Goal: Task Accomplishment & Management: Complete application form

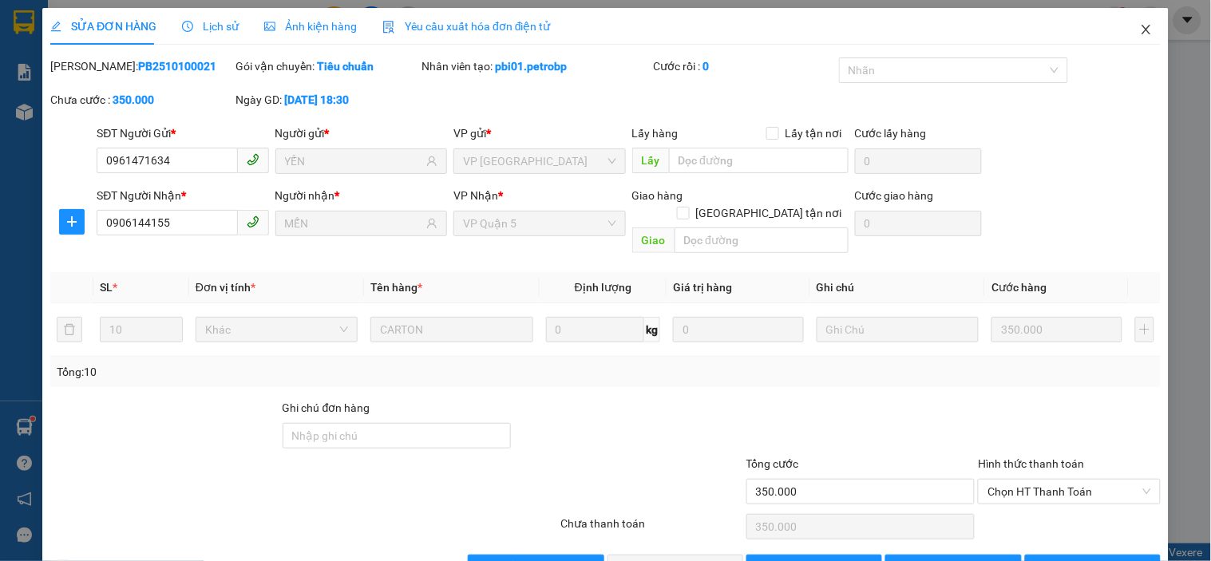
click at [1127, 26] on span "Close" at bounding box center [1146, 30] width 45 height 45
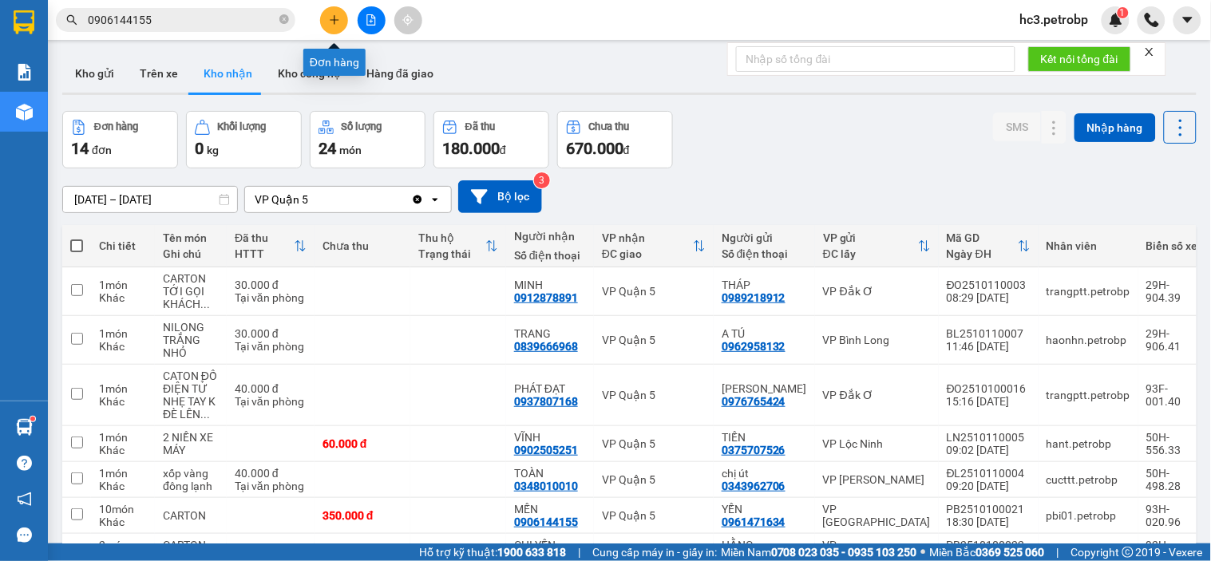
click at [337, 22] on icon "plus" at bounding box center [334, 19] width 11 height 11
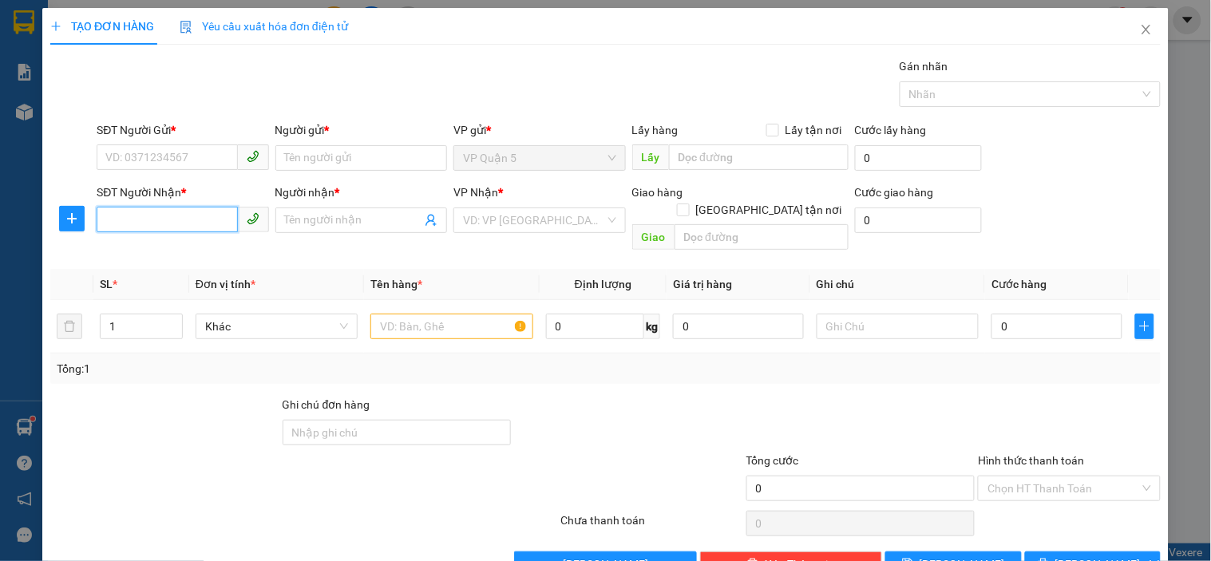
click at [158, 224] on input "SĐT Người Nhận *" at bounding box center [167, 220] width 140 height 26
click at [166, 248] on div "0877877968 - NK [GEOGRAPHIC_DATA]" at bounding box center [203, 252] width 197 height 18
type input "0877877968"
type input "NK VIỆT MỸ"
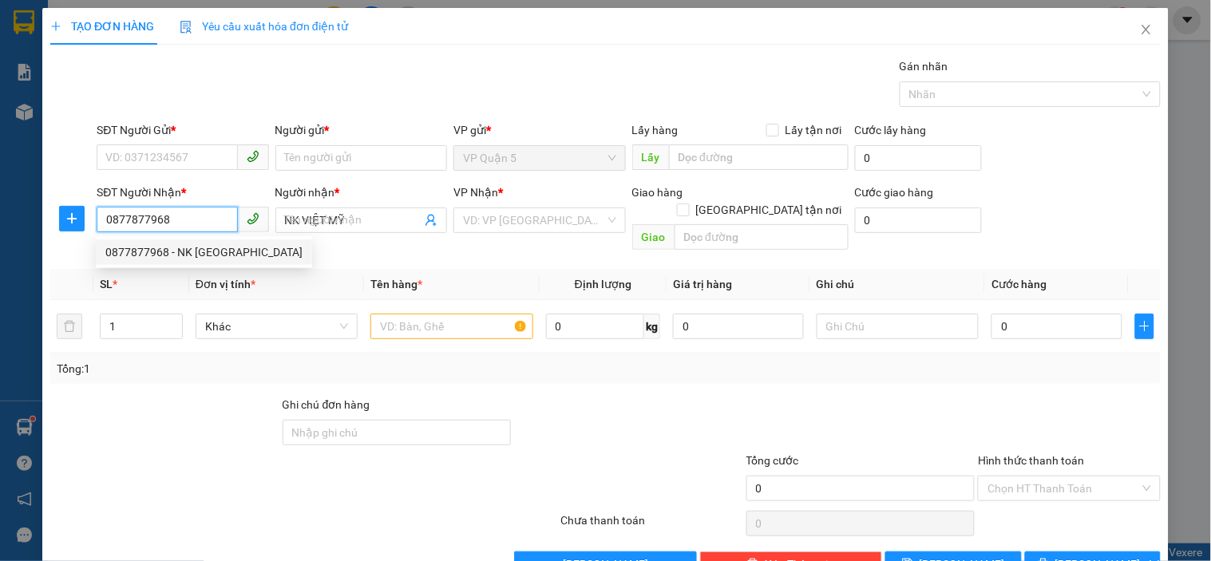
type input "30.000"
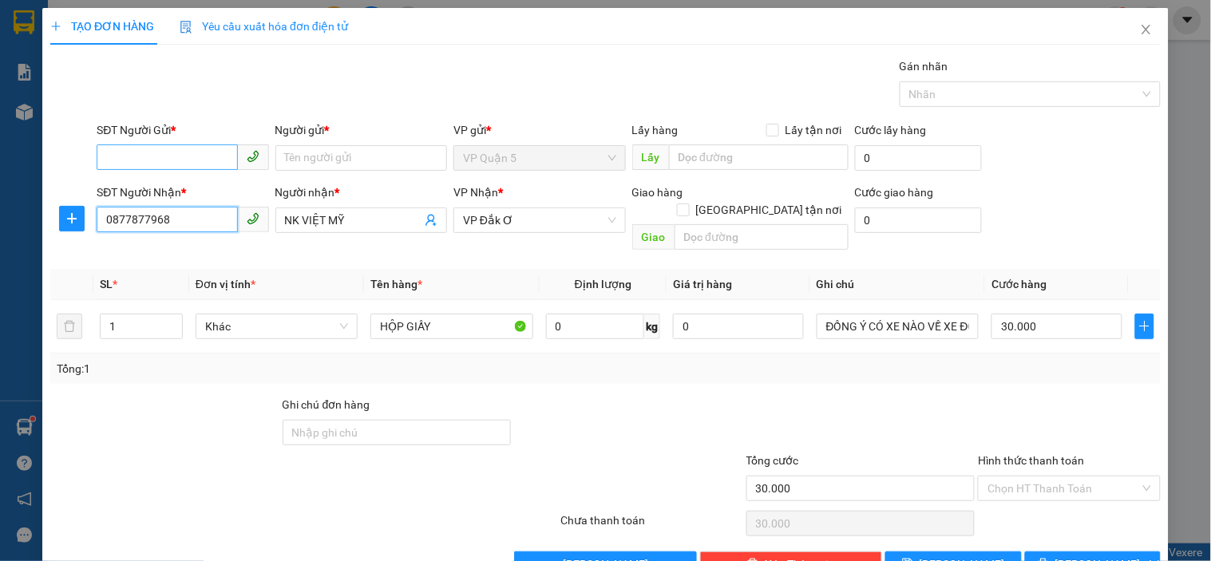
type input "0877877968"
click at [192, 162] on input "SĐT Người Gửi *" at bounding box center [167, 157] width 140 height 26
click at [188, 188] on div "0367834154 - IKA LAB" at bounding box center [180, 190] width 151 height 18
type input "0367834154"
type input "IKA LAB"
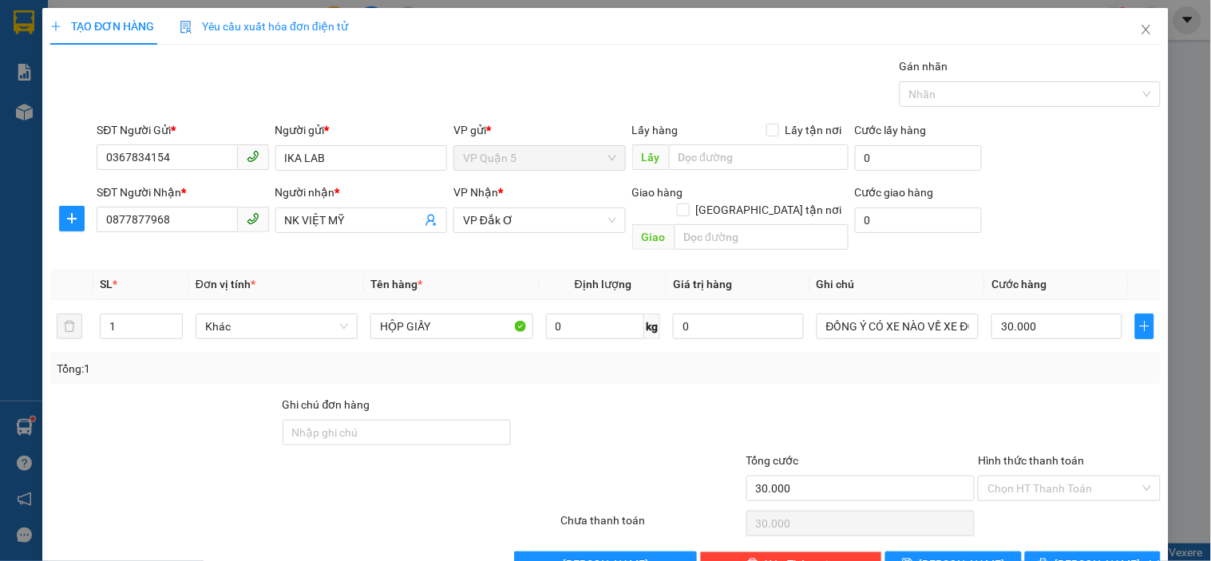
click at [290, 92] on div "Gói vận chuyển * Tiêu chuẩn Gán nhãn Nhãn" at bounding box center [628, 85] width 1070 height 56
click at [1063, 476] on input "Hình thức thanh toán" at bounding box center [1063, 488] width 152 height 24
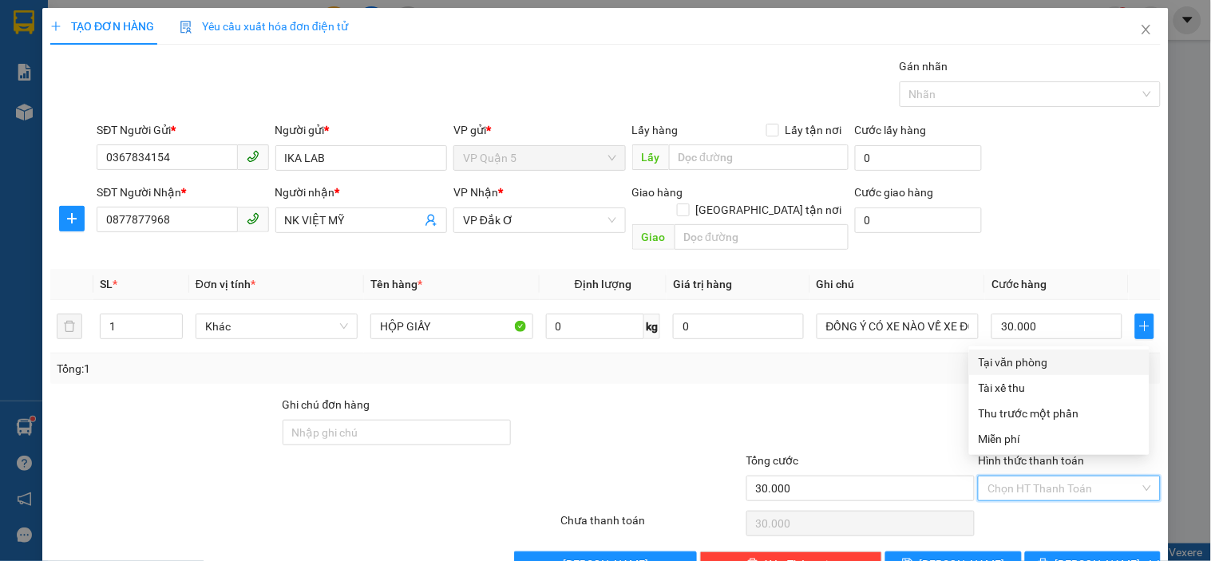
click at [1033, 364] on div "Tại văn phòng" at bounding box center [1058, 363] width 161 height 18
type input "0"
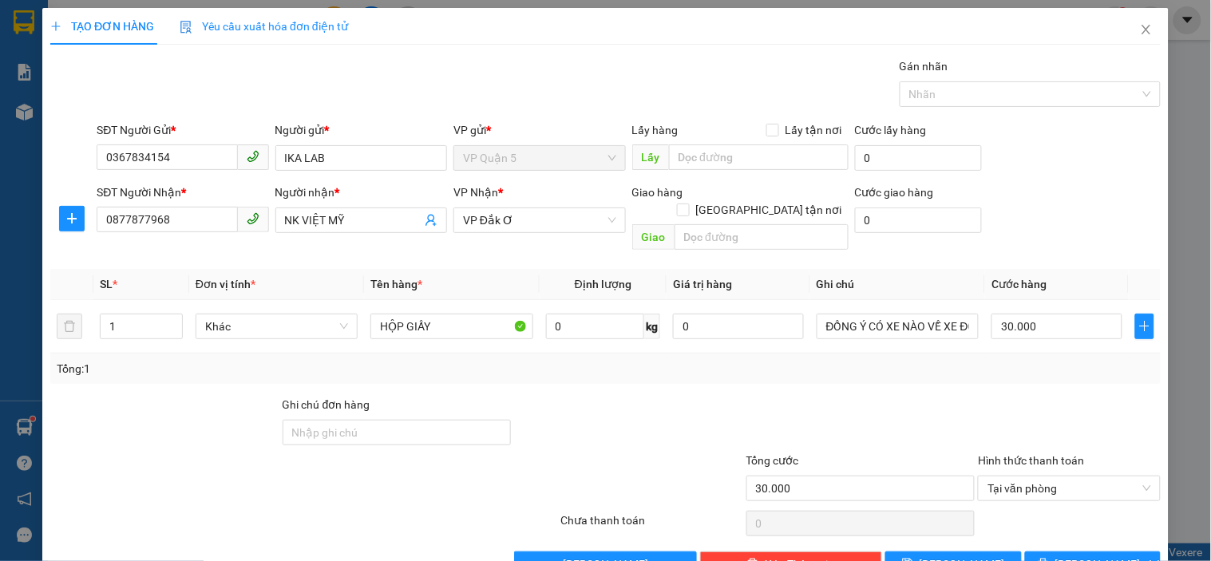
drag, startPoint x: 935, startPoint y: 379, endPoint x: 979, endPoint y: 449, distance: 83.2
click at [935, 396] on div at bounding box center [861, 424] width 232 height 56
click at [1065, 551] on button "[PERSON_NAME] và In" at bounding box center [1093, 564] width 136 height 26
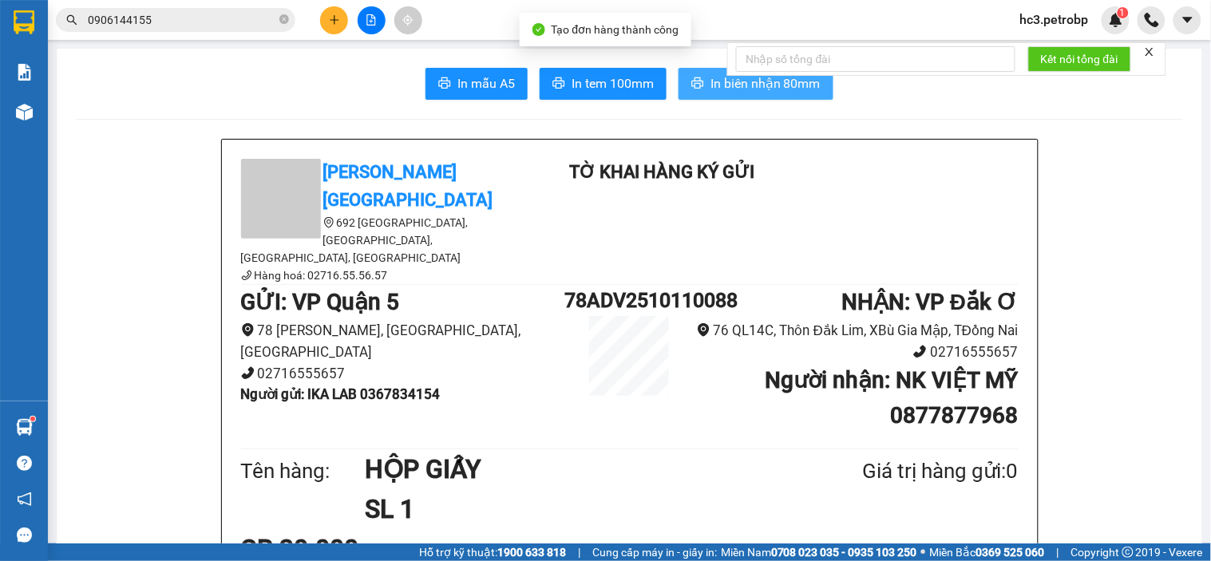
click at [700, 89] on button "In biên nhận 80mm" at bounding box center [755, 84] width 155 height 32
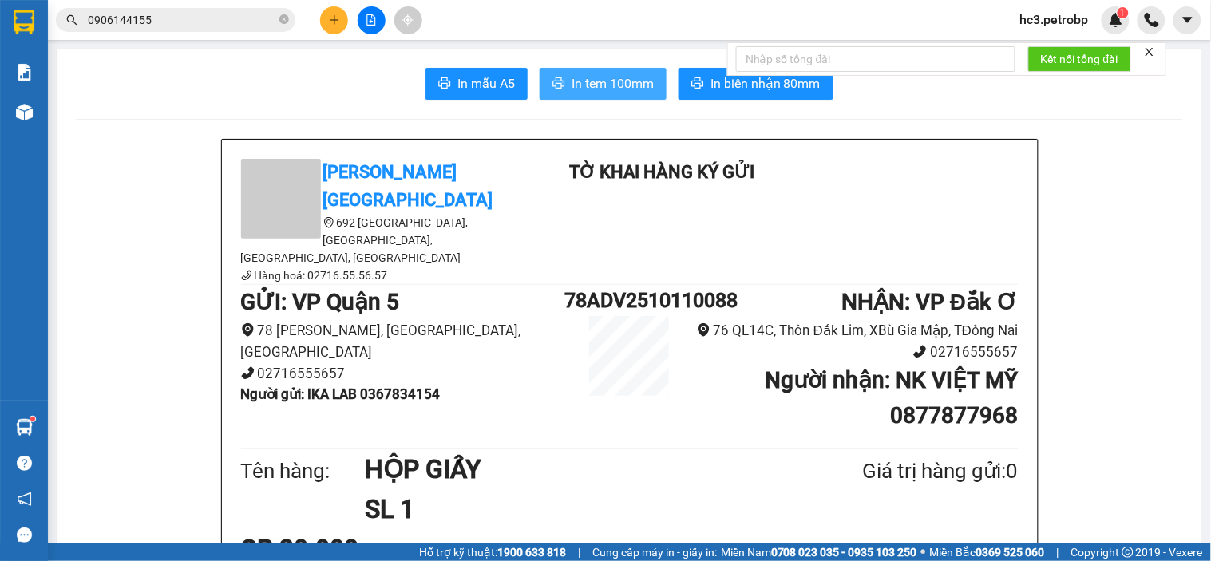
click at [595, 73] on button "In tem 100mm" at bounding box center [602, 84] width 127 height 32
click at [334, 26] on button at bounding box center [334, 20] width 28 height 28
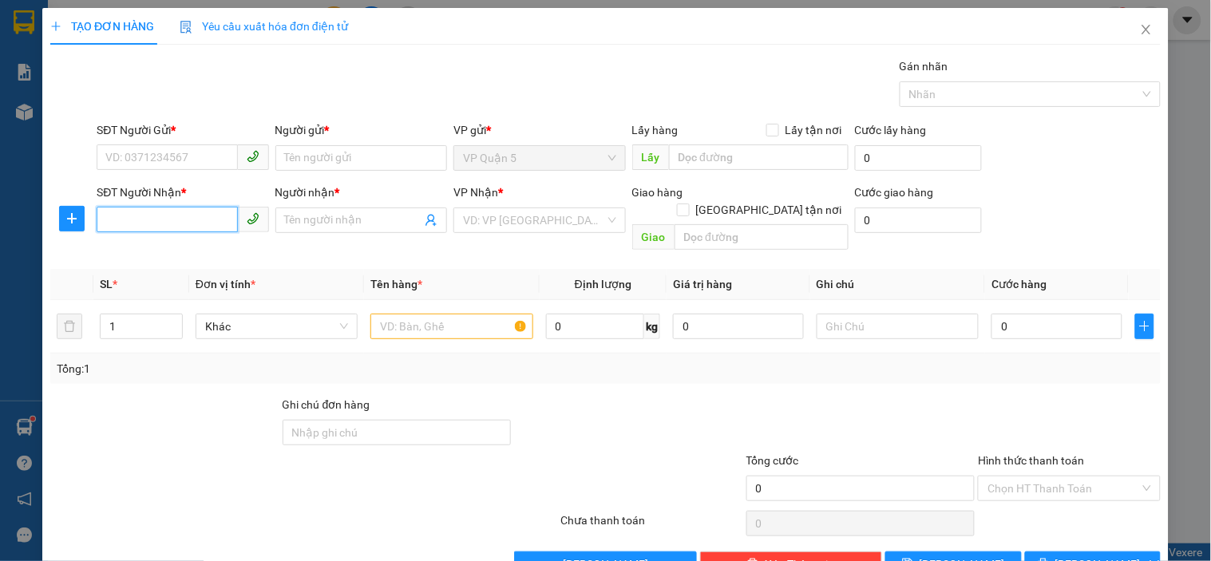
click at [160, 217] on input "SĐT Người Nhận *" at bounding box center [167, 220] width 140 height 26
type input "0814627575"
click at [201, 220] on input "0814627575" at bounding box center [167, 220] width 140 height 26
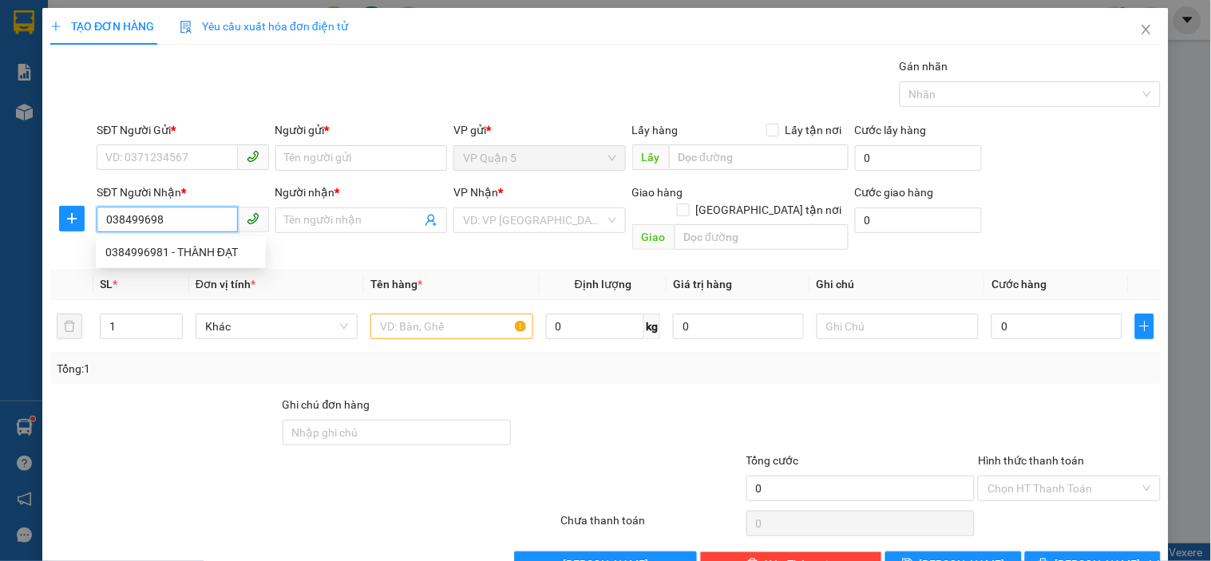
type input "0384996981"
click at [200, 242] on div "0384996981 - THÀNH ĐẠT" at bounding box center [181, 252] width 170 height 26
type input "THÀNH ĐẠT"
type input "80.000"
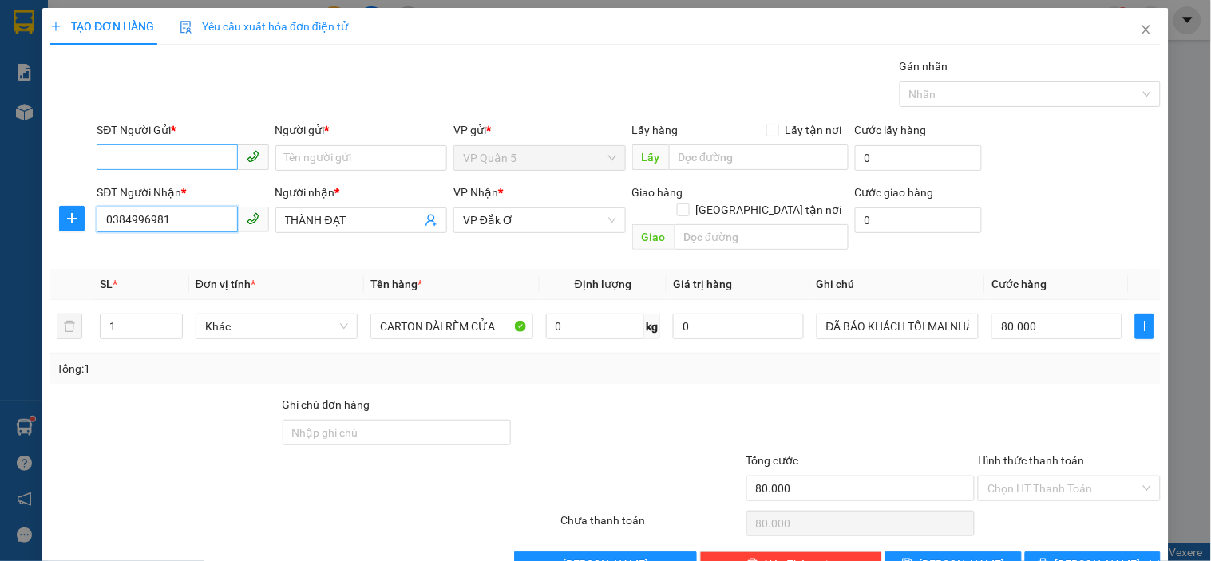
type input "0384996981"
click at [209, 155] on input "SĐT Người Gửi *" at bounding box center [167, 157] width 140 height 26
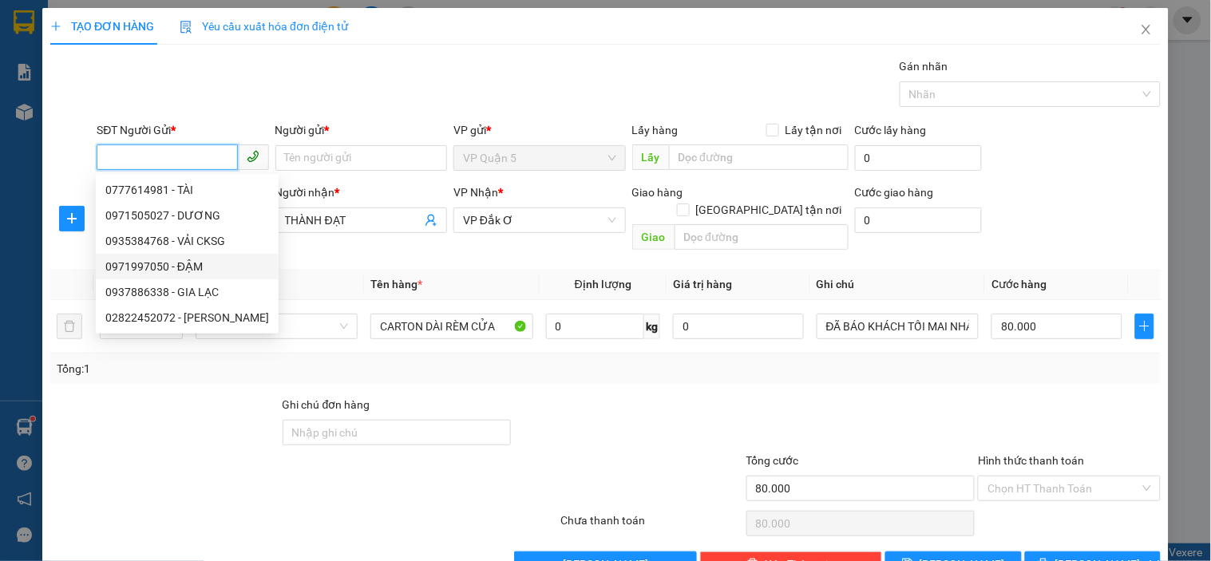
click at [204, 269] on div "0971997050 - ĐẬM" at bounding box center [187, 267] width 164 height 18
type input "0971997050"
type input "ĐẬM"
type input "60.000"
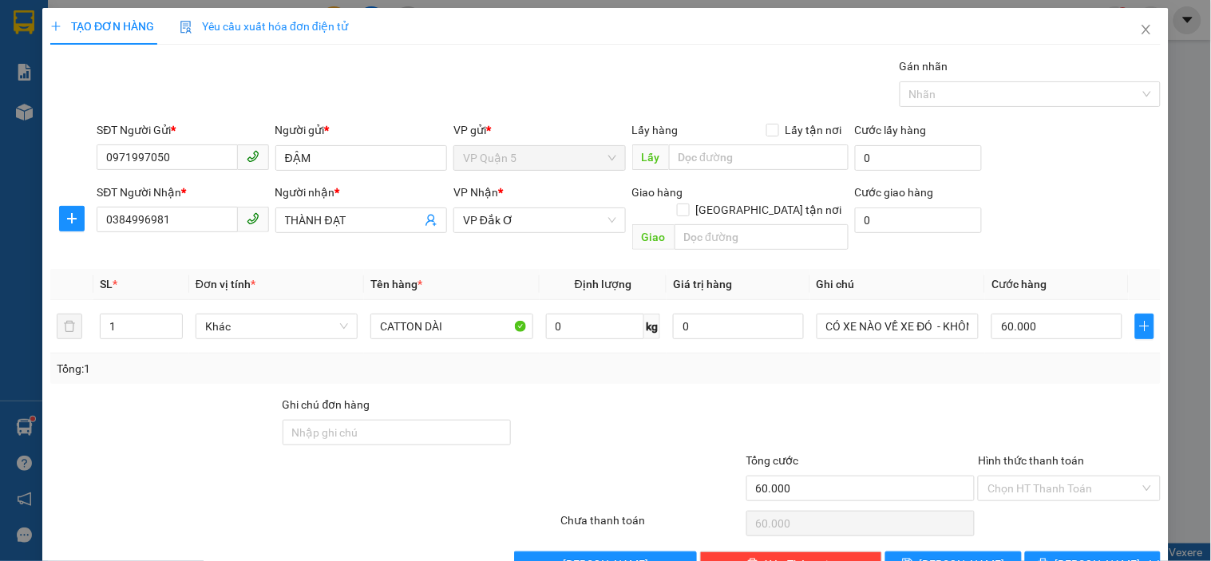
click at [1052, 224] on div "SĐT Người Nhận * 0384996981 Người nhận * THÀNH ĐẠT VP Nhận * VP Đắk Ơ Giao hàn…" at bounding box center [628, 220] width 1070 height 73
click at [1093, 555] on span "[PERSON_NAME] và In" at bounding box center [1111, 564] width 112 height 18
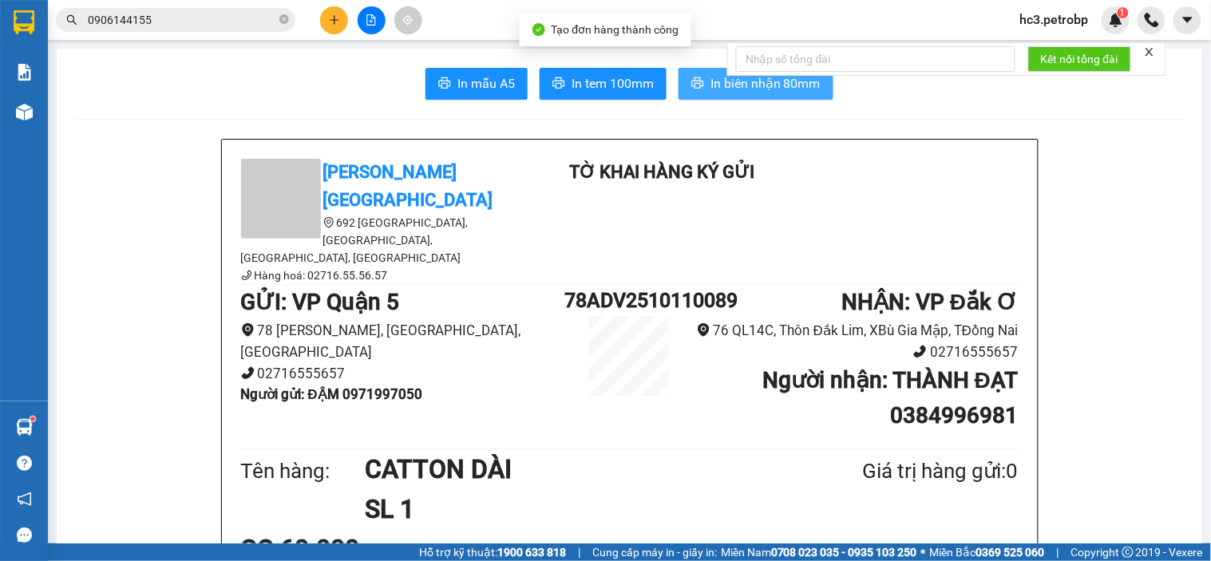
drag, startPoint x: 697, startPoint y: 81, endPoint x: 706, endPoint y: 85, distance: 10.4
click at [699, 81] on button "In biên nhận 80mm" at bounding box center [755, 84] width 155 height 32
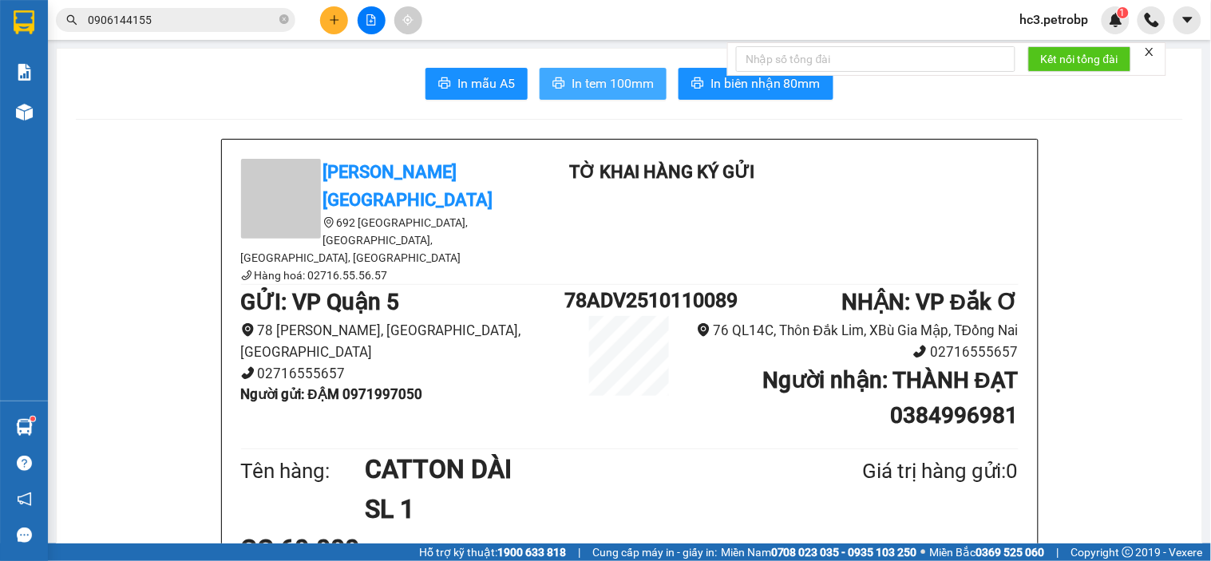
click at [634, 85] on span "In tem 100mm" at bounding box center [612, 83] width 82 height 20
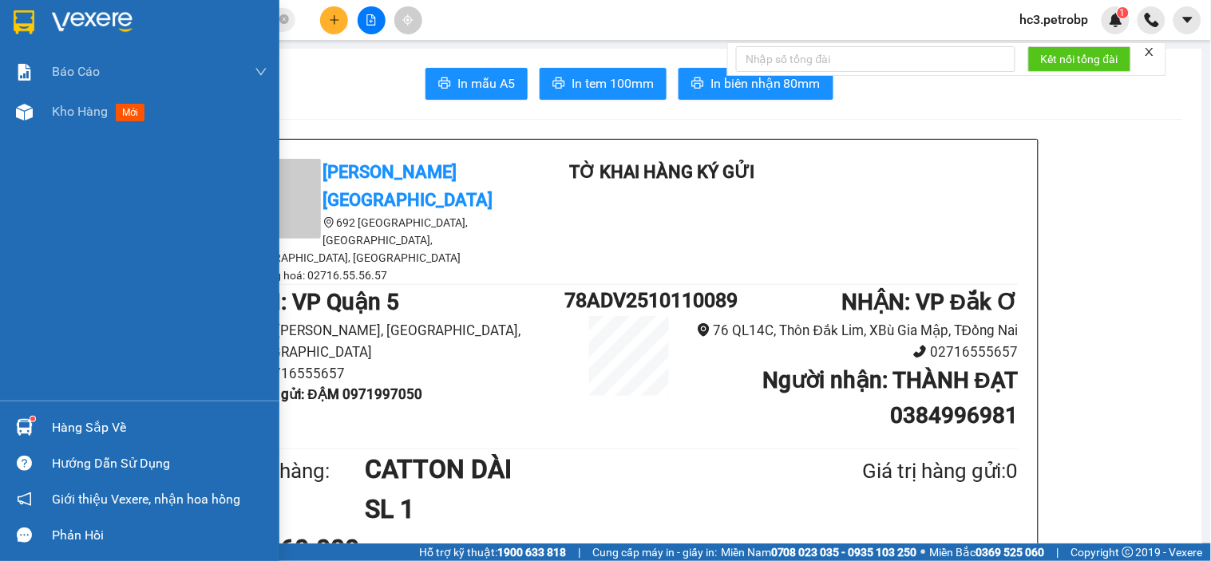
click at [65, 25] on img at bounding box center [92, 22] width 81 height 24
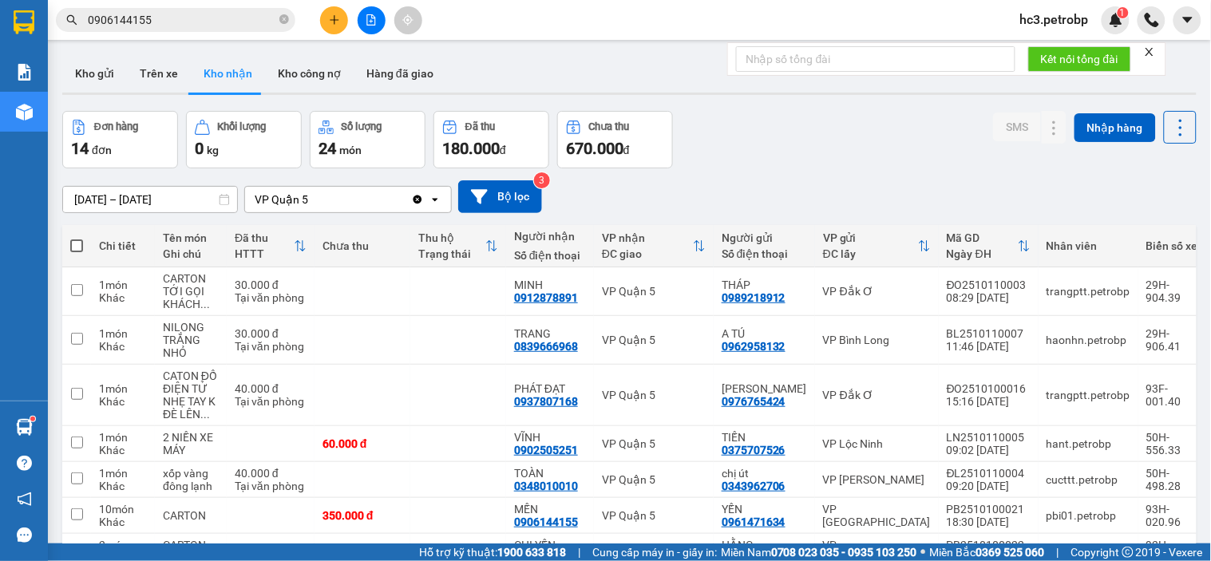
click at [795, 153] on div "Đơn hàng 14 đơn Khối lượng 0 kg Số lượng 24 món Đã thu 180.000 đ Chưa thu 670.0…" at bounding box center [629, 139] width 1134 height 57
click at [83, 81] on button "Kho gửi" at bounding box center [94, 73] width 65 height 38
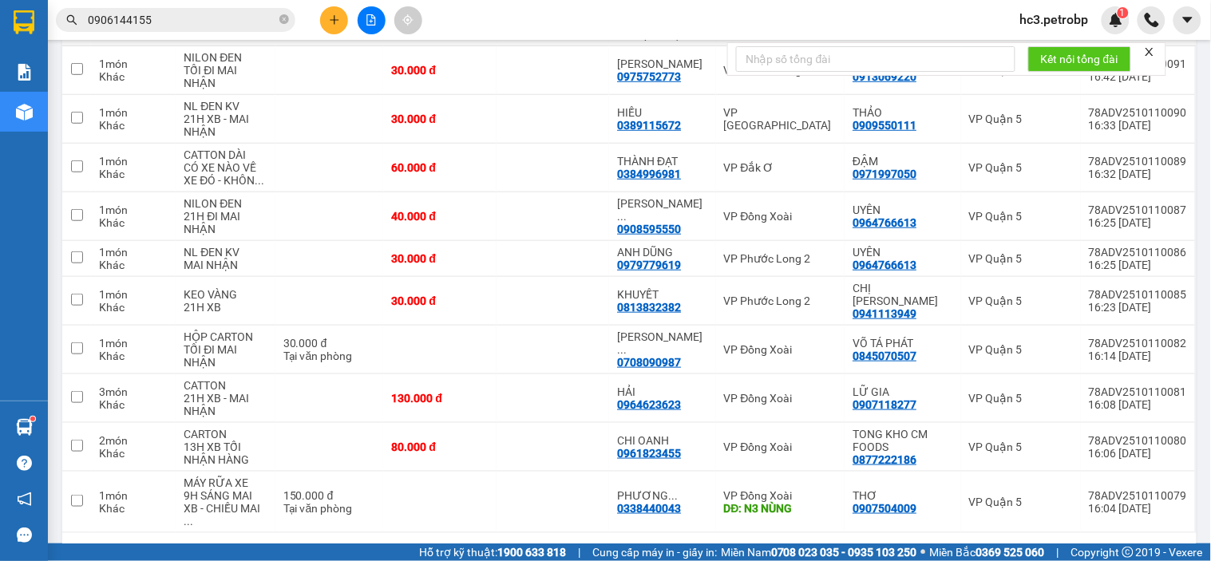
scroll to position [251, 0]
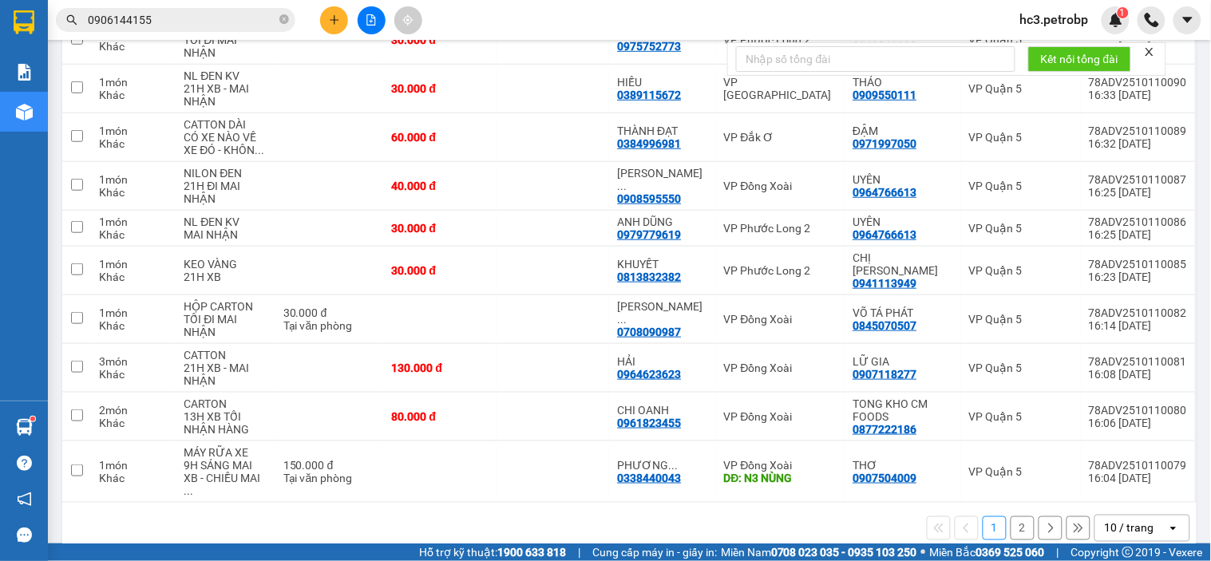
click at [1142, 516] on div "10 / trang" at bounding box center [1131, 529] width 72 height 26
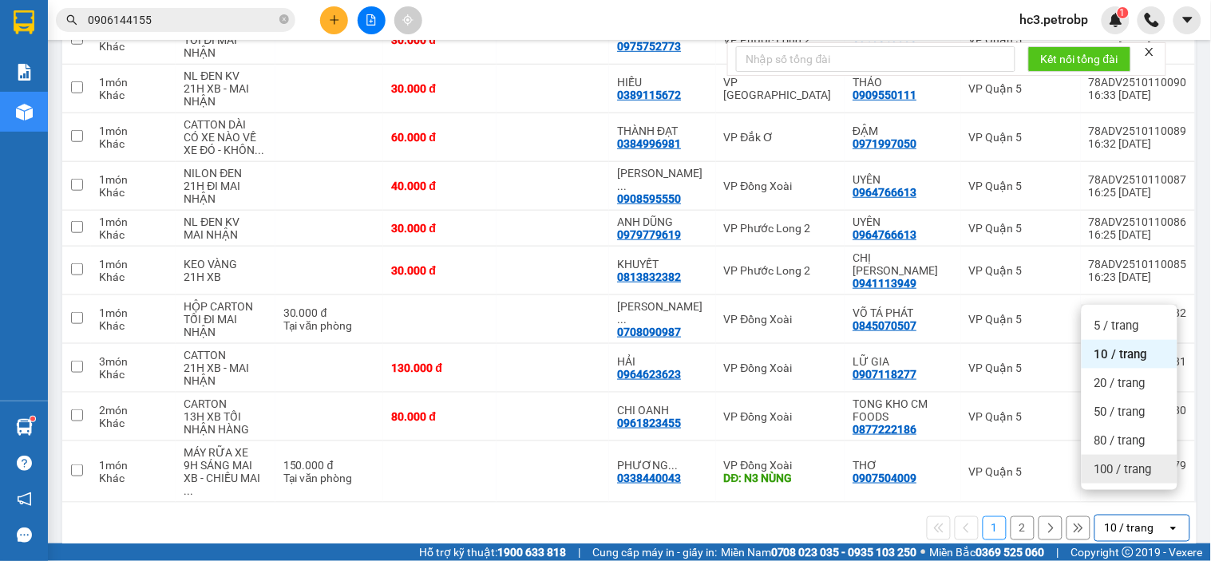
click at [1125, 465] on span "100 / trang" at bounding box center [1122, 469] width 57 height 16
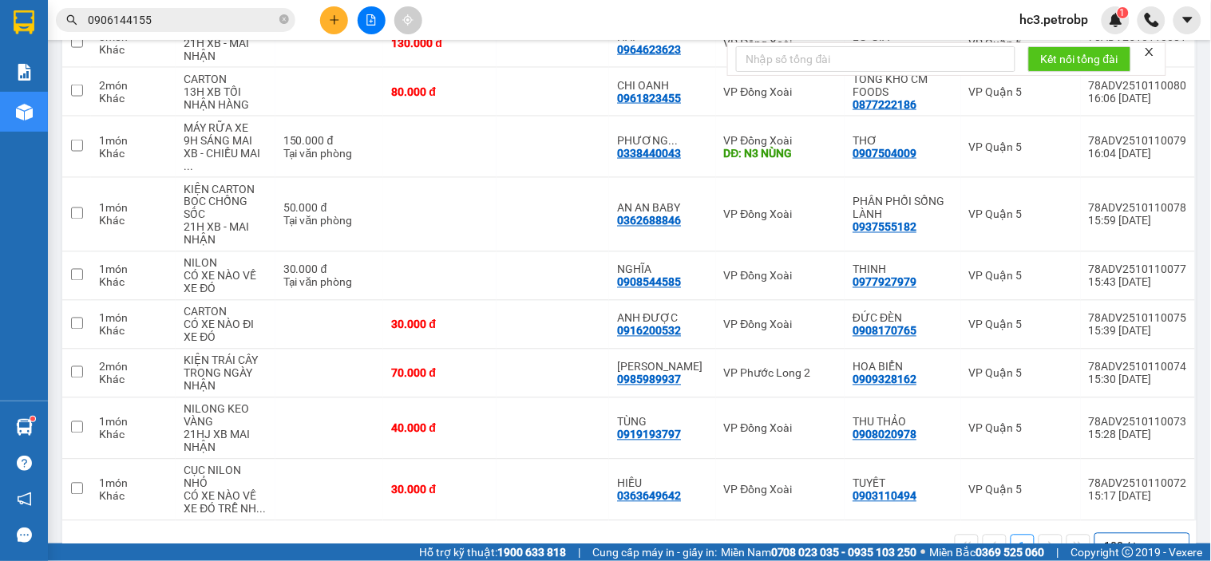
scroll to position [583, 0]
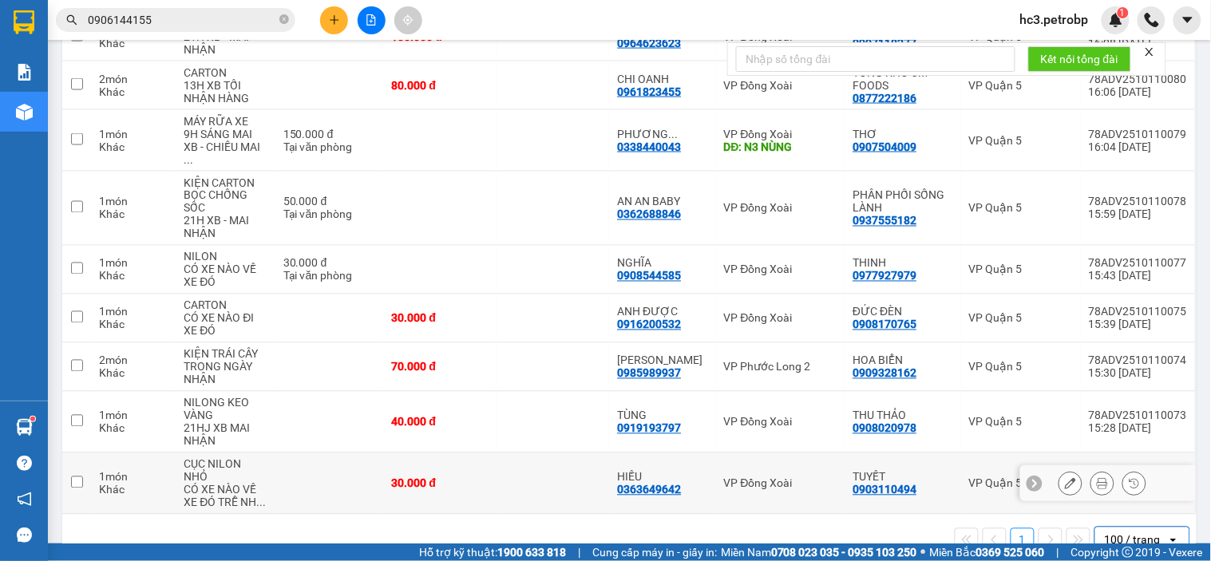
click at [1033, 456] on tr "1 món Khác CỤC NILON NHỎ CÓ XE NÀO VỀ XE ĐÓ TRỄ NH ... 30.000 đ HIẾU 0363649642…" at bounding box center [629, 483] width 1134 height 61
checkbox input "true"
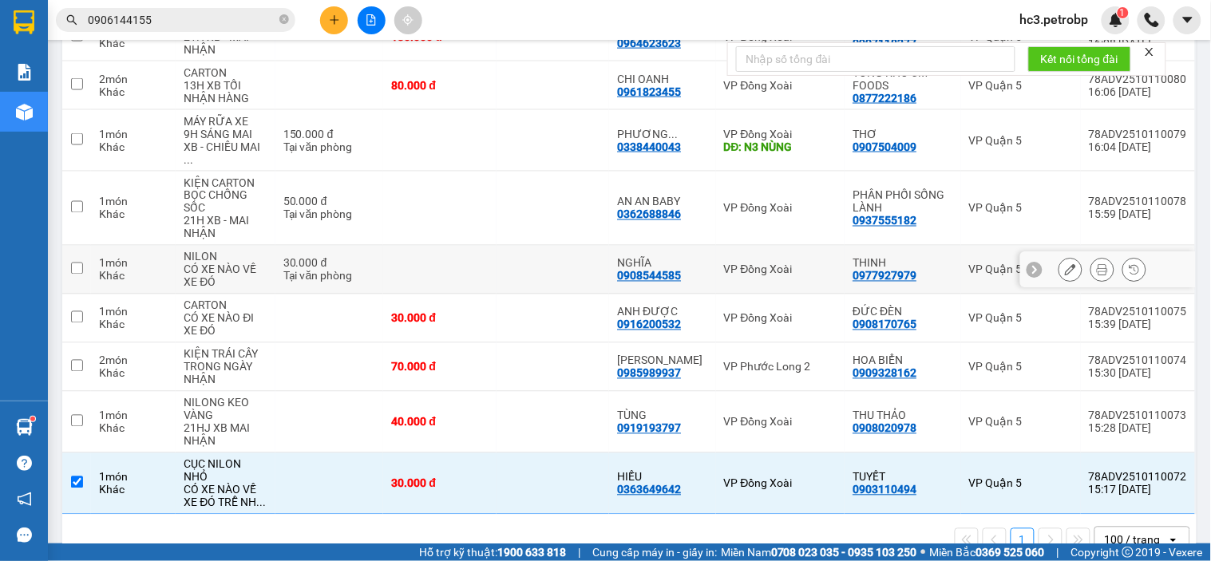
click at [1041, 252] on div at bounding box center [1108, 270] width 176 height 36
click at [575, 246] on td at bounding box center [552, 270] width 113 height 49
checkbox input "true"
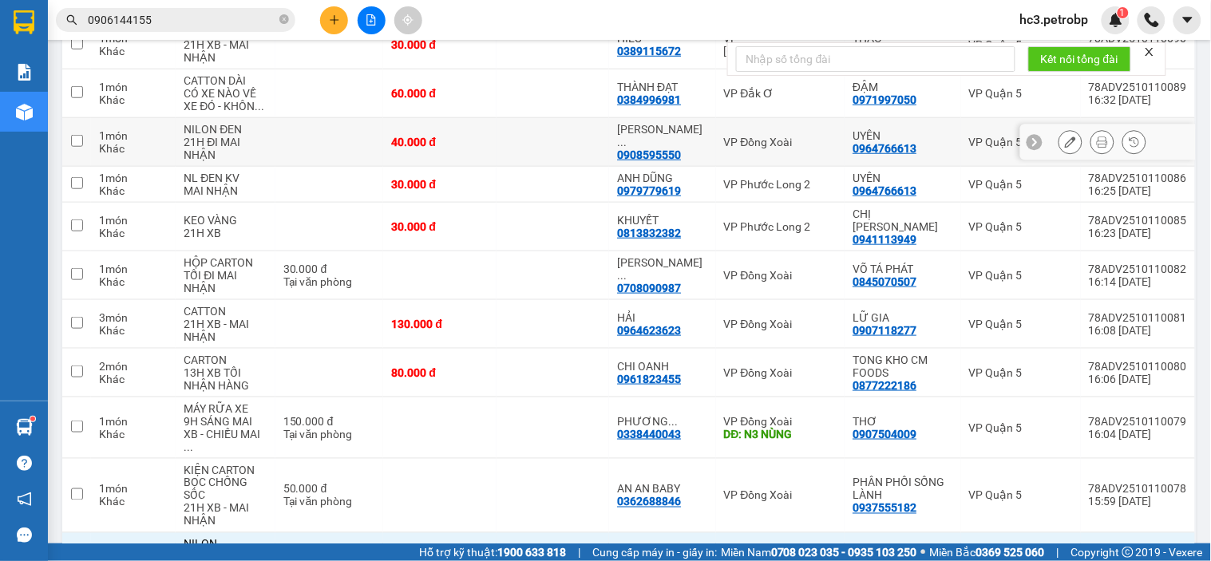
scroll to position [0, 0]
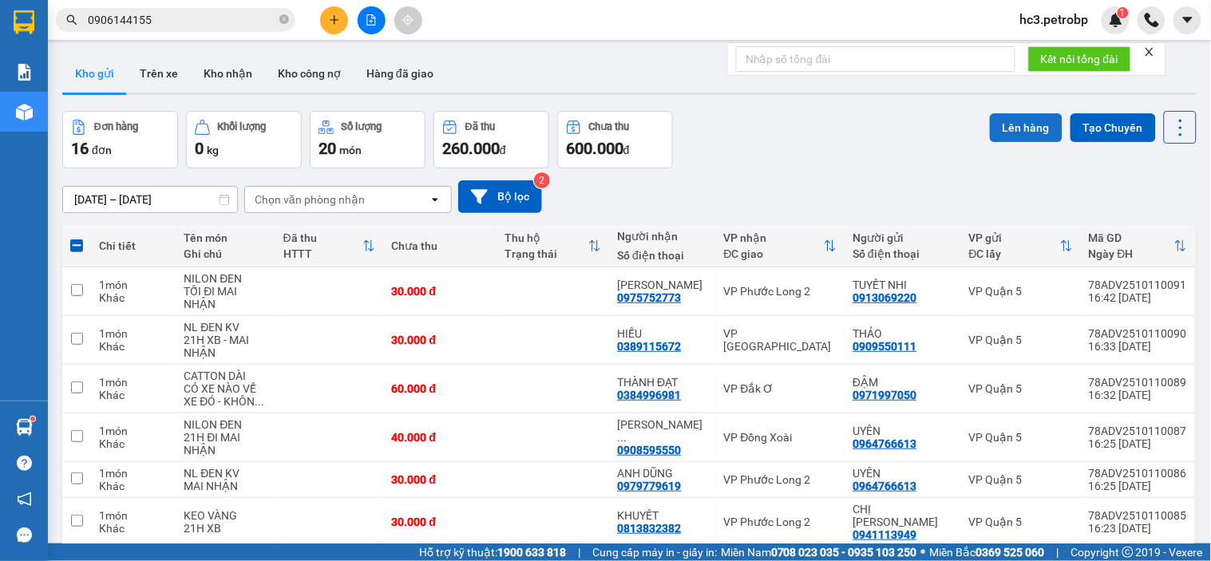
click at [999, 114] on button "Lên hàng" at bounding box center [1026, 127] width 73 height 29
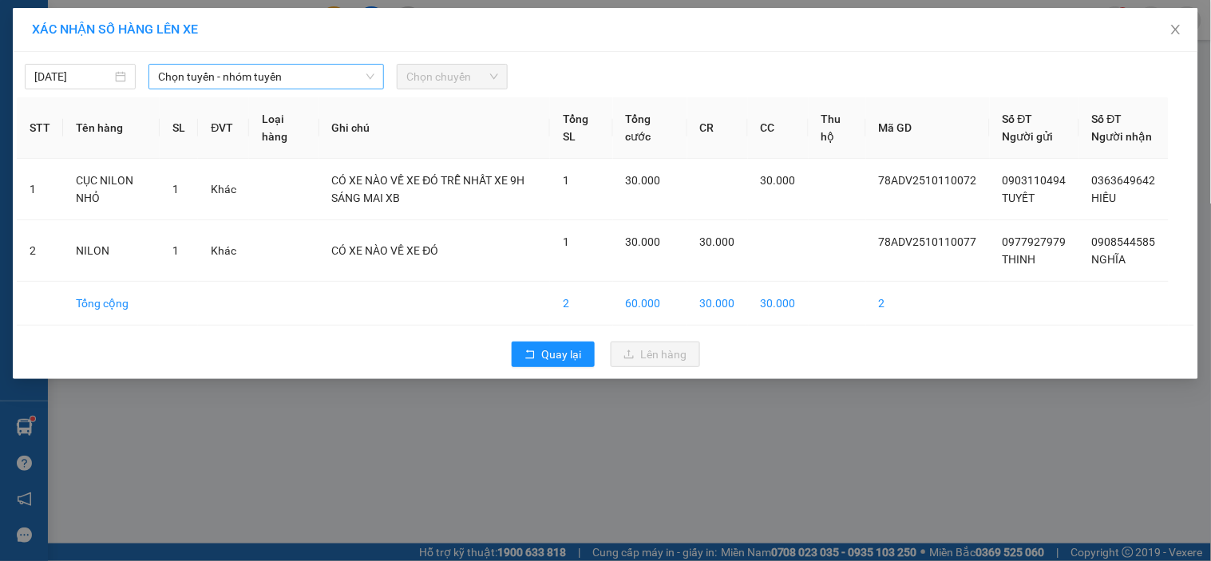
click at [281, 75] on span "Chọn tuyến - nhóm tuyến" at bounding box center [266, 77] width 216 height 24
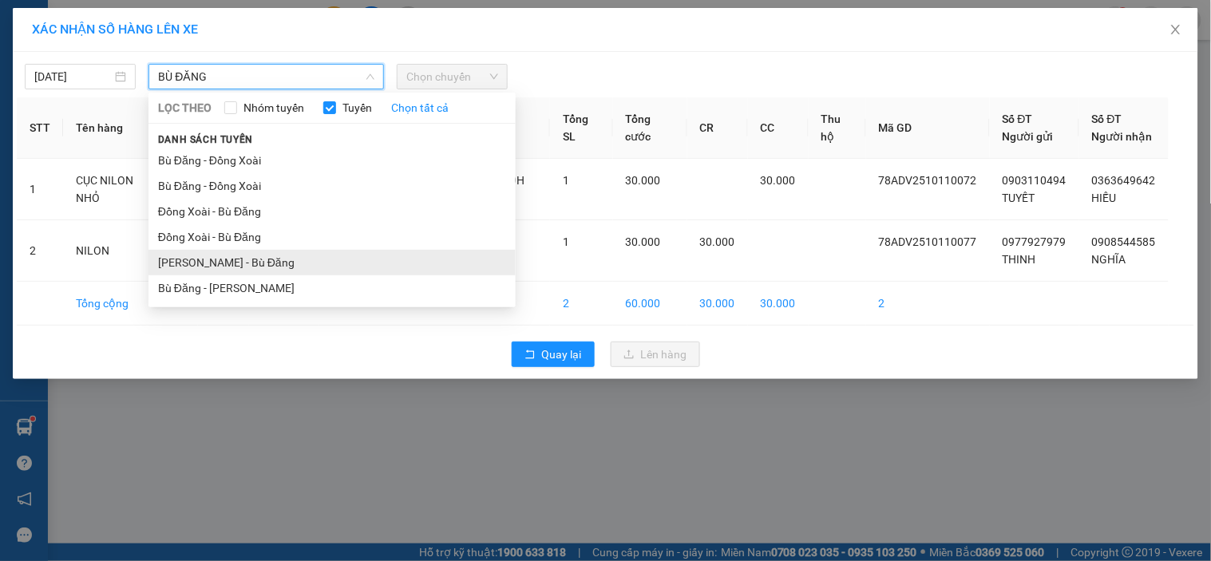
type input "BÙ ĐĂNG"
click at [298, 270] on li "[PERSON_NAME] - Bù Đăng" at bounding box center [331, 263] width 367 height 26
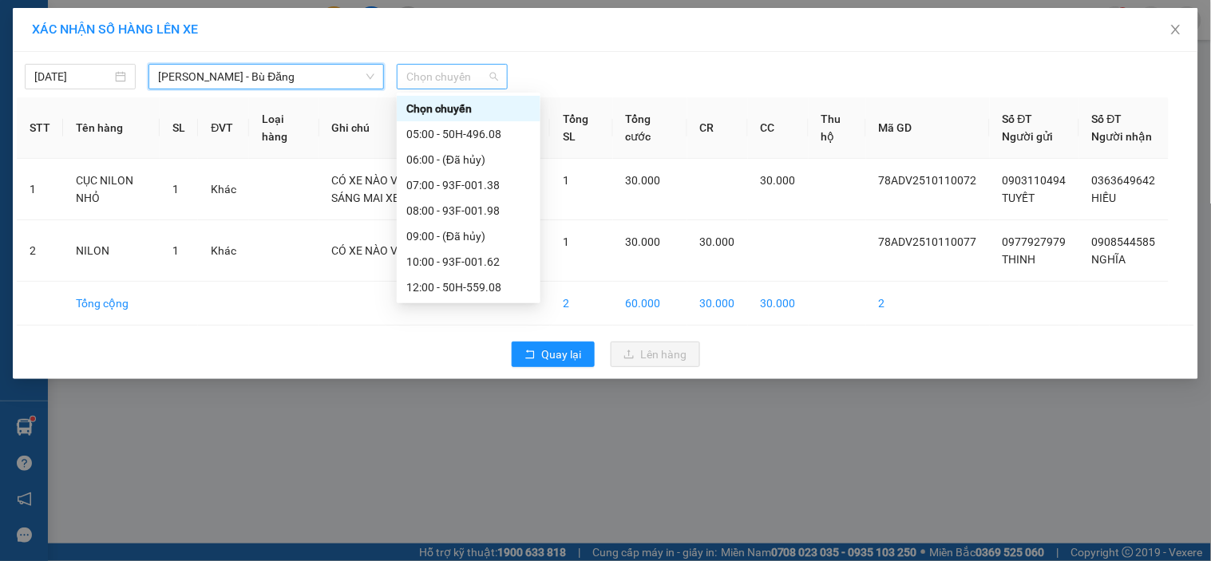
click at [437, 81] on span "Chọn chuyến" at bounding box center [452, 77] width 92 height 24
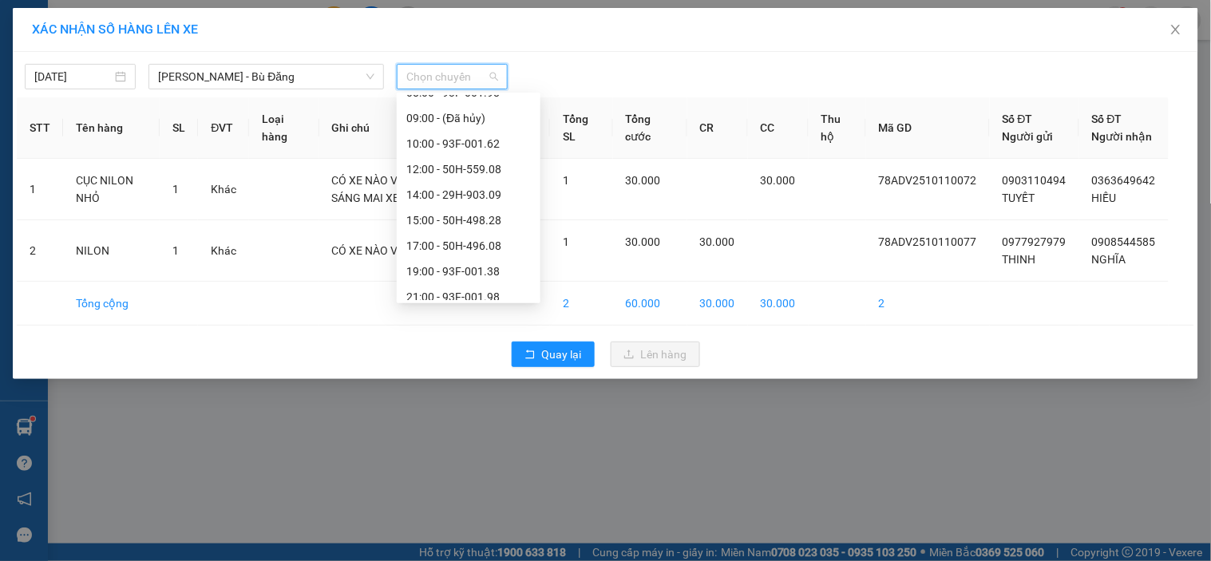
scroll to position [128, 0]
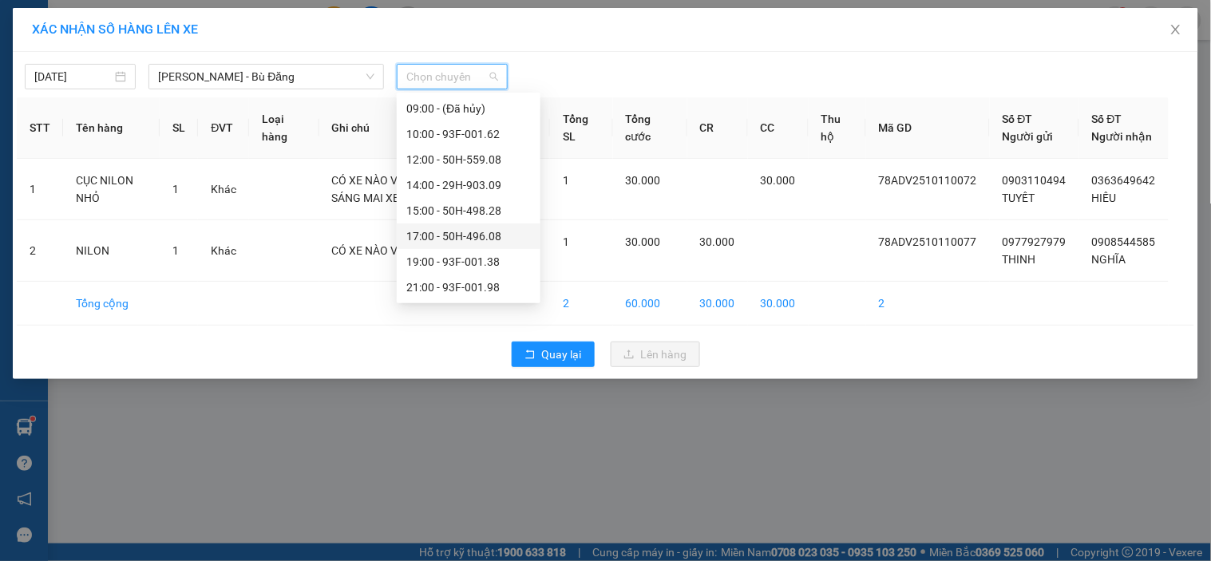
click at [504, 227] on div "17:00 - 50H-496.08" at bounding box center [468, 236] width 124 height 18
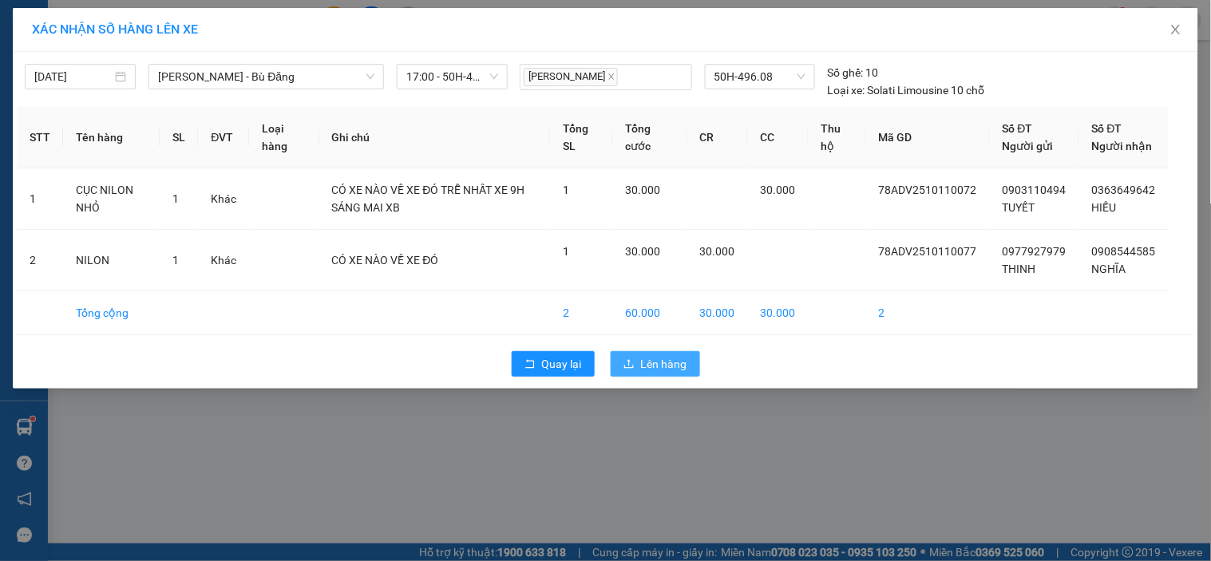
click at [664, 373] on span "Lên hàng" at bounding box center [664, 364] width 46 height 18
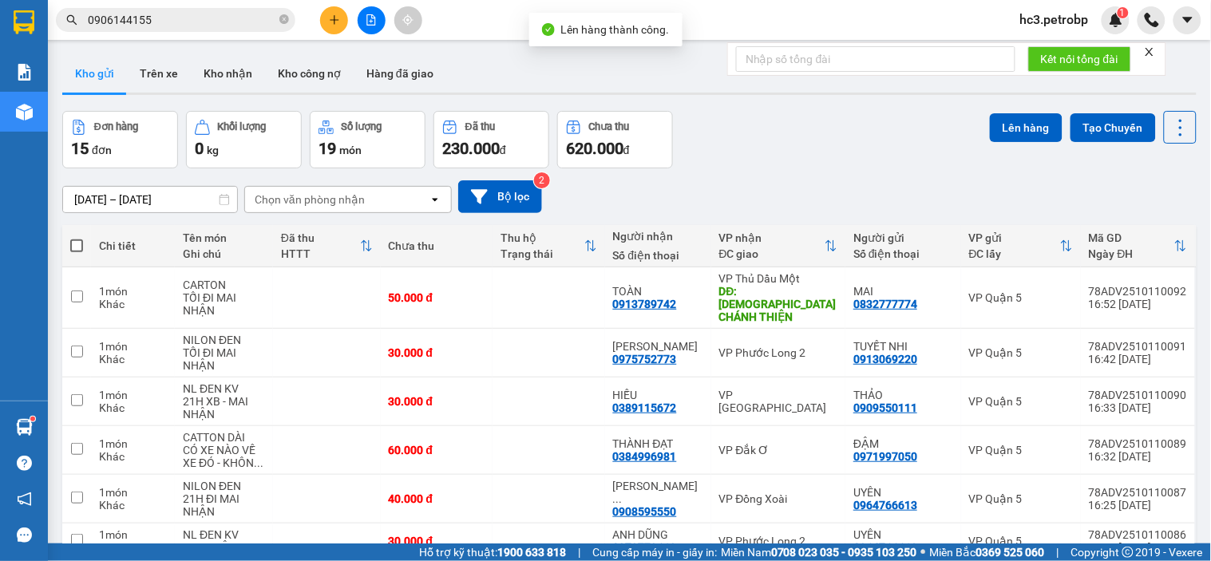
click at [314, 21] on div at bounding box center [371, 20] width 120 height 28
click at [331, 20] on icon "plus" at bounding box center [334, 19] width 9 height 1
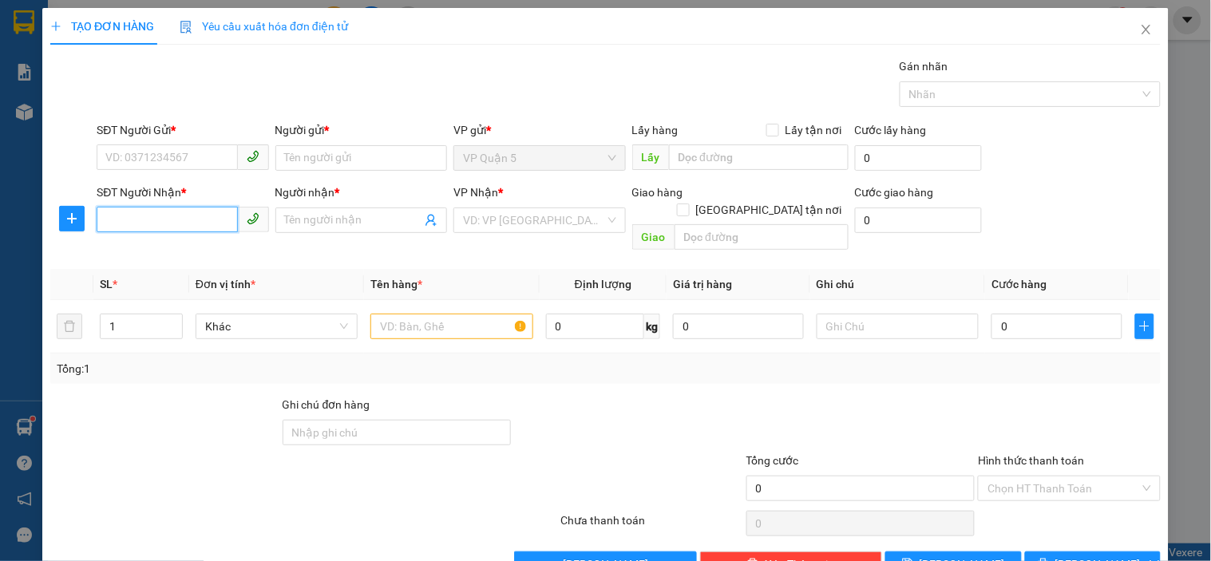
click at [203, 223] on input "SĐT Người Nhận *" at bounding box center [167, 220] width 140 height 26
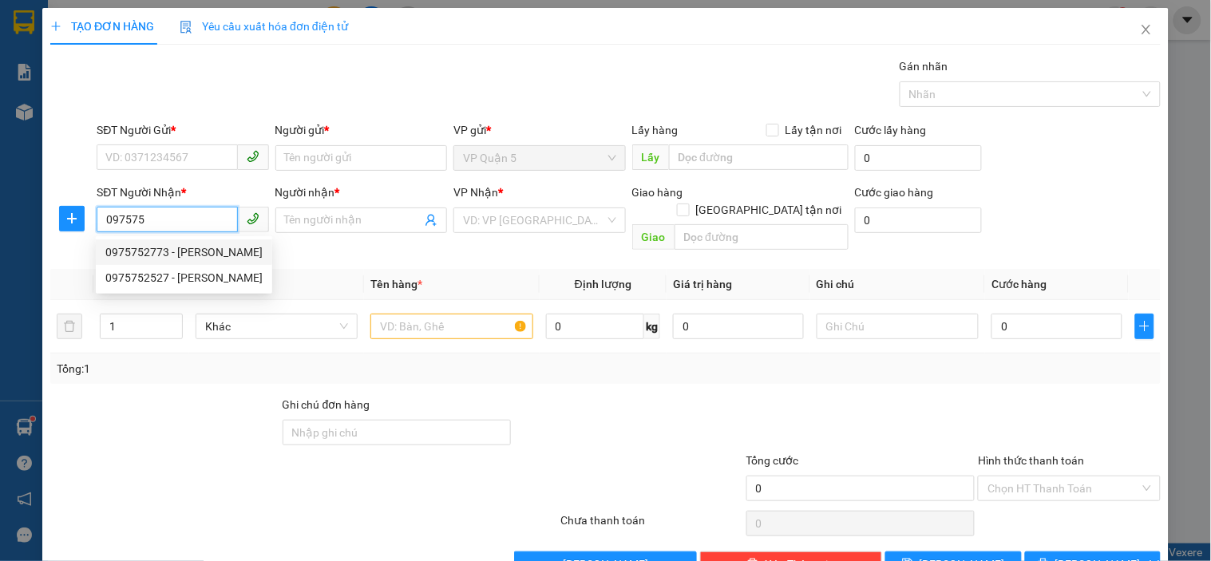
click at [206, 252] on div "0975752773 - [PERSON_NAME]" at bounding box center [183, 252] width 157 height 18
type input "0975752773"
type input "[PERSON_NAME]"
type input "30.000"
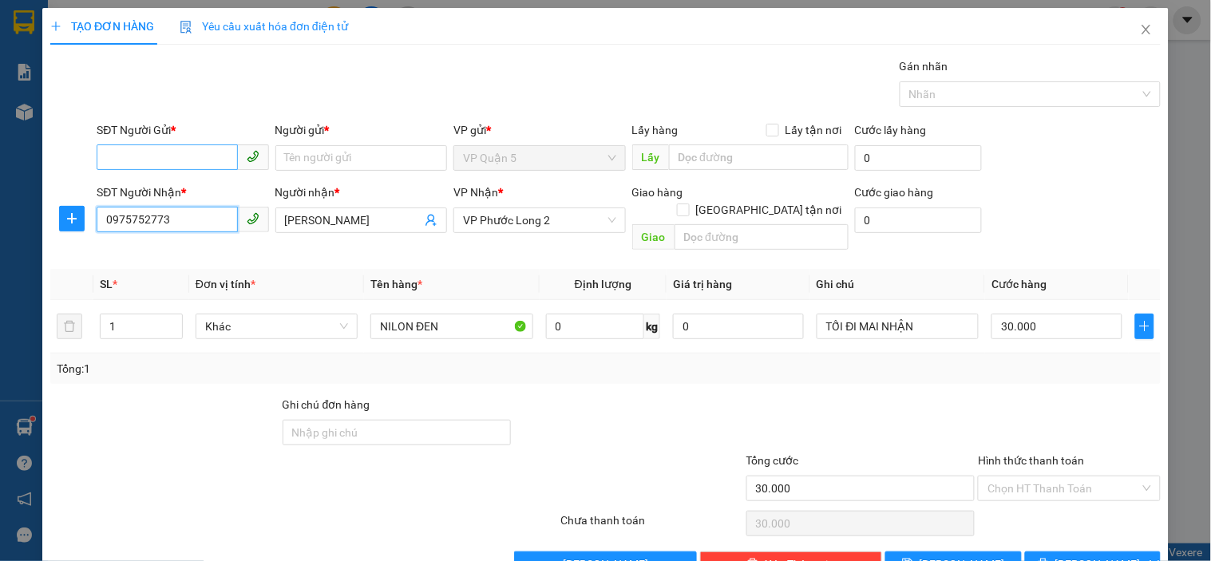
type input "0975752773"
click at [172, 156] on input "SĐT Người Gửi *" at bounding box center [167, 157] width 140 height 26
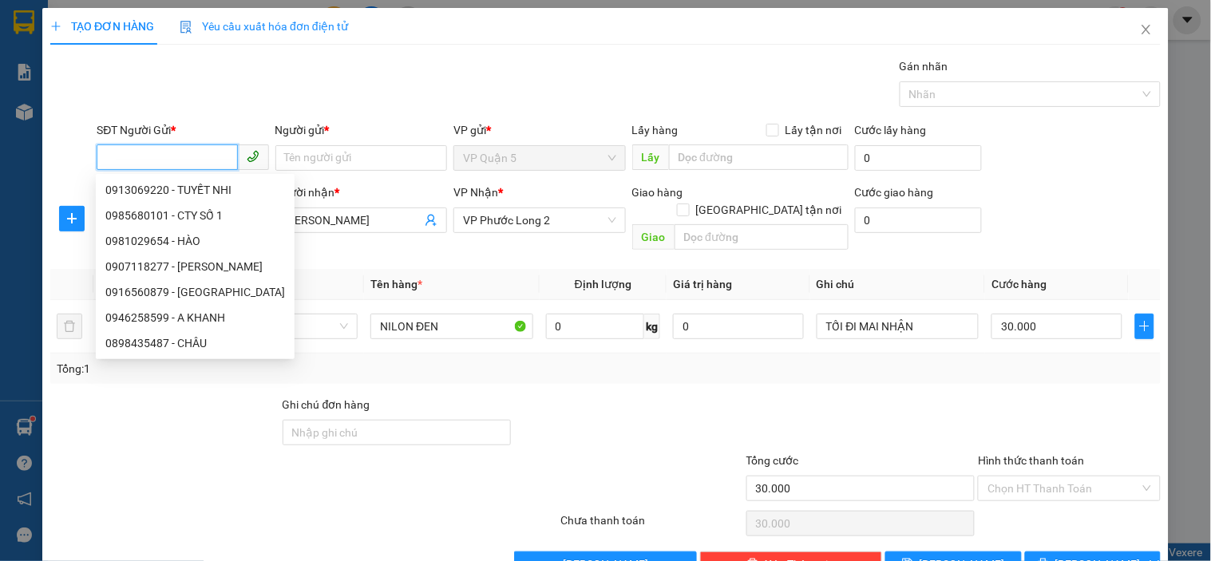
click at [190, 148] on input "SĐT Người Gửi *" at bounding box center [167, 157] width 140 height 26
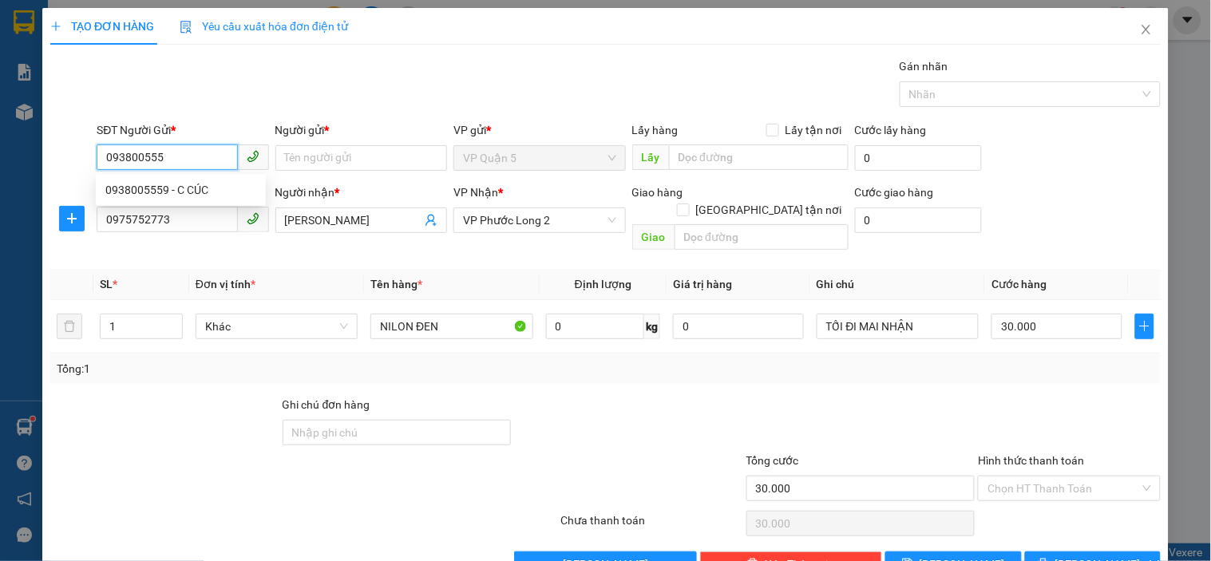
type input "0938005559"
click at [200, 190] on div "0938005559 - C CÚC" at bounding box center [180, 190] width 151 height 18
type input "C CÚC"
type input "0938005559"
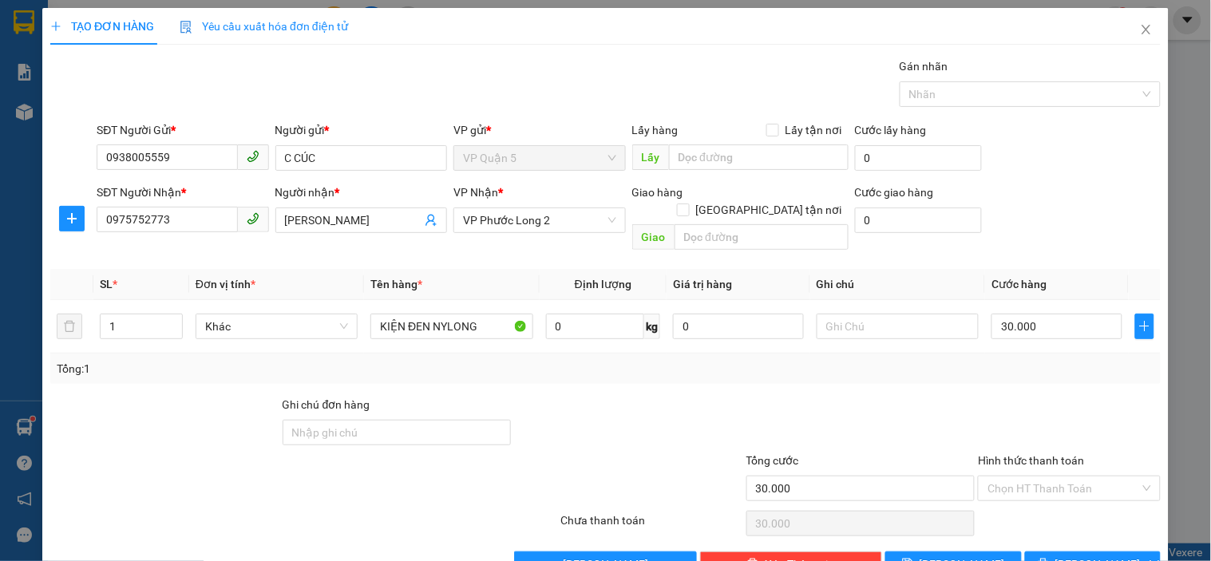
click at [326, 64] on div "Gói vận chuyển * Tiêu chuẩn Gán nhãn Nhãn" at bounding box center [628, 85] width 1070 height 56
click at [330, 162] on input "C CÚC" at bounding box center [361, 158] width 172 height 26
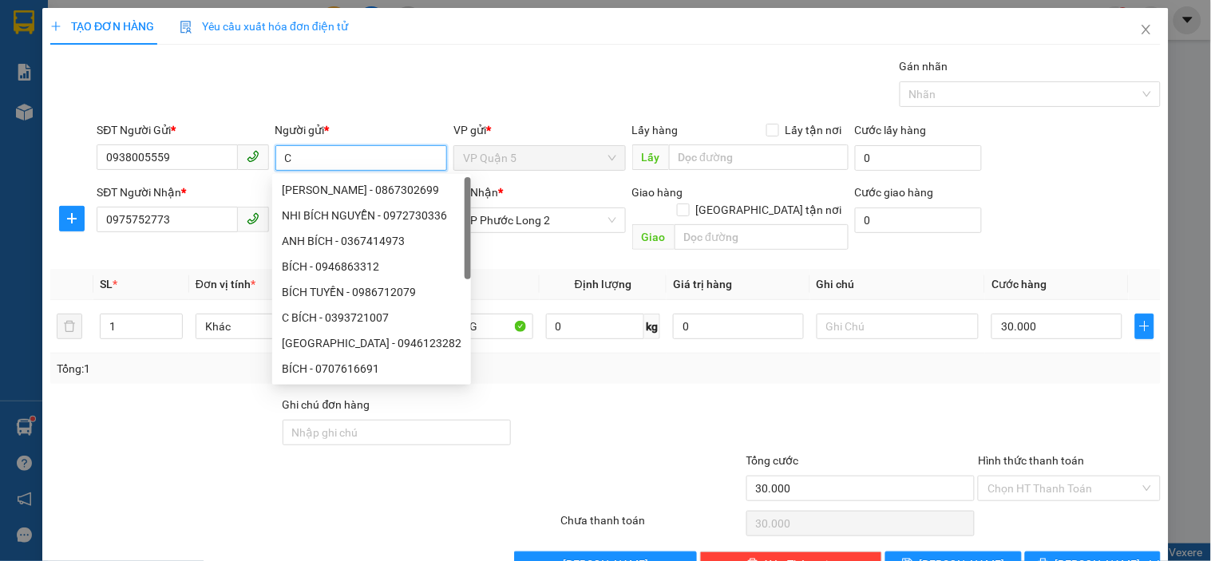
type input "C"
type input "CHỨC"
click at [385, 89] on div "Gói vận chuyển * Tiêu chuẩn Gán nhãn Nhãn" at bounding box center [628, 85] width 1070 height 56
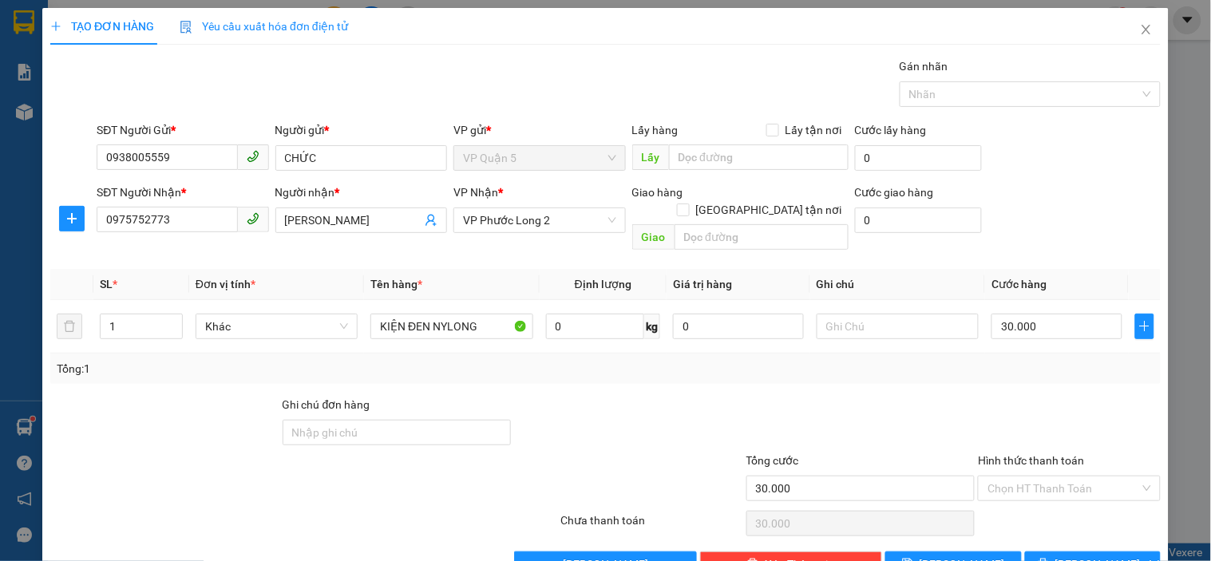
click at [1041, 235] on div "SĐT Người Nhận * 0975752773 Người nhận * GIA BẢO VP Nhận * VP Phước Long 2 Giao…" at bounding box center [628, 220] width 1070 height 73
click at [1069, 204] on div "SĐT Người Nhận * 0975752773 Người nhận * GIA BẢO VP Nhận * VP Phước Long 2 Giao…" at bounding box center [628, 220] width 1070 height 73
click at [1068, 555] on span "[PERSON_NAME] và In" at bounding box center [1111, 564] width 112 height 18
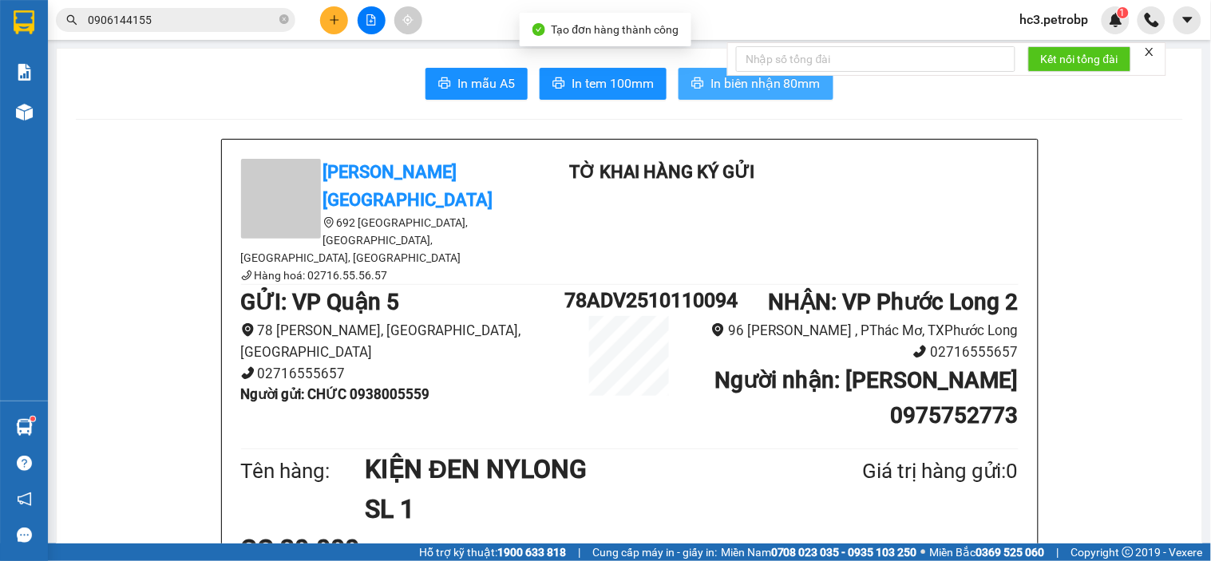
click at [712, 78] on span "In biên nhận 80mm" at bounding box center [765, 83] width 110 height 20
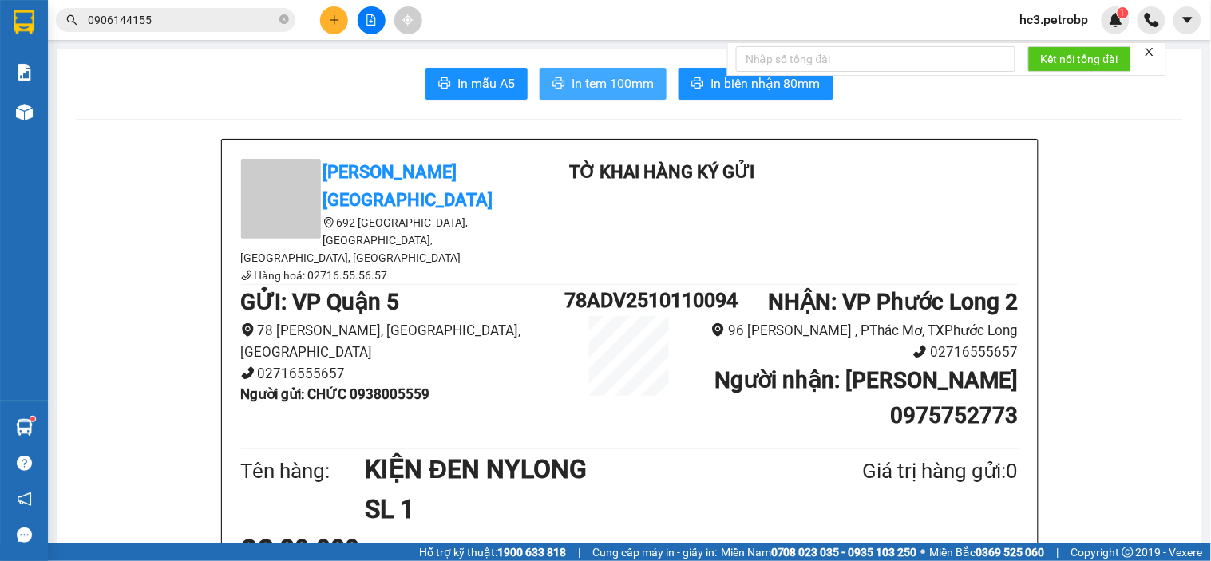
click at [622, 68] on button "In tem 100mm" at bounding box center [602, 84] width 127 height 32
click at [184, 21] on input "0906144155" at bounding box center [182, 20] width 188 height 18
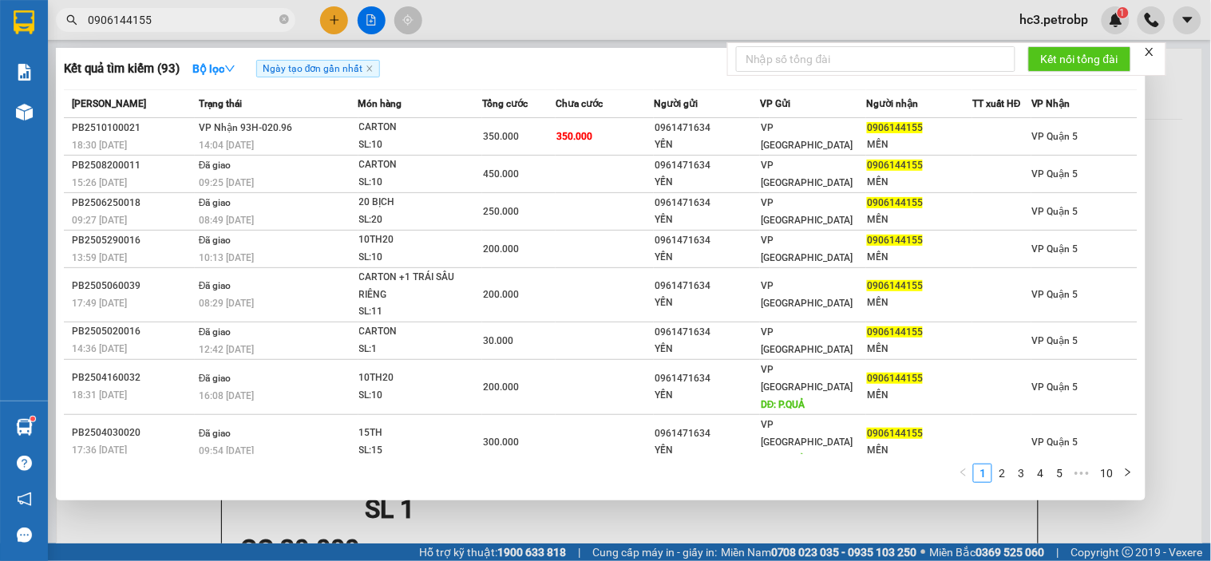
click at [184, 21] on input "0906144155" at bounding box center [182, 20] width 188 height 18
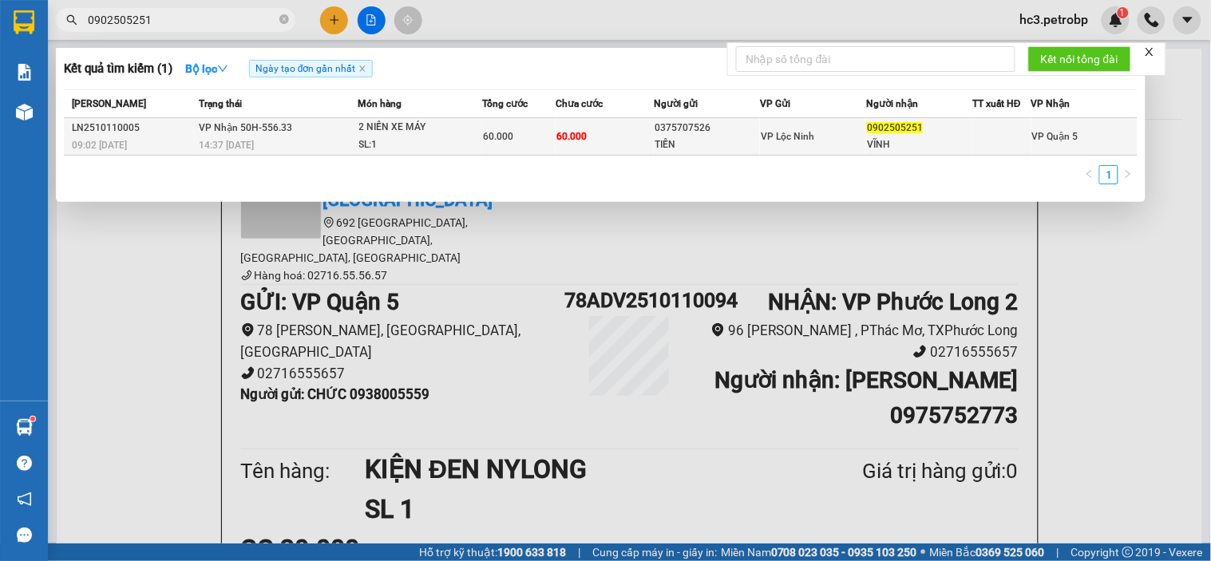
type input "0902505251"
click at [532, 136] on div "60.000" at bounding box center [519, 137] width 72 height 18
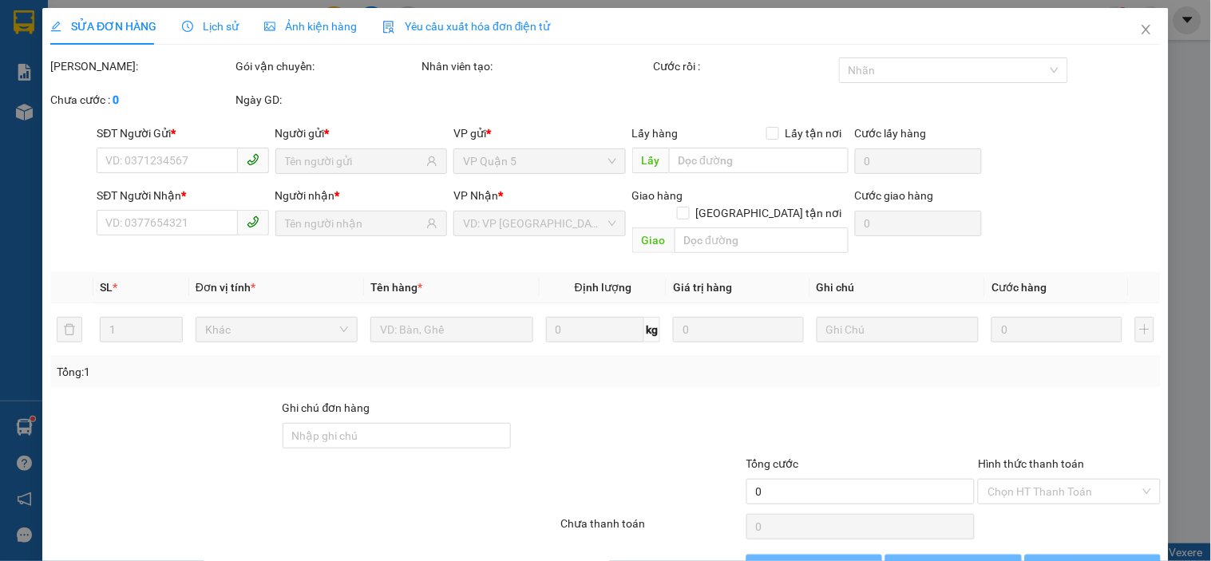
type input "0375707526"
type input "TIẾN"
type input "0902505251"
type input "VĨNH"
type input "60.000"
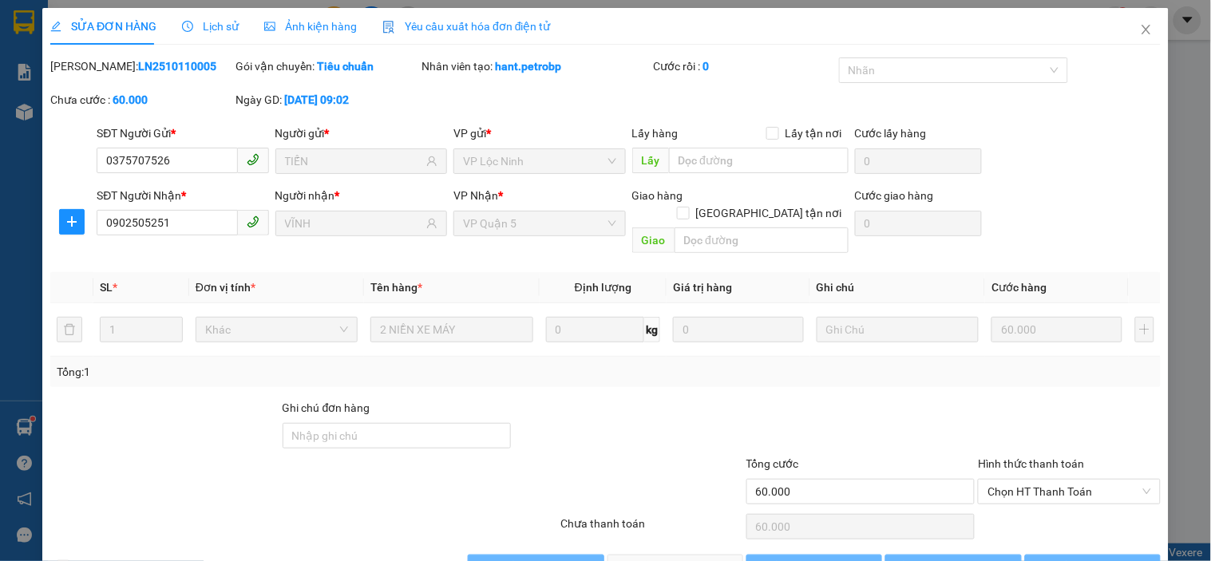
click at [211, 30] on span "Lịch sử" at bounding box center [210, 26] width 57 height 13
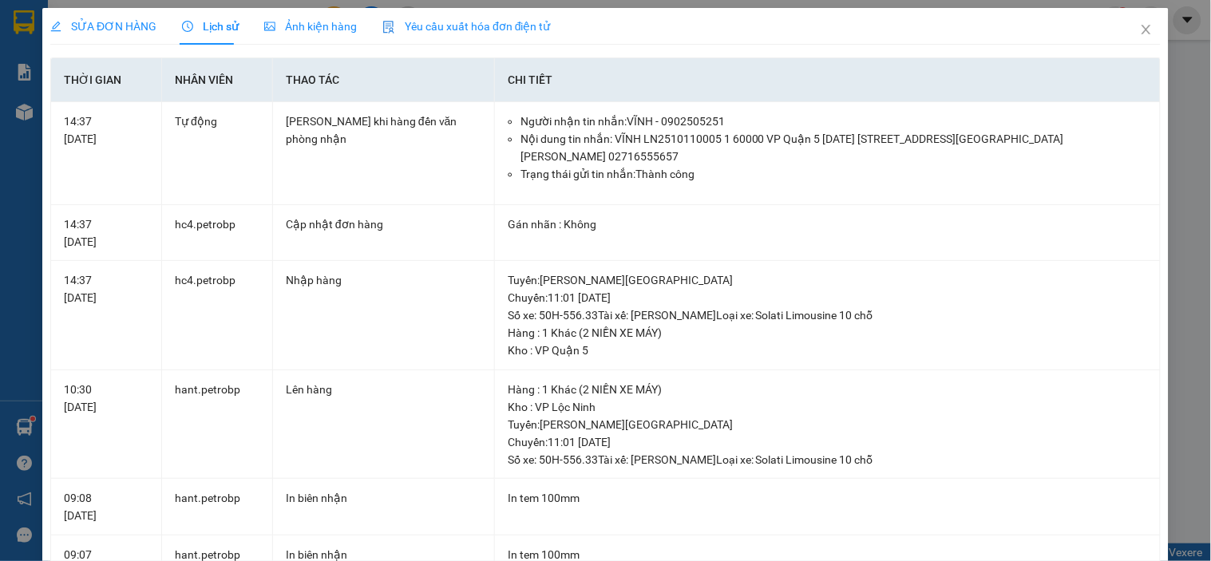
click at [132, 25] on span "SỬA ĐƠN HÀNG" at bounding box center [103, 26] width 106 height 13
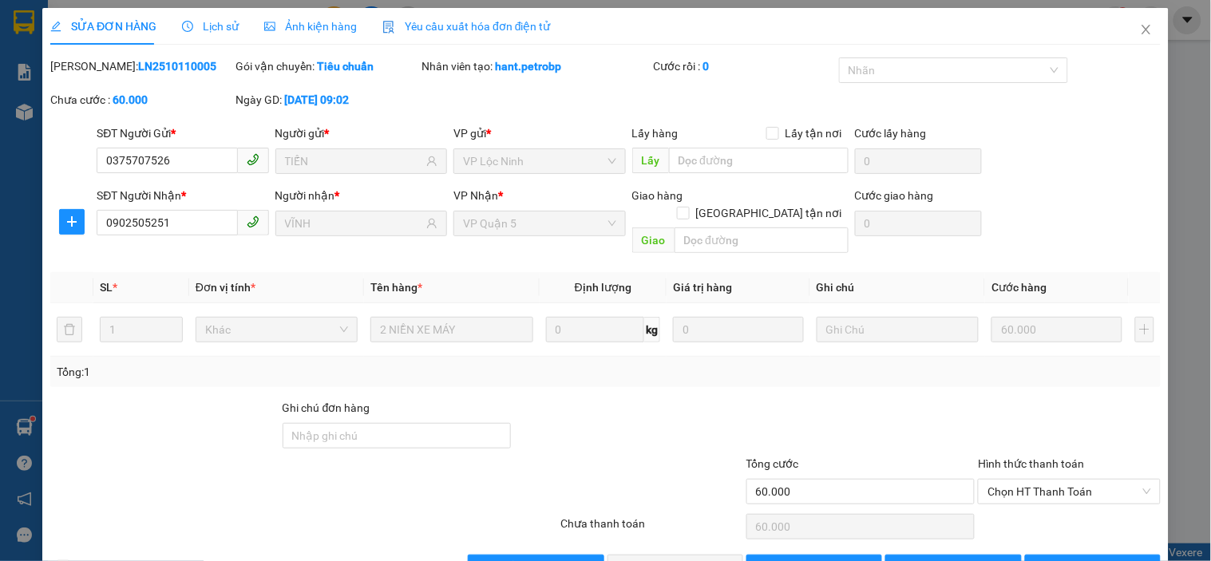
click at [1066, 189] on div "SĐT Người Nhận * 0902505251 Người nhận * VĨNH VP Nhận * VP [GEOGRAPHIC_DATA] tậ…" at bounding box center [628, 223] width 1070 height 73
click at [1049, 480] on span "Chọn HT Thanh Toán" at bounding box center [1068, 492] width 163 height 24
click at [1004, 501] on div "Tại văn phòng" at bounding box center [1058, 506] width 161 height 18
type input "0"
click at [775, 380] on div "Total Paid Fee 0 Total UnPaid Fee 60.000 Cash Collection Total Fee Mã ĐH: LN251…" at bounding box center [605, 318] width 1110 height 523
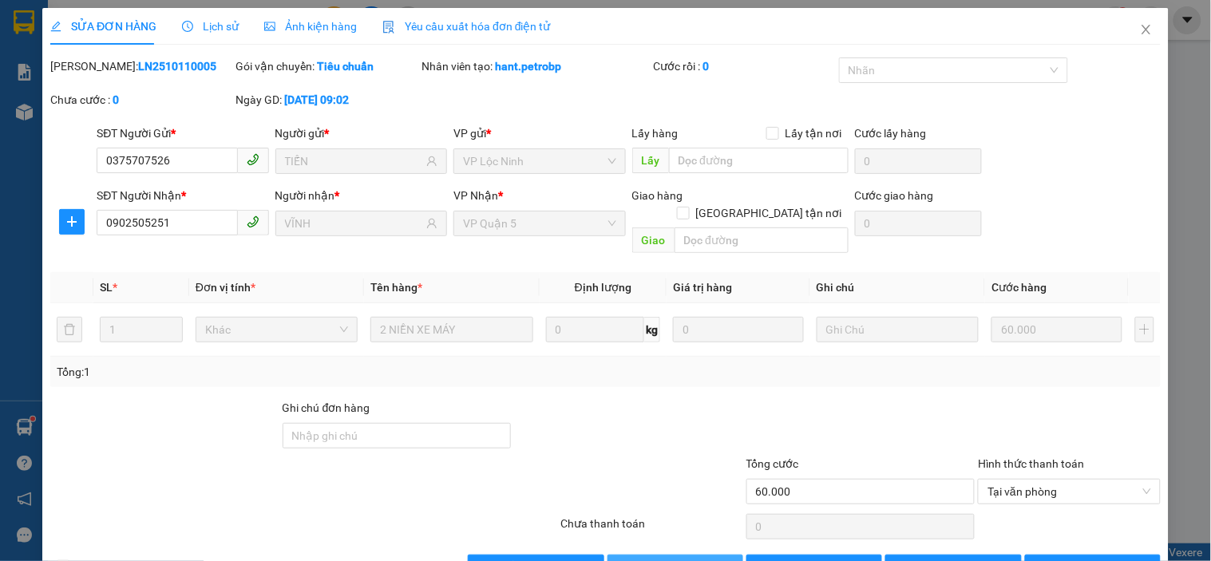
click at [665, 559] on span "Giao hàng" at bounding box center [683, 568] width 51 height 18
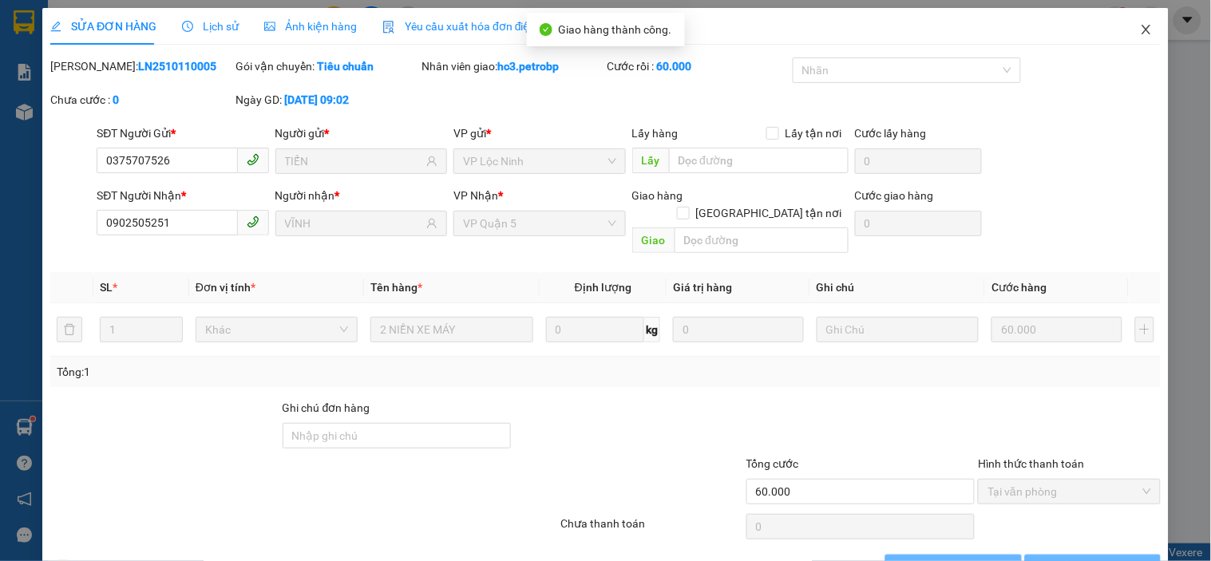
click at [1140, 30] on icon "close" at bounding box center [1146, 29] width 13 height 13
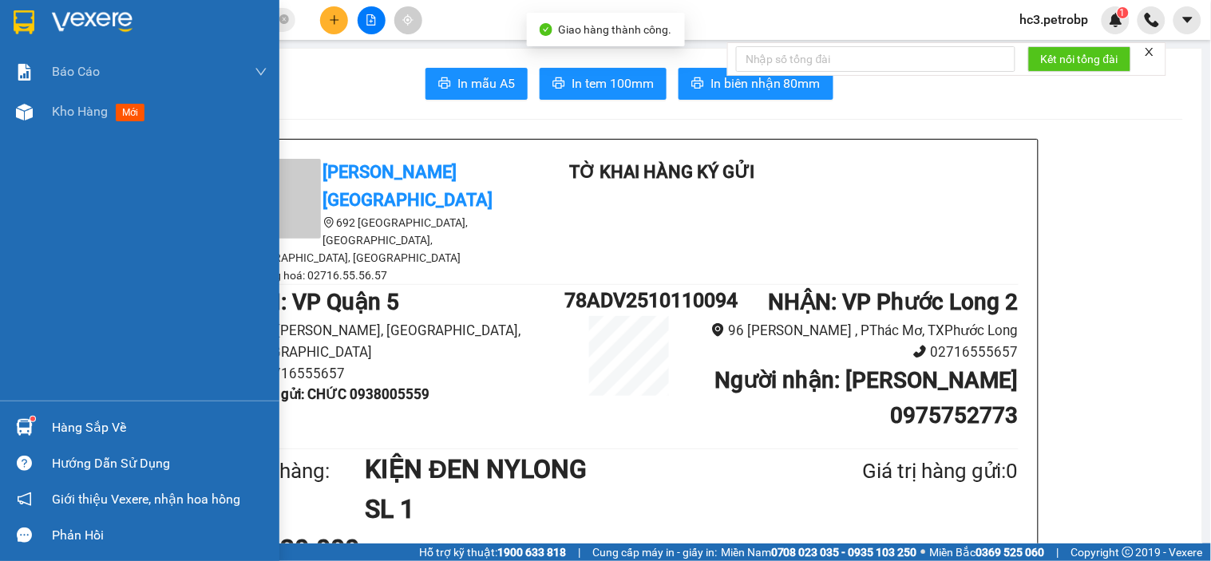
click at [114, 22] on img at bounding box center [92, 22] width 81 height 24
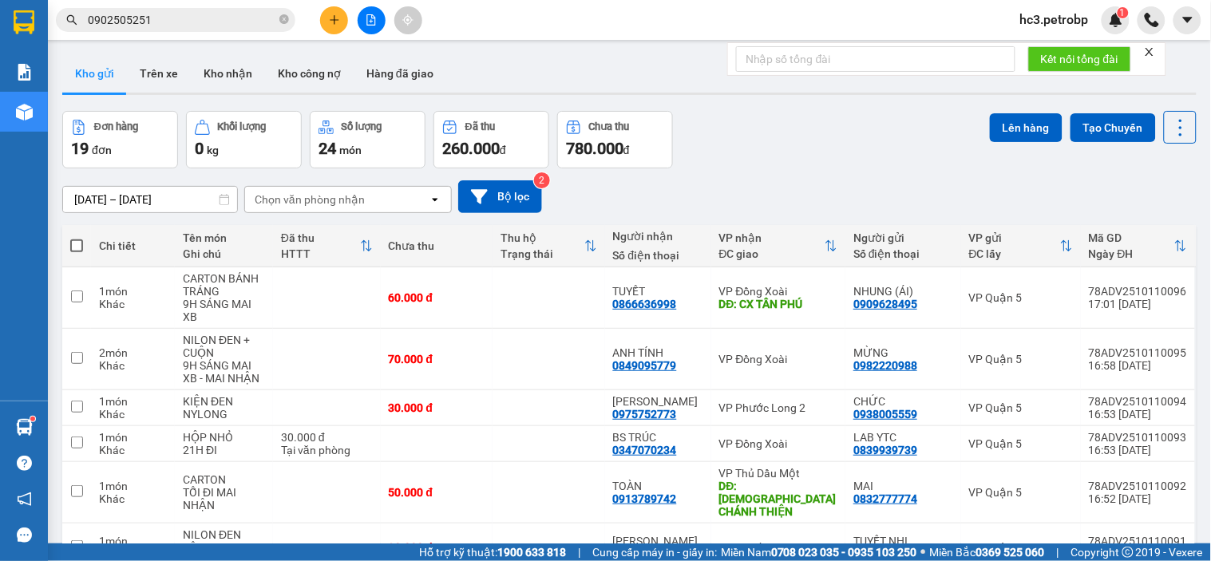
click at [788, 172] on div "[DATE] – [DATE] Press the down arrow key to interact with the calendar and sele…" at bounding box center [629, 196] width 1134 height 57
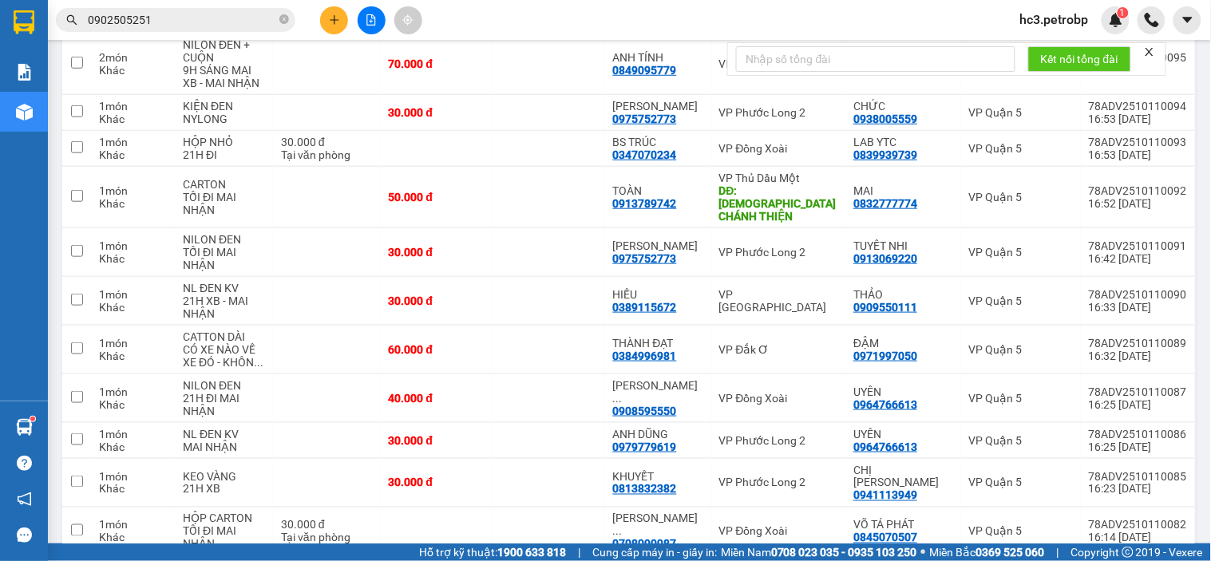
click at [330, 18] on icon "plus" at bounding box center [334, 19] width 11 height 11
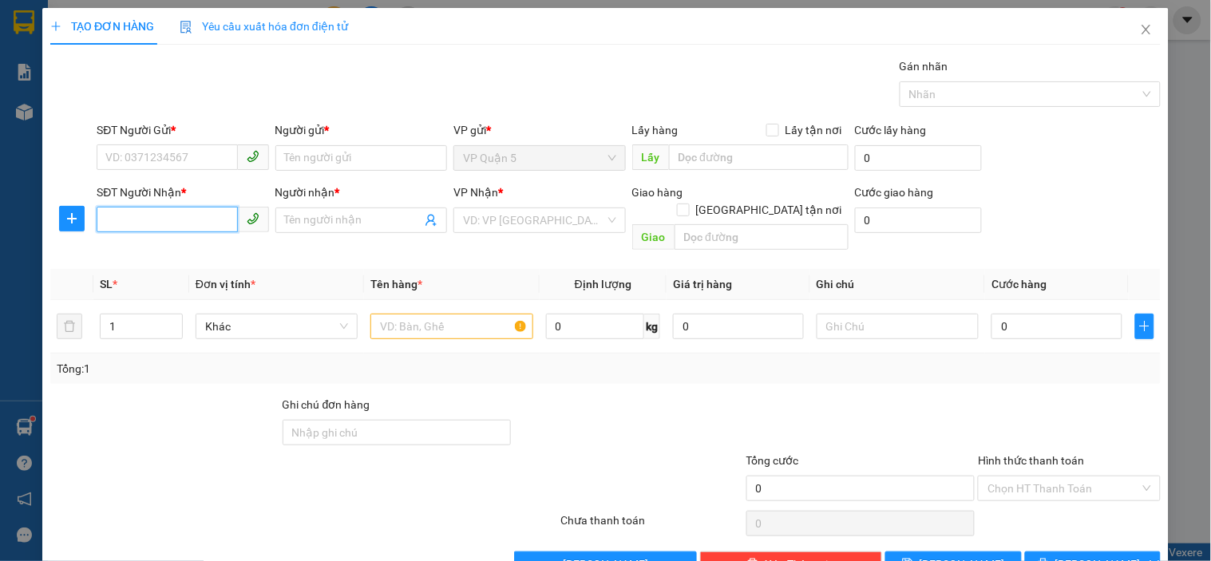
click at [160, 214] on input "SĐT Người Nhận *" at bounding box center [167, 220] width 140 height 26
click at [169, 244] on div "0374824832 - DUYÊN" at bounding box center [180, 252] width 151 height 18
type input "0374824832"
type input "DUYÊN"
type input "40.000"
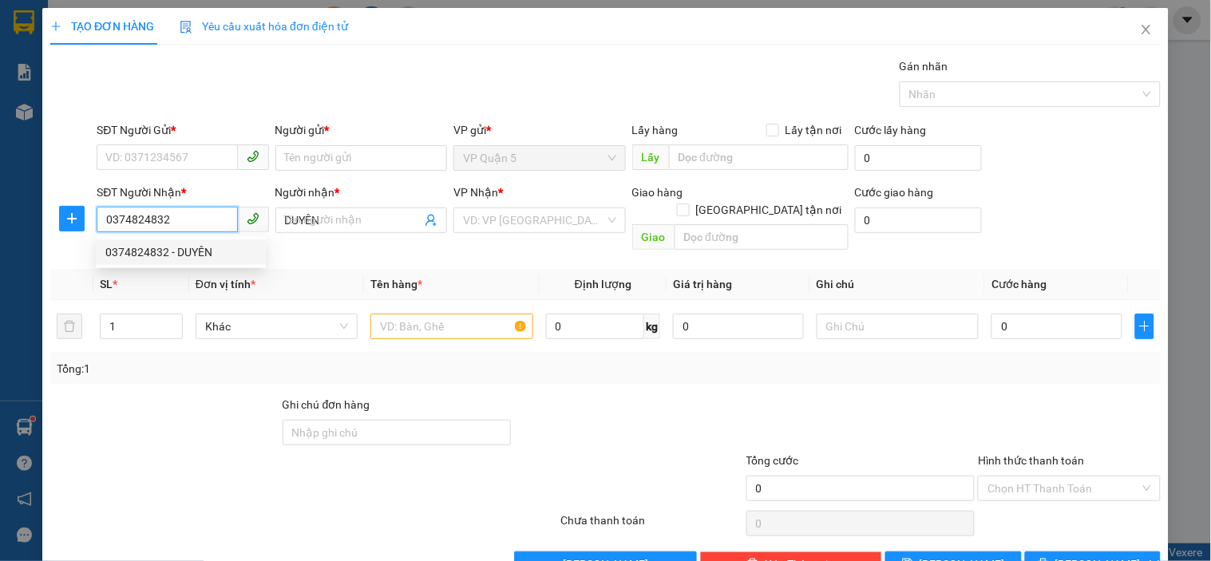
type input "40.000"
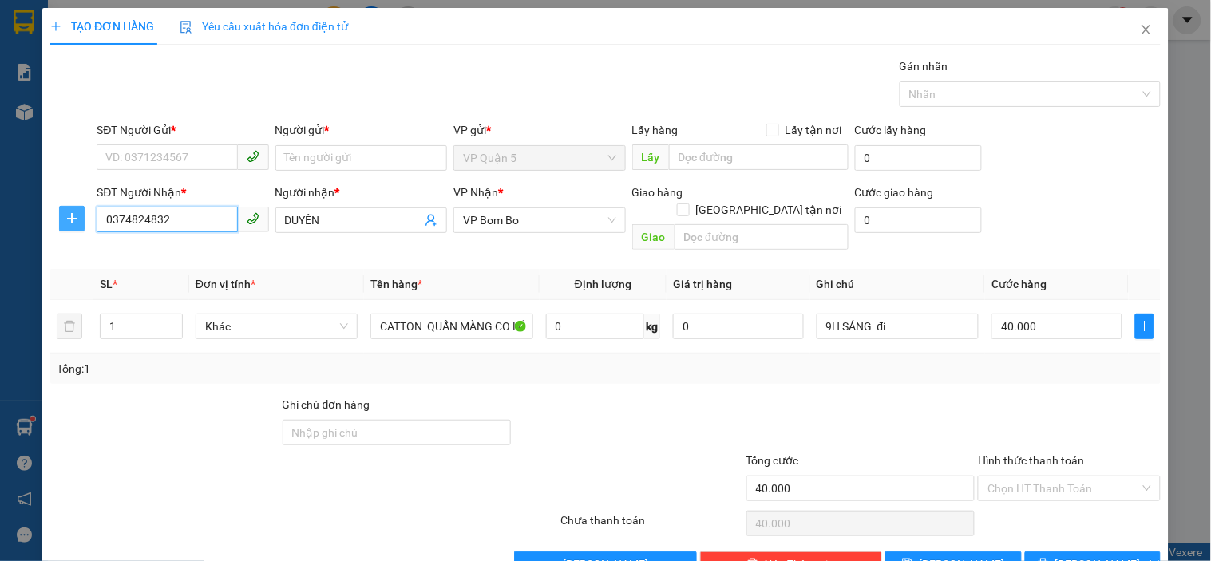
type input "0374824832"
click at [73, 213] on icon "plus" at bounding box center [71, 218] width 13 height 13
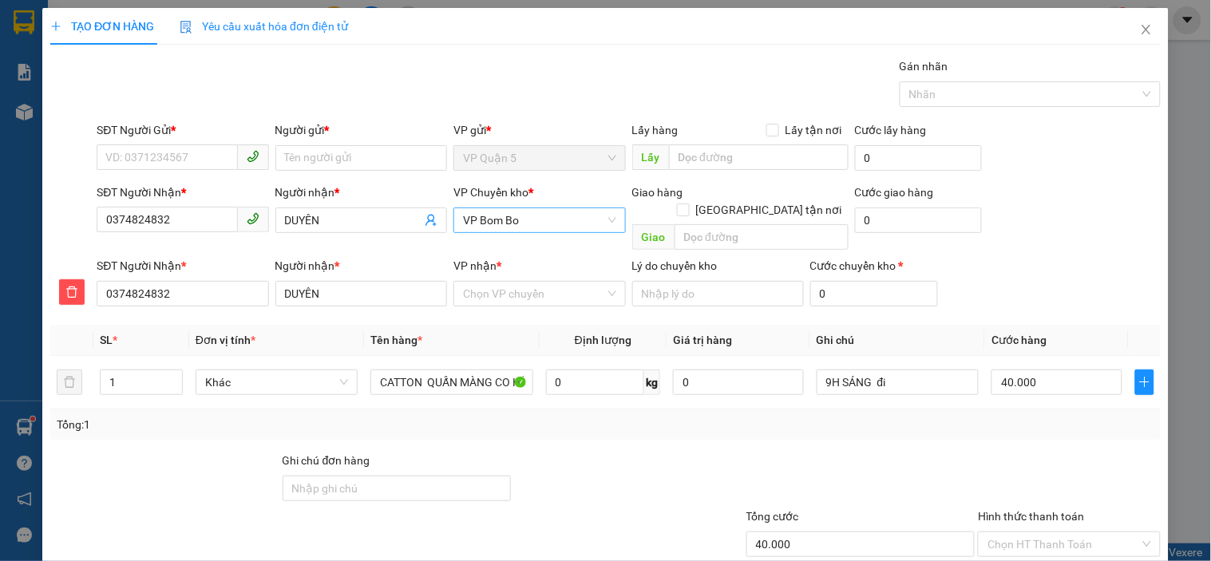
click at [548, 217] on span "VP Bom Bo" at bounding box center [539, 220] width 152 height 24
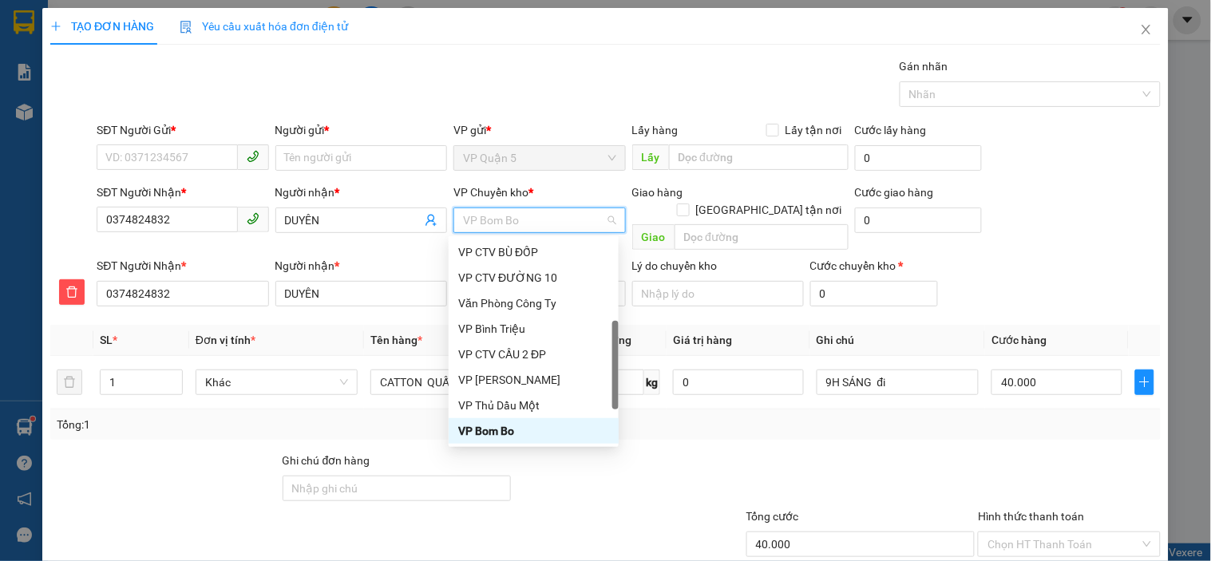
type input "D"
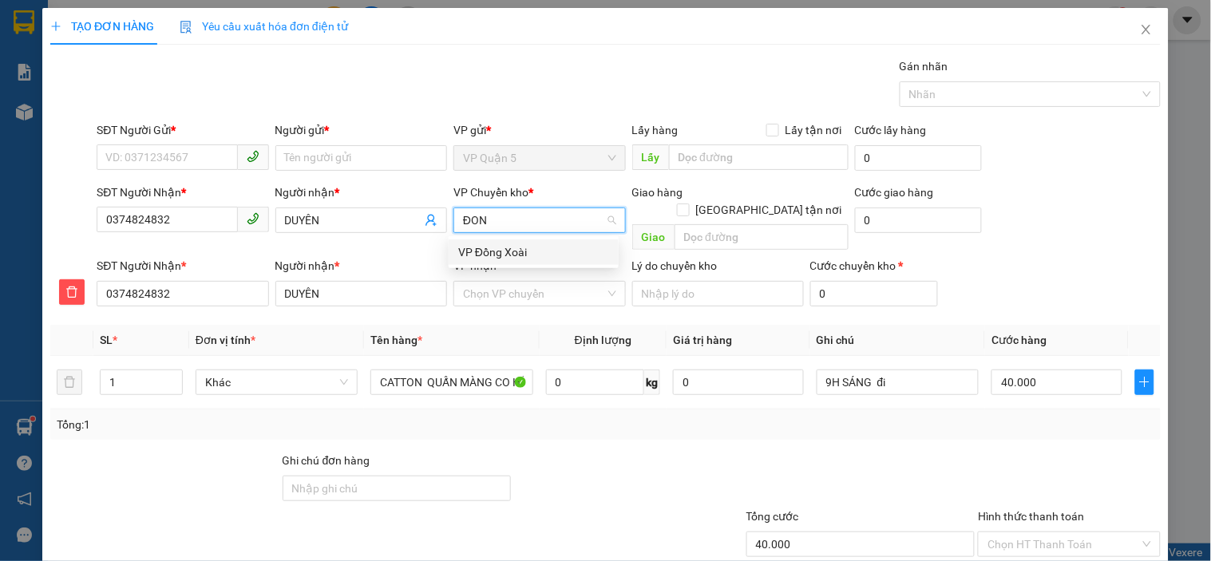
type input "ĐONG"
click at [516, 254] on div "VP Đồng Xoài" at bounding box center [533, 252] width 151 height 18
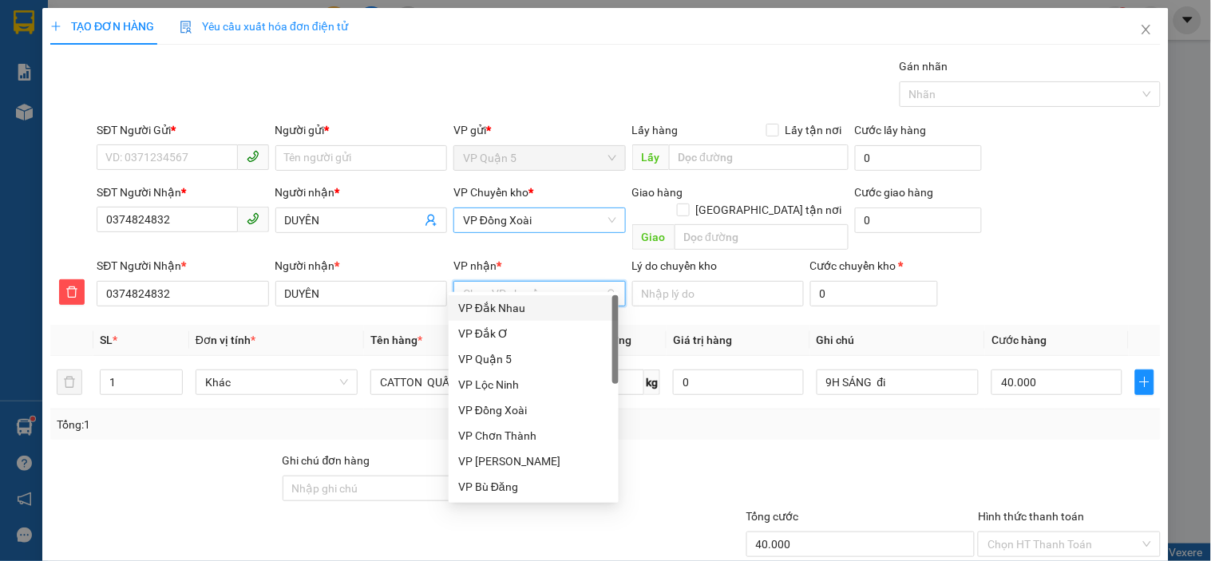
click at [471, 282] on input "VP nhận *" at bounding box center [533, 294] width 141 height 24
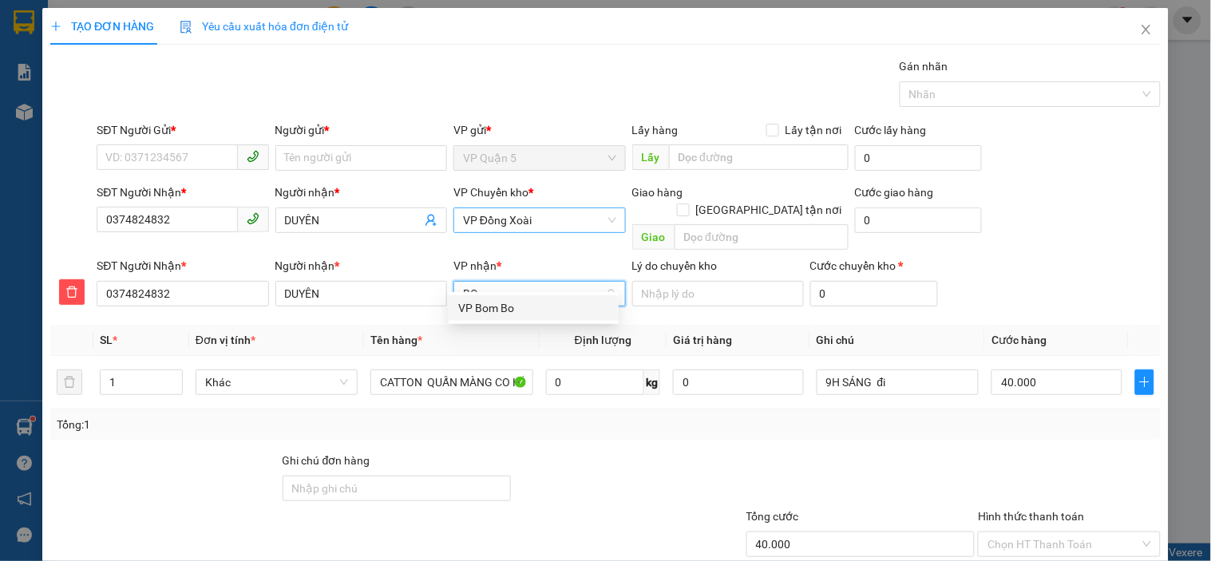
type input "BOM"
click at [483, 306] on div "VP Bom Bo" at bounding box center [533, 308] width 151 height 18
click at [140, 160] on input "SĐT Người Gửi *" at bounding box center [167, 157] width 140 height 26
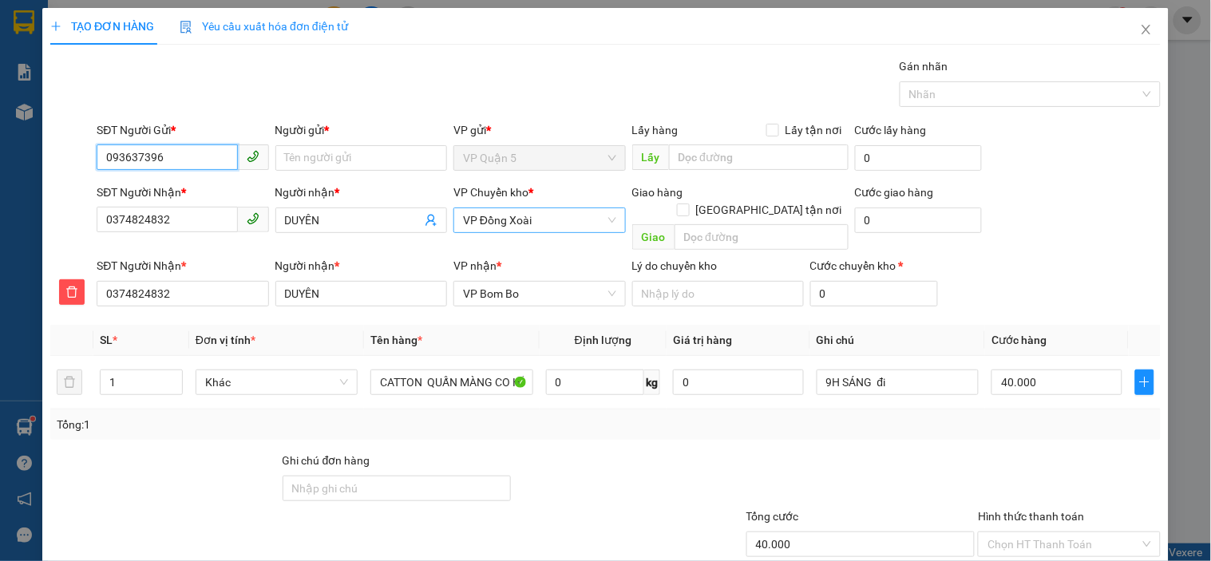
type input "0936373963"
click at [218, 180] on div "0936373963 - NHẬT" at bounding box center [181, 190] width 170 height 26
type input "NHẬT"
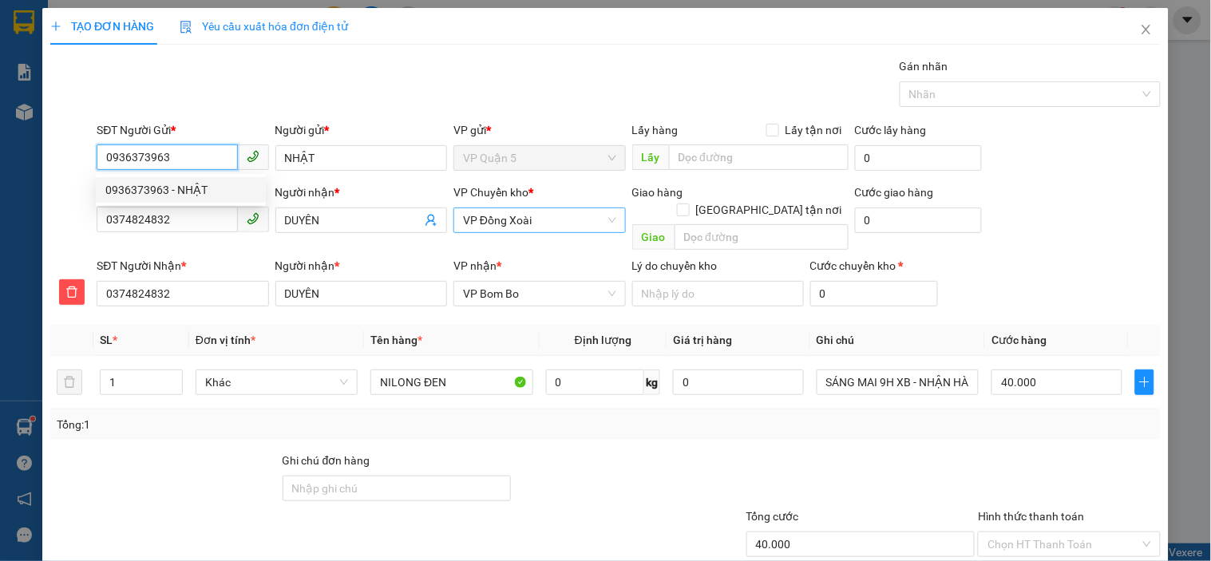
type input "0936373963"
click at [287, 102] on div "Gói vận chuyển * Tiêu chuẩn Gán nhãn Nhãn" at bounding box center [628, 85] width 1070 height 56
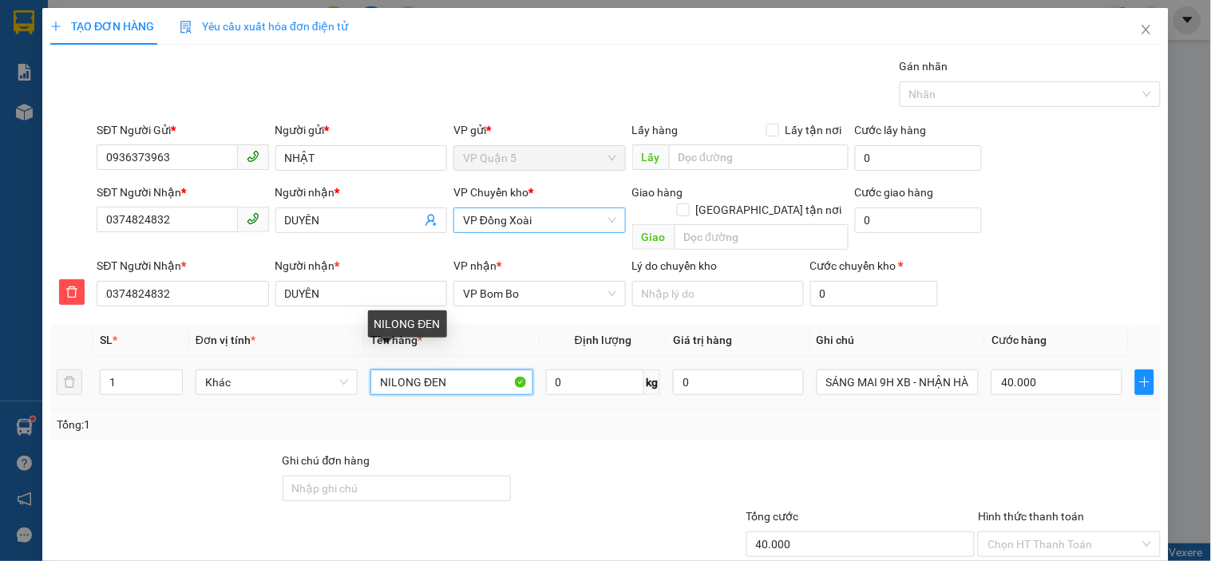
click at [453, 370] on input "NILONG ĐEN" at bounding box center [451, 383] width 162 height 26
type input "N"
type input "B"
type input "BAO XANH"
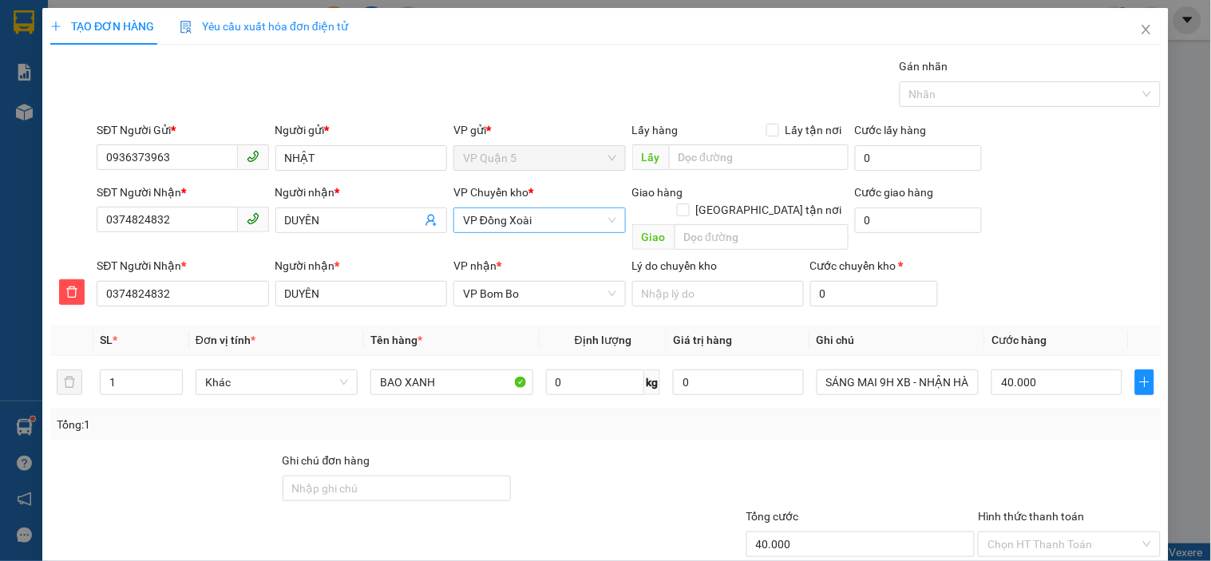
click at [1054, 237] on div "SĐT Người Nhận * 0374824832 Người nhận * DUYÊN VP Chuyển kho * VP Đồng Xoài Gia…" at bounding box center [628, 220] width 1070 height 73
click at [1069, 306] on div "Transit Pickup Surcharge Ids Transit Deliver Surcharge Ids Transit Deliver Surc…" at bounding box center [605, 344] width 1110 height 575
click at [1104, 185] on div "SĐT Người Nhận * 0374824832 Người nhận * DUYÊN VP Chuyển kho * VP Đồng Xoài Gia…" at bounding box center [628, 220] width 1070 height 73
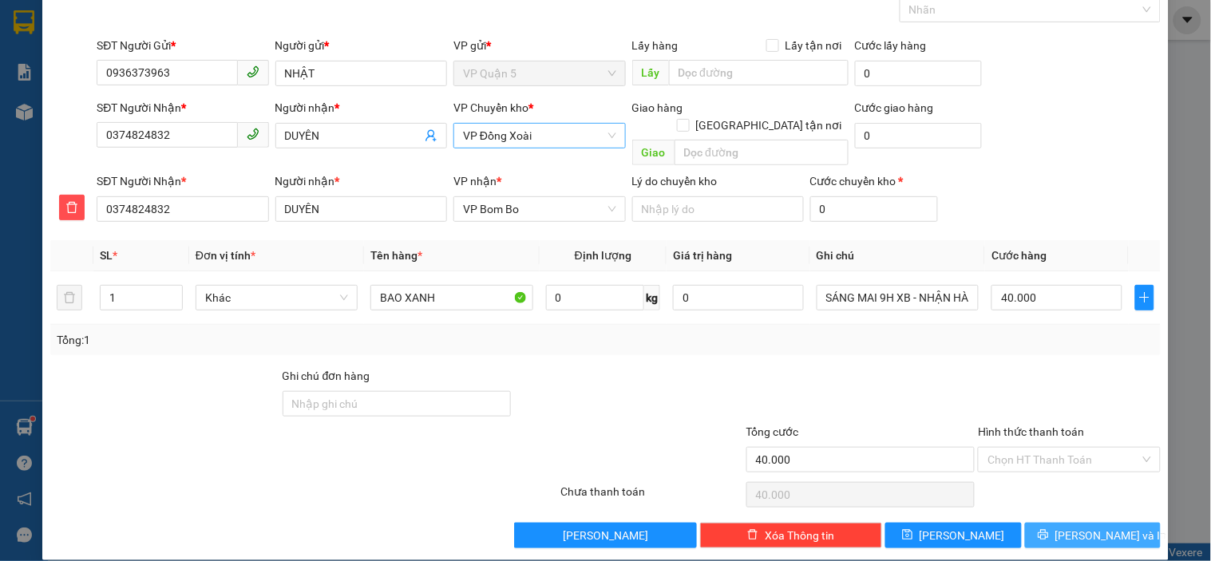
click at [1075, 527] on span "[PERSON_NAME] và In" at bounding box center [1111, 536] width 112 height 18
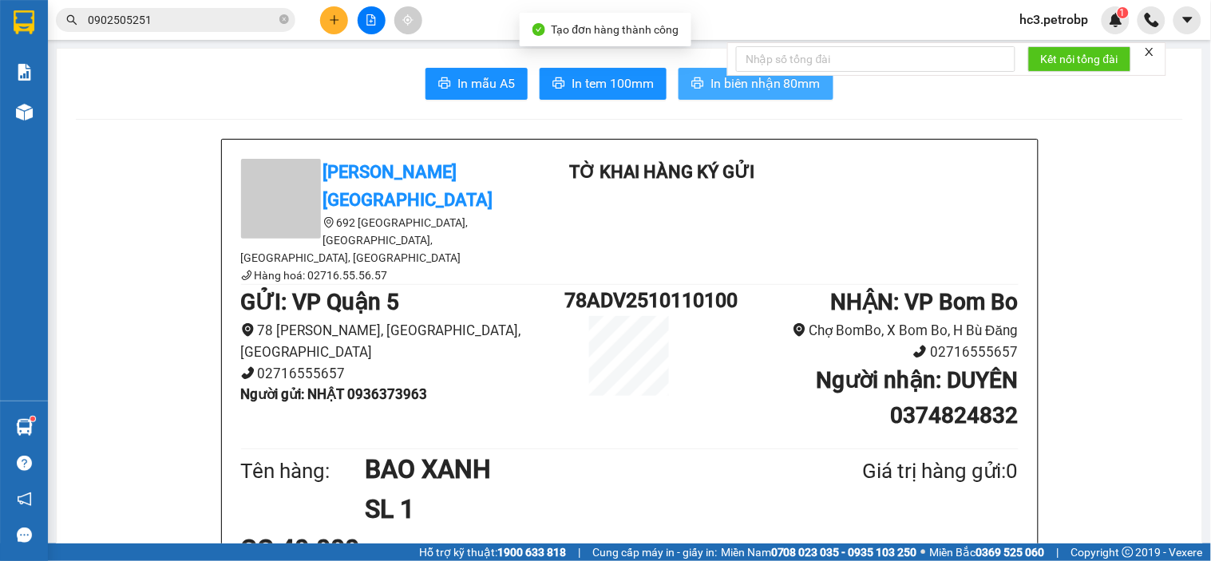
click at [720, 89] on span "In biên nhận 80mm" at bounding box center [765, 83] width 110 height 20
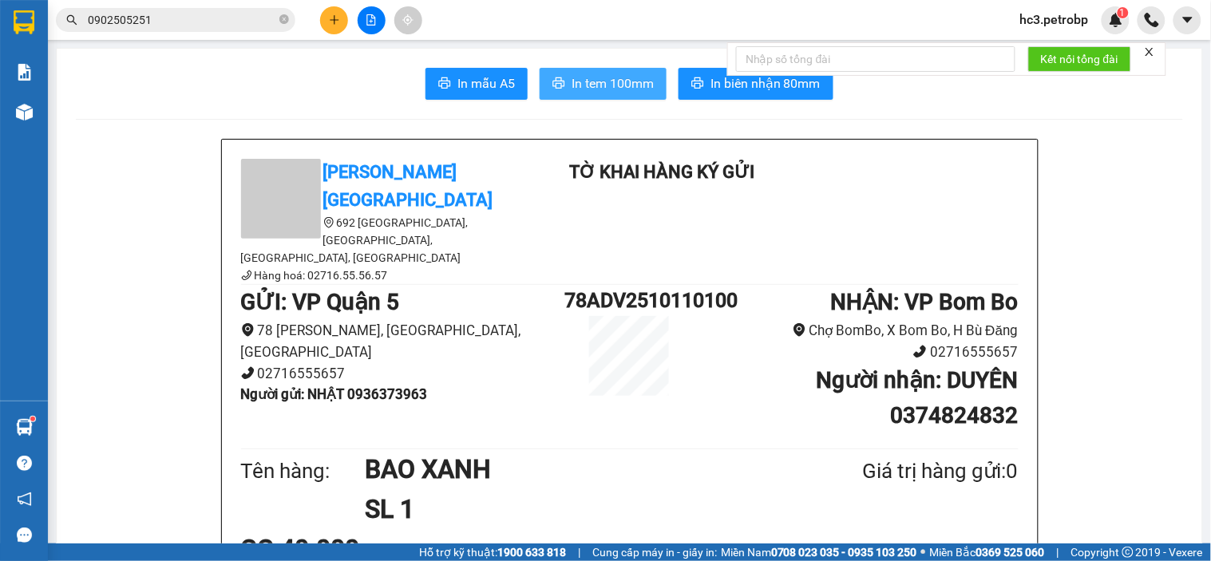
click at [611, 92] on span "In tem 100mm" at bounding box center [612, 83] width 82 height 20
click at [335, 32] on button at bounding box center [334, 20] width 28 height 28
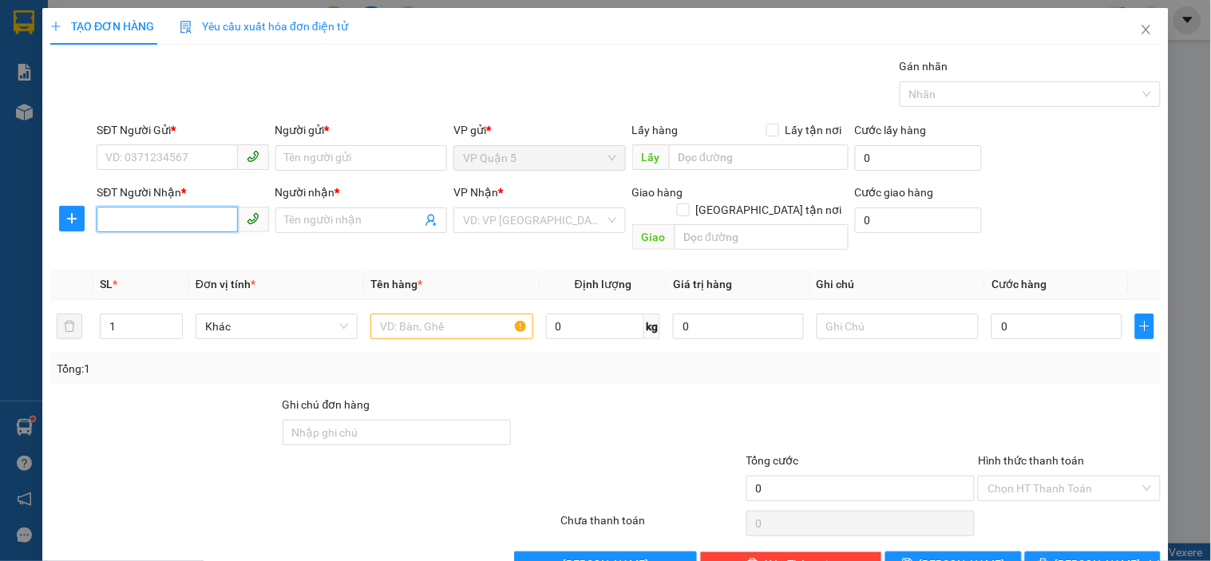
click at [181, 228] on input "SĐT Người Nhận *" at bounding box center [167, 220] width 140 height 26
click at [192, 248] on div "0944449833 - TƯỜNG" at bounding box center [180, 252] width 151 height 18
type input "0944449833"
type input "TƯỜNG"
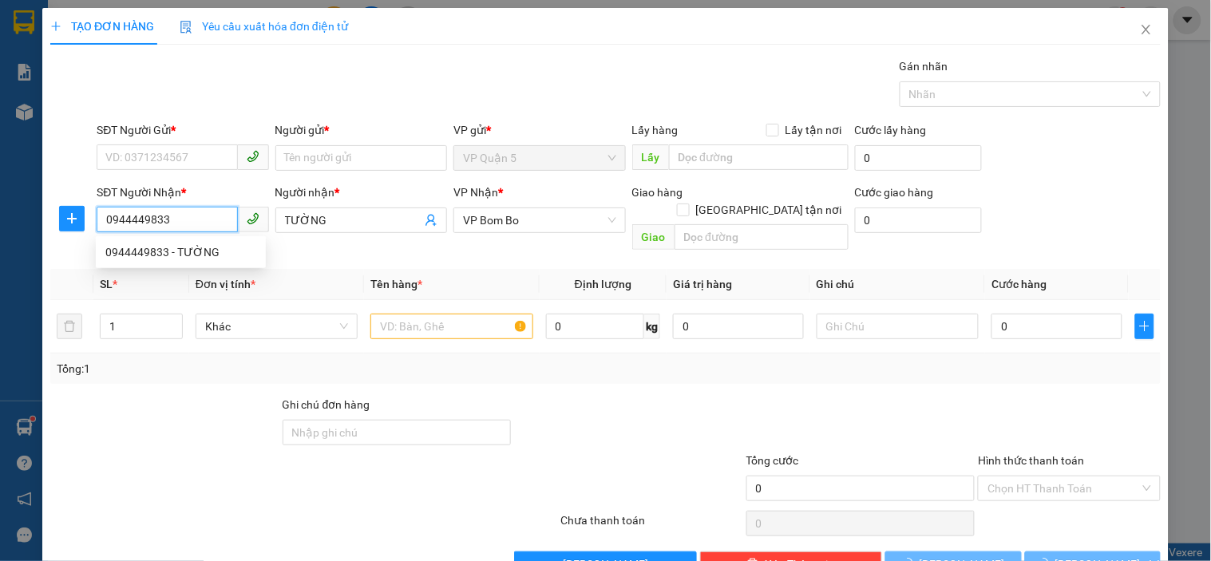
type input "40.000"
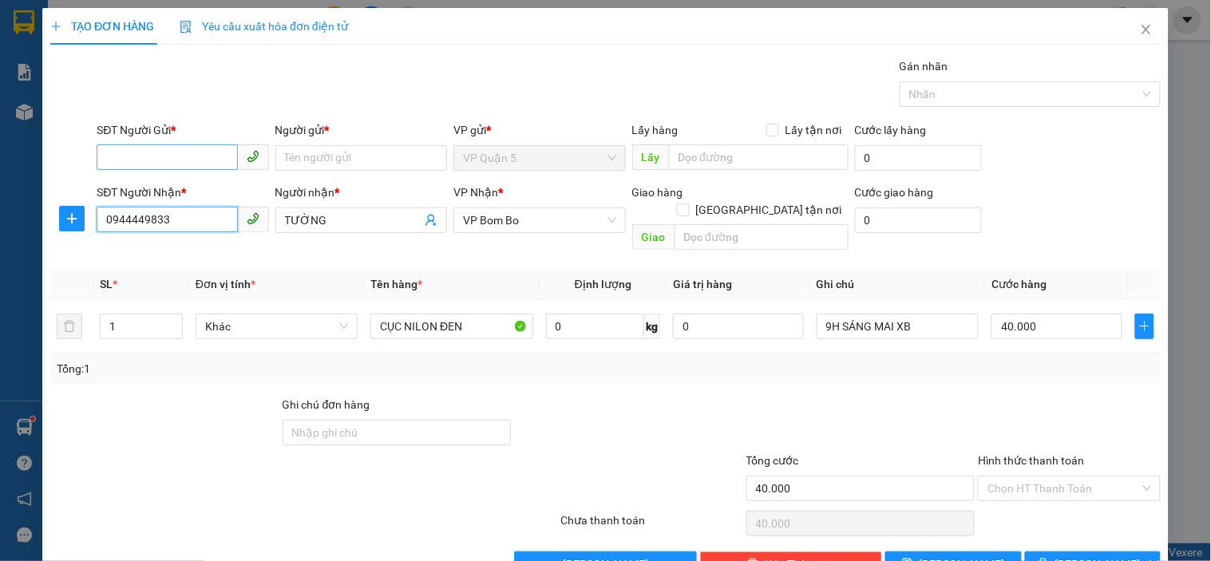
type input "0944449833"
click at [201, 152] on input "SĐT Người Gửi *" at bounding box center [167, 157] width 140 height 26
click at [202, 184] on div "0908767259 - MY" at bounding box center [180, 190] width 151 height 18
type input "0908767259"
type input "MY"
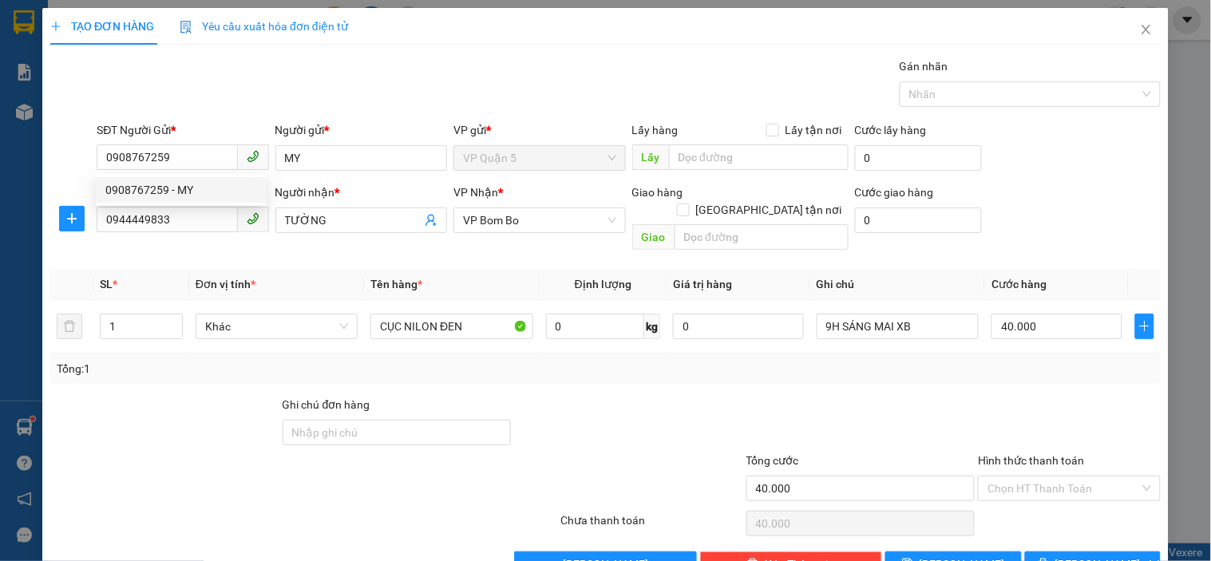
click at [229, 101] on div "Gói vận chuyển * Tiêu chuẩn Gán nhãn Nhãn" at bounding box center [628, 85] width 1070 height 56
click at [1065, 211] on div "SĐT Người Nhận * 0944449833 Người nhận * TƯỜNG VP Nhận * VP Bom Bo Giao hàng [G…" at bounding box center [628, 220] width 1070 height 73
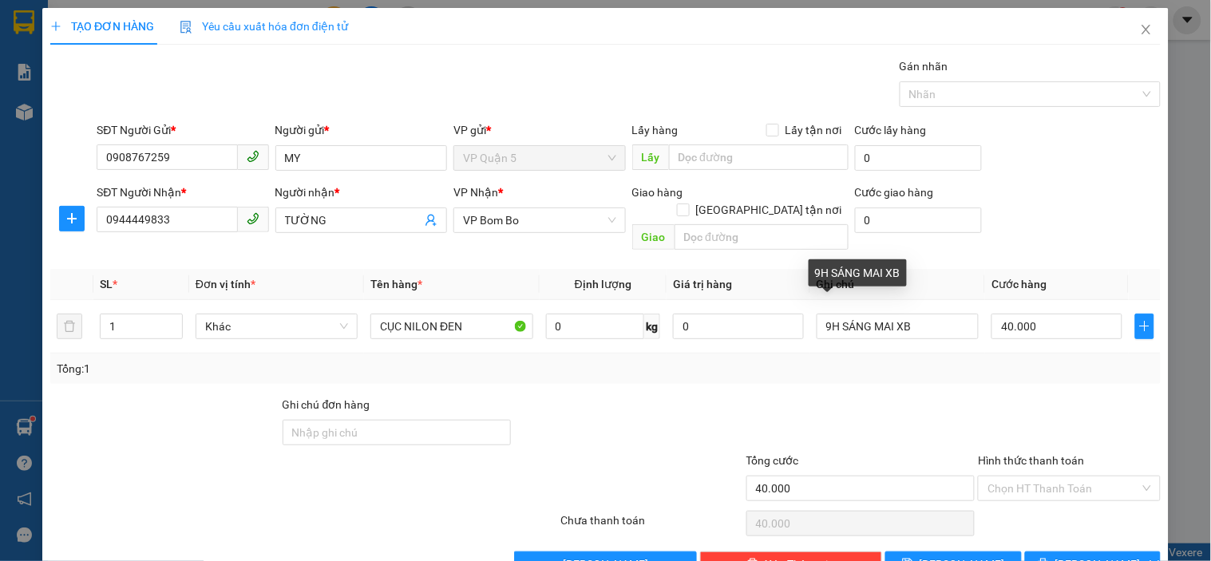
click at [1120, 219] on div "SĐT Người Nhận * 0944449833 Người nhận * TƯỜNG VP Nhận * VP Bom Bo Giao hàng [G…" at bounding box center [628, 220] width 1070 height 73
click at [1092, 555] on span "[PERSON_NAME] và In" at bounding box center [1111, 564] width 112 height 18
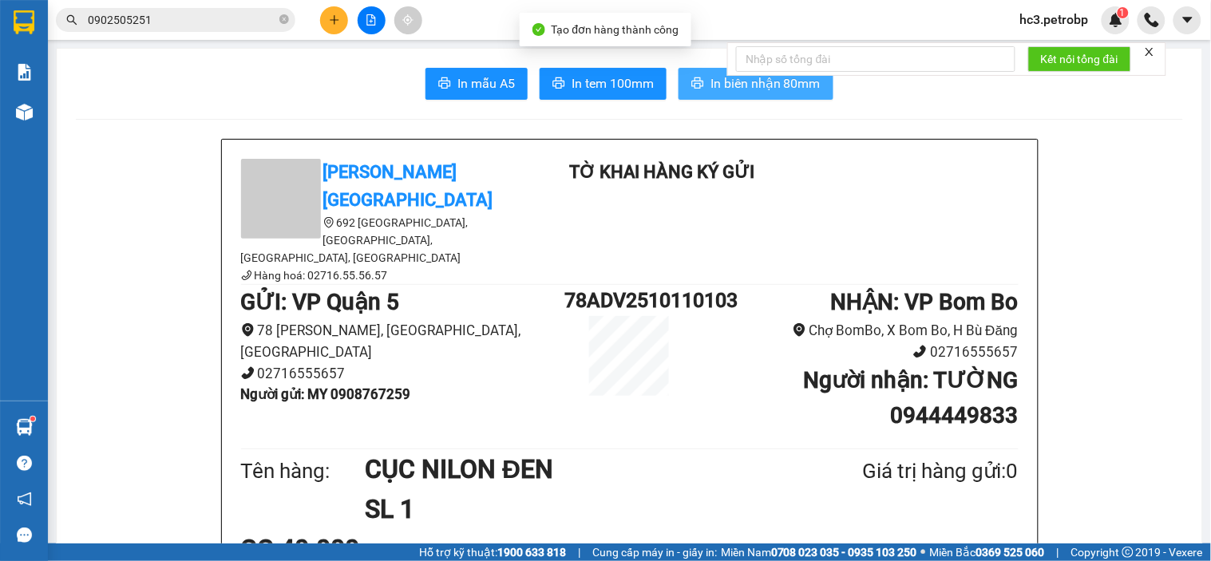
click at [761, 96] on button "In biên nhận 80mm" at bounding box center [755, 84] width 155 height 32
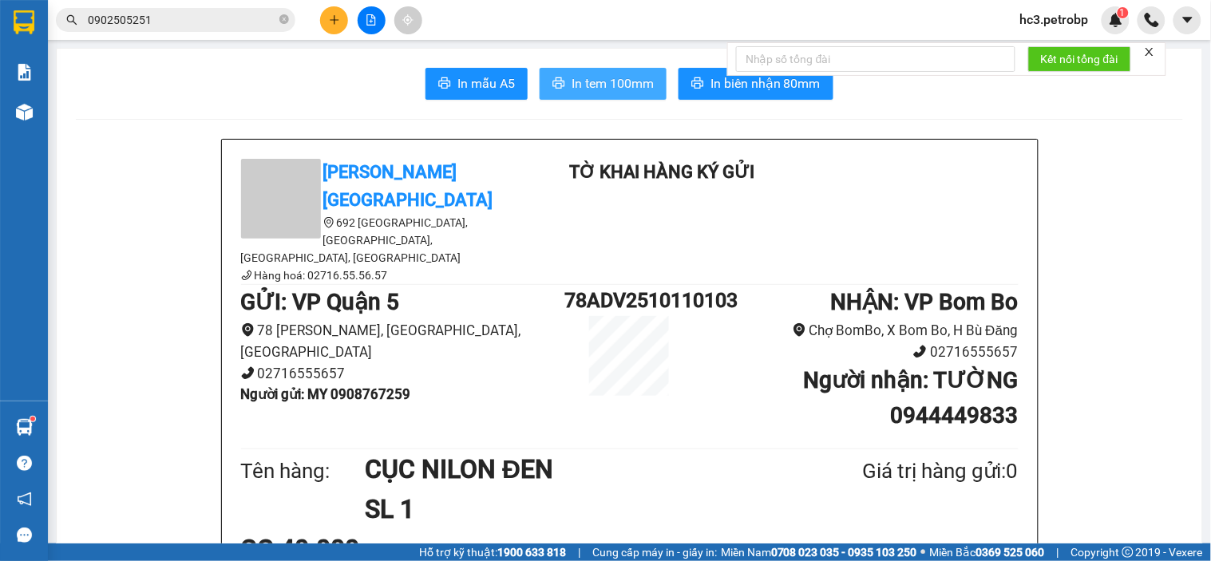
click at [638, 80] on span "In tem 100mm" at bounding box center [612, 83] width 82 height 20
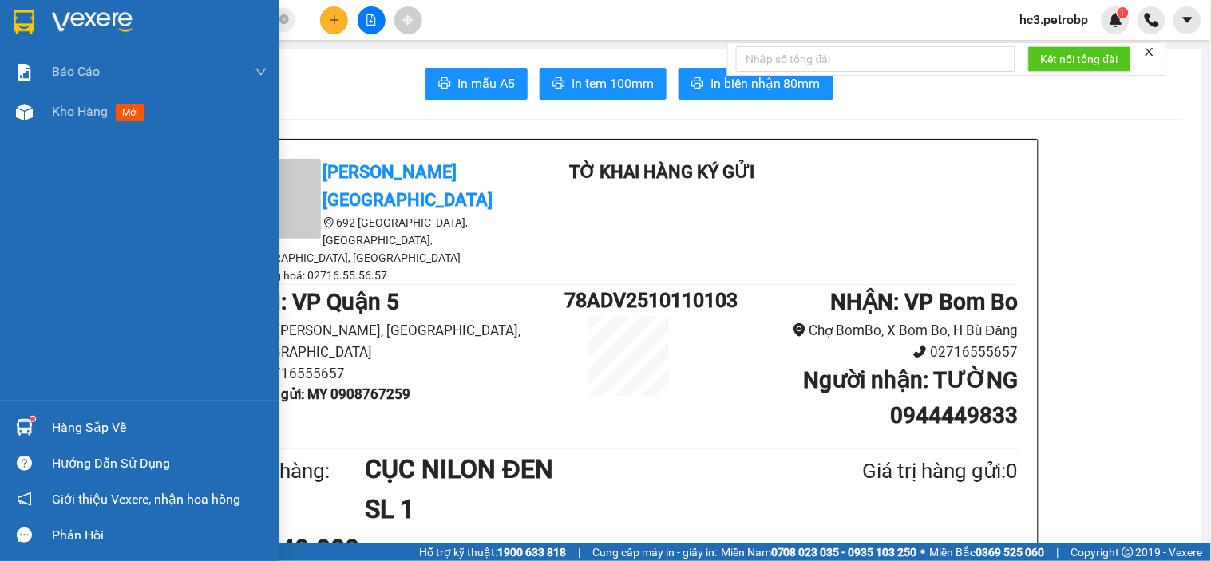
click at [99, 27] on img at bounding box center [92, 22] width 81 height 24
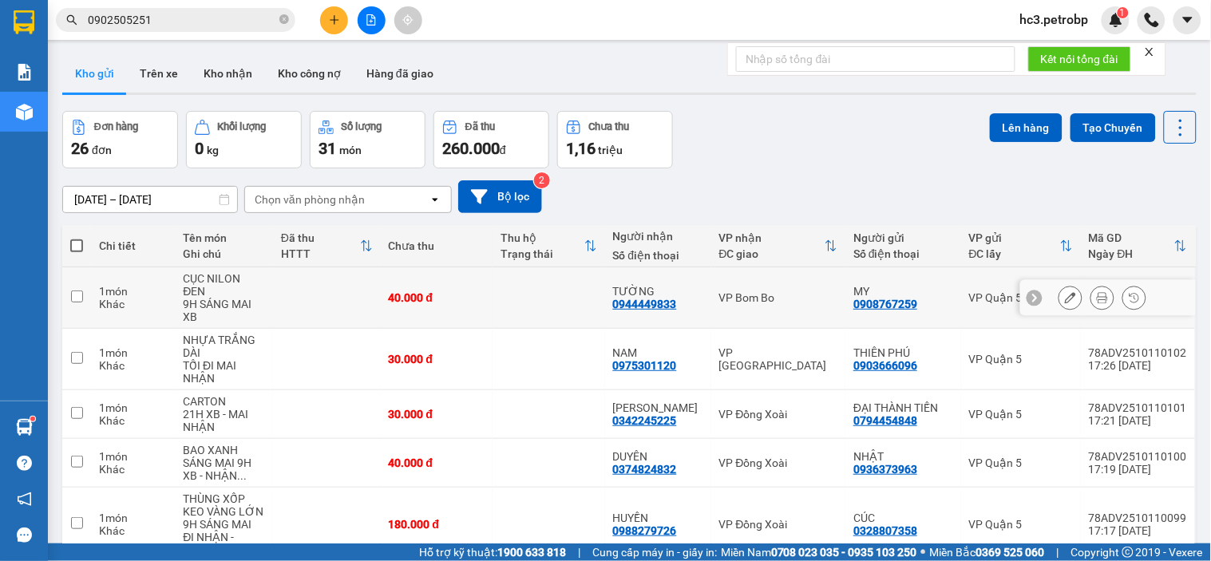
click at [1065, 292] on icon at bounding box center [1070, 297] width 11 height 11
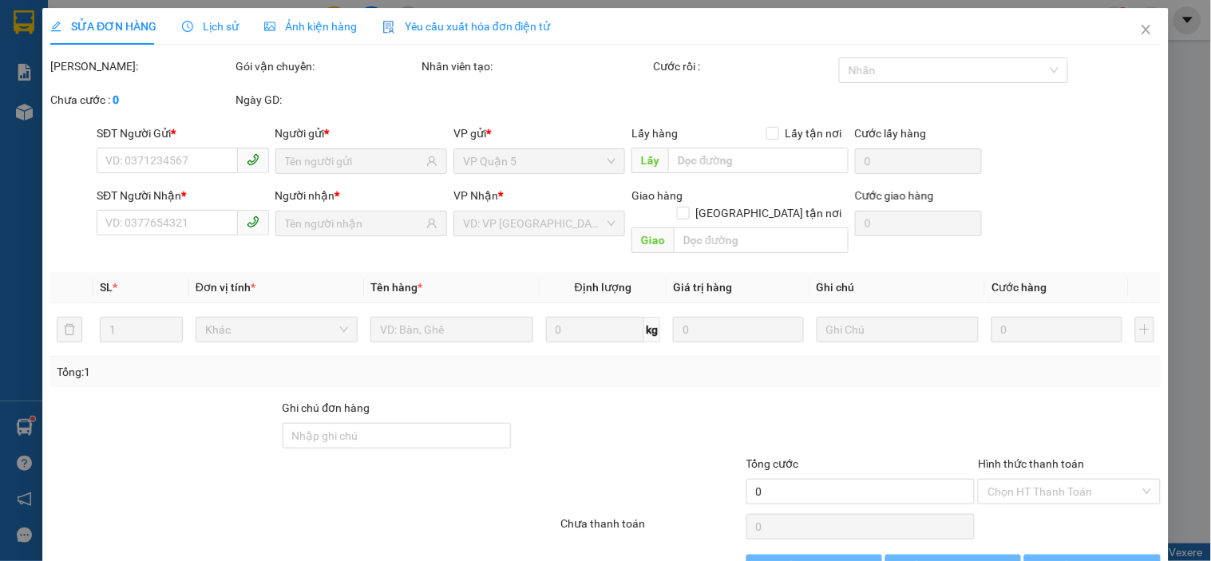
type input "0908767259"
type input "0944449833"
type input "40.000"
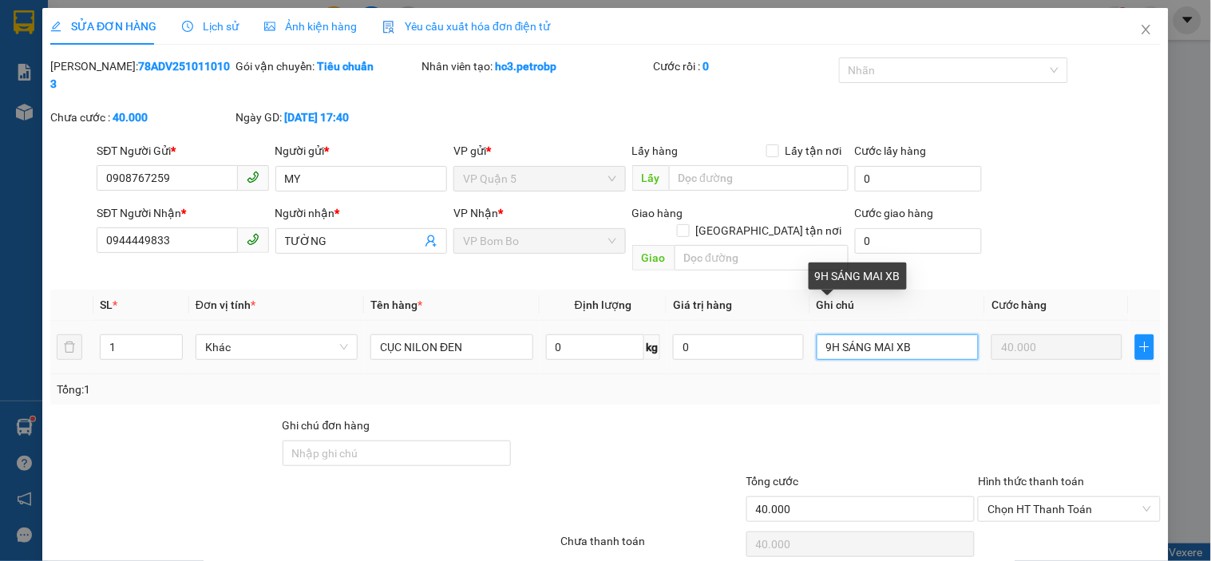
click at [931, 334] on input "9H SÁNG MAI XB" at bounding box center [897, 347] width 162 height 26
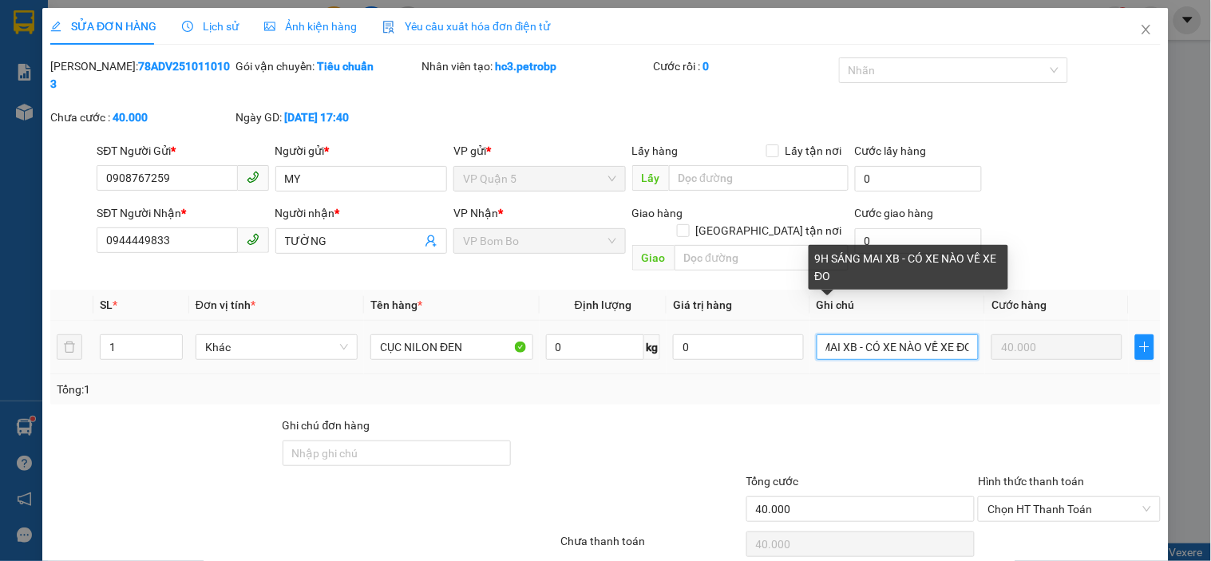
scroll to position [0, 61]
type input "9H SÁNG MAI XB - CÓ XE NÀO VỀ XE ĐÓ"
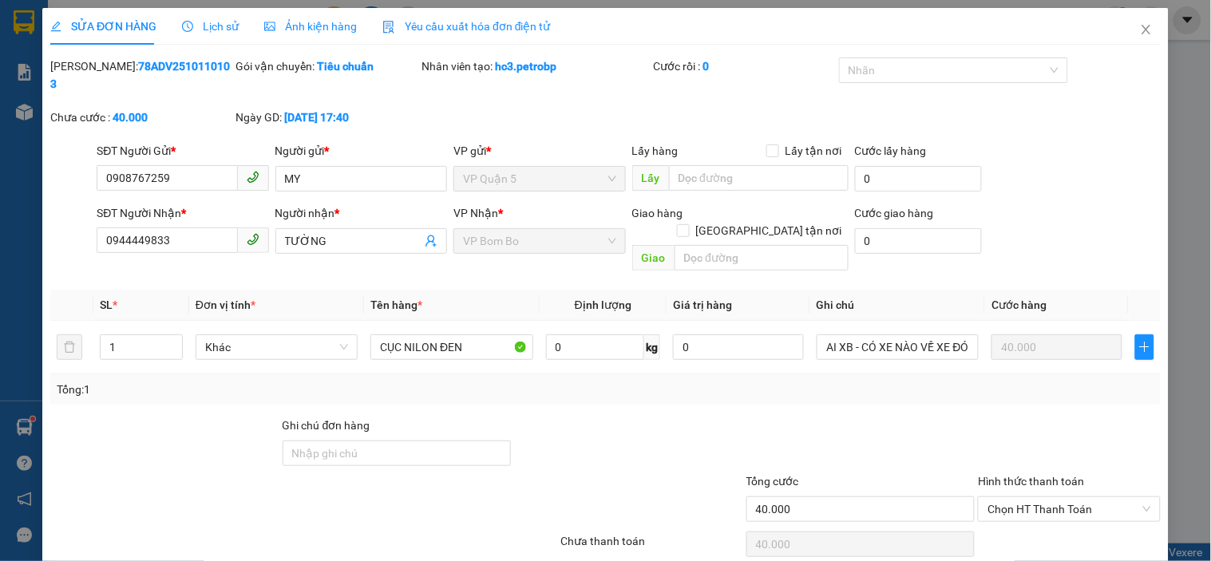
scroll to position [0, 0]
click at [946, 417] on div at bounding box center [861, 445] width 232 height 56
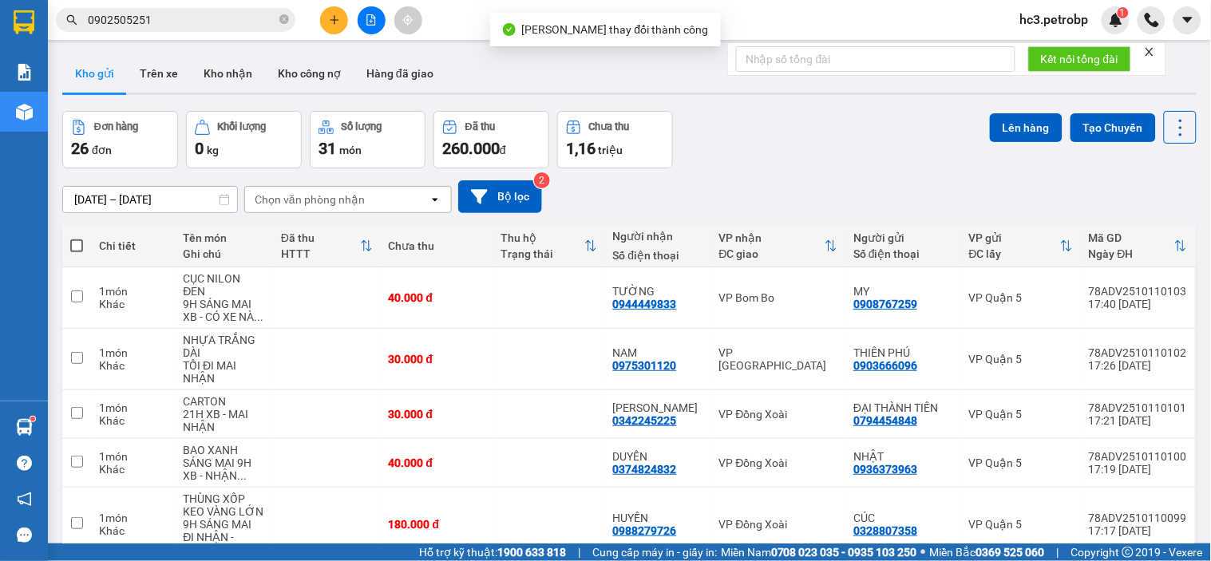
click at [717, 141] on div "Đơn hàng 26 đơn Khối lượng 0 kg Số lượng 31 món Đã thu 260.000 đ Chưa thu 1,16 …" at bounding box center [629, 139] width 1134 height 57
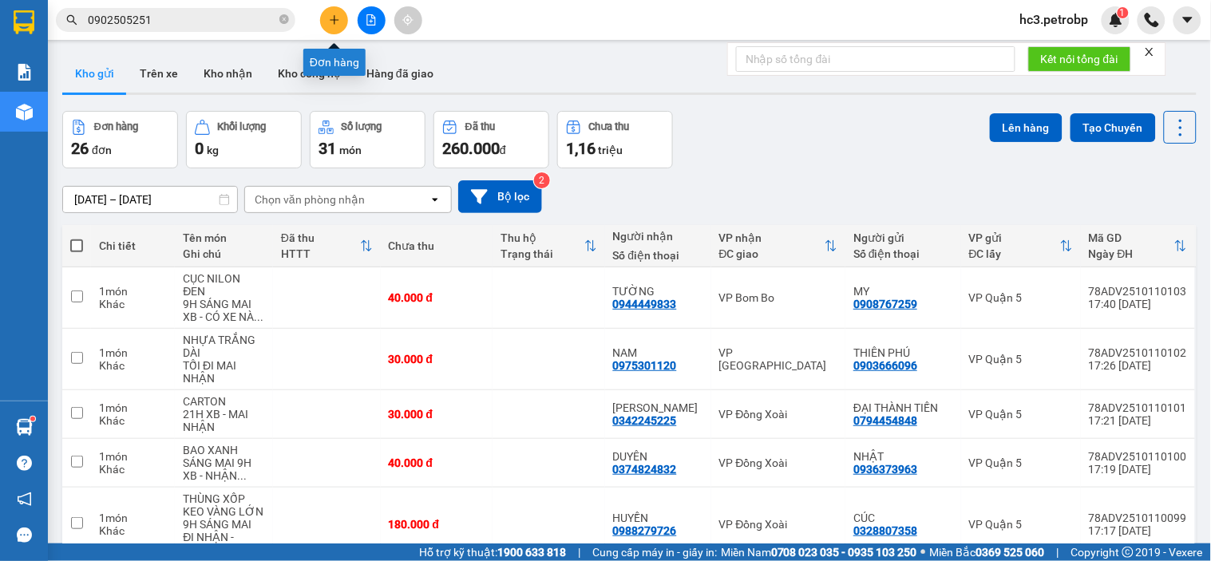
click at [339, 21] on icon "plus" at bounding box center [334, 19] width 11 height 11
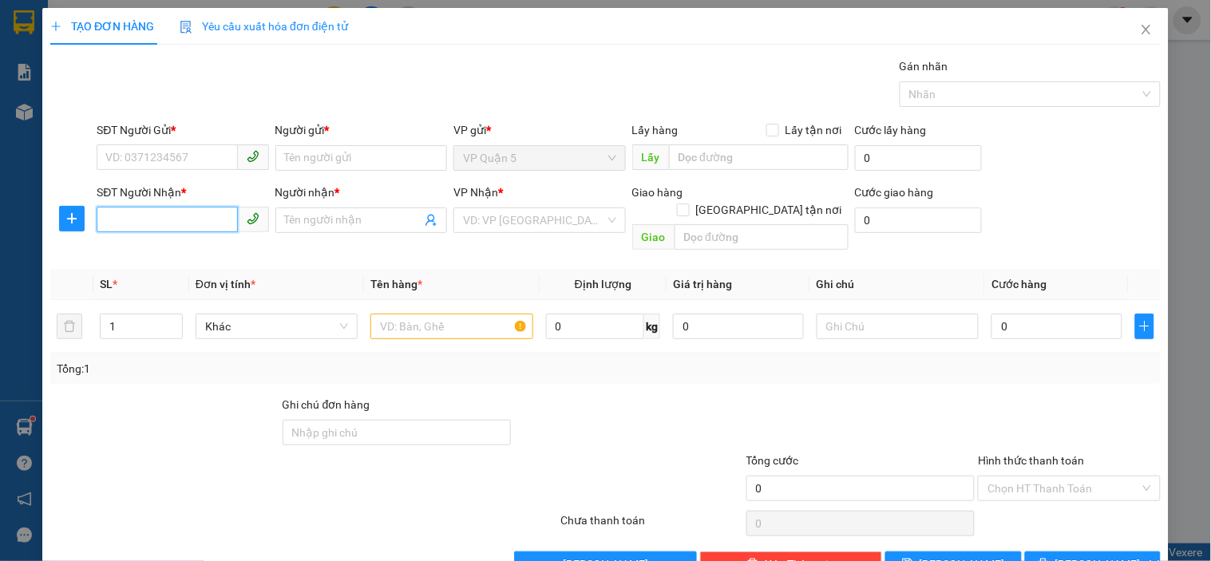
click at [192, 223] on input "SĐT Người Nhận *" at bounding box center [167, 220] width 140 height 26
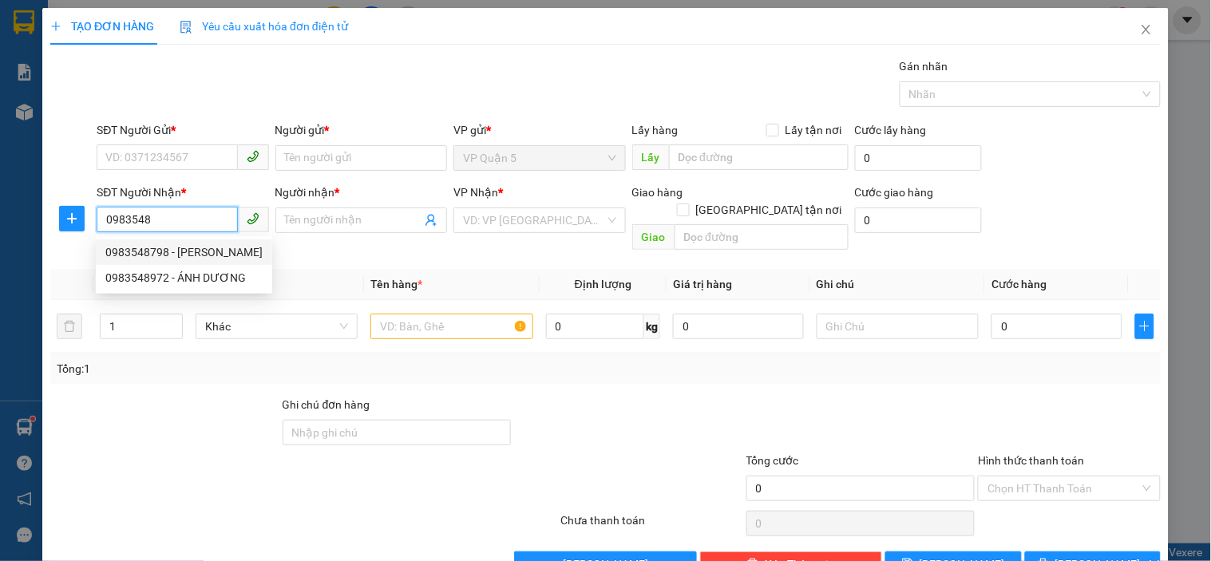
click at [211, 251] on div "0983548798 - [PERSON_NAME]" at bounding box center [183, 252] width 157 height 18
type input "0983548798"
type input "[PERSON_NAME]"
type input "40.000"
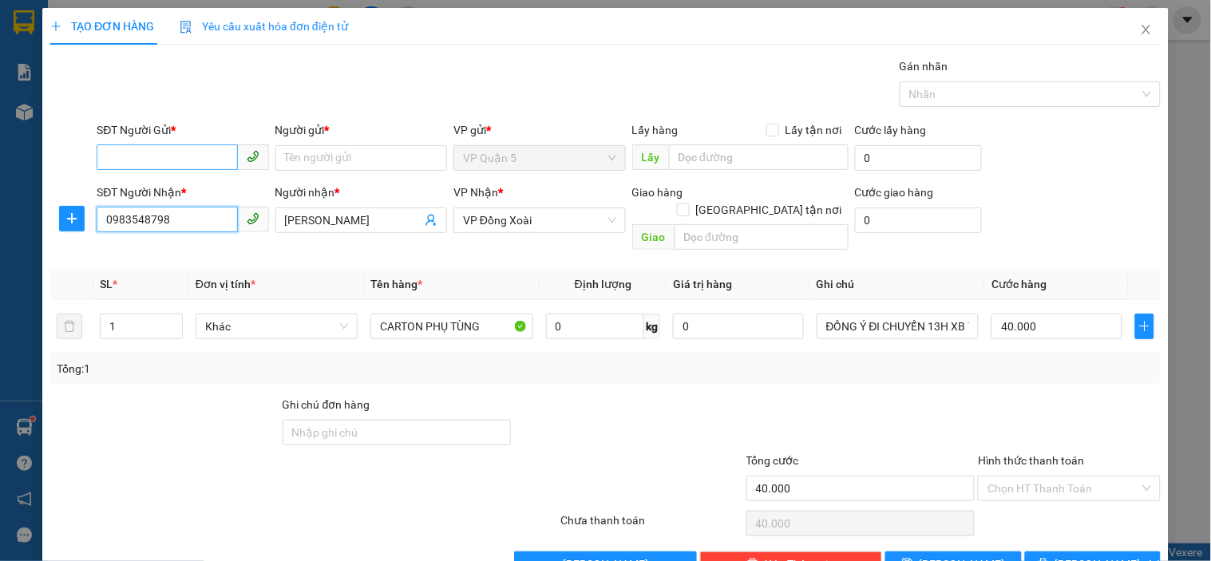
type input "0983548798"
click at [207, 161] on input "SĐT Người Gửi *" at bounding box center [167, 157] width 140 height 26
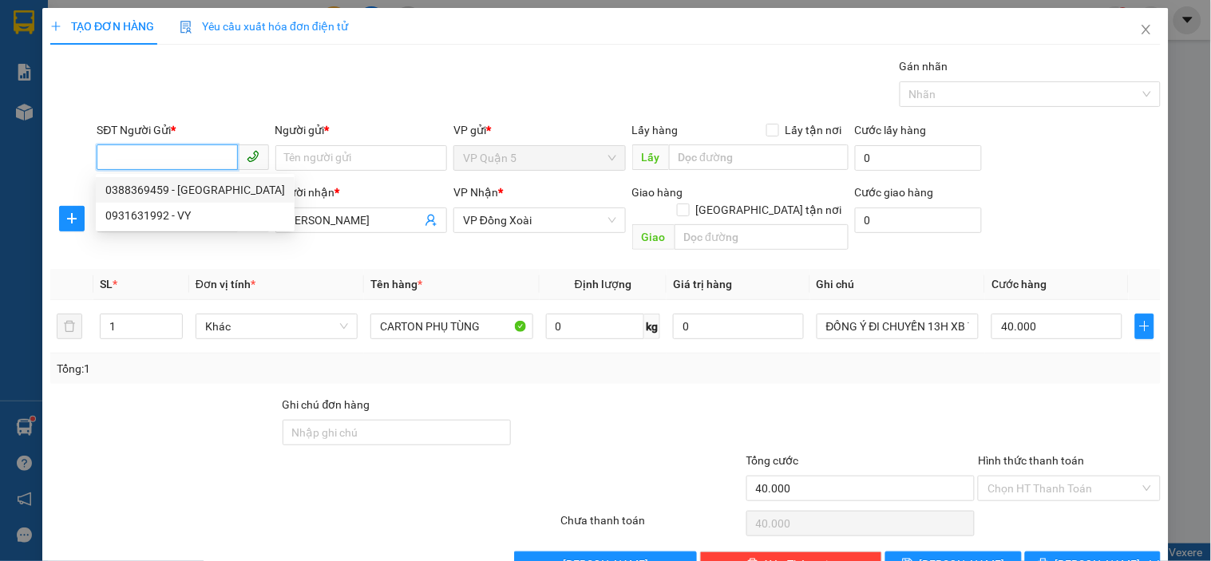
click at [203, 154] on input "SĐT Người Gửi *" at bounding box center [167, 157] width 140 height 26
click at [197, 185] on div "0968373505 - PHƯỢNG" at bounding box center [180, 190] width 151 height 18
type input "0968373505"
type input "PHƯỢNG"
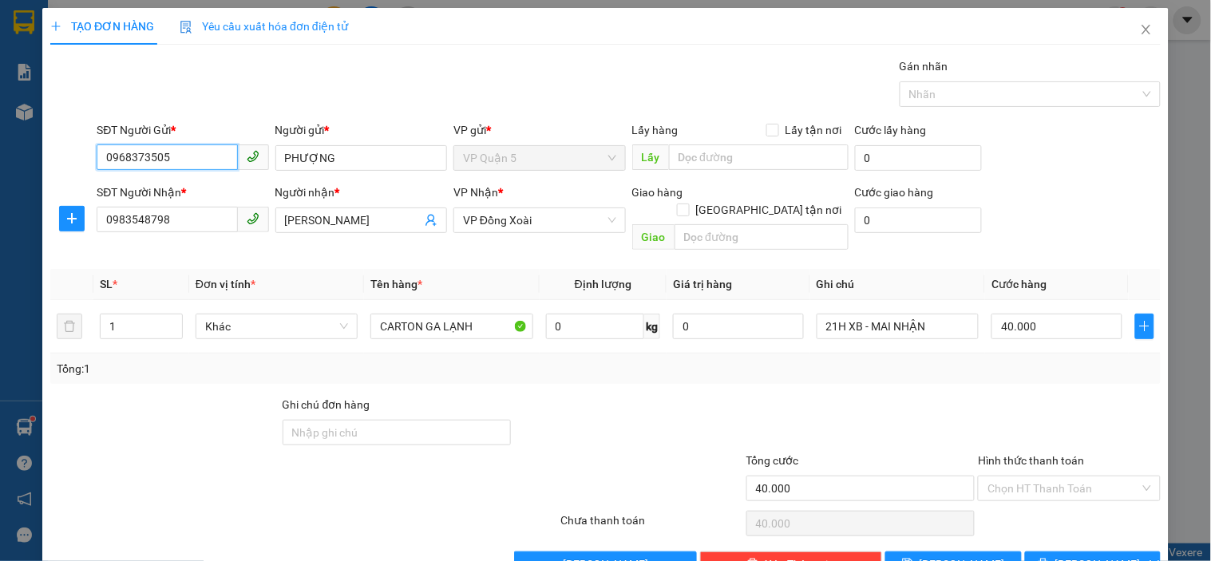
type input "0968373505"
click at [270, 52] on div "TẠO ĐƠN HÀNG Yêu cầu xuất hóa đơn điện tử Transit Pickup Surcharge Ids Transit …" at bounding box center [605, 292] width 1110 height 569
click at [463, 322] on div "CARTON GA LẠNH" at bounding box center [451, 326] width 162 height 32
click at [460, 319] on input "CARTON GA LẠNH" at bounding box center [451, 327] width 162 height 26
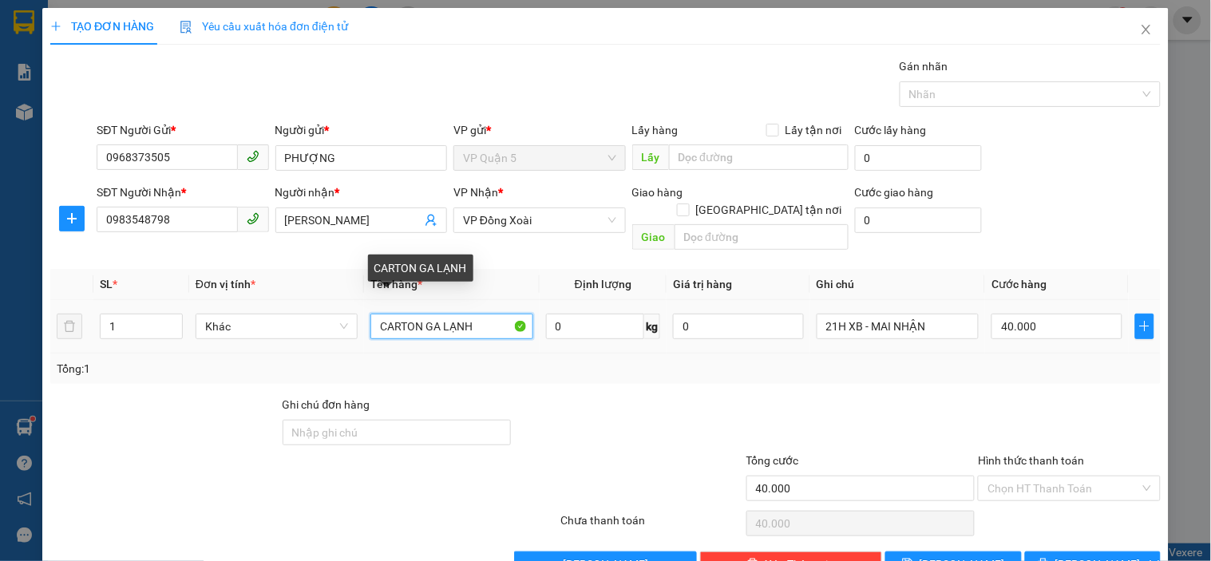
drag, startPoint x: 424, startPoint y: 310, endPoint x: 506, endPoint y: 312, distance: 82.2
click at [506, 314] on input "CARTON GA LẠNH" at bounding box center [451, 327] width 162 height 26
type input "CARTON"
click at [491, 368] on div "Transit Pickup Surcharge Ids Transit Deliver Surcharge Ids Transit Deliver Surc…" at bounding box center [605, 317] width 1110 height 520
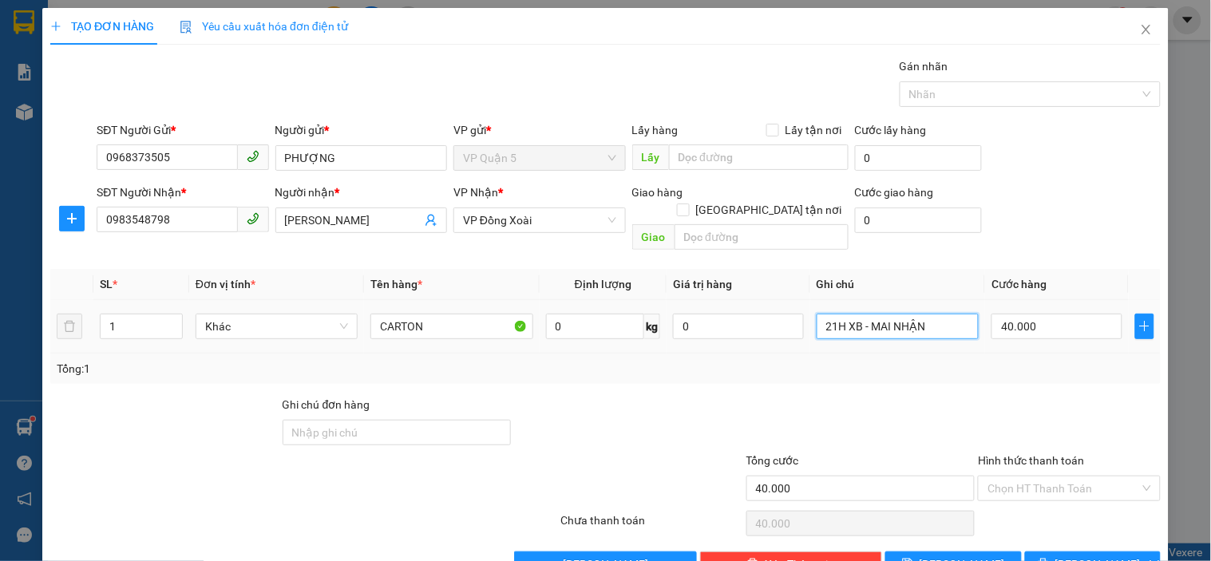
click at [904, 320] on input "21H XB - MAI NHẬN" at bounding box center [897, 327] width 162 height 26
drag, startPoint x: 1055, startPoint y: 233, endPoint x: 1037, endPoint y: 303, distance: 72.4
click at [1050, 257] on div "Transit Pickup Surcharge Ids Transit Deliver Surcharge Ids Transit Deliver Surc…" at bounding box center [605, 317] width 1110 height 520
click at [1037, 314] on input "40.000" at bounding box center [1056, 327] width 131 height 26
type input "3"
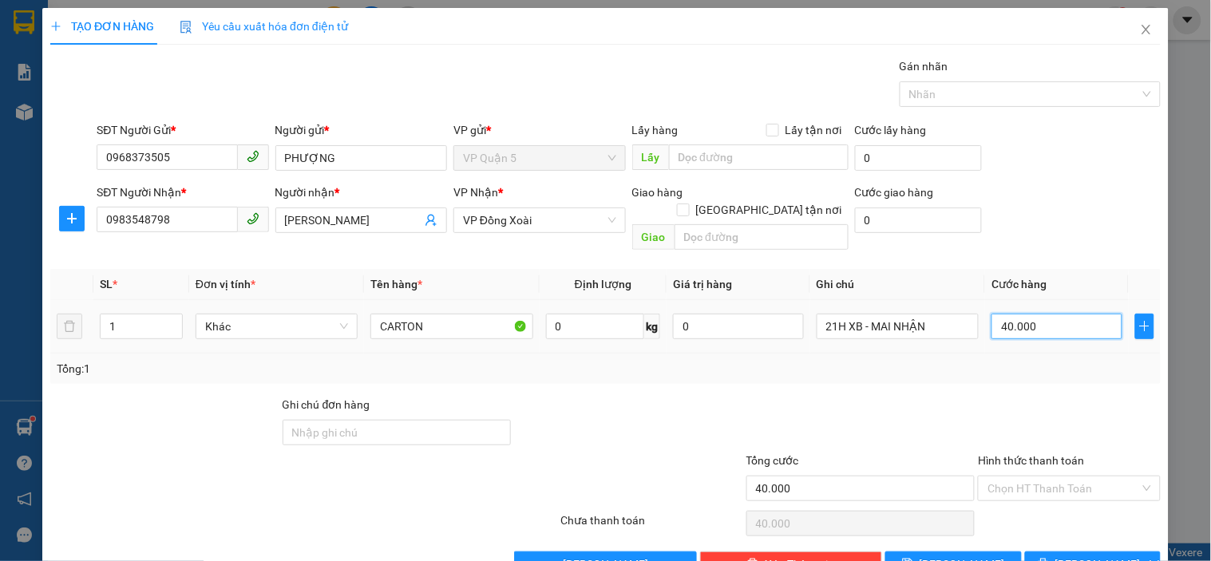
type input "3"
type input "30"
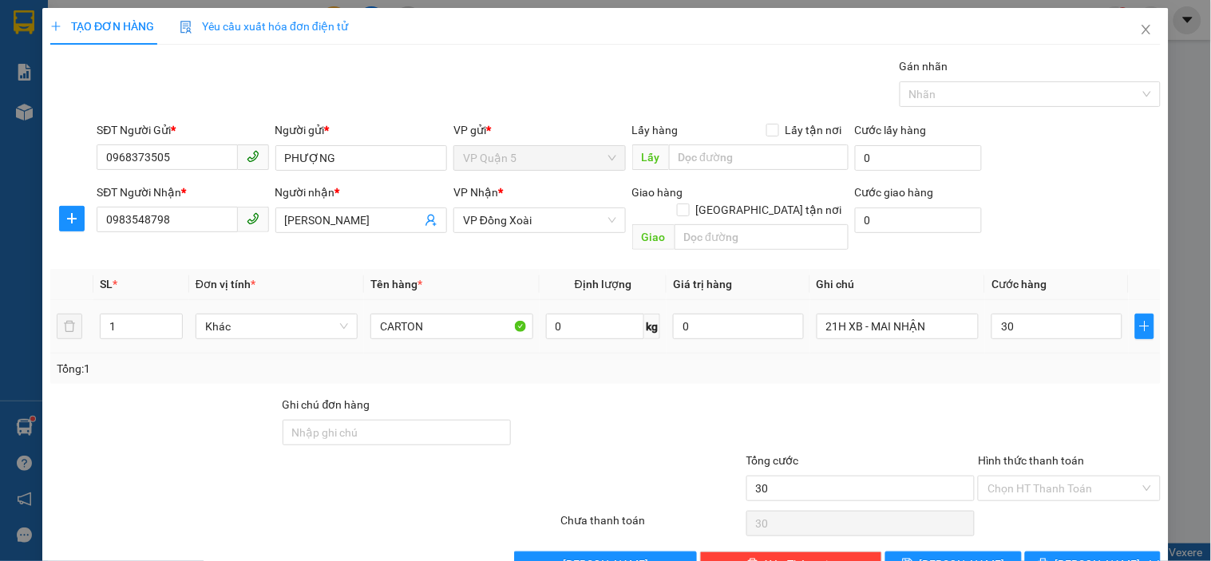
type input "30.000"
click at [1049, 240] on div "Transit Pickup Surcharge Ids Transit Deliver Surcharge Ids Transit Deliver Surc…" at bounding box center [605, 317] width 1110 height 520
click at [1074, 555] on span "[PERSON_NAME] và In" at bounding box center [1111, 564] width 112 height 18
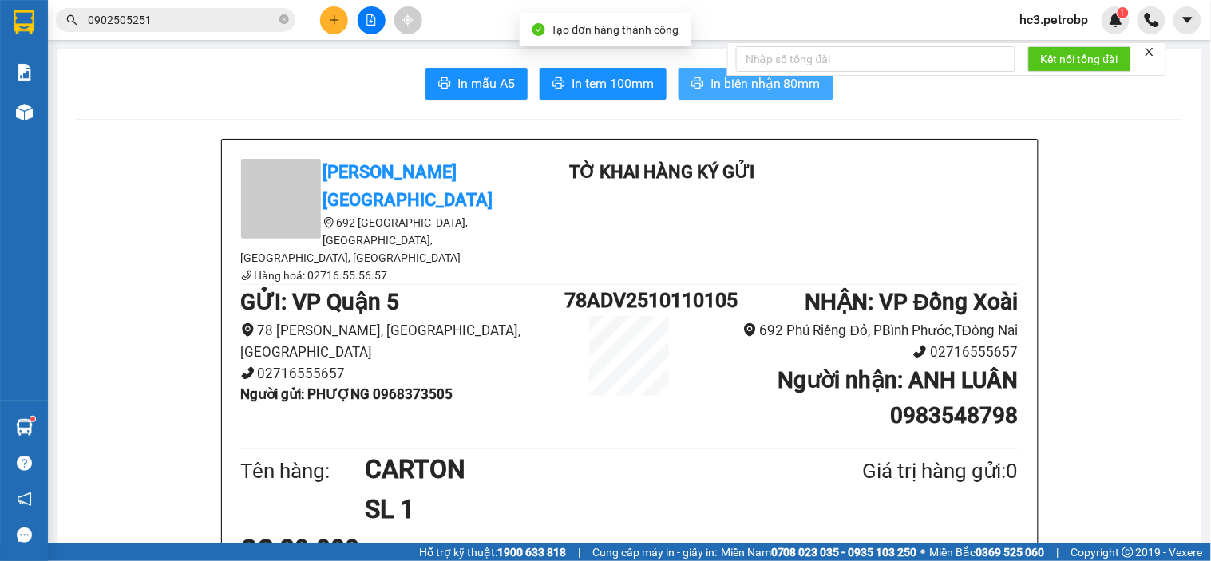
click at [700, 89] on button "In biên nhận 80mm" at bounding box center [755, 84] width 155 height 32
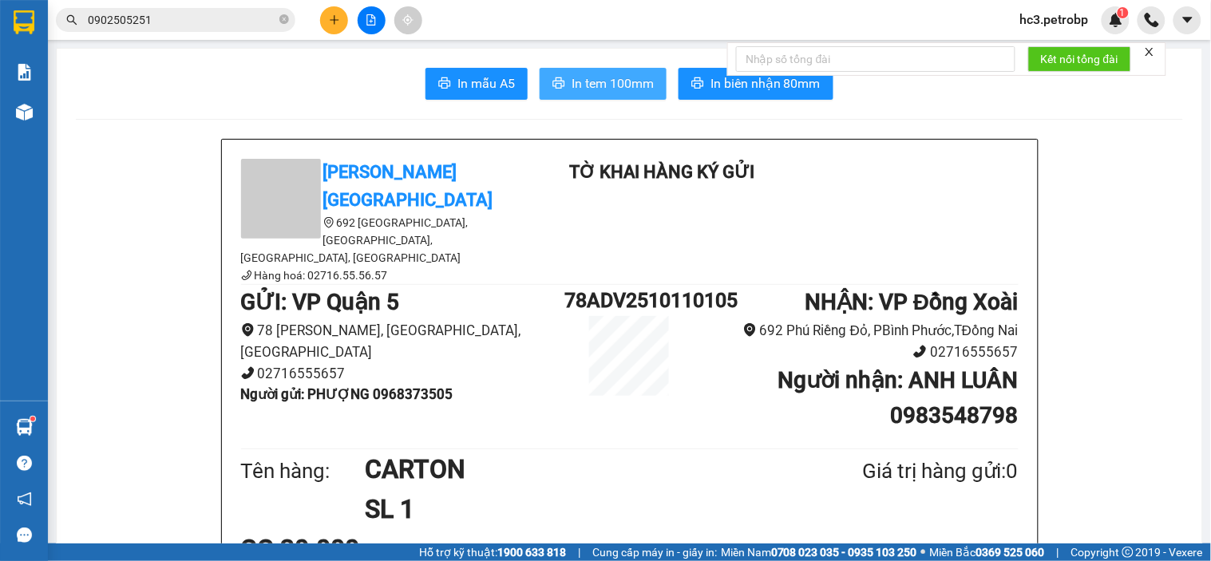
click at [608, 83] on span "In tem 100mm" at bounding box center [612, 83] width 82 height 20
click at [340, 16] on button at bounding box center [334, 20] width 28 height 28
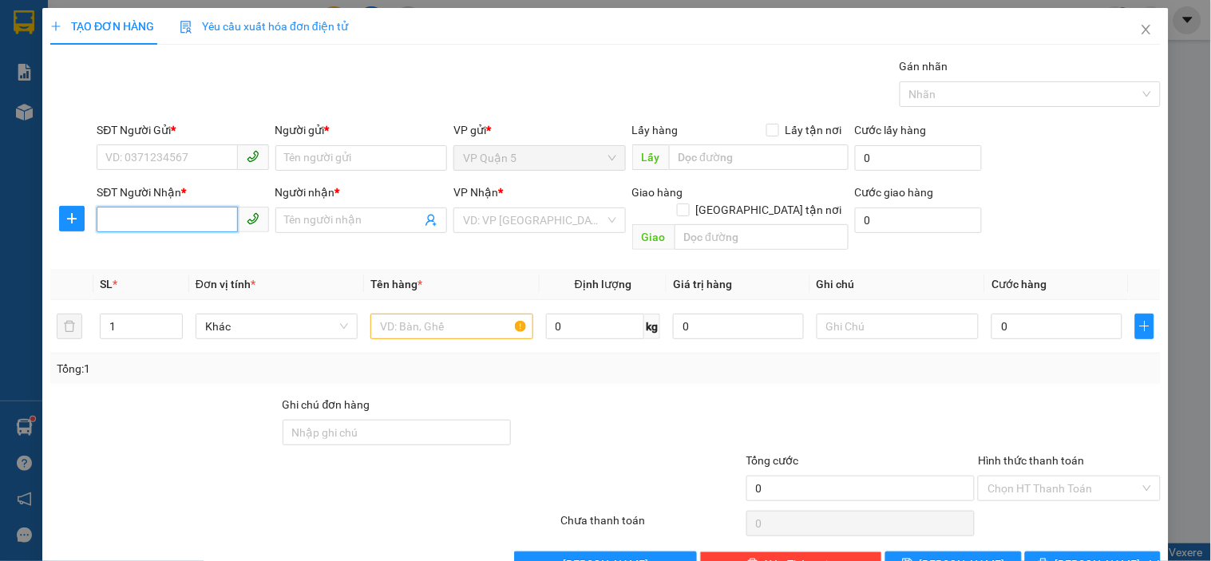
click at [165, 228] on input "SĐT Người Nhận *" at bounding box center [167, 220] width 140 height 26
click at [174, 249] on div "0785273775 - BÀ [PERSON_NAME]" at bounding box center [192, 252] width 174 height 18
type input "0785273775"
type input "BÀ [PERSON_NAME]"
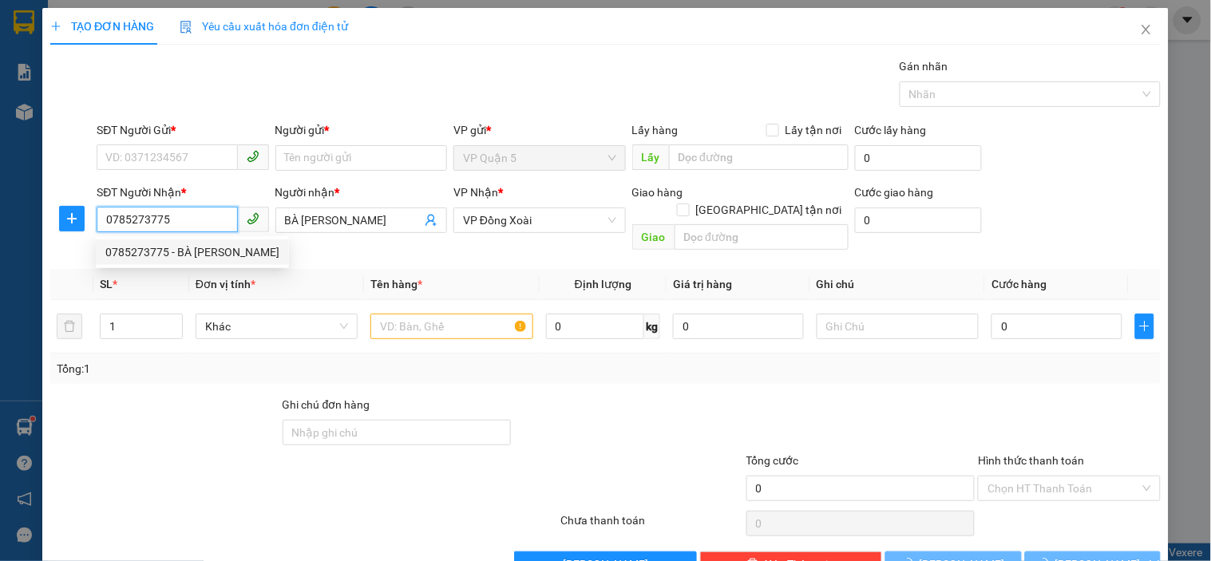
type input "30.000"
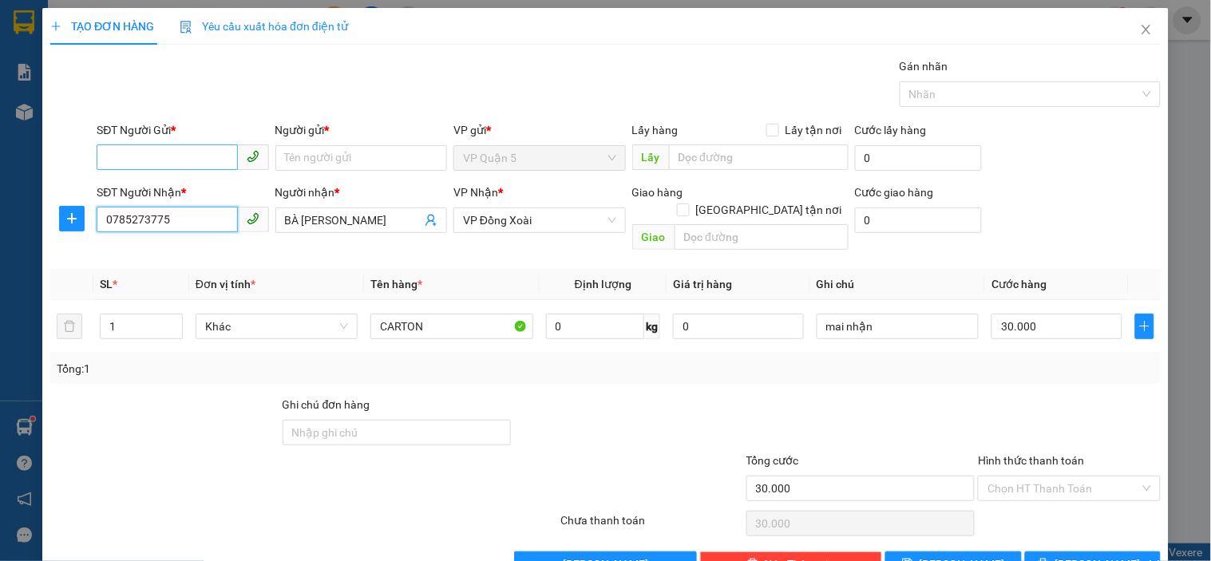
type input "0785273775"
click at [188, 150] on input "SĐT Người Gửi *" at bounding box center [167, 157] width 140 height 26
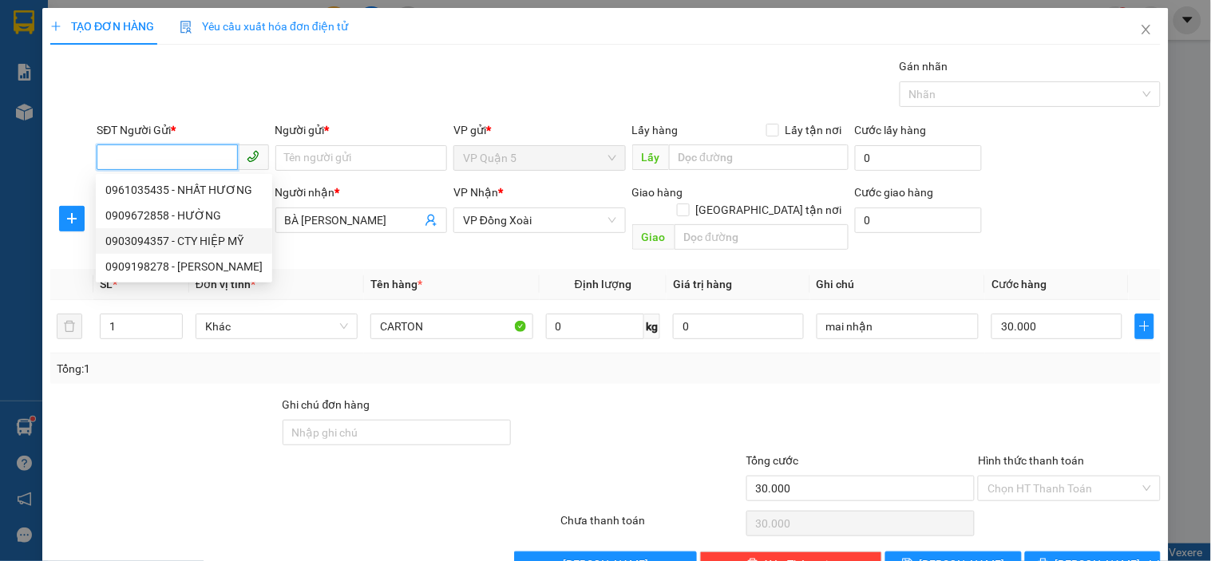
click at [188, 237] on div "0903094357 - CTY HIỆP MỸ" at bounding box center [183, 241] width 157 height 18
type input "0903094357"
type input "CTY HIỆP MỸ"
type input "120.000"
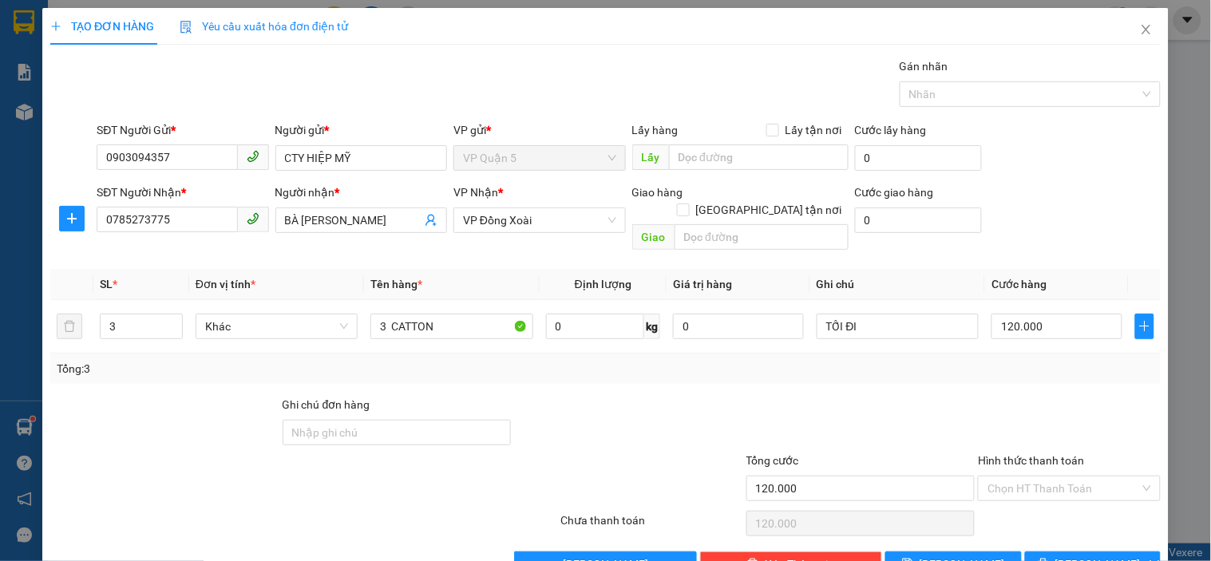
click at [237, 94] on div "Gói vận chuyển * Tiêu chuẩn Gán nhãn Nhãn" at bounding box center [628, 85] width 1070 height 56
click at [171, 329] on icon "down" at bounding box center [174, 332] width 6 height 6
type input "1"
click at [171, 329] on icon "down" at bounding box center [174, 332] width 6 height 6
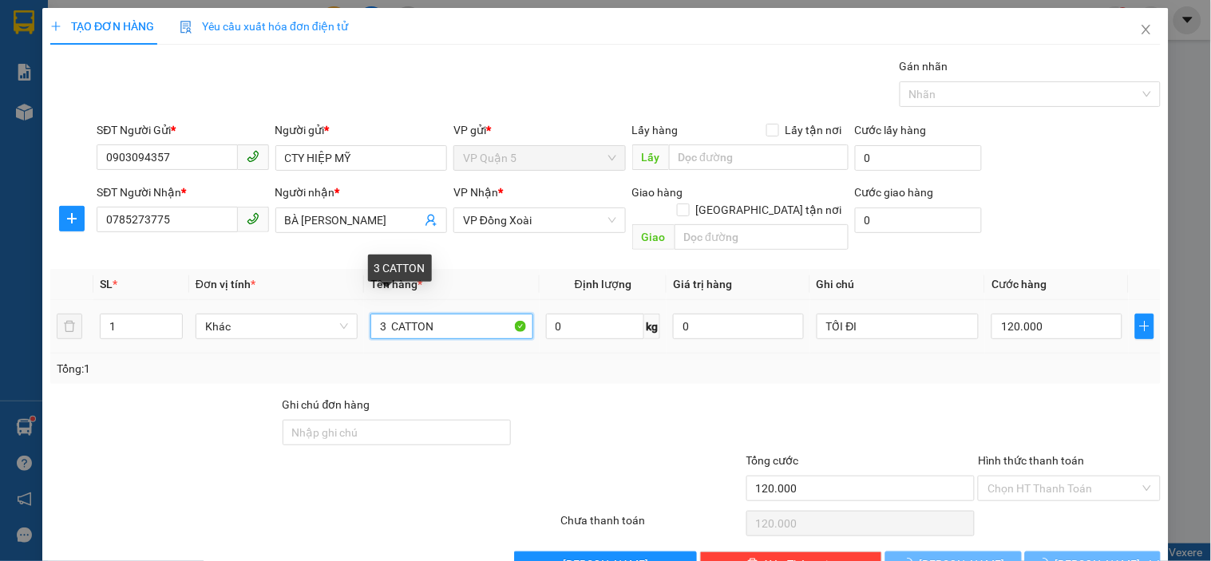
click at [459, 319] on input "3 CATTON" at bounding box center [451, 327] width 162 height 26
type input "0"
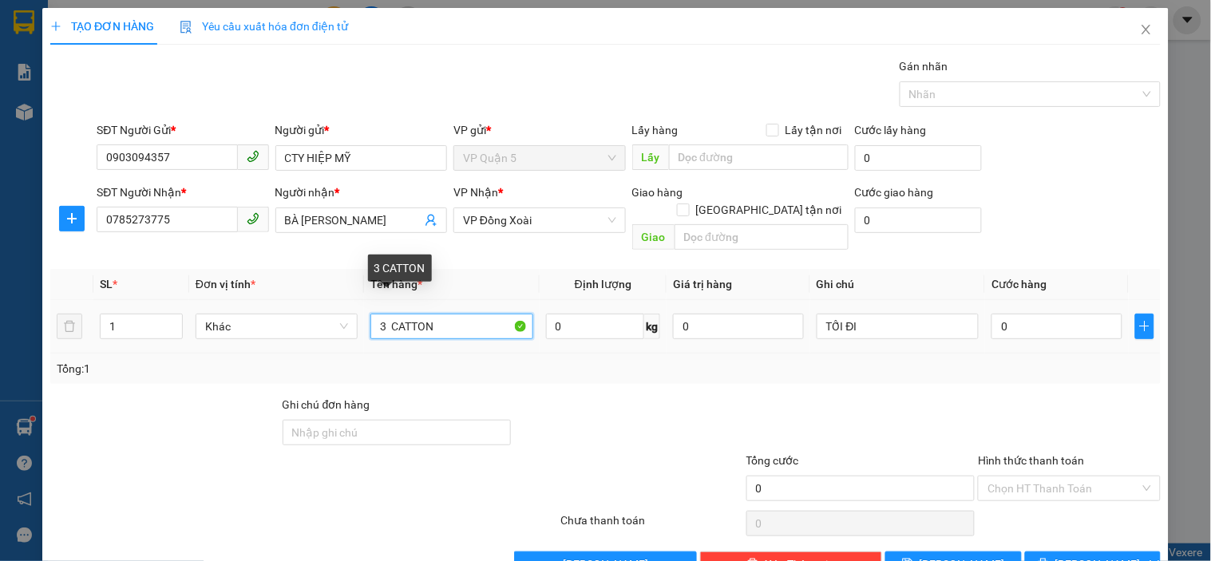
click at [459, 319] on input "3 CATTON" at bounding box center [451, 327] width 162 height 26
type input "CARTON"
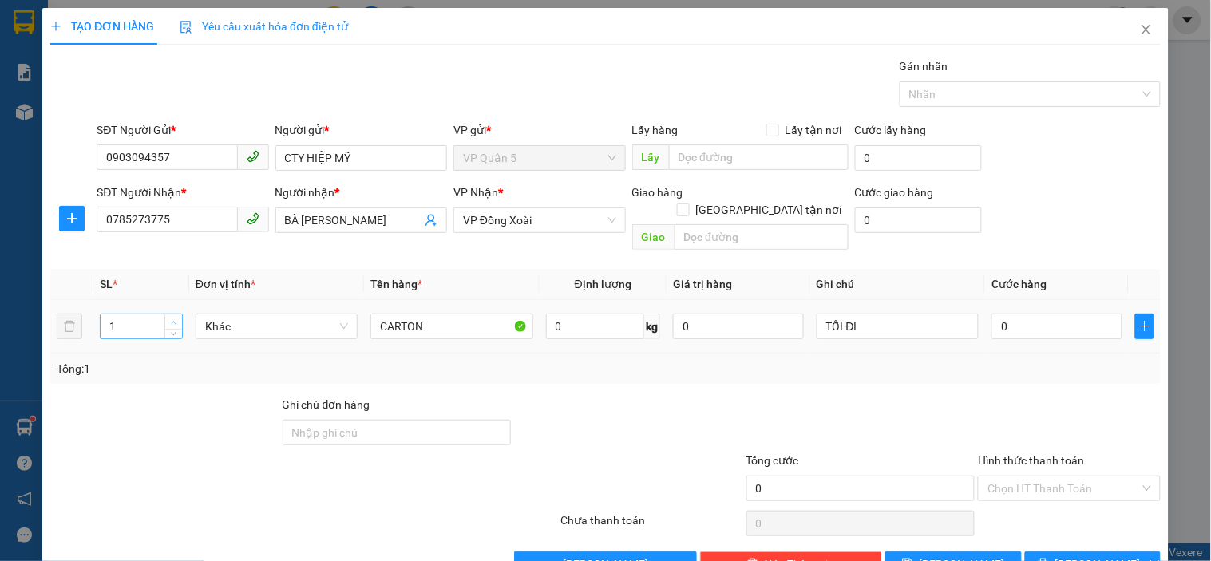
type input "2"
click at [176, 314] on span "Increase Value" at bounding box center [173, 321] width 18 height 14
click at [860, 314] on input "TỐI ĐI" at bounding box center [897, 327] width 162 height 26
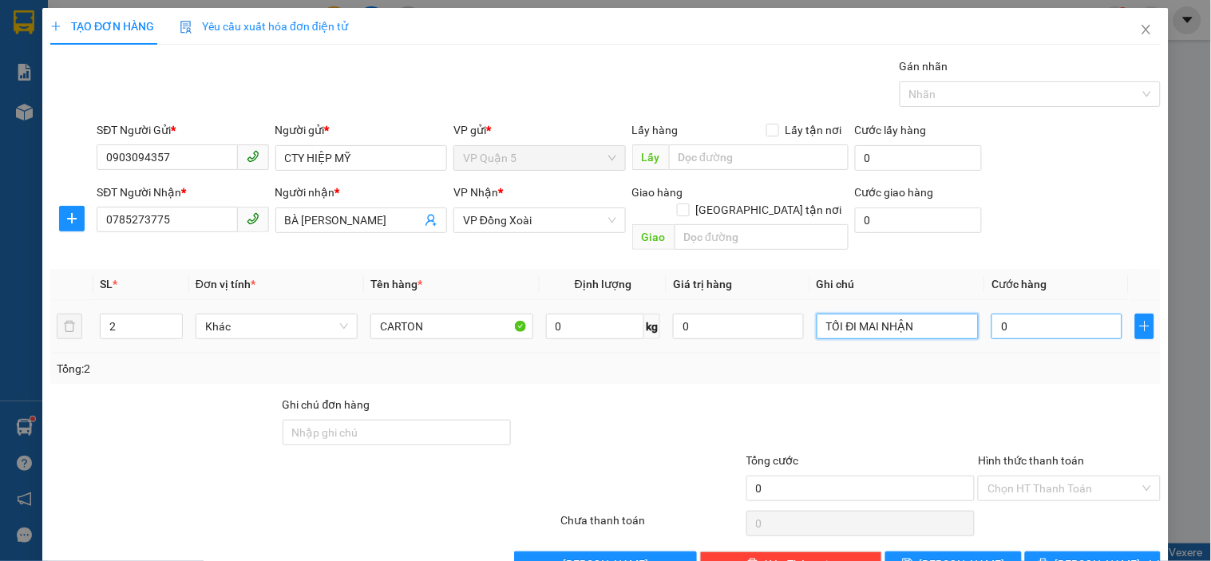
type input "TỐI ĐI MAI NHẬN"
click at [1062, 321] on input "0" at bounding box center [1056, 327] width 131 height 26
type input "8"
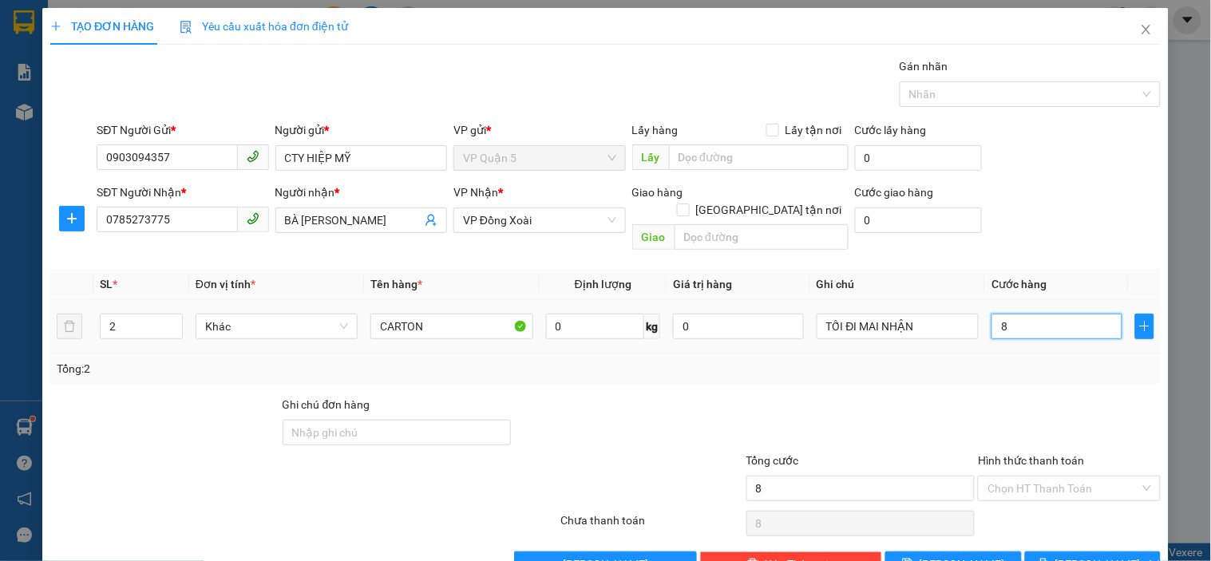
type input "80"
type input "80.000"
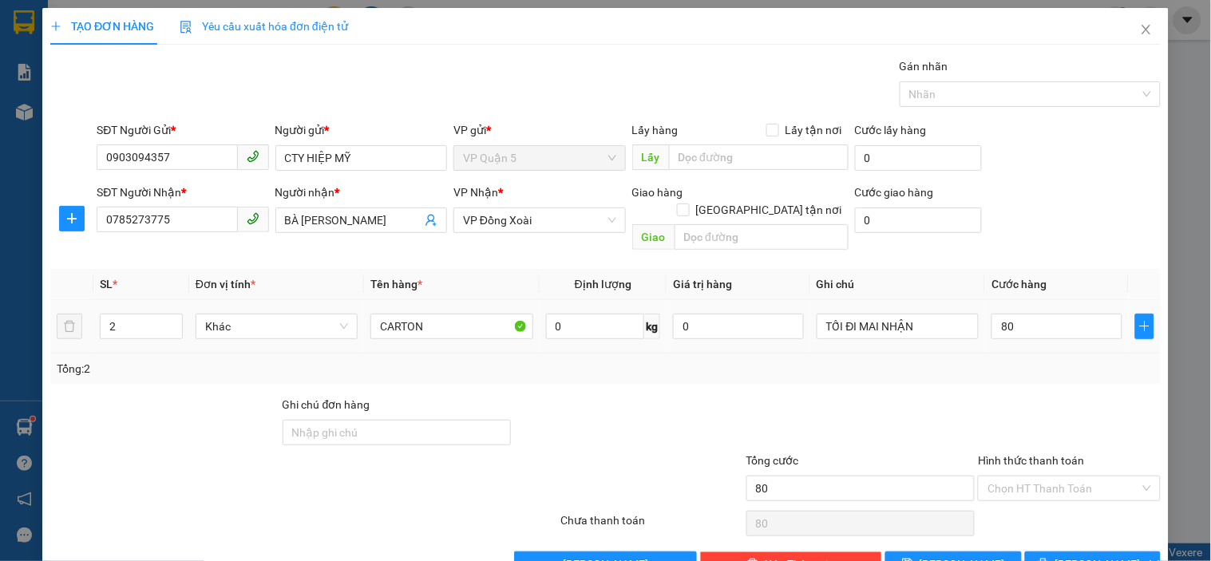
type input "80.000"
click at [1062, 171] on div "SĐT Người Gửi * 0903094357 Người gửi * CTY HIỆP MỸ VP gửi * VP Quận 5 Lấy hàng …" at bounding box center [628, 149] width 1070 height 56
click at [1048, 559] on icon "printer" at bounding box center [1042, 564] width 10 height 10
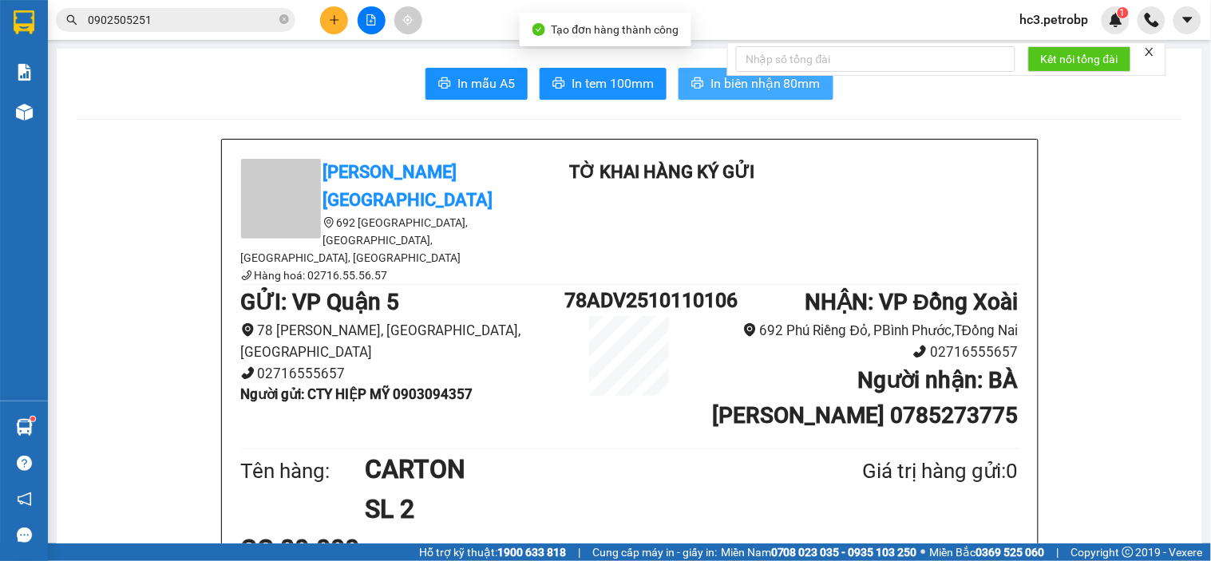
click at [745, 92] on span "In biên nhận 80mm" at bounding box center [765, 83] width 110 height 20
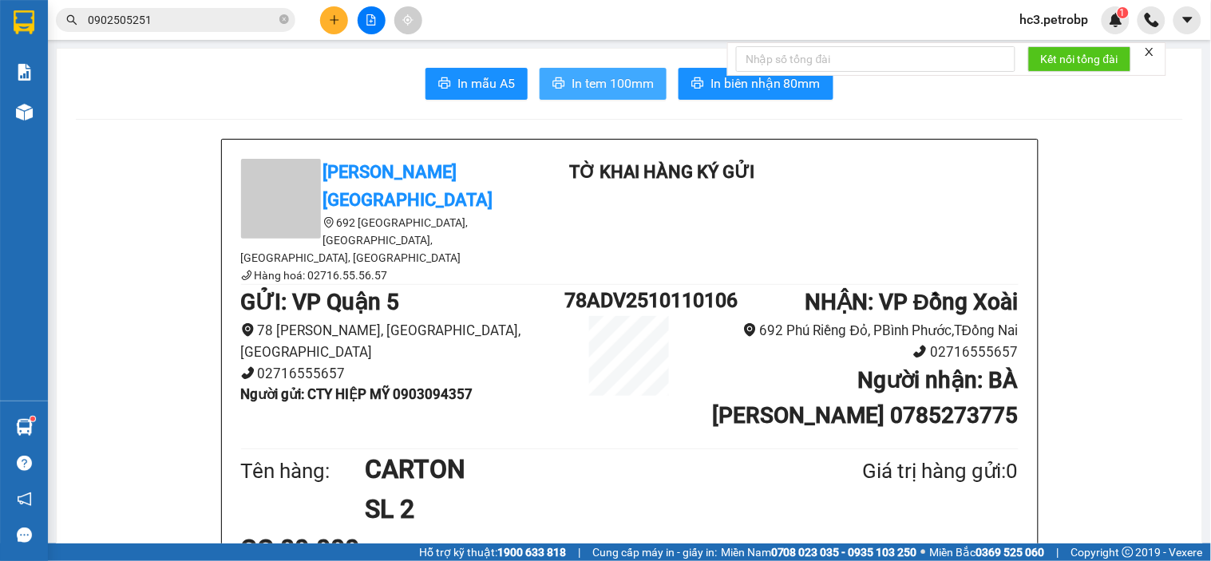
click at [599, 76] on span "In tem 100mm" at bounding box center [612, 83] width 82 height 20
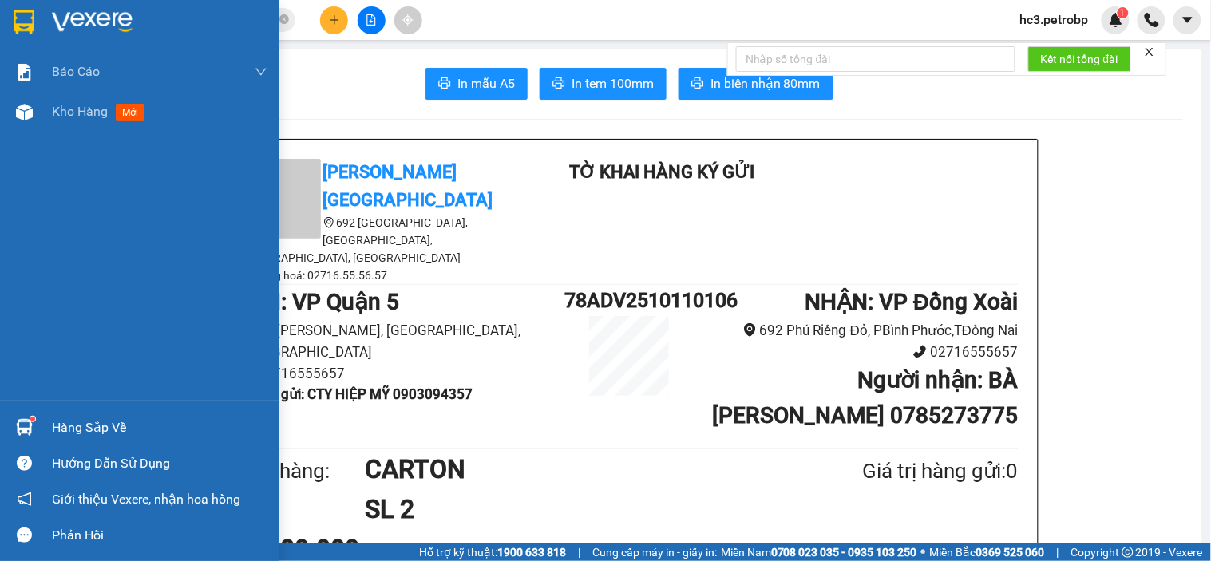
click at [107, 24] on img at bounding box center [92, 22] width 81 height 24
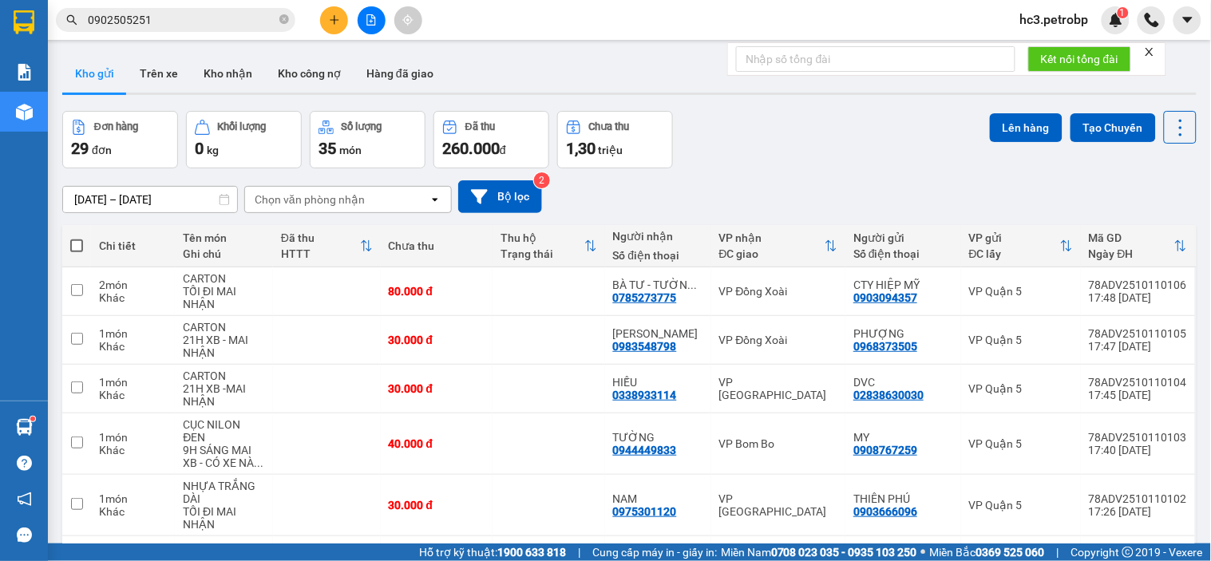
click at [330, 21] on icon "plus" at bounding box center [334, 19] width 11 height 11
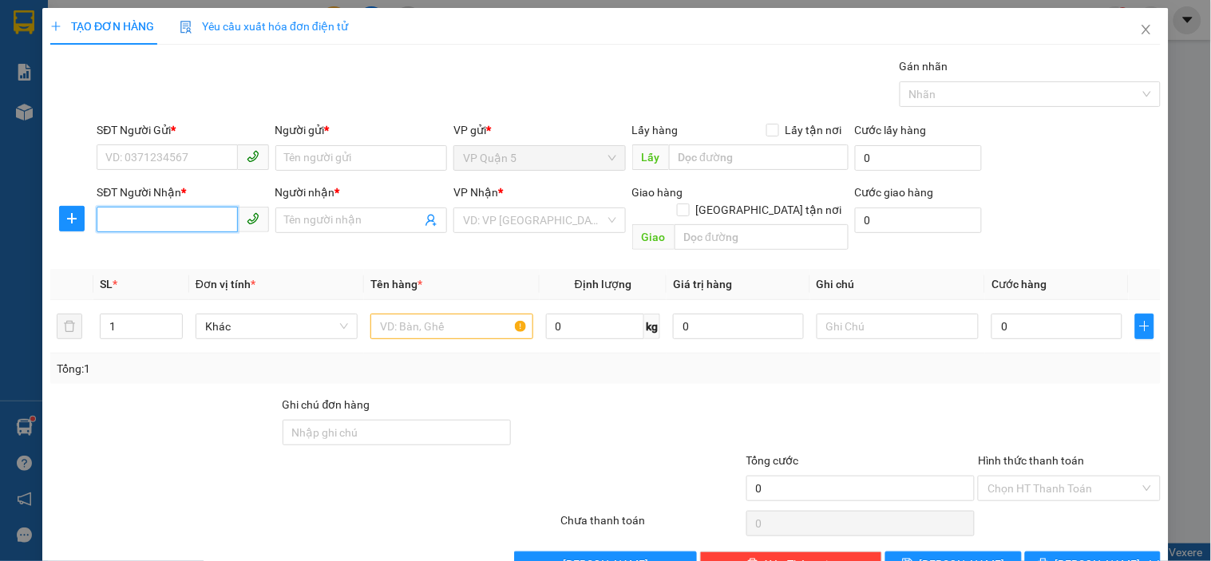
click at [179, 211] on input "SĐT Người Nhận *" at bounding box center [167, 220] width 140 height 26
type input "0356040165"
click at [188, 251] on div "0356040165 - ANH CHUẨN" at bounding box center [180, 252] width 151 height 18
type input "ANH CHUẨN"
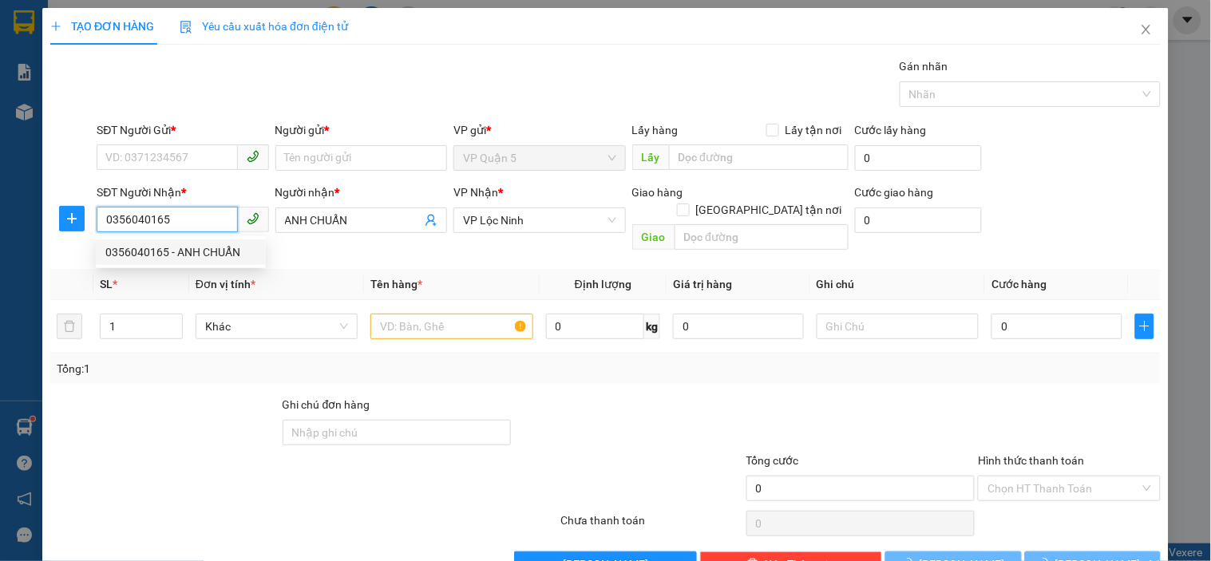
type input "150.000"
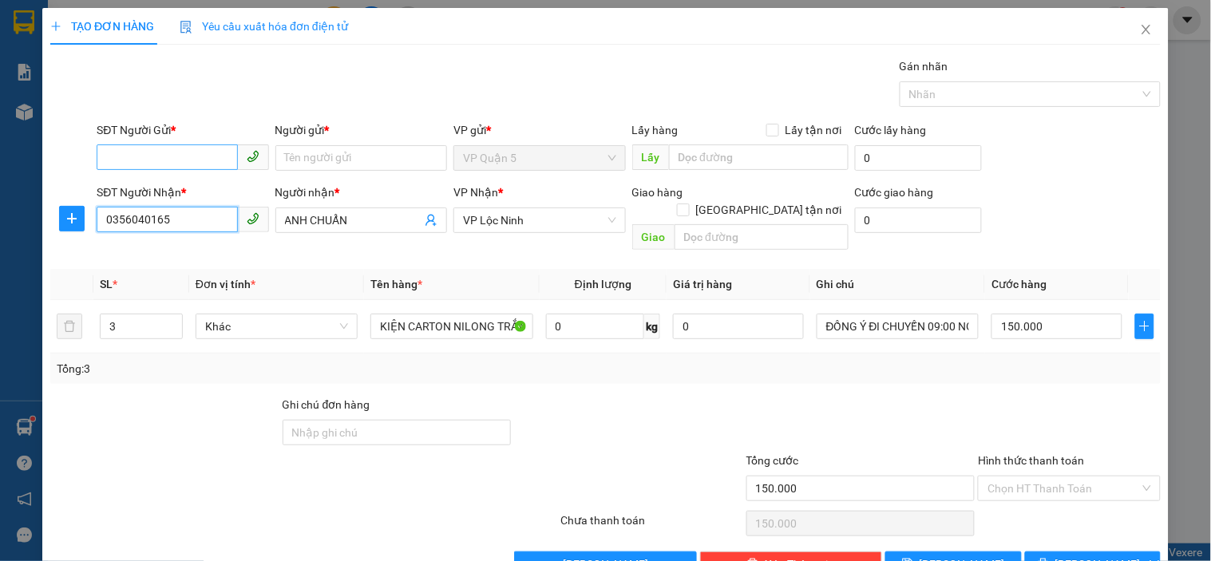
type input "0356040165"
click at [201, 148] on input "SĐT Người Gửi *" at bounding box center [167, 157] width 140 height 26
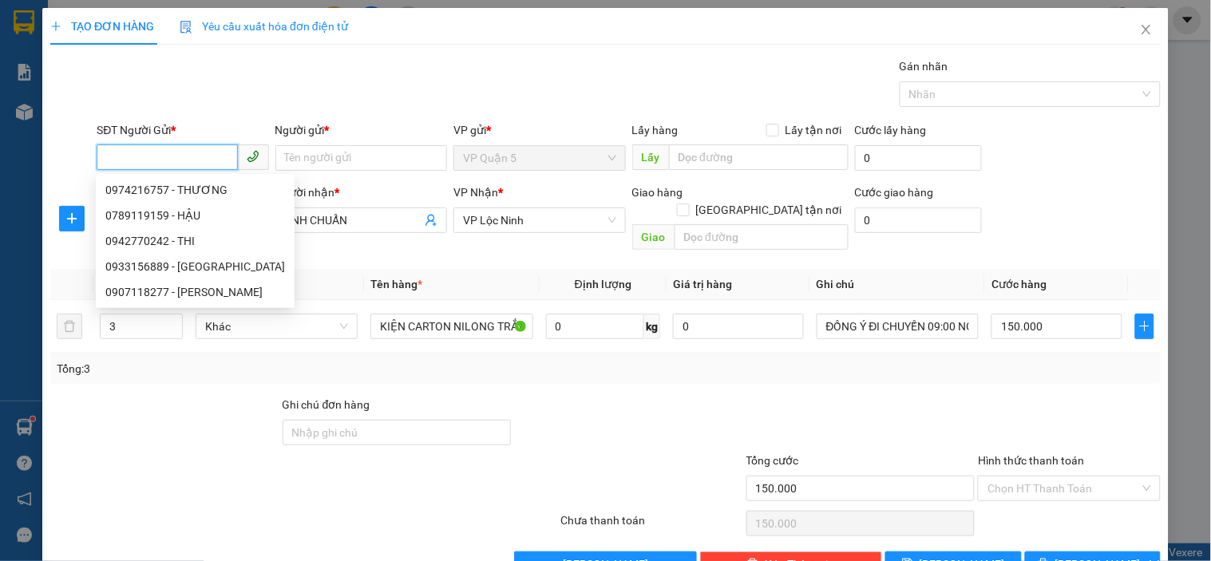
click at [208, 148] on input "SĐT Người Gửi *" at bounding box center [167, 157] width 140 height 26
click at [193, 157] on input "SĐT Người Gửi *" at bounding box center [167, 157] width 140 height 26
click at [185, 189] on div "0974216757 - THƯƠNG" at bounding box center [195, 190] width 180 height 18
type input "0974216757"
type input "THƯƠNG"
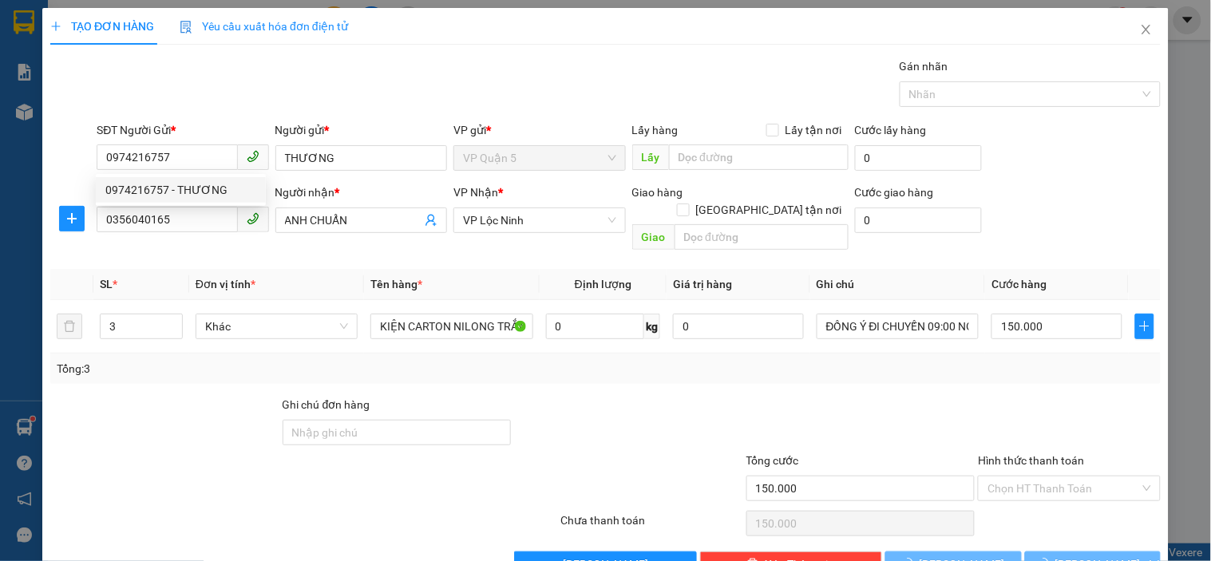
click at [306, 65] on div "Gói vận chuyển * Tiêu chuẩn Gán nhãn Nhãn" at bounding box center [628, 85] width 1070 height 56
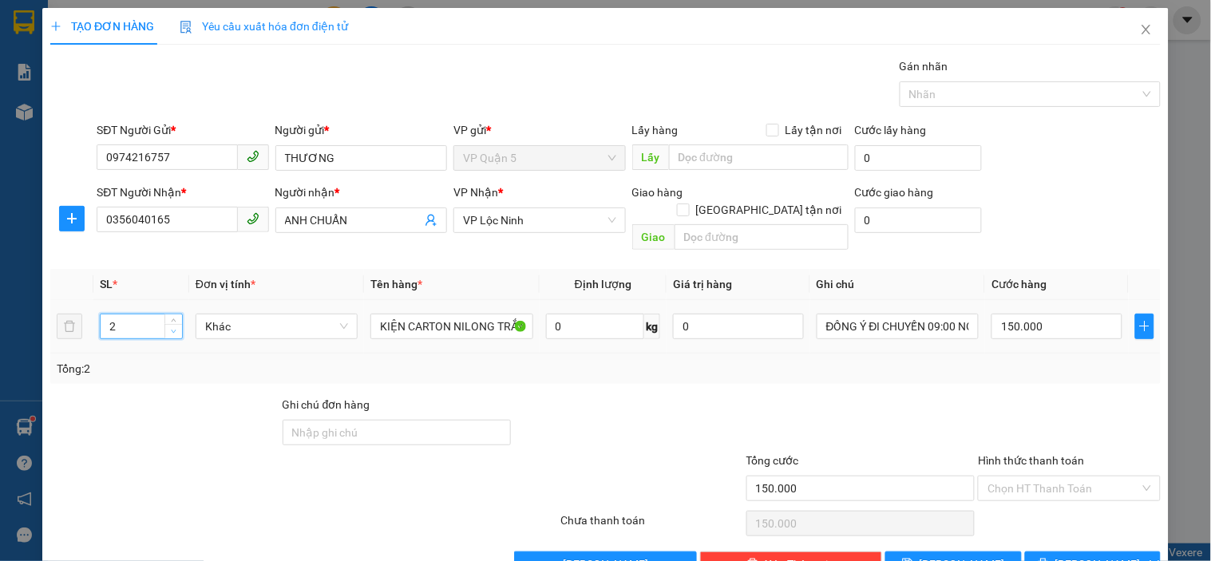
click at [178, 324] on span "Decrease Value" at bounding box center [173, 331] width 18 height 14
type input "1"
click at [178, 324] on span "Decrease Value" at bounding box center [173, 331] width 18 height 14
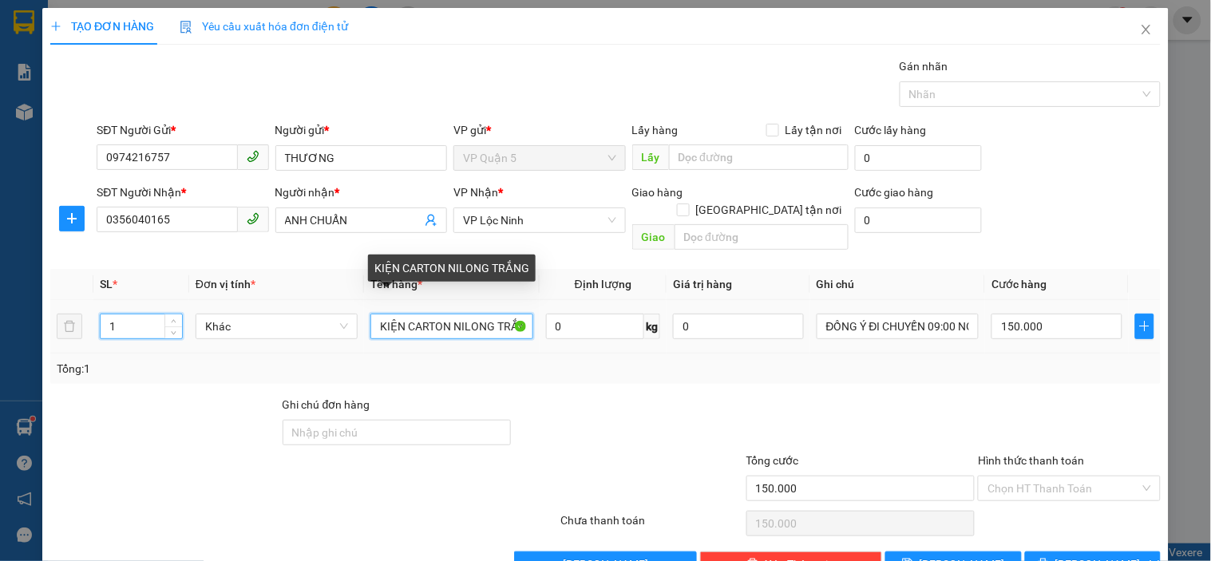
click at [443, 314] on input "KIỆN CARTON NILONG TRẮNG" at bounding box center [451, 327] width 162 height 26
type input "0"
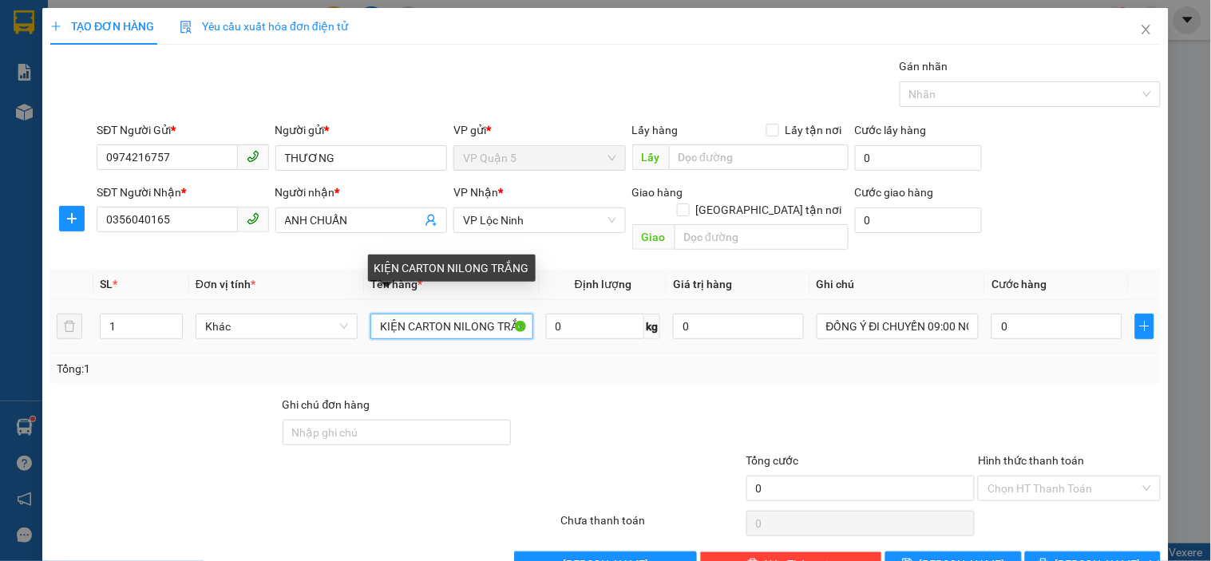
click at [443, 314] on input "KIỆN CARTON NILONG TRẮNG" at bounding box center [451, 327] width 162 height 26
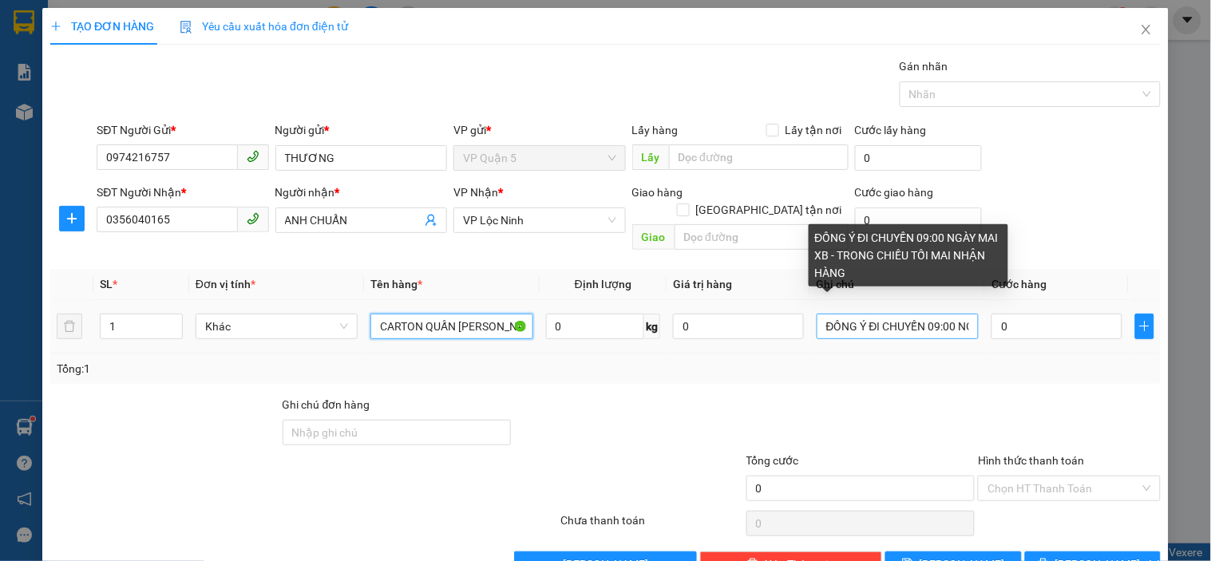
type input "CARTON QUẤN [PERSON_NAME]"
click at [922, 314] on input "ĐỒNG Ý ĐI CHUYẾN 09:00 NGÀY MAI XB - TRONG CHIỀU TỐI MAI NHẬN HÀNG" at bounding box center [897, 327] width 162 height 26
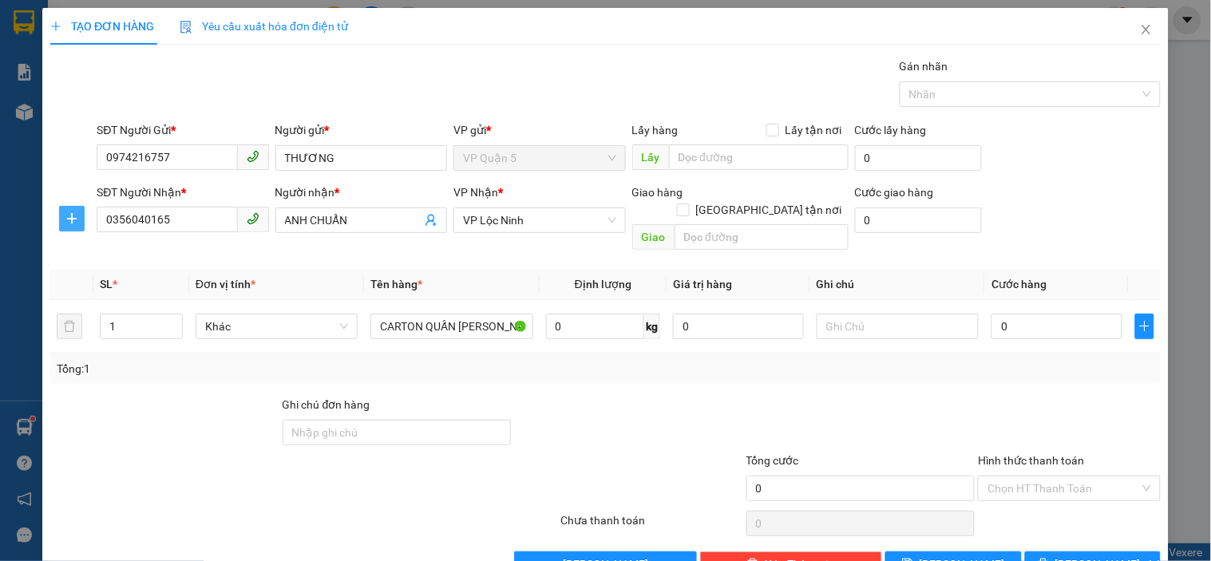
click at [68, 217] on icon "plus" at bounding box center [71, 218] width 13 height 13
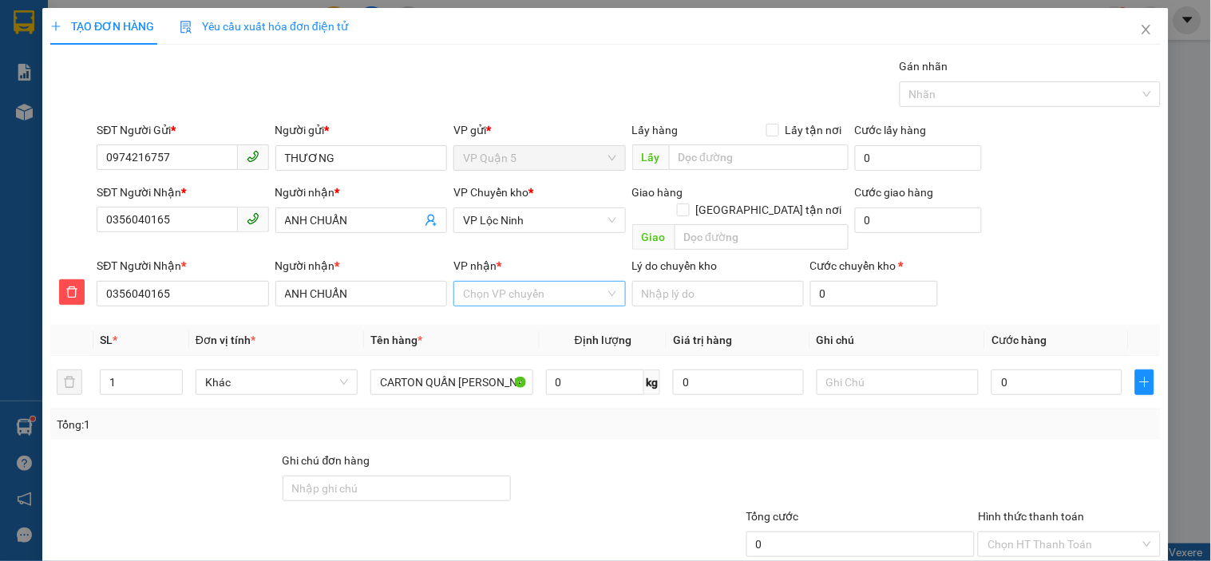
click at [521, 289] on div "Chọn VP chuyển" at bounding box center [539, 294] width 172 height 26
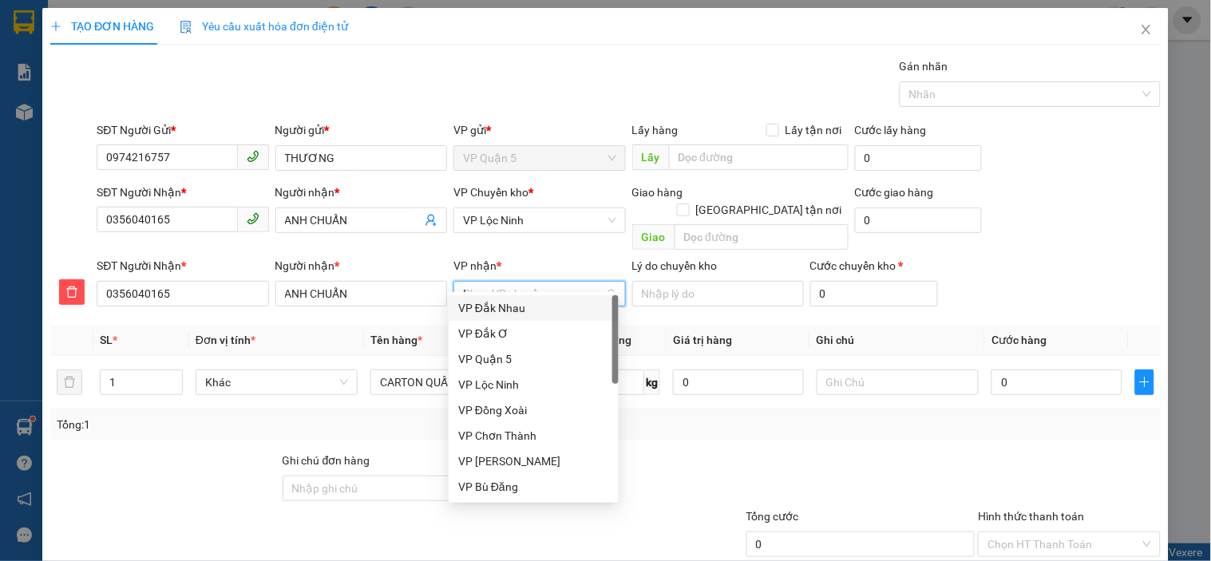
type input "LO"
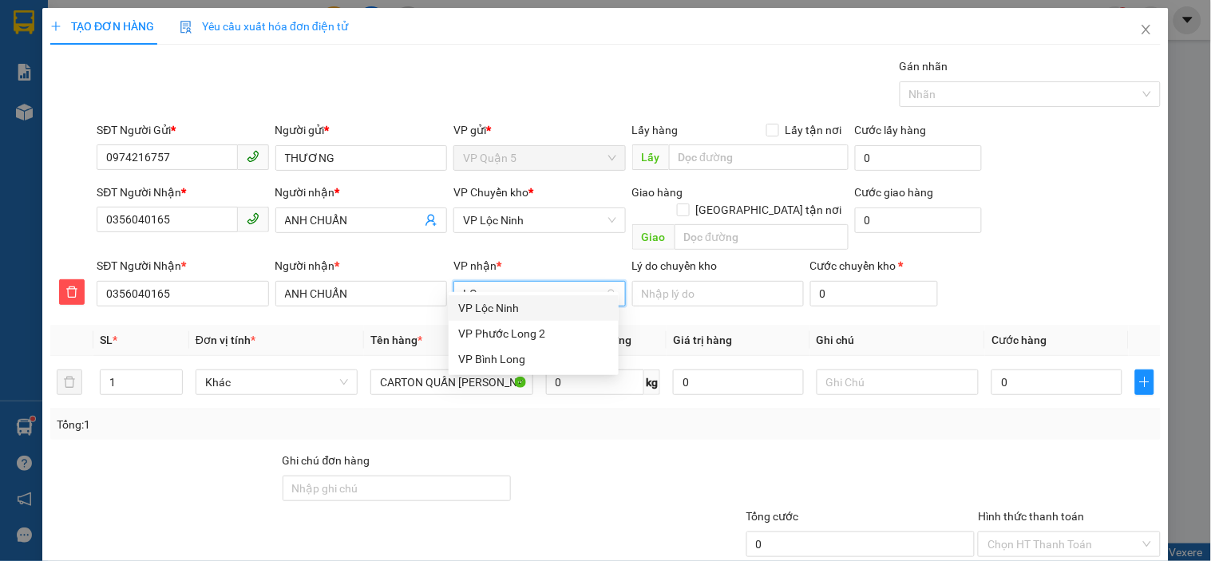
click at [515, 317] on div "VP Lộc Ninh" at bounding box center [534, 308] width 170 height 26
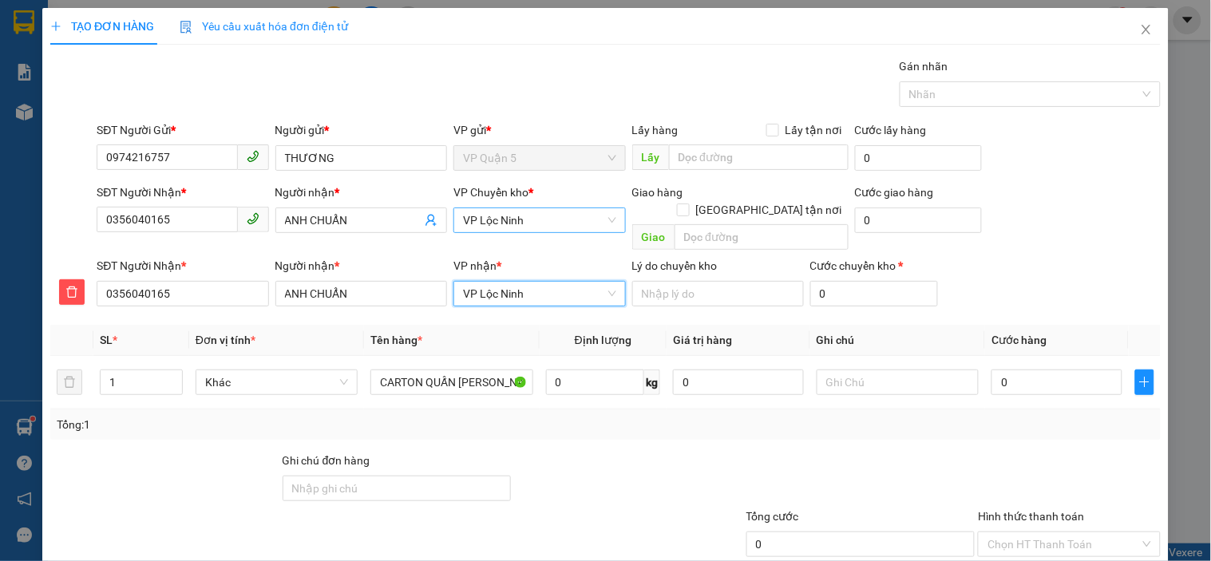
click at [543, 225] on span "VP Lộc Ninh" at bounding box center [539, 220] width 152 height 24
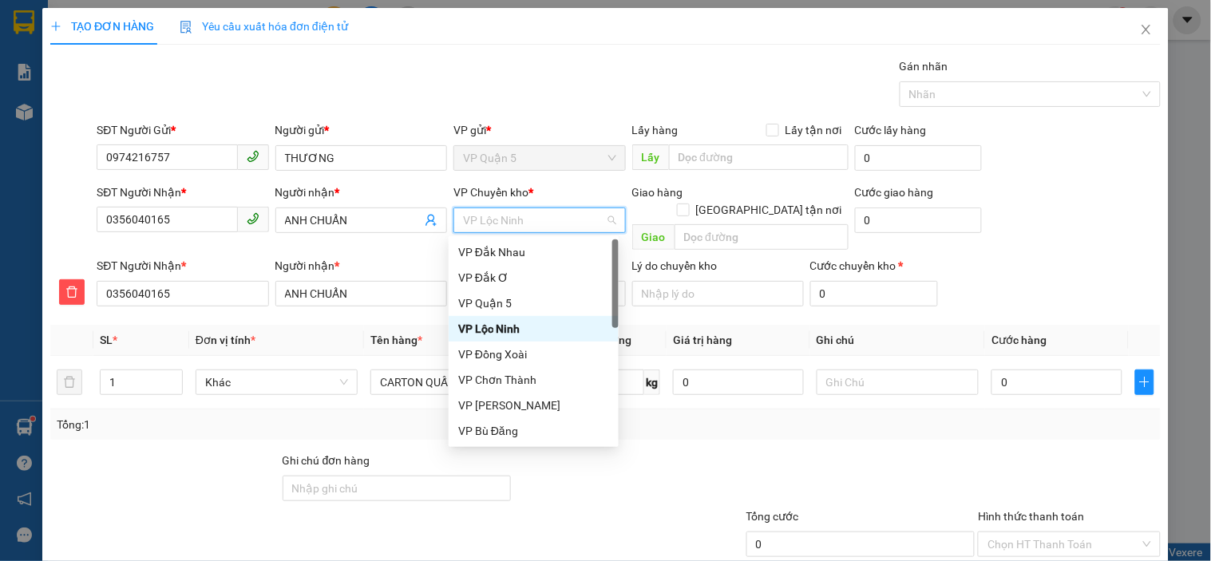
type input "D"
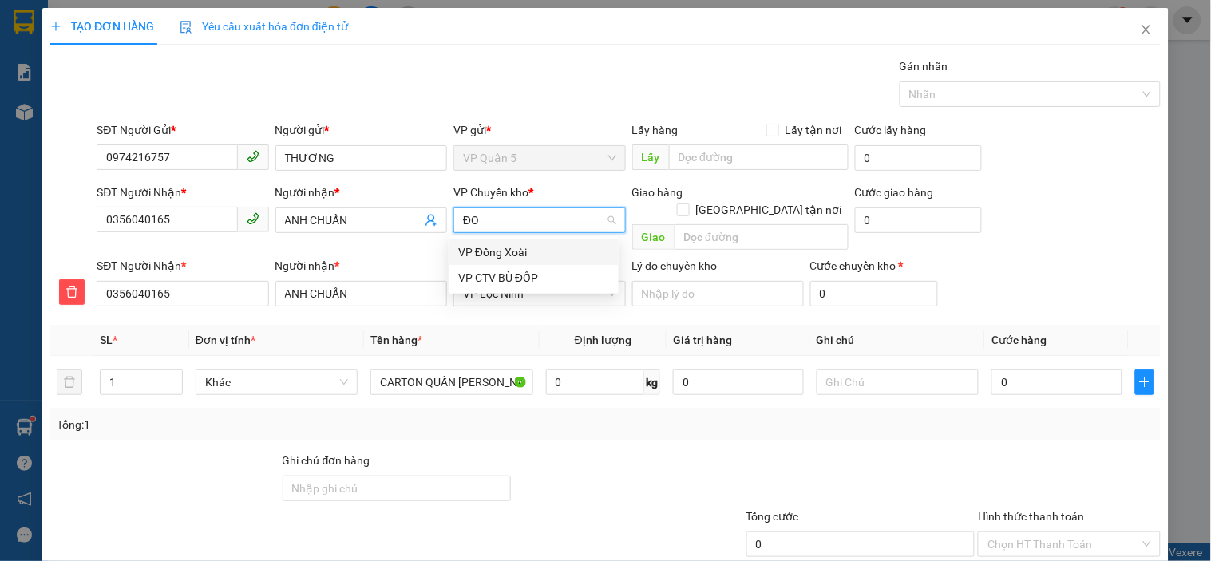
type input "ĐON"
click at [533, 246] on div "VP Đồng Xoài" at bounding box center [533, 252] width 151 height 18
click at [1072, 215] on div "SĐT Người Nhận * 0356040165 Người nhận * ANH CHUẨN VP Chuyển kho * VP Đồng Xoài…" at bounding box center [628, 220] width 1070 height 73
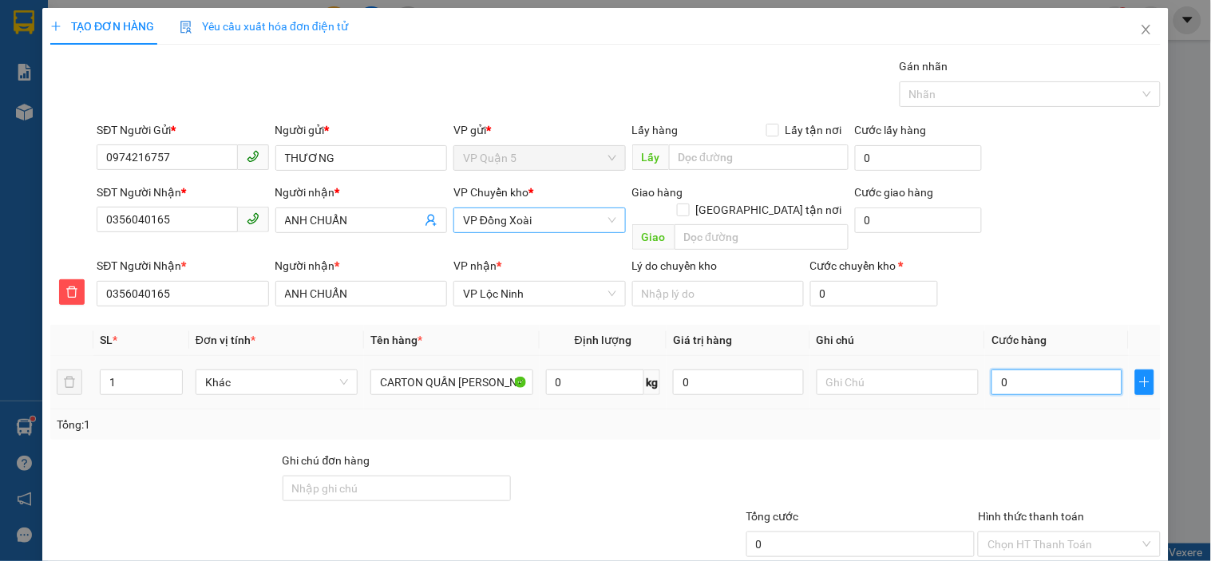
click at [1019, 370] on input "0" at bounding box center [1056, 383] width 131 height 26
type input "5"
type input "50"
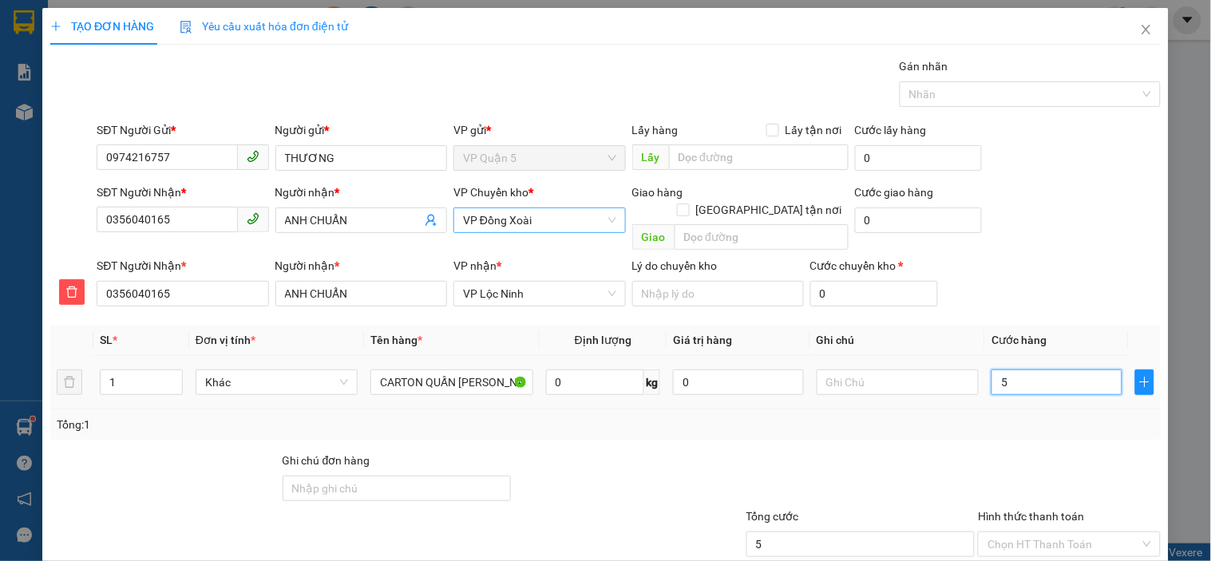
type input "50"
type input "50.000"
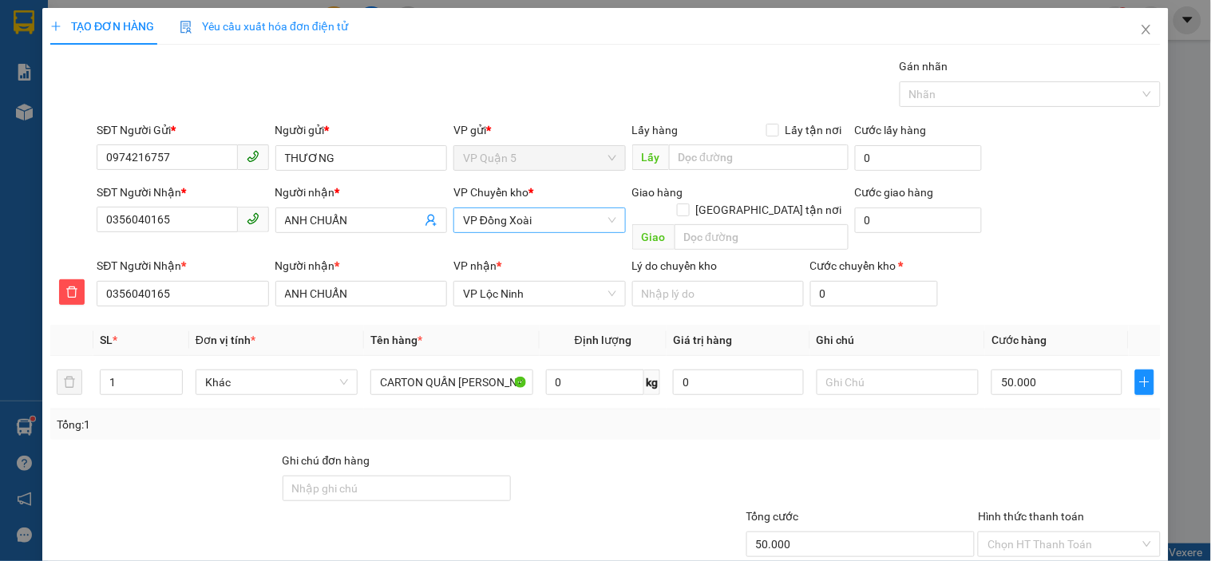
click at [1079, 234] on div "SĐT Người Nhận * 0356040165 Người nhận * ANH CHUẨN VP Chuyển kho * VP Đồng Xoài…" at bounding box center [628, 220] width 1070 height 73
click at [1079, 236] on div "SĐT Người Nhận * 0356040165 Người nhận * ANH CHUẨN VP Chuyển kho * VP Đồng Xoài…" at bounding box center [628, 220] width 1070 height 73
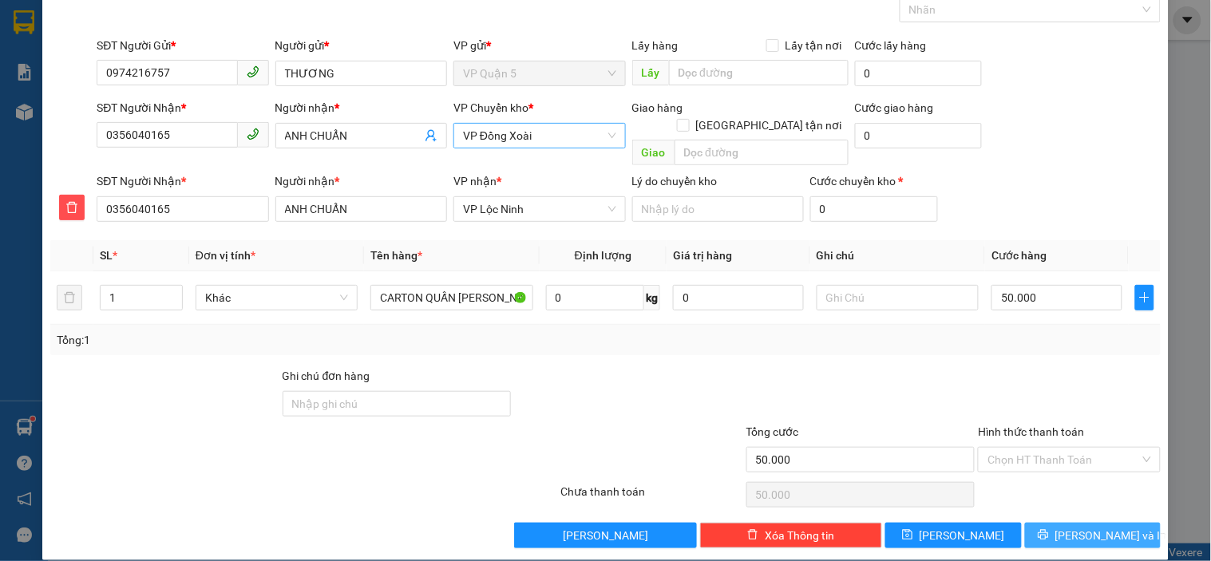
click at [1049, 529] on icon "printer" at bounding box center [1042, 534] width 11 height 11
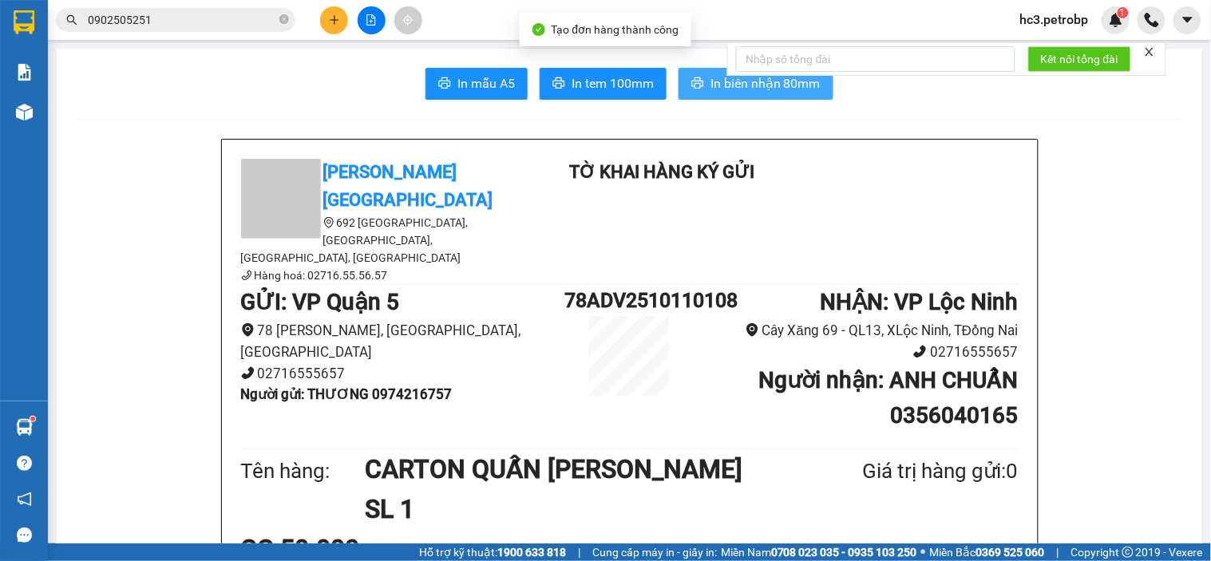
click at [710, 85] on span "In biên nhận 80mm" at bounding box center [765, 83] width 110 height 20
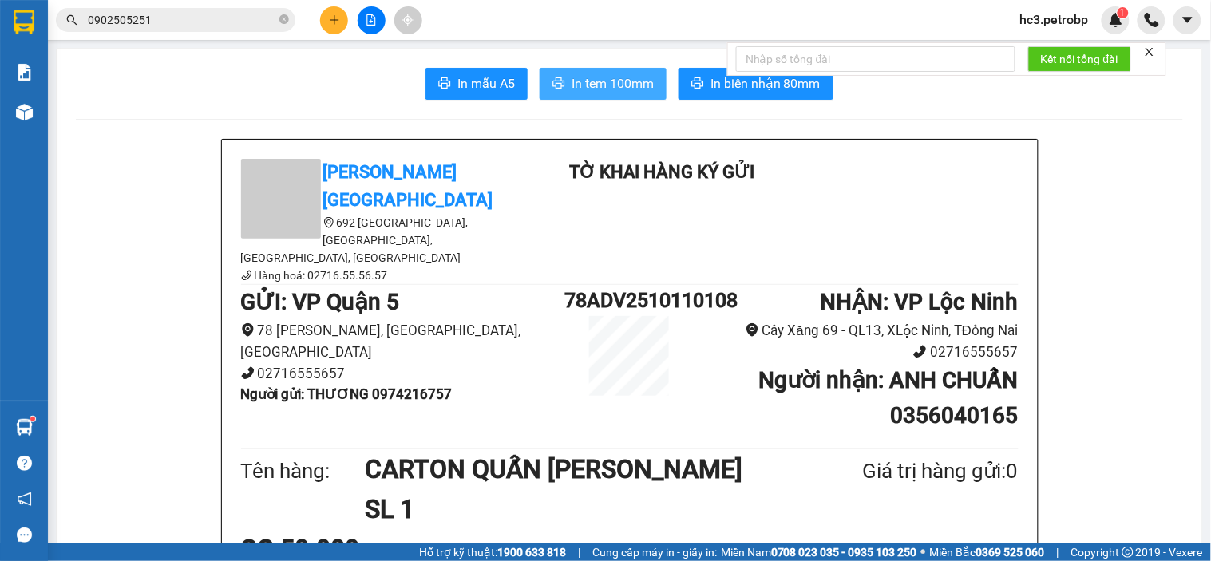
click at [621, 75] on span "In tem 100mm" at bounding box center [612, 83] width 82 height 20
click at [326, 26] on button at bounding box center [334, 20] width 28 height 28
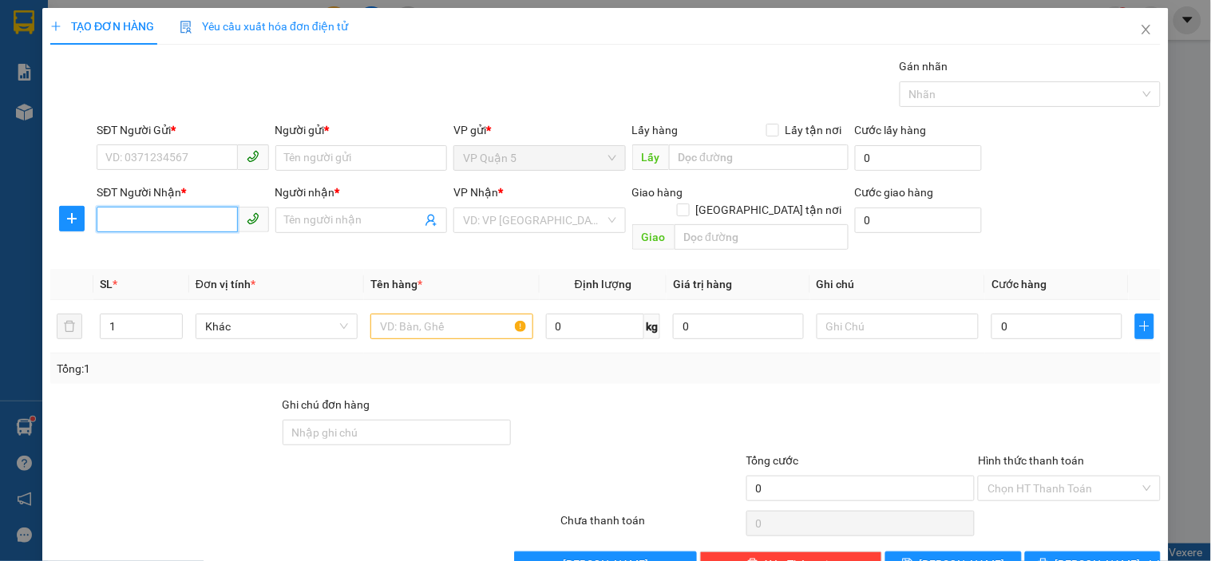
click at [190, 220] on input "SĐT Người Nhận *" at bounding box center [167, 220] width 140 height 26
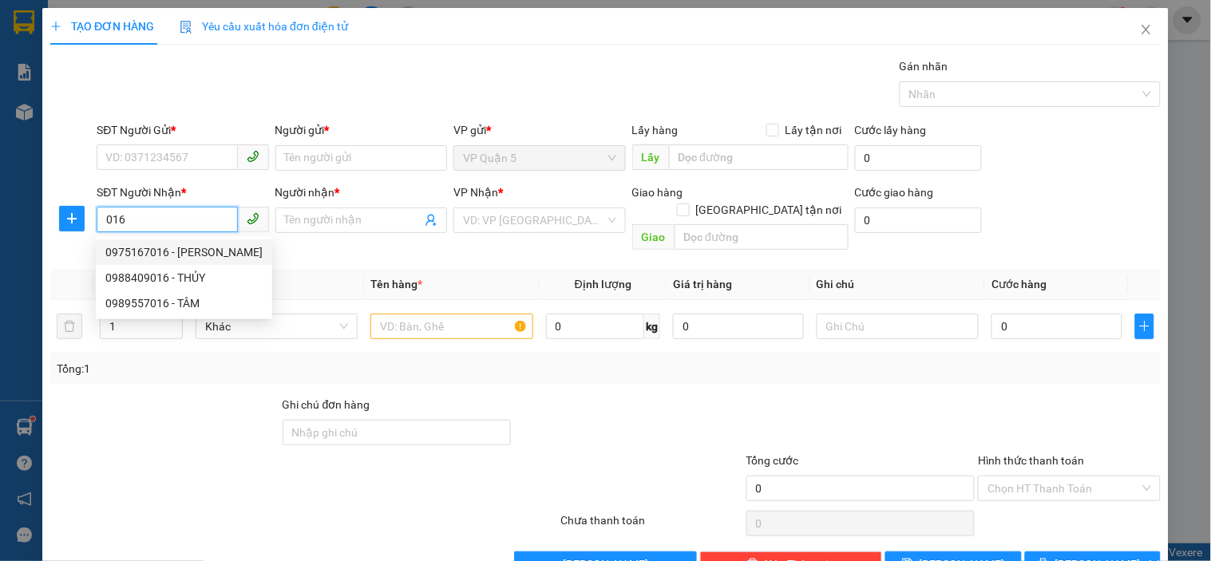
click at [190, 258] on div "0975167016 - [PERSON_NAME]" at bounding box center [183, 252] width 157 height 18
type input "0975167016"
type input "[PERSON_NAME]"
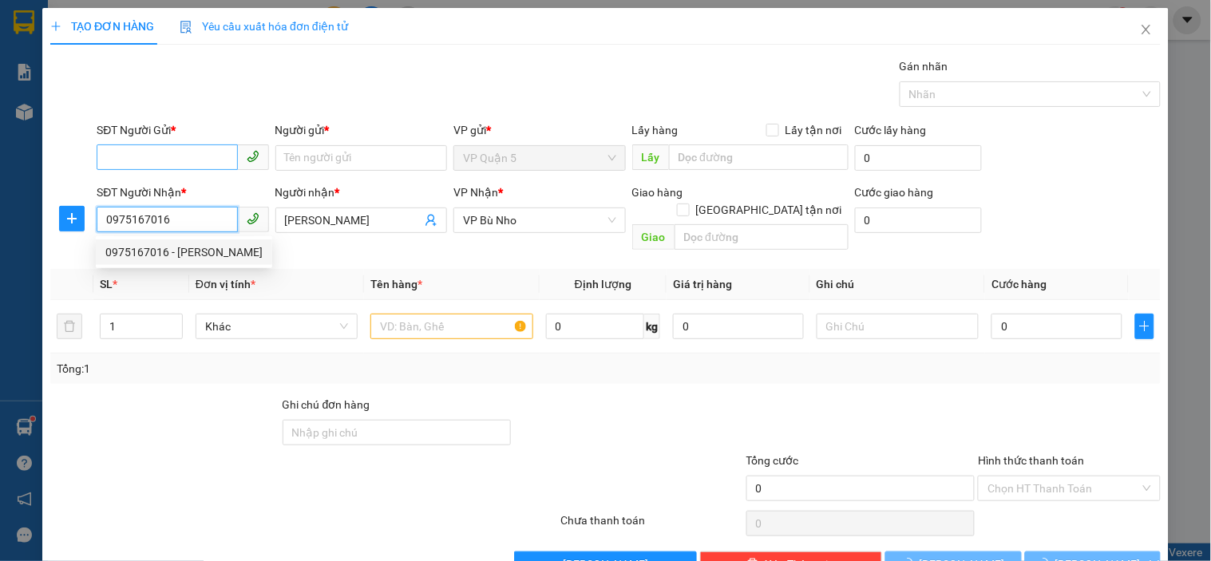
type input "0975167016"
type input "50.000"
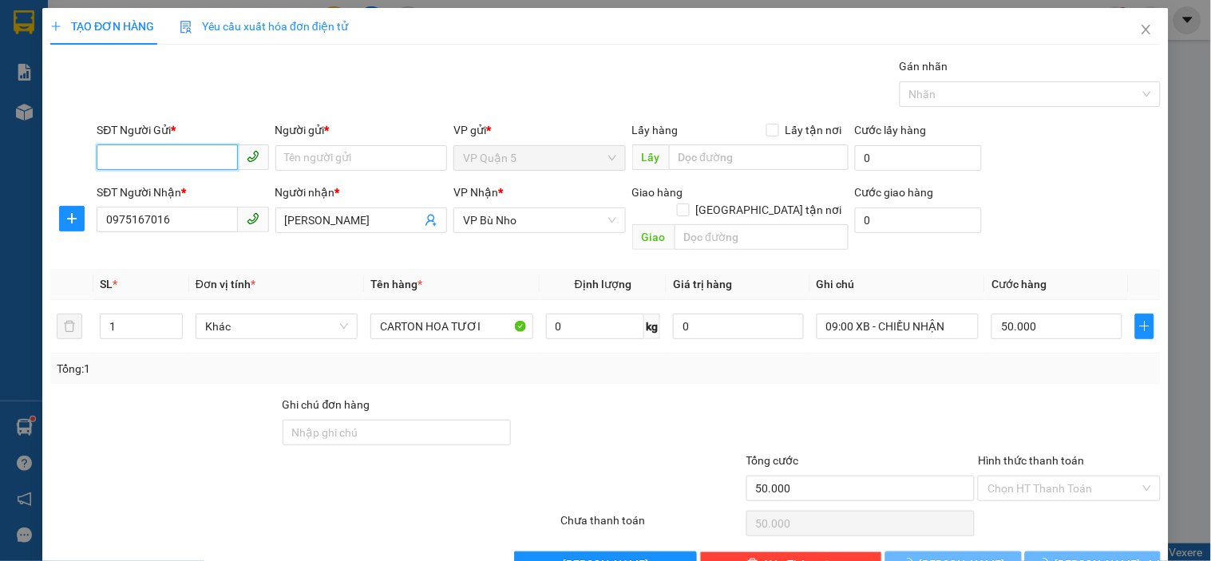
click at [189, 153] on input "SĐT Người Gửi *" at bounding box center [167, 157] width 140 height 26
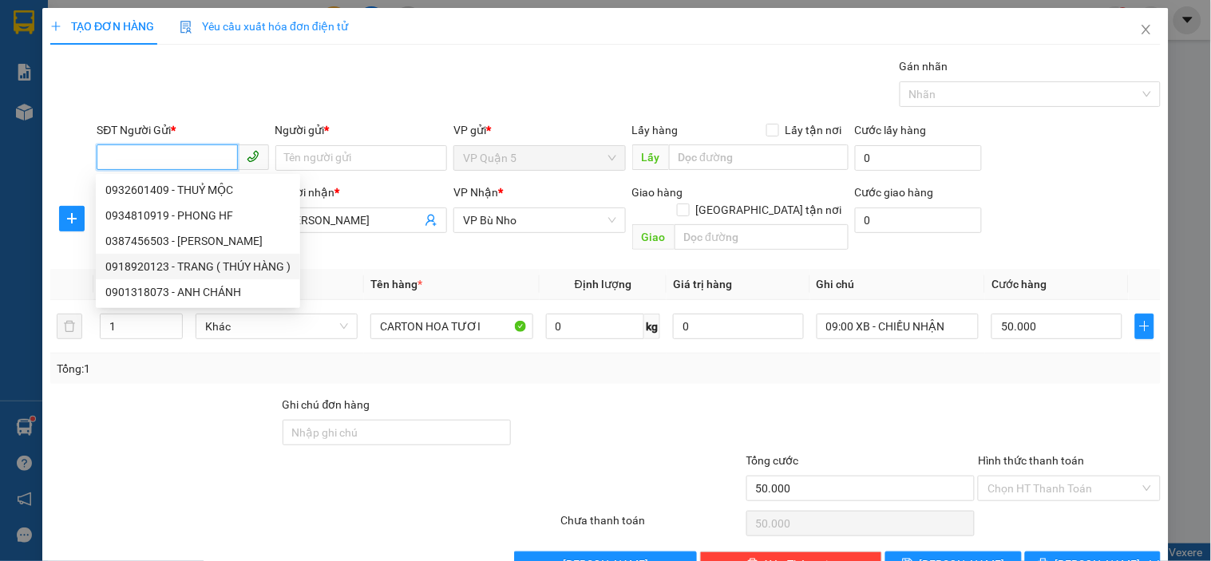
click at [227, 266] on div "0918920123 - TRANG ( THÚY HÀNG )" at bounding box center [197, 267] width 185 height 18
type input "0918920123"
type input "TRANG ( THÚY HÀNG )"
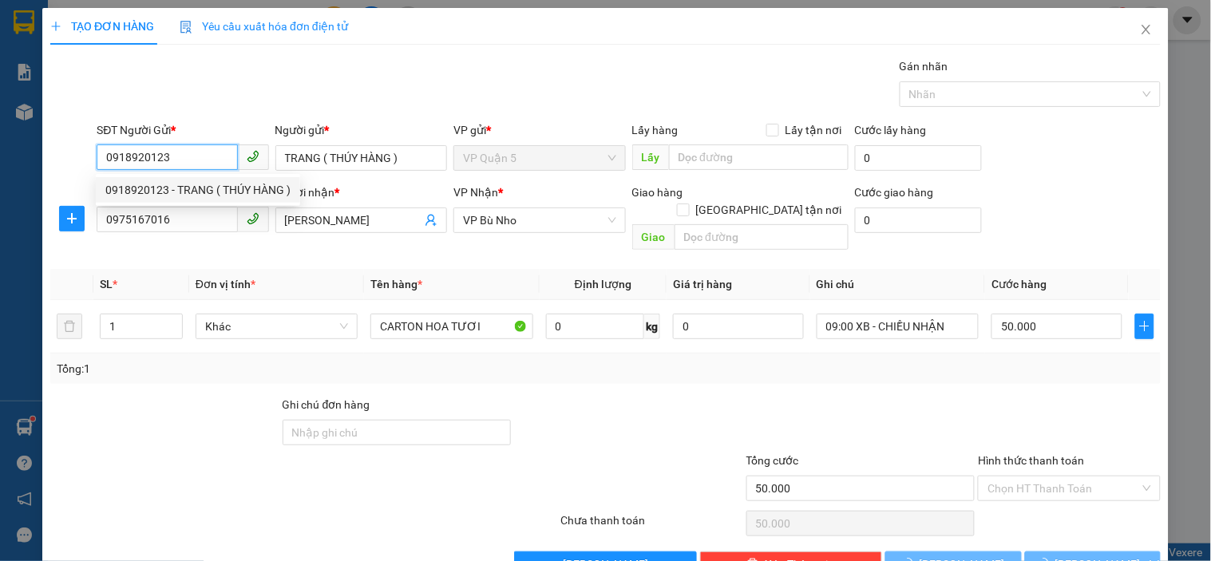
type input "170.000"
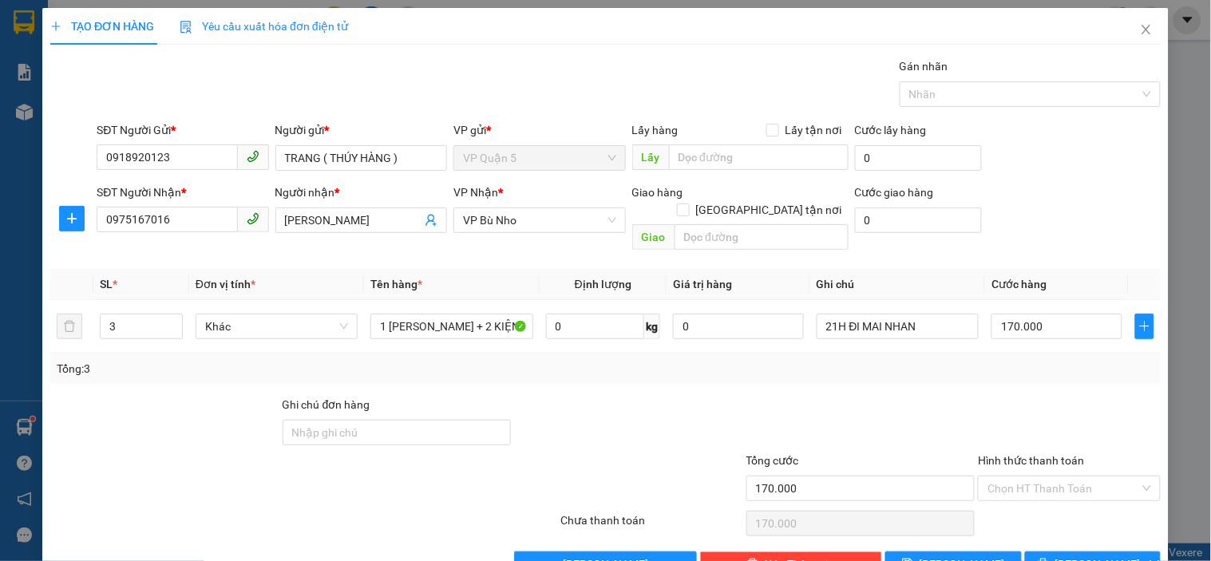
click at [270, 84] on div "Gói vận chuyển * Tiêu chuẩn Gán nhãn Nhãn" at bounding box center [628, 85] width 1070 height 56
type input "2"
click at [171, 329] on icon "down" at bounding box center [174, 332] width 6 height 6
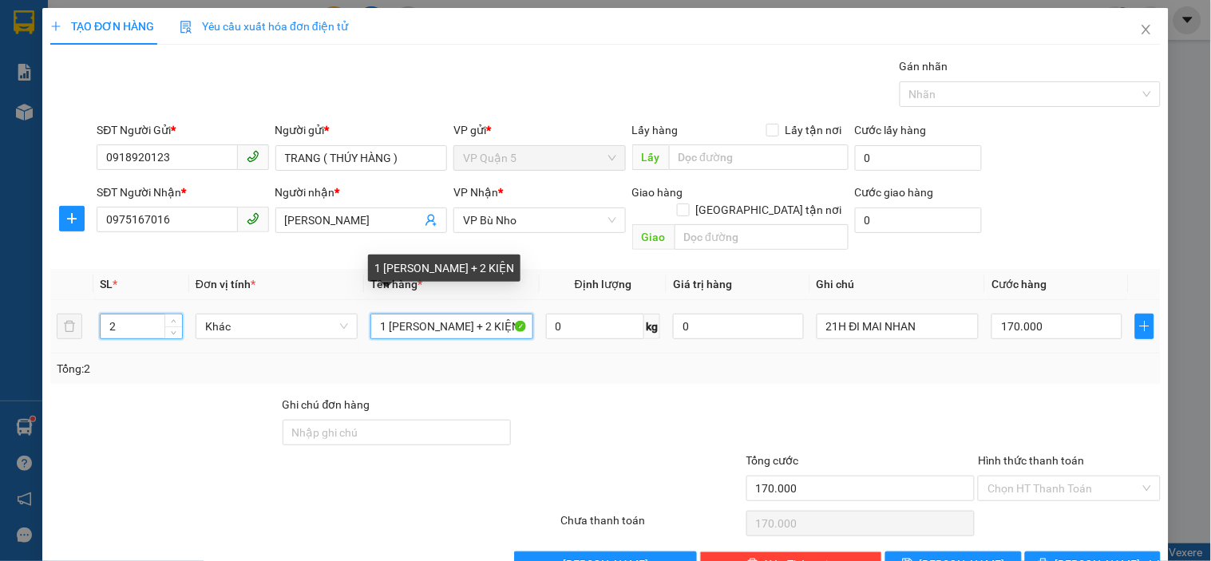
click at [429, 314] on input "1 [PERSON_NAME] + 2 KIỆN" at bounding box center [451, 327] width 162 height 26
type input "0"
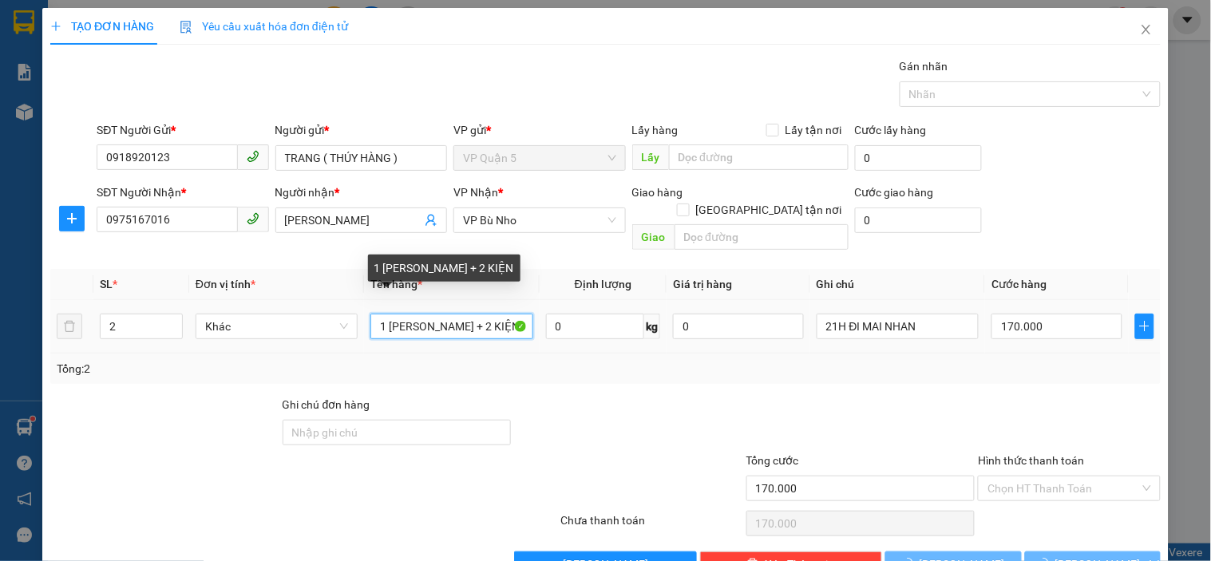
type input "0"
click at [429, 314] on input "1 [PERSON_NAME] + 2 KIỆN" at bounding box center [451, 327] width 162 height 26
click at [472, 314] on input "CARTOB + BAO TẮNG" at bounding box center [451, 327] width 162 height 26
click at [465, 314] on input "CARTOB + BAO TẮNG" at bounding box center [451, 327] width 162 height 26
click at [458, 314] on input "CARTOB + BAO TẮNG" at bounding box center [451, 327] width 162 height 26
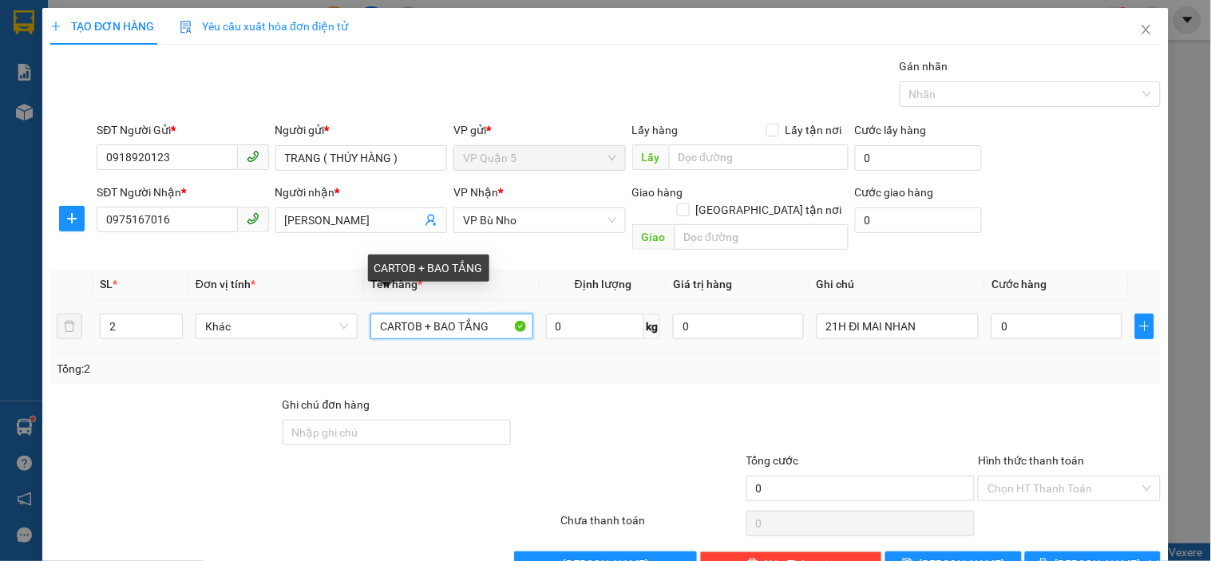
click at [460, 314] on input "CARTOB + BAO TẮNG" at bounding box center [451, 327] width 162 height 26
type input "CARTOB + BAO TRẮNG"
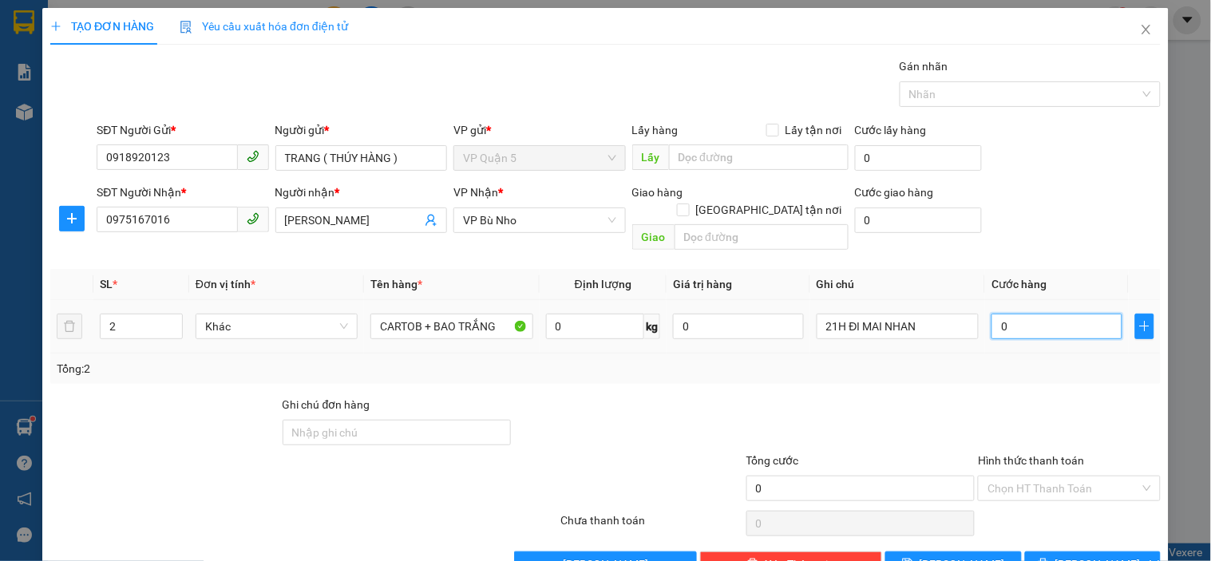
click at [1025, 314] on input "0" at bounding box center [1056, 327] width 131 height 26
type input "9"
type input "90"
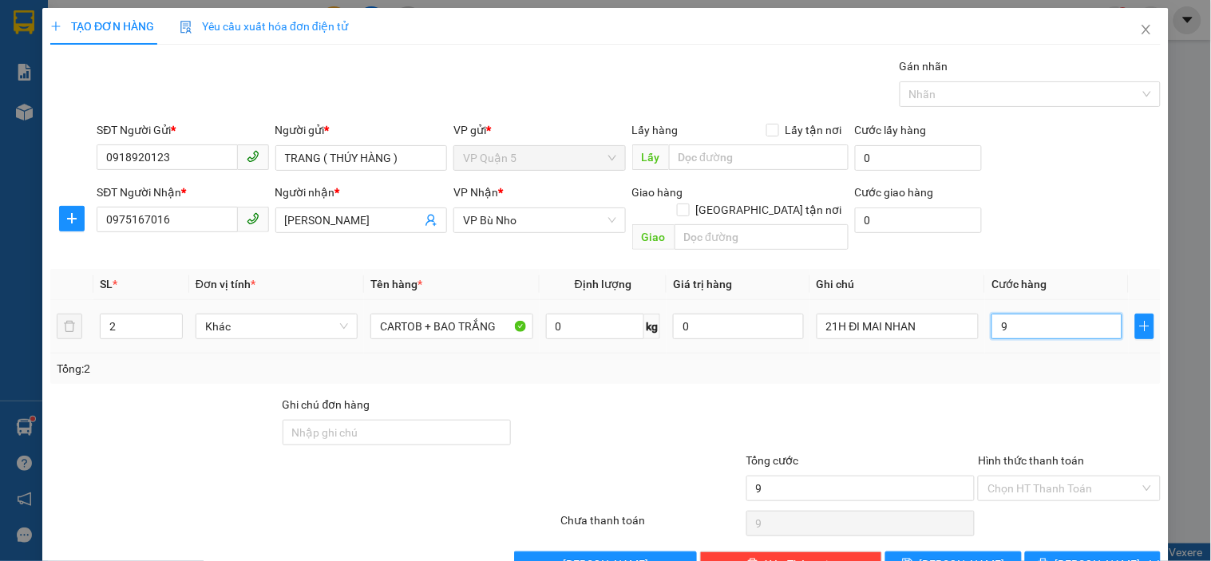
type input "90"
type input "90.000"
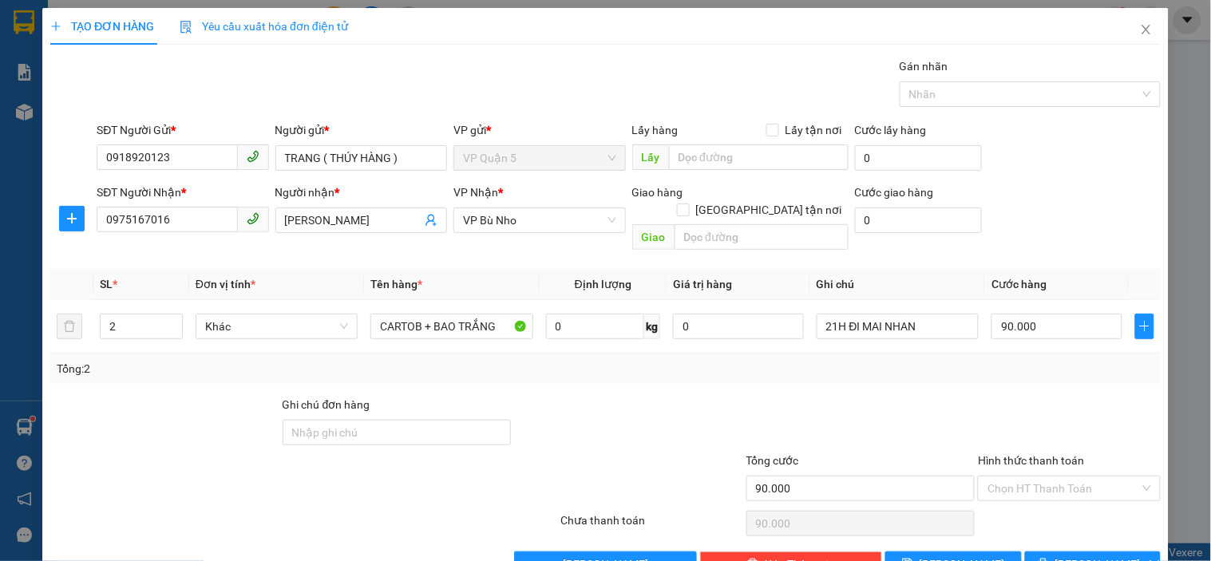
click at [1027, 172] on div "SĐT Người Gửi * 0918920123 Người gửi * TRANG ( THÚY HÀNG ) VP gửi * VP Quận 5 L…" at bounding box center [628, 149] width 1070 height 56
click at [921, 315] on input "21H ĐI MAI NHAN" at bounding box center [897, 327] width 162 height 26
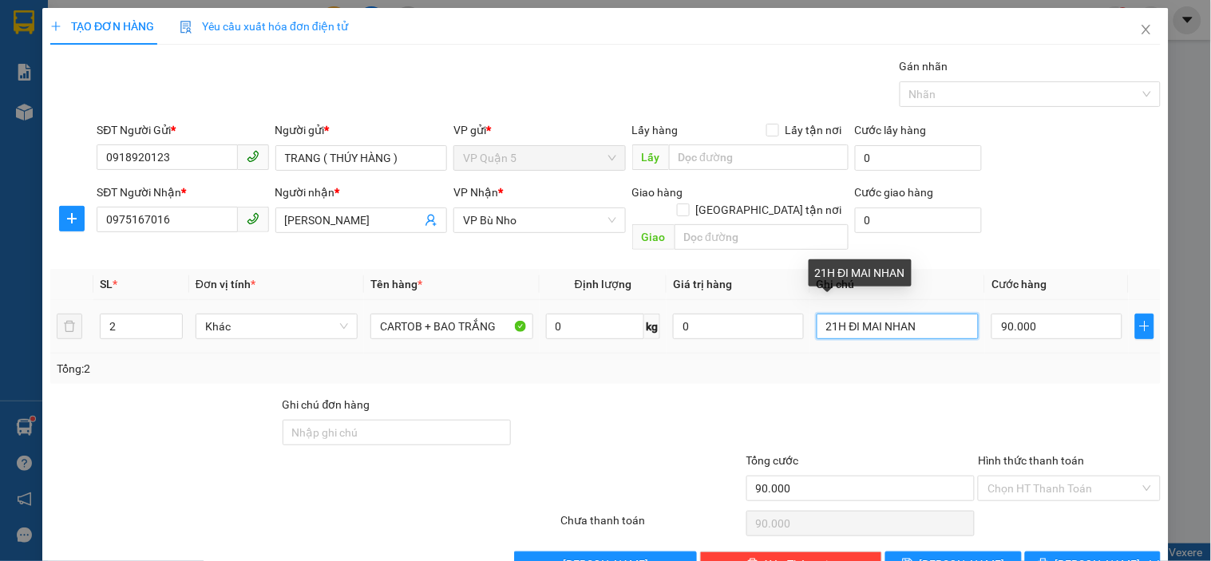
click at [921, 315] on input "21H ĐI MAI NHAN" at bounding box center [897, 327] width 162 height 26
type input "MAI NHẬN"
click at [1052, 209] on div "SĐT Người Nhận * 0975167016 Người nhận * THẢO HƯƠNG VP Nhận * VP Bù Nho Giao h…" at bounding box center [628, 220] width 1070 height 73
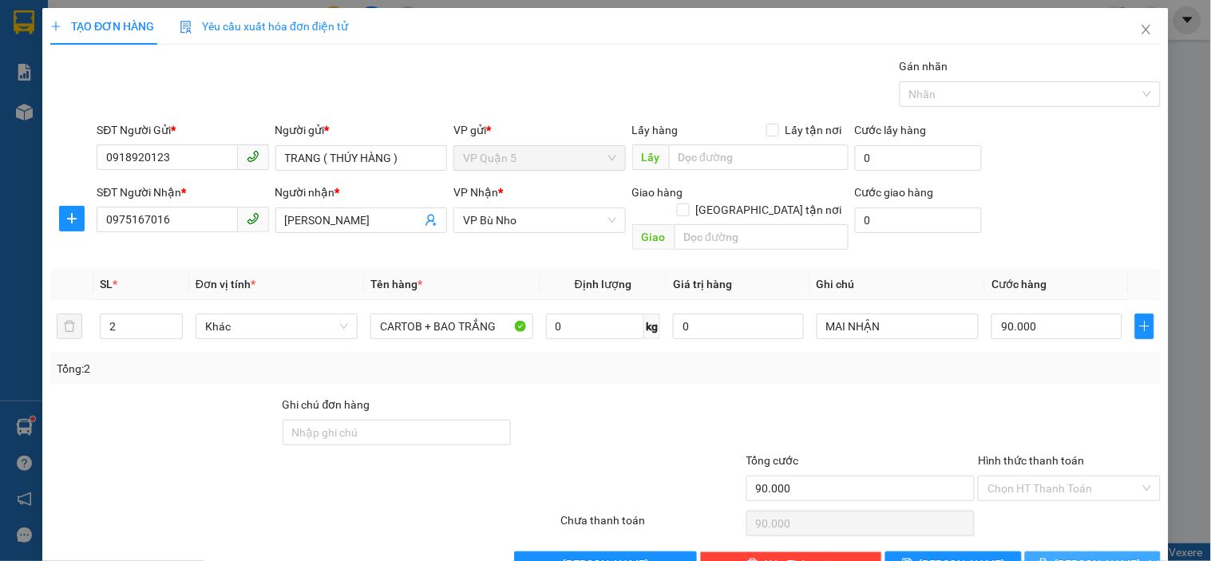
click at [1053, 551] on button "[PERSON_NAME] và In" at bounding box center [1093, 564] width 136 height 26
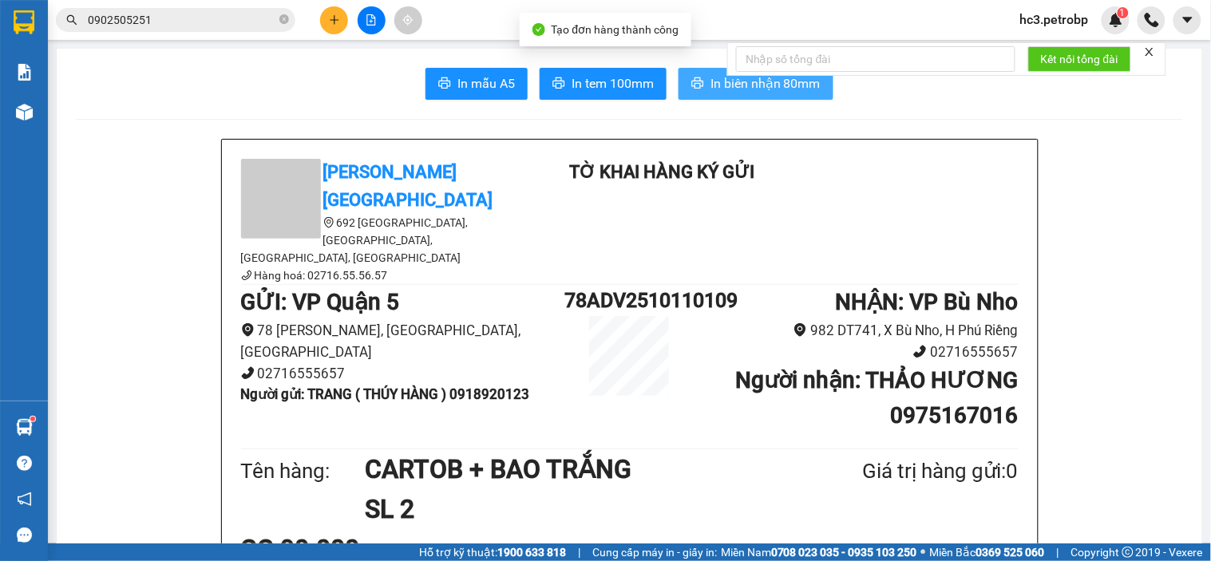
click at [710, 91] on span "In biên nhận 80mm" at bounding box center [765, 83] width 110 height 20
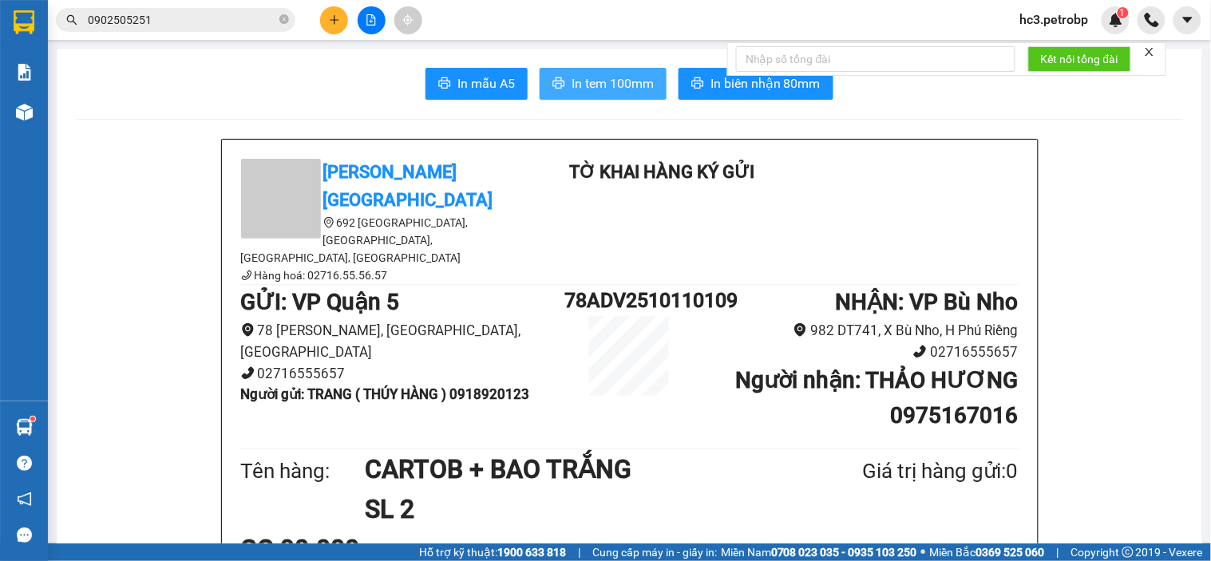
click at [593, 78] on span "In tem 100mm" at bounding box center [612, 83] width 82 height 20
click at [331, 21] on icon "plus" at bounding box center [334, 19] width 11 height 11
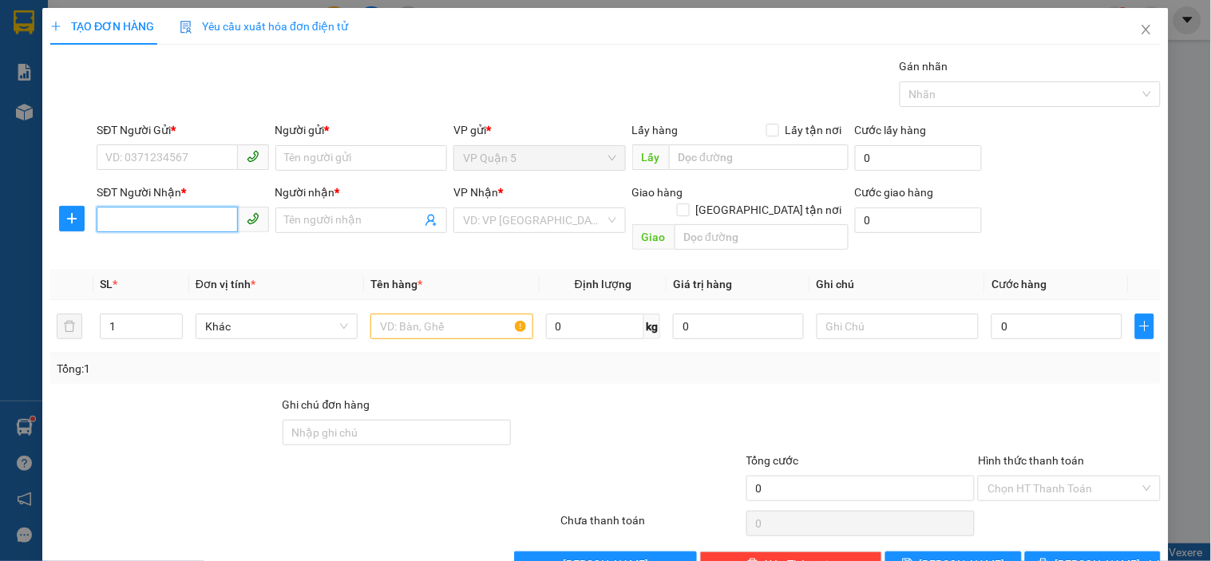
click at [203, 211] on input "SĐT Người Nhận *" at bounding box center [167, 220] width 140 height 26
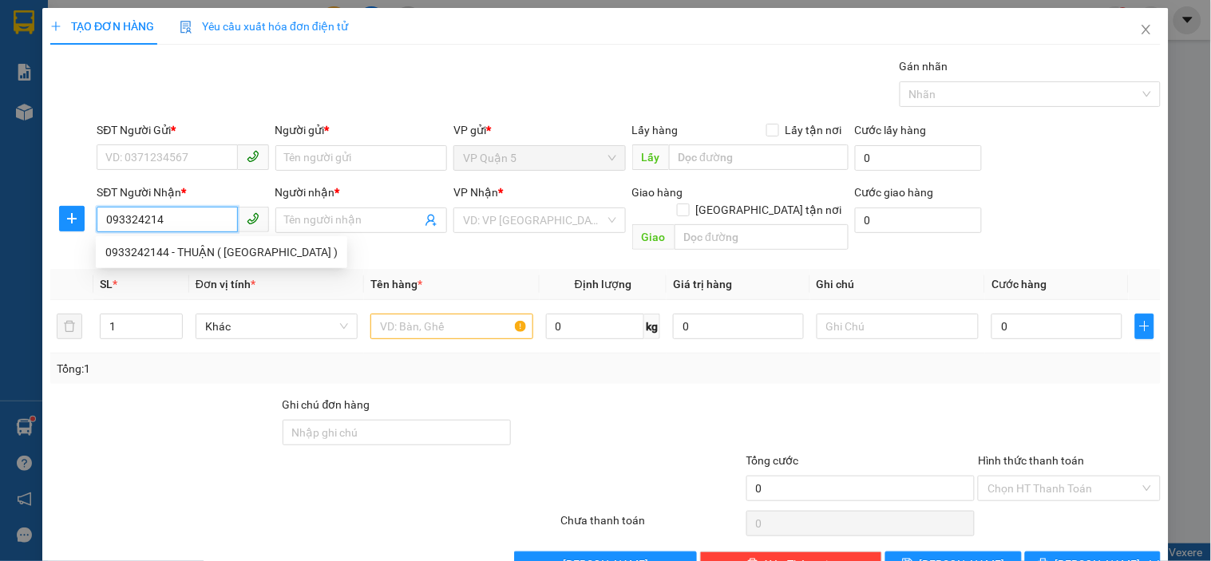
type input "0933242144"
click at [201, 250] on div "0933242144 - THUẬN ( [GEOGRAPHIC_DATA] )" at bounding box center [221, 252] width 232 height 18
type input "THUẬN ( THIÊN PHÚC )"
type input "80.000"
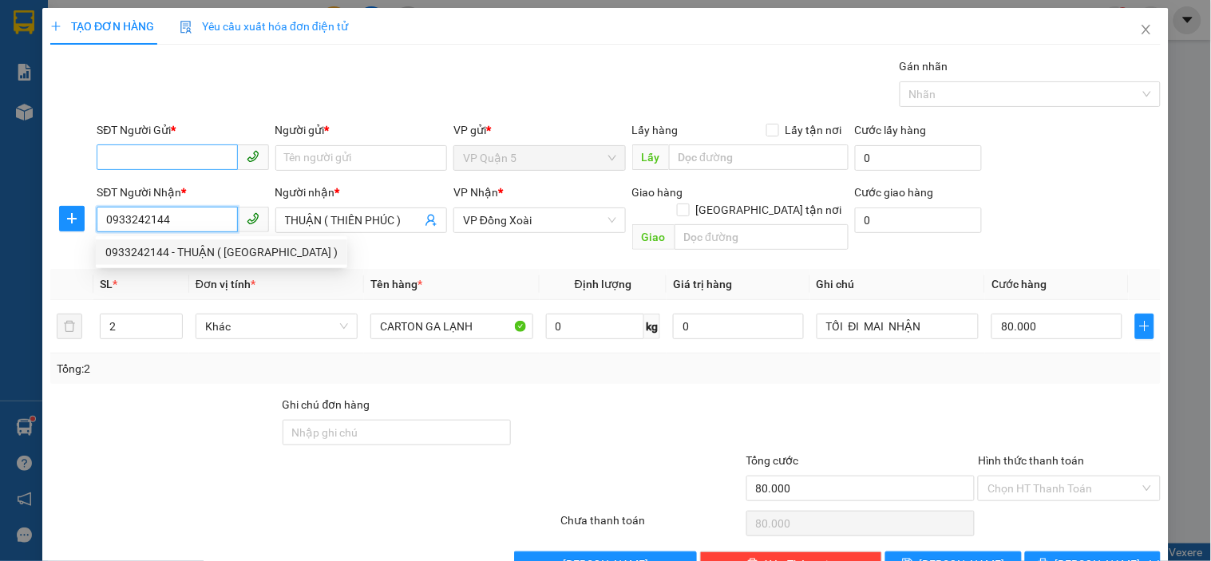
type input "0933242144"
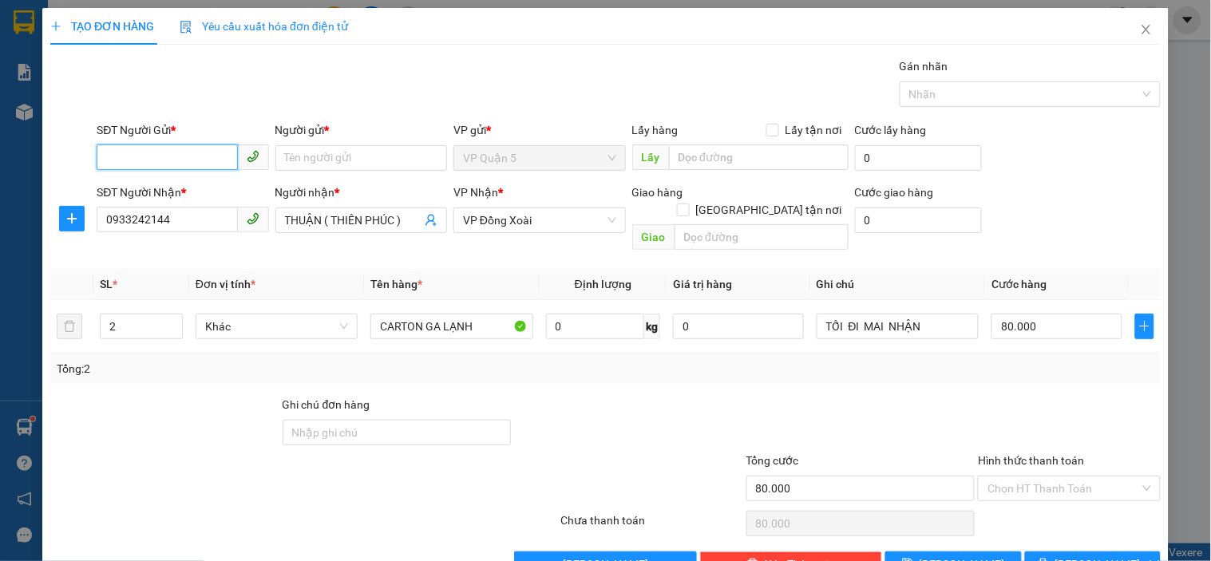
click at [200, 153] on input "SĐT Người Gửi *" at bounding box center [167, 157] width 140 height 26
click at [192, 184] on div "0968373505 - PHƯỢNG" at bounding box center [180, 190] width 151 height 18
type input "0968373505"
type input "PHƯỢNG"
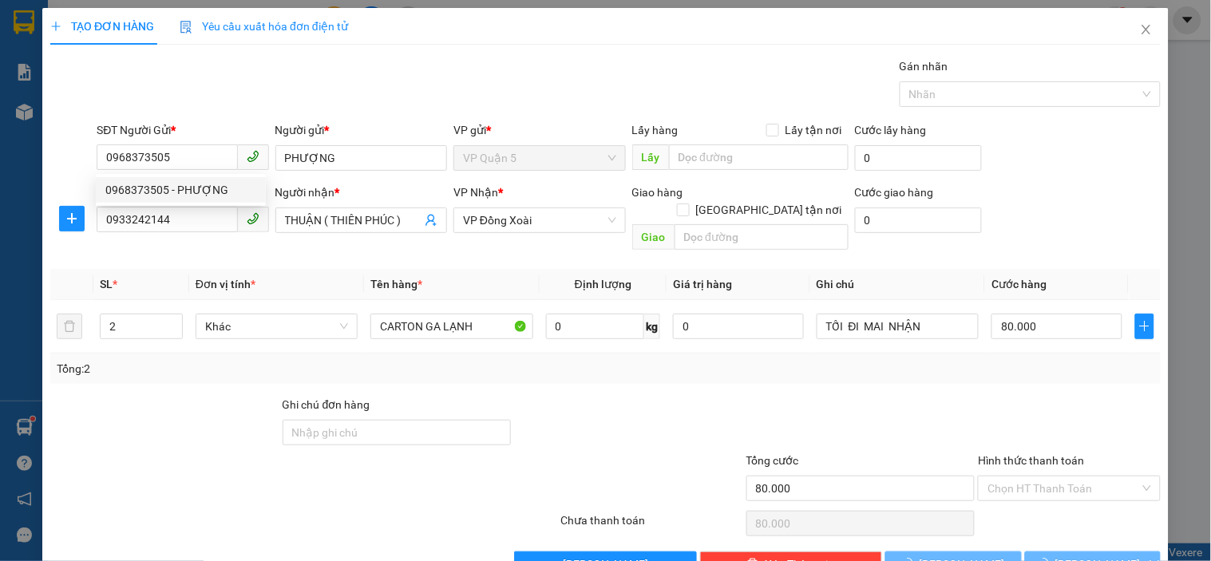
click at [227, 89] on div "Gói vận chuyển * Tiêu chuẩn Gán nhãn Nhãn" at bounding box center [628, 85] width 1070 height 56
click at [339, 246] on div "Transit Pickup Surcharge Ids Transit Deliver Surcharge Ids Transit Deliver Surc…" at bounding box center [605, 317] width 1110 height 520
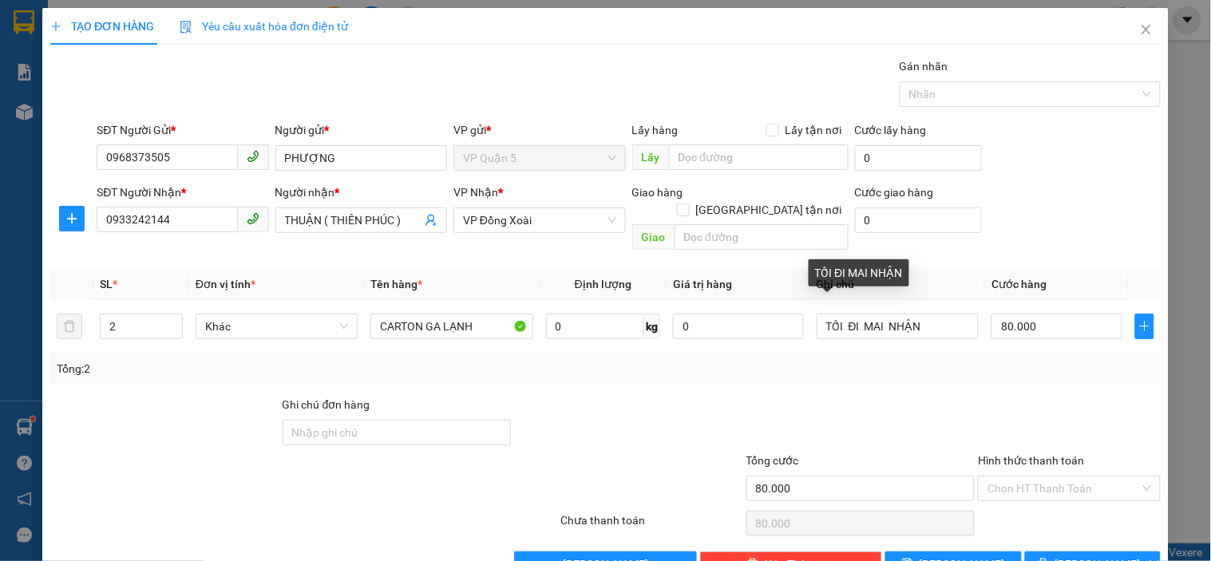
click at [1059, 235] on div "SĐT Người Nhận * 0933242144 Người nhận * THUẬN ( [GEOGRAPHIC_DATA] ) VP Nhận * …" at bounding box center [628, 220] width 1070 height 73
click at [1070, 555] on span "[PERSON_NAME] và In" at bounding box center [1111, 564] width 112 height 18
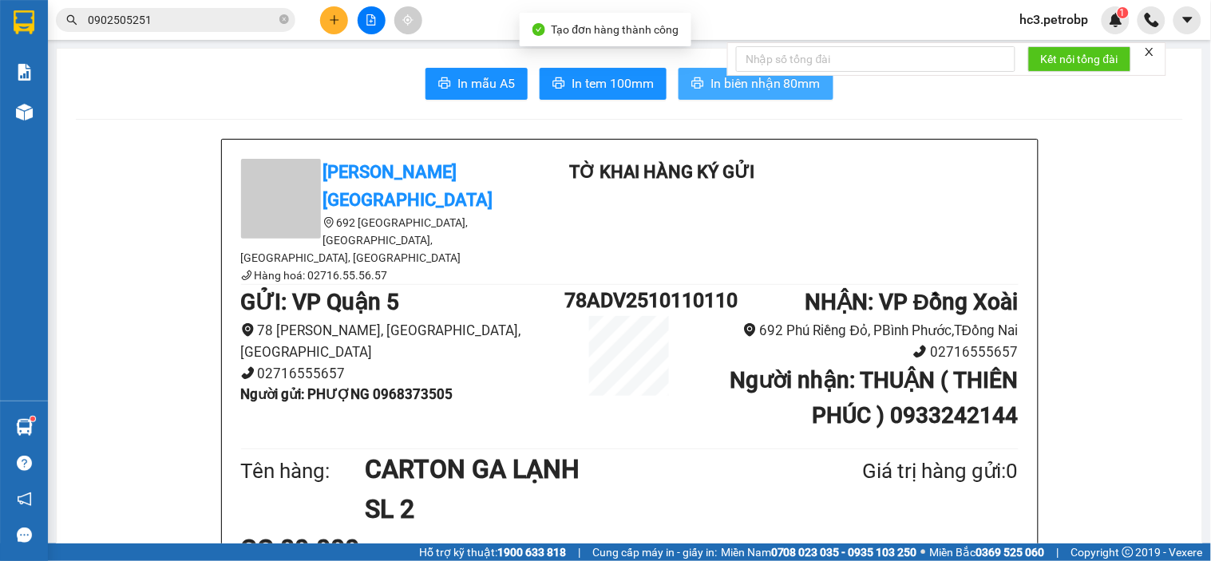
click at [720, 85] on span "In biên nhận 80mm" at bounding box center [765, 83] width 110 height 20
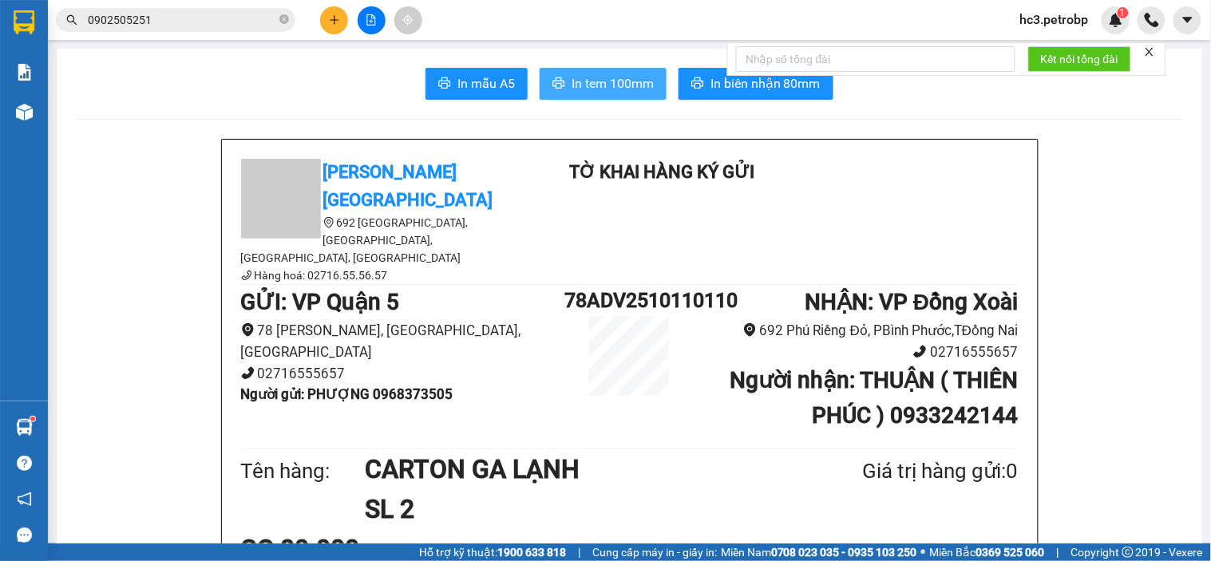
click at [594, 73] on span "In tem 100mm" at bounding box center [612, 83] width 82 height 20
click at [329, 18] on icon "plus" at bounding box center [334, 19] width 11 height 11
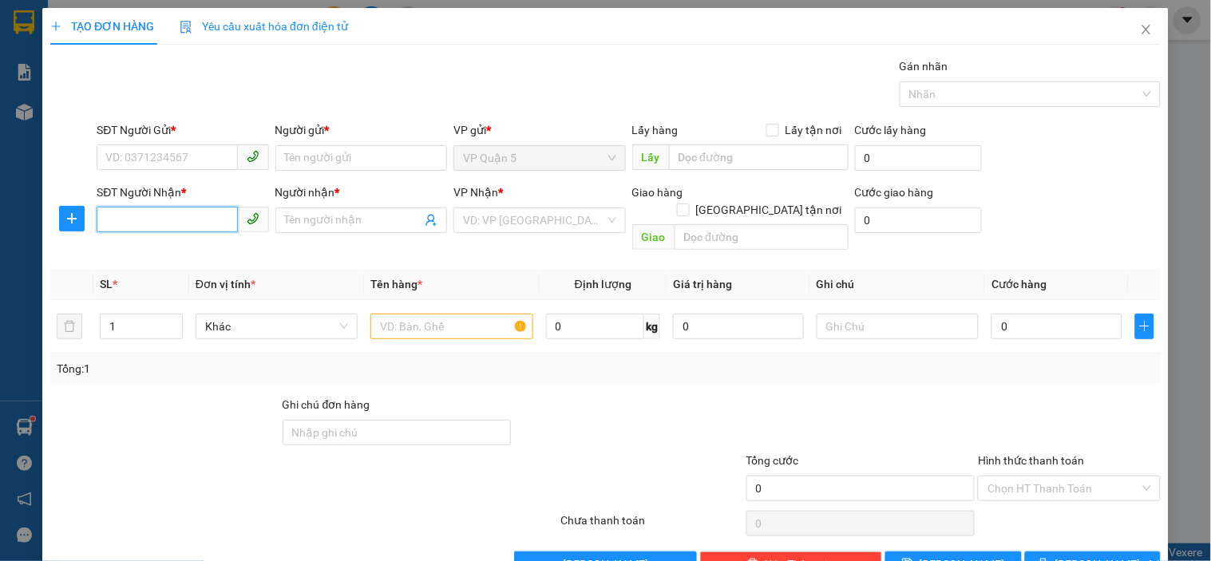
click at [218, 217] on input "SĐT Người Nhận *" at bounding box center [167, 220] width 140 height 26
type input "0987530323"
click at [196, 239] on div "0987530323 - QUANG" at bounding box center [181, 252] width 170 height 26
type input "QUANG"
type input "40.000"
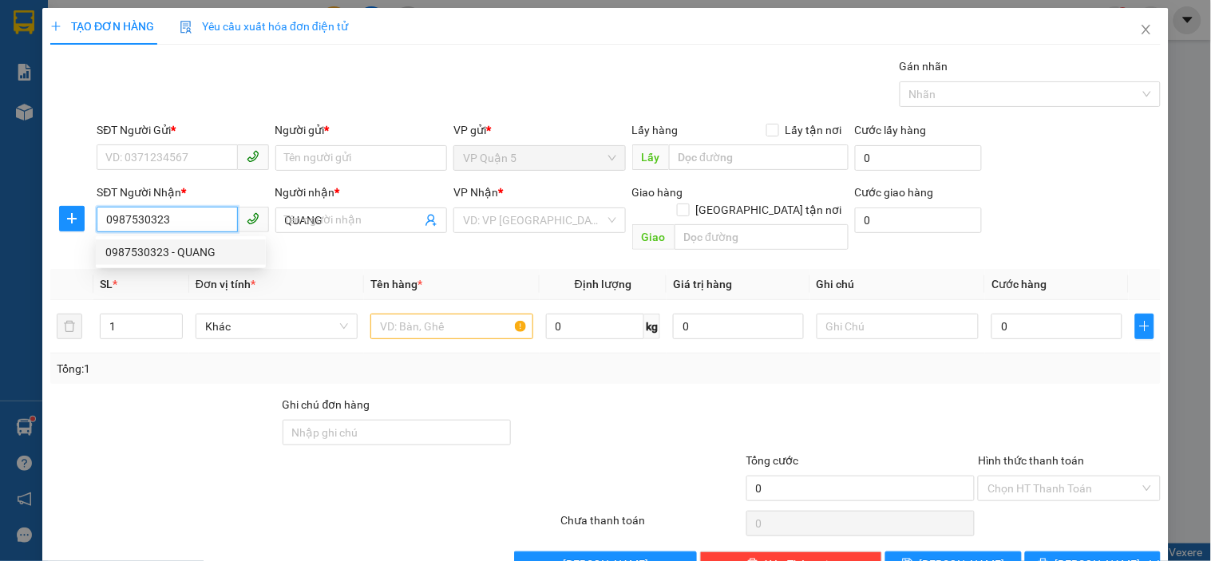
type input "40.000"
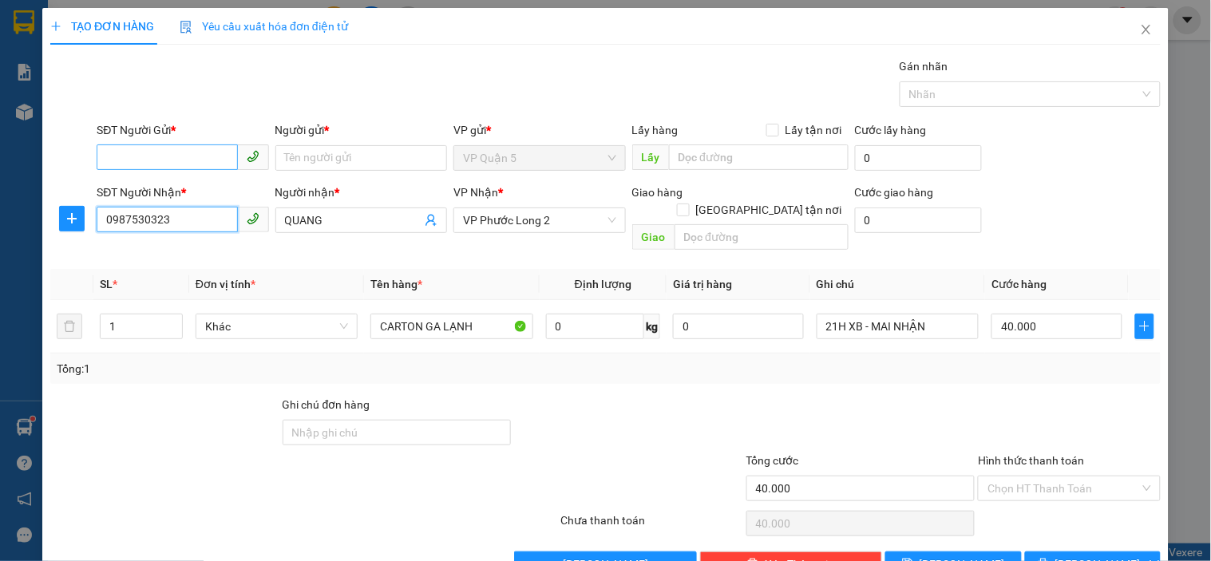
type input "0987530323"
click at [200, 157] on input "SĐT Người Gửi *" at bounding box center [167, 157] width 140 height 26
click at [201, 188] on div "0968373505 - PHƯỢNG" at bounding box center [180, 190] width 151 height 18
type input "0968373505"
type input "PHƯỢNG"
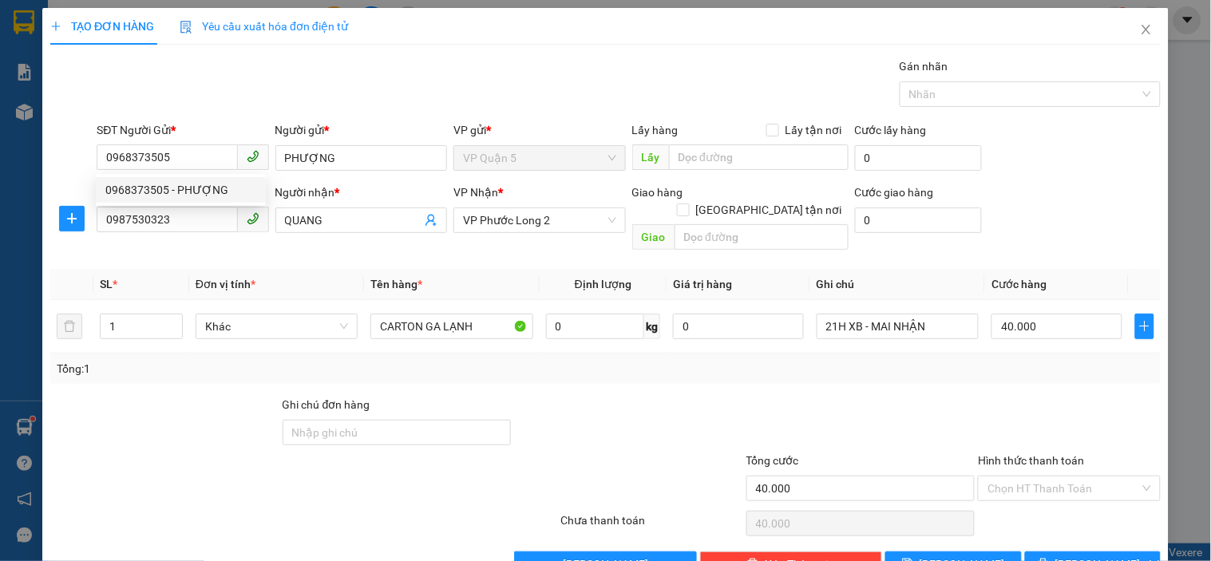
click at [343, 100] on div "Gói vận chuyển * Tiêu chuẩn Gán nhãn Nhãn" at bounding box center [628, 85] width 1070 height 56
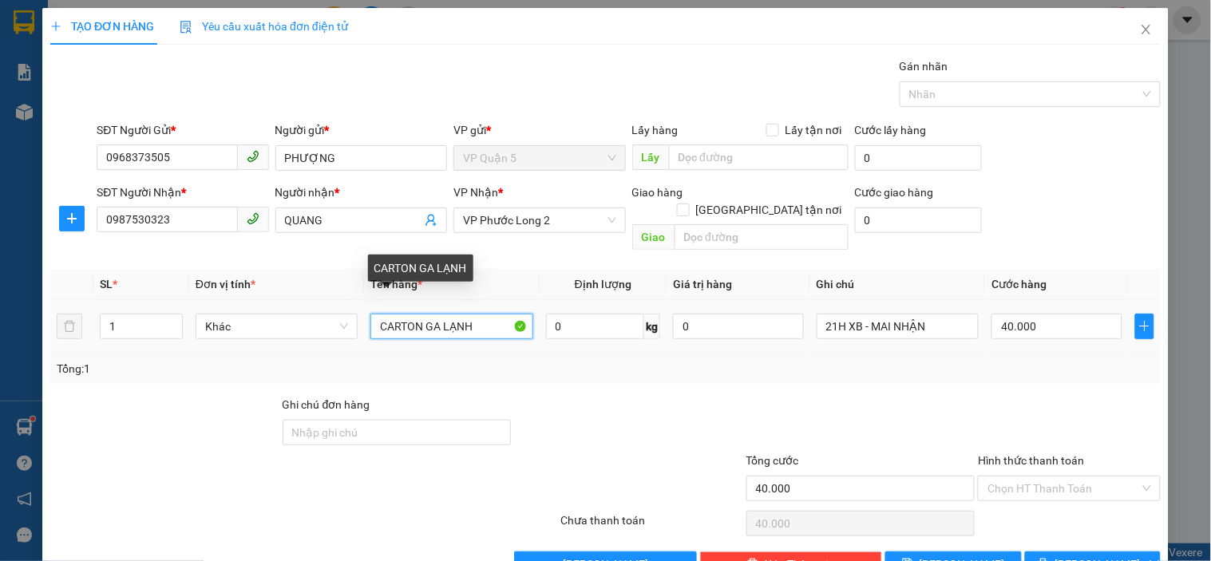
drag, startPoint x: 417, startPoint y: 312, endPoint x: 475, endPoint y: 311, distance: 57.5
click at [475, 314] on input "CARTON GA LẠNH" at bounding box center [451, 327] width 162 height 26
type input "CARTON"
click at [509, 360] on div "Tổng: 1" at bounding box center [605, 369] width 1097 height 18
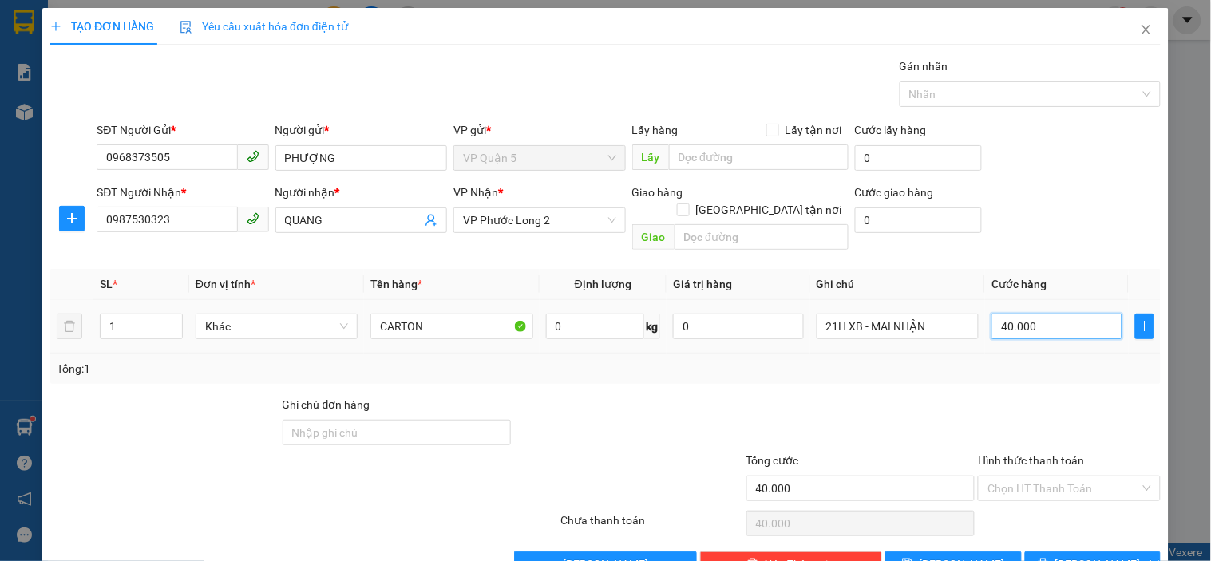
click at [1038, 314] on input "40.000" at bounding box center [1056, 327] width 131 height 26
type input "0"
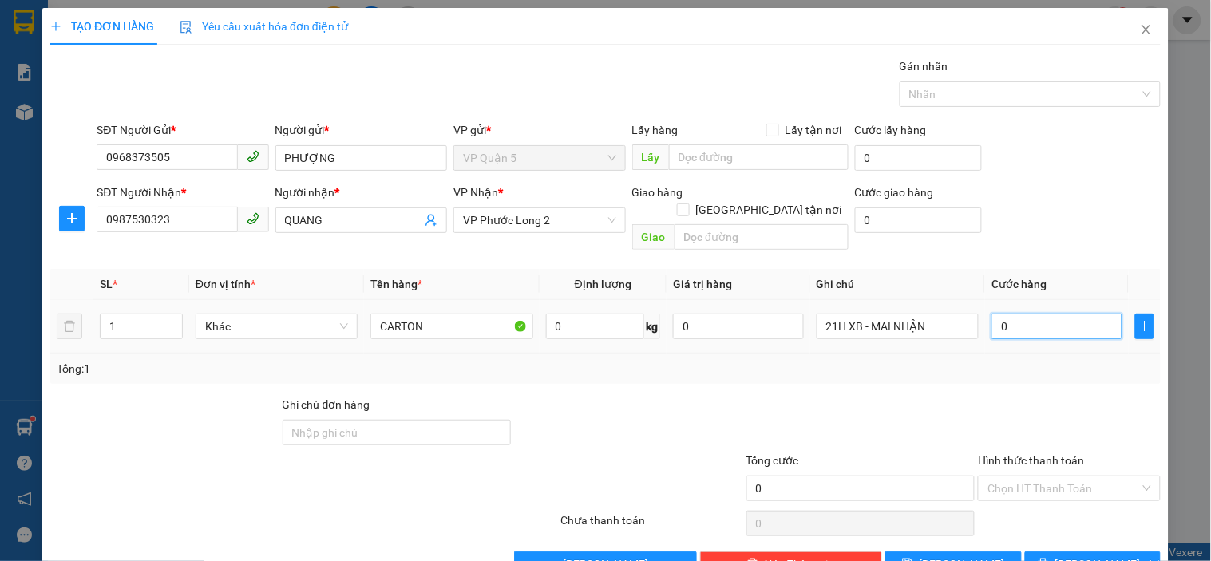
type input "3"
type input "03"
type input "30"
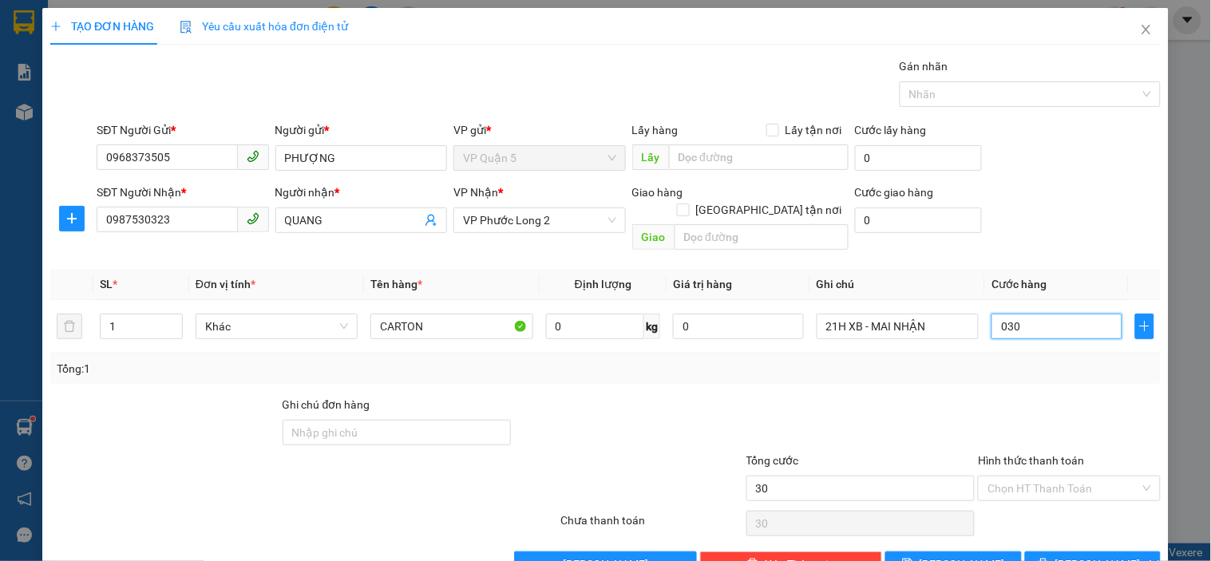
type input "030"
type input "30.000"
click at [1050, 269] on th "Cước hàng" at bounding box center [1057, 284] width 144 height 31
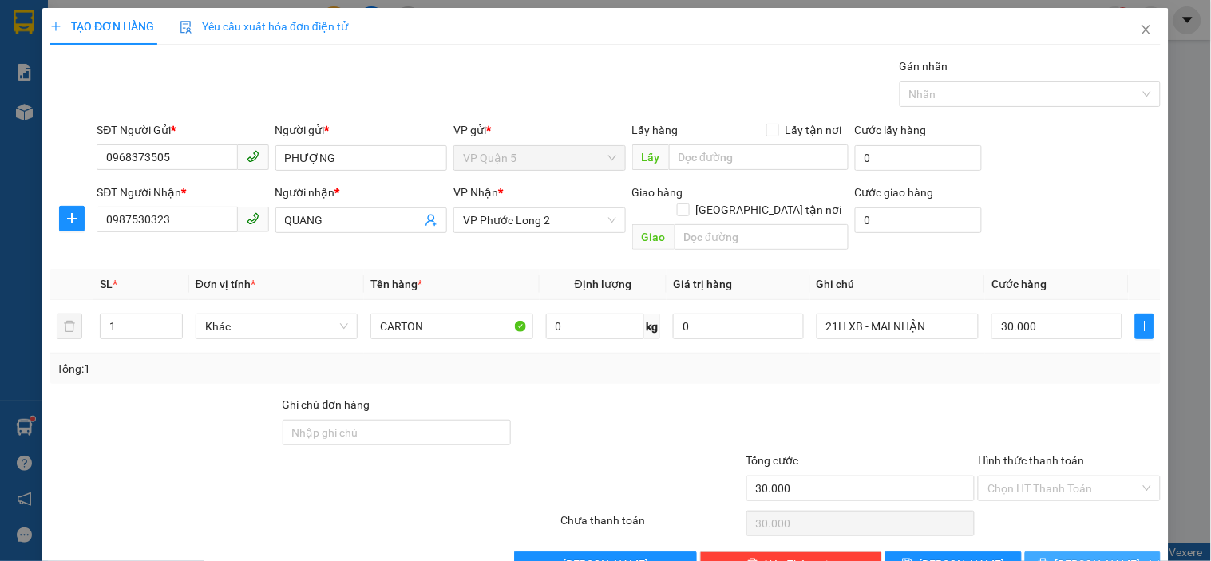
click at [1049, 558] on icon "printer" at bounding box center [1042, 563] width 11 height 11
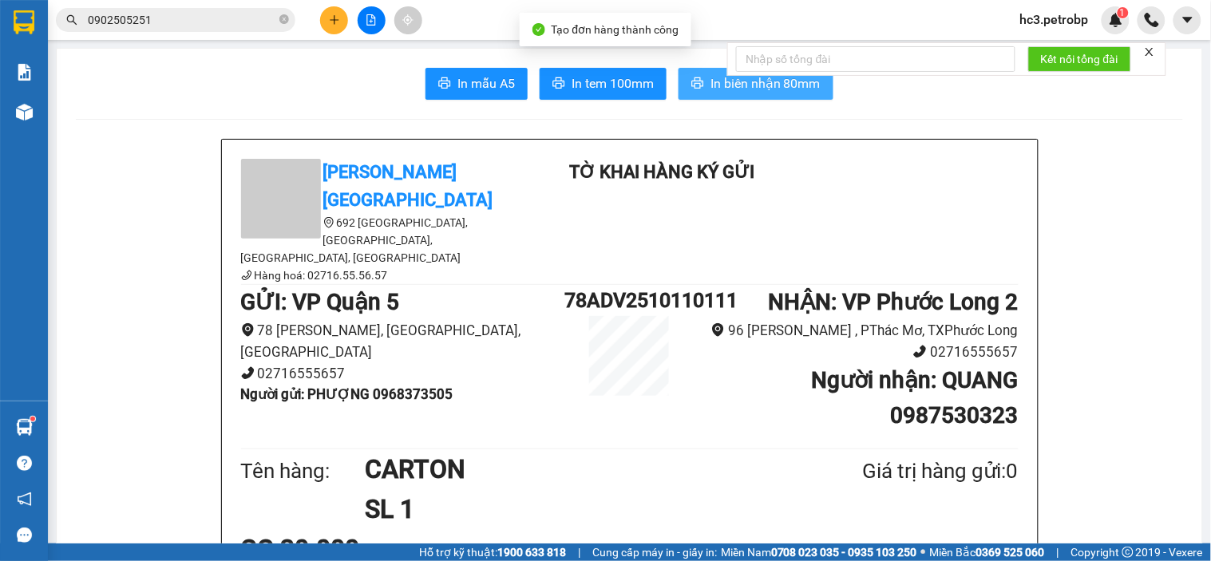
click at [728, 96] on button "In biên nhận 80mm" at bounding box center [755, 84] width 155 height 32
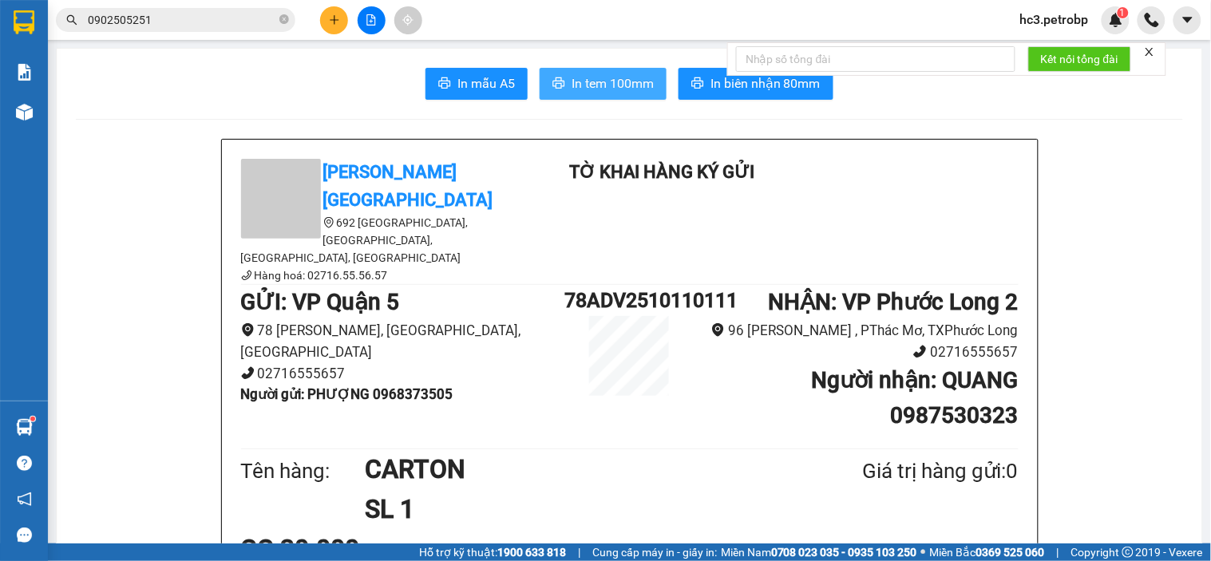
click at [611, 76] on span "In tem 100mm" at bounding box center [612, 83] width 82 height 20
click at [321, 28] on div at bounding box center [371, 20] width 120 height 28
click at [336, 20] on icon "plus" at bounding box center [334, 19] width 9 height 1
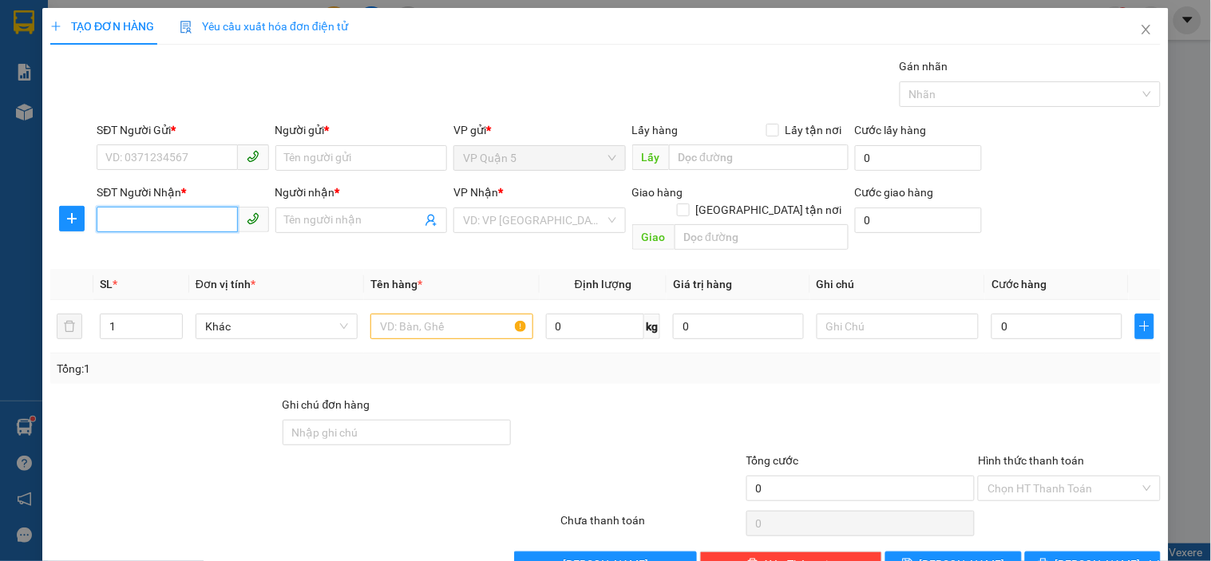
click at [207, 222] on input "SĐT Người Nhận *" at bounding box center [167, 220] width 140 height 26
click at [148, 205] on div "SĐT Người Nhận *" at bounding box center [183, 196] width 172 height 24
click at [147, 225] on input "7796" at bounding box center [167, 220] width 140 height 26
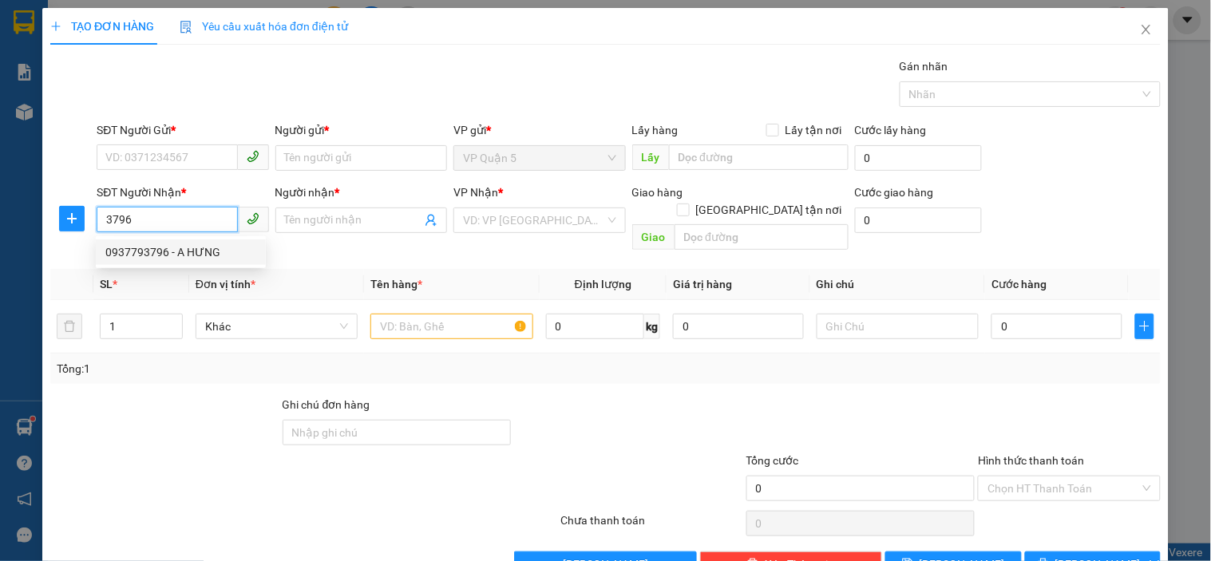
click at [161, 248] on div "0937793796 - A HƯNG" at bounding box center [180, 252] width 151 height 18
type input "0937793796"
type input "A HƯNG"
type input "30.000"
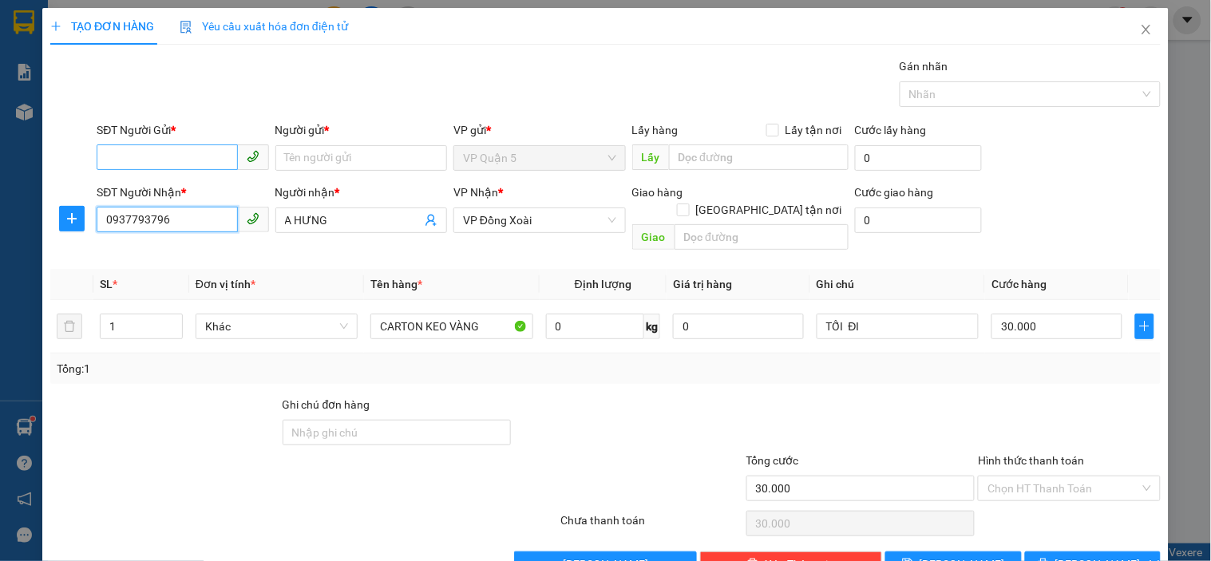
type input "0937793796"
click at [148, 162] on input "SĐT Người Gửi *" at bounding box center [167, 157] width 140 height 26
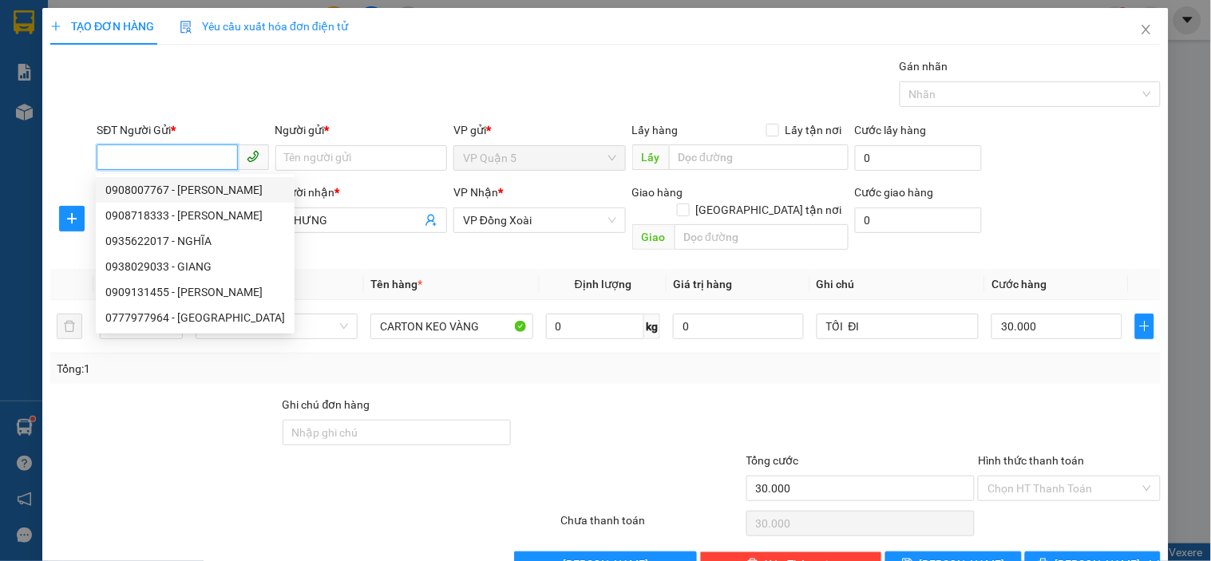
click at [173, 193] on div "0908007767 - [PERSON_NAME]" at bounding box center [195, 190] width 180 height 18
type input "0908007767"
type input "HẢI"
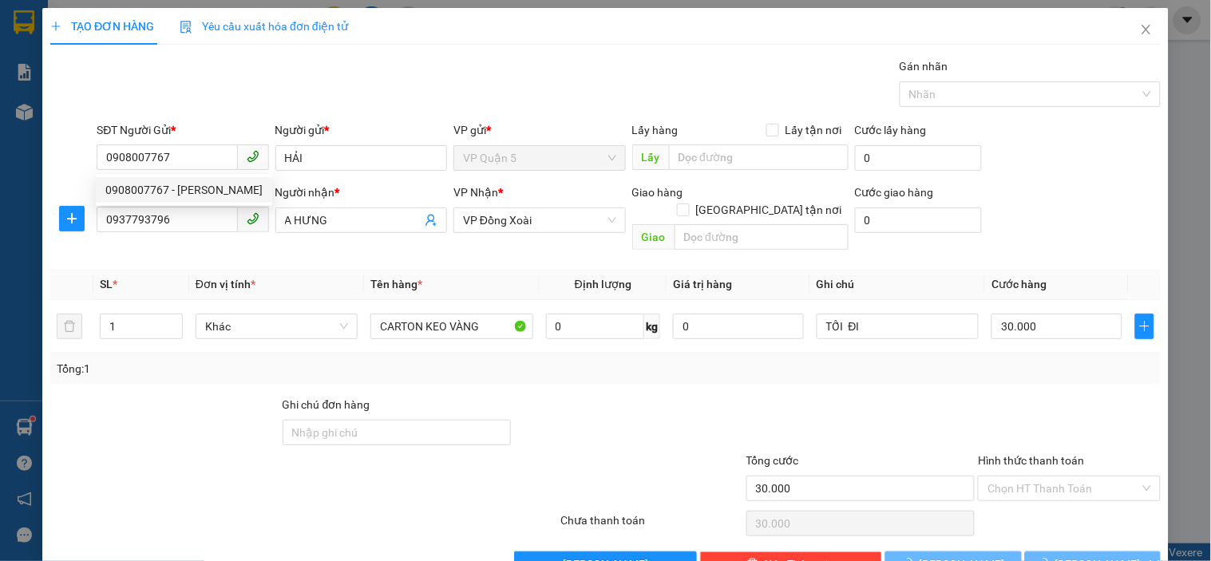
click at [242, 77] on div "Gói vận chuyển * Tiêu chuẩn Gán nhãn Nhãn" at bounding box center [628, 85] width 1070 height 56
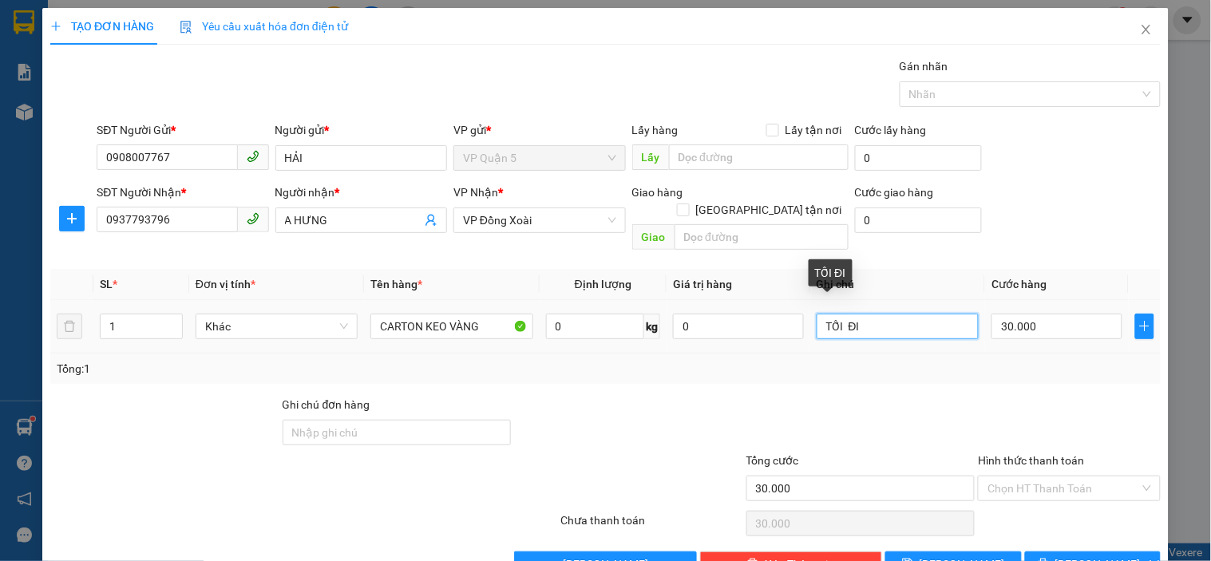
click at [907, 314] on input "TỐI ĐI" at bounding box center [897, 327] width 162 height 26
type input "MAI NHẬN"
click at [1072, 228] on div "SĐT Người Nhận * 0937793796 Người nhận * A HƯNG VP Nhận * VP Đồng Xoài Giao hàn…" at bounding box center [628, 220] width 1070 height 73
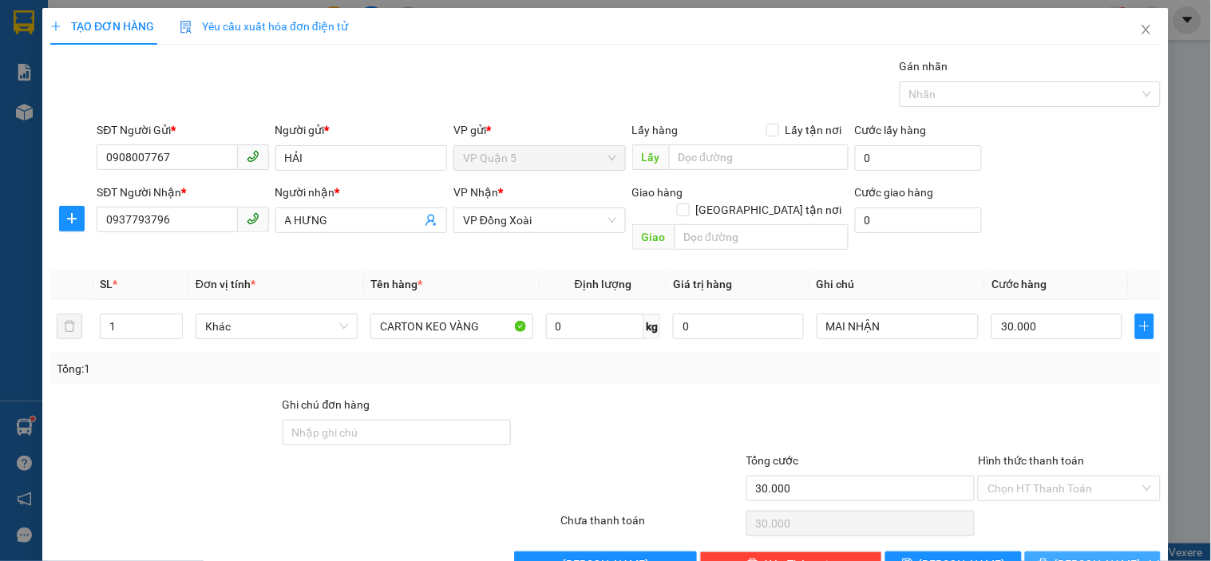
click at [1066, 555] on span "[PERSON_NAME] và In" at bounding box center [1111, 564] width 112 height 18
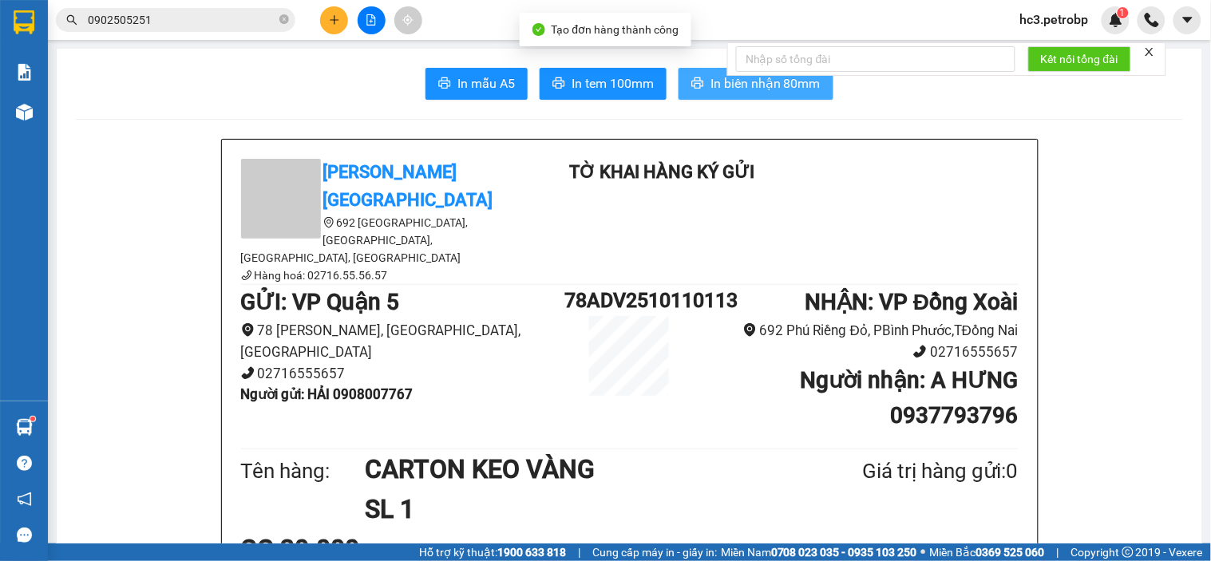
click at [702, 82] on button "In biên nhận 80mm" at bounding box center [755, 84] width 155 height 32
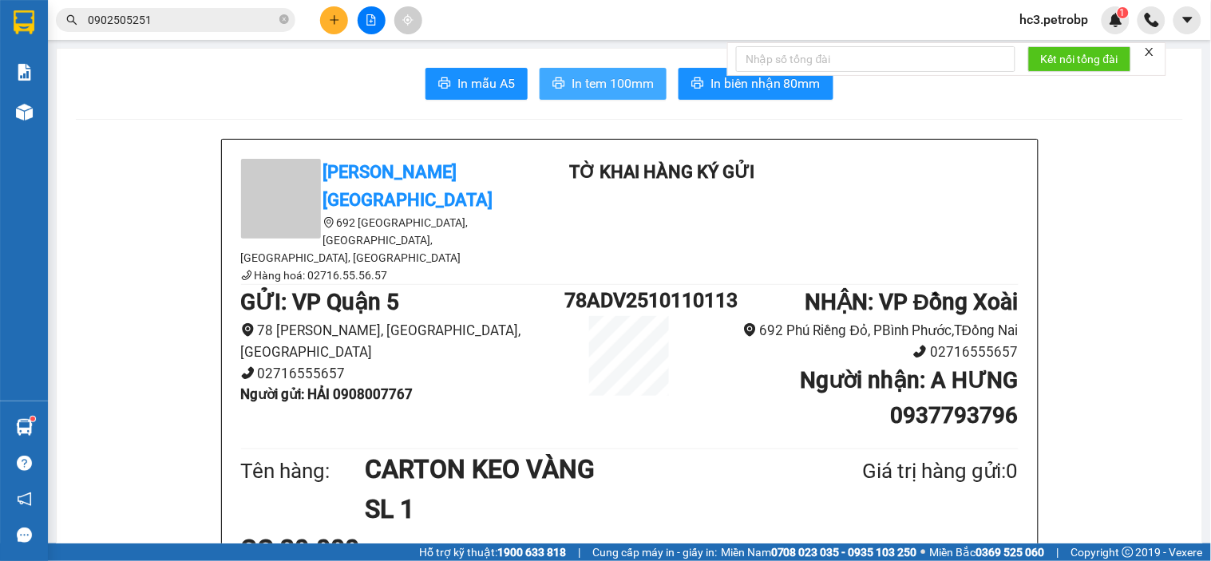
click at [629, 89] on span "In tem 100mm" at bounding box center [612, 83] width 82 height 20
click at [344, 24] on button at bounding box center [334, 20] width 28 height 28
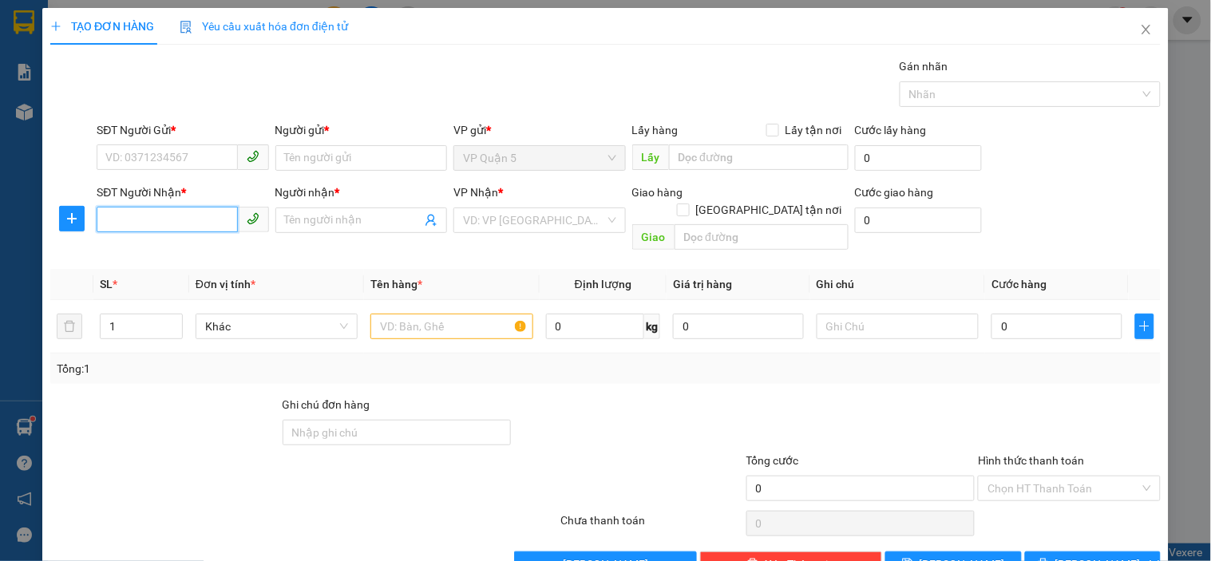
click at [200, 217] on input "SĐT Người Nhận *" at bounding box center [167, 220] width 140 height 26
click at [200, 248] on div "0964624694 - HẰNG MON" at bounding box center [180, 252] width 151 height 18
type input "0964624694"
type input "HẰNG MON"
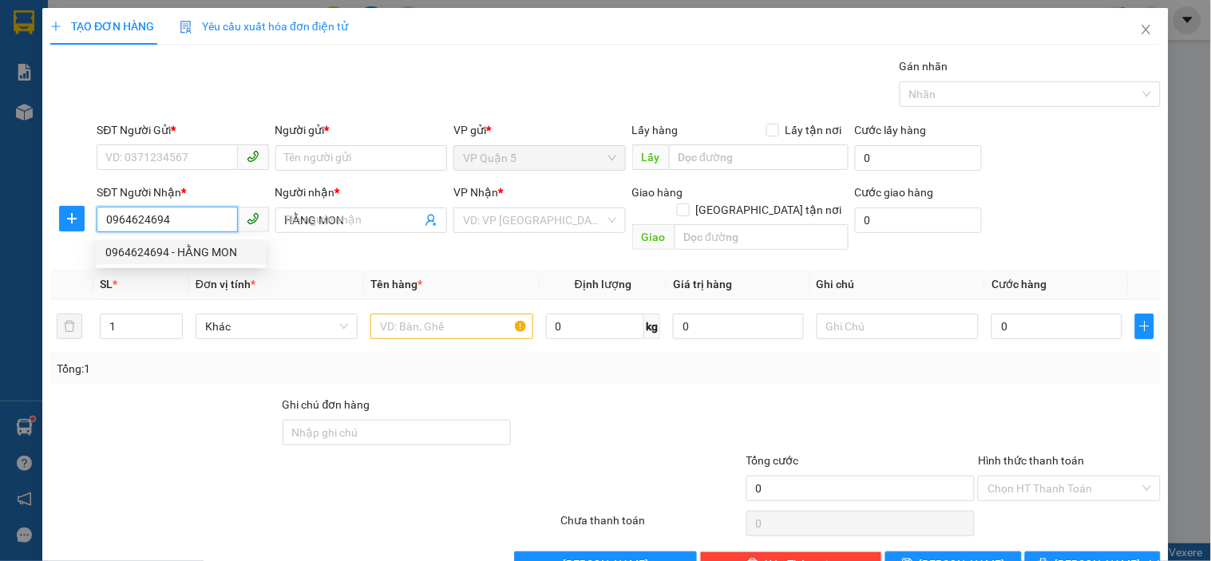
type input "30.000"
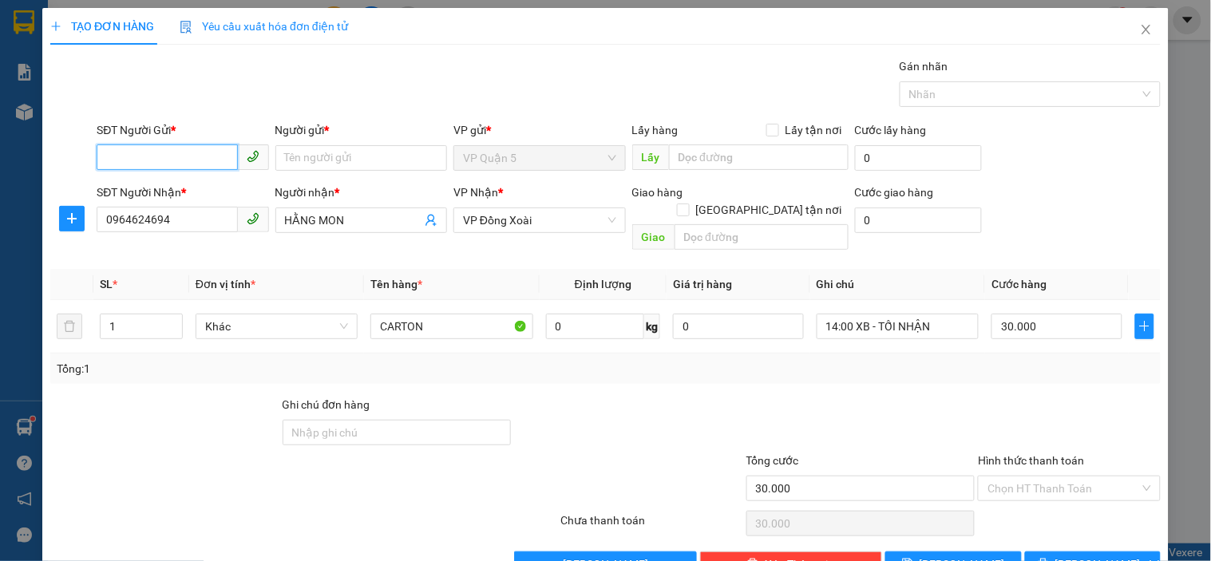
click at [198, 161] on input "SĐT Người Gửi *" at bounding box center [167, 157] width 140 height 26
click at [241, 220] on div "0985623357 - TỔNG KHO PK ÁI HOA" at bounding box center [196, 216] width 183 height 18
click at [283, 85] on div "Gói vận chuyển * Tiêu chuẩn Gán nhãn Nhãn" at bounding box center [628, 85] width 1070 height 56
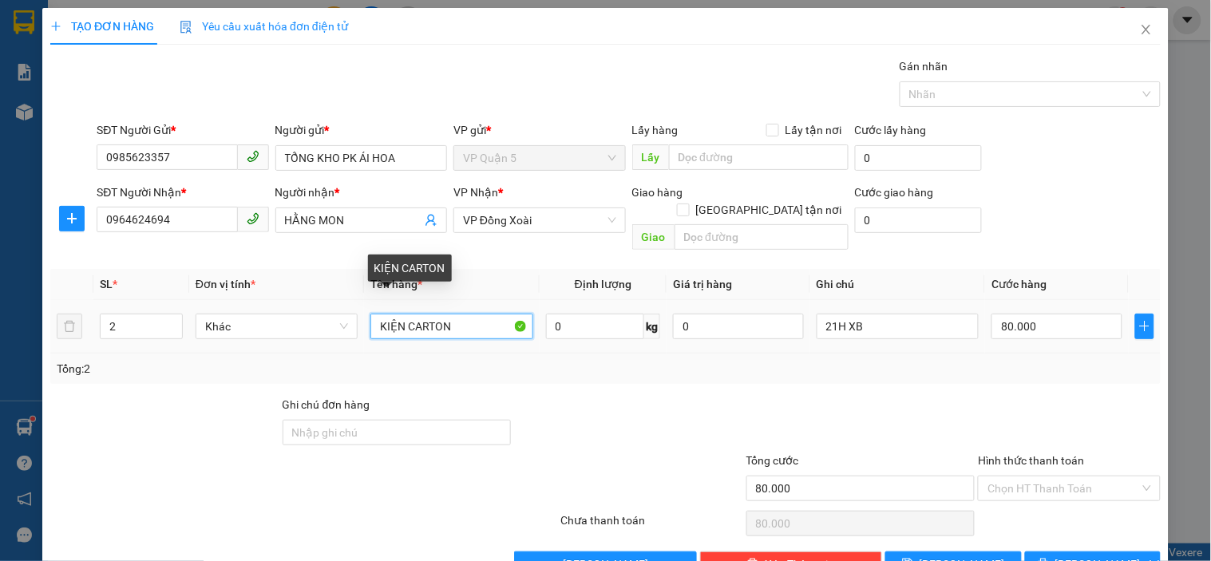
click at [464, 314] on input "KIỆN CARTON" at bounding box center [451, 327] width 162 height 26
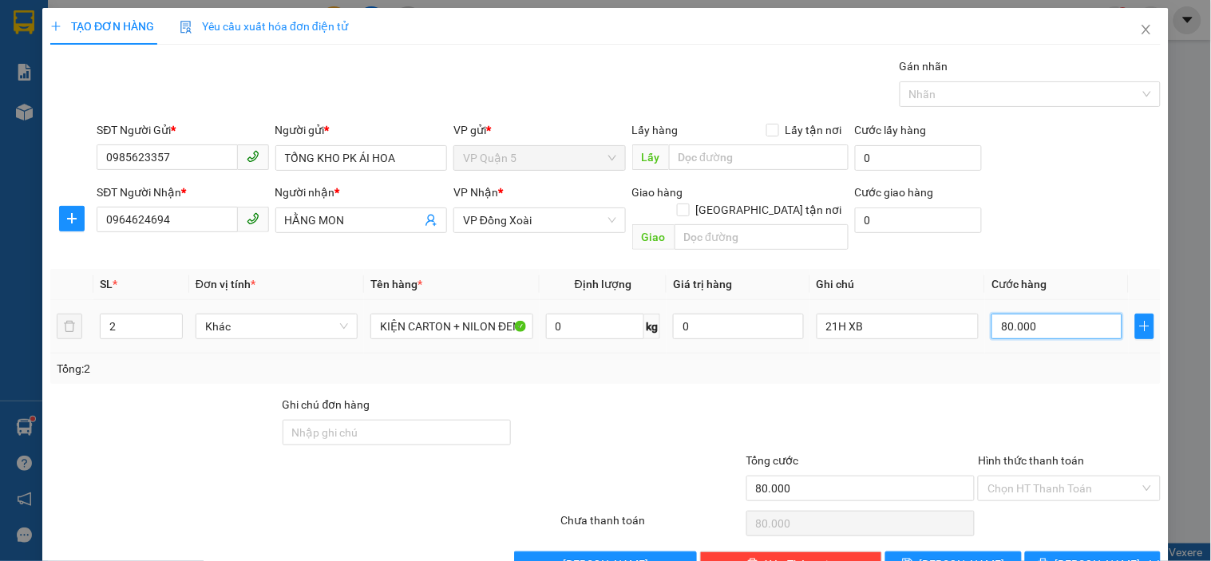
click at [1041, 314] on input "80.000" at bounding box center [1056, 327] width 131 height 26
click at [1076, 198] on div "SĐT Người Nhận * 0964624694 Người nhận * HẰNG MON VP Nhận * VP Đồng Xoài Giao h…" at bounding box center [628, 220] width 1070 height 73
click at [1048, 396] on div at bounding box center [1068, 424] width 185 height 56
click at [1037, 314] on input "80.000" at bounding box center [1056, 327] width 131 height 26
click at [1048, 172] on div "SĐT Người Gửi * 0985623357 Người gửi * TỔNG KHO PK ÁI HOA VP gửi * VP Quận 5 Lấ…" at bounding box center [628, 149] width 1070 height 56
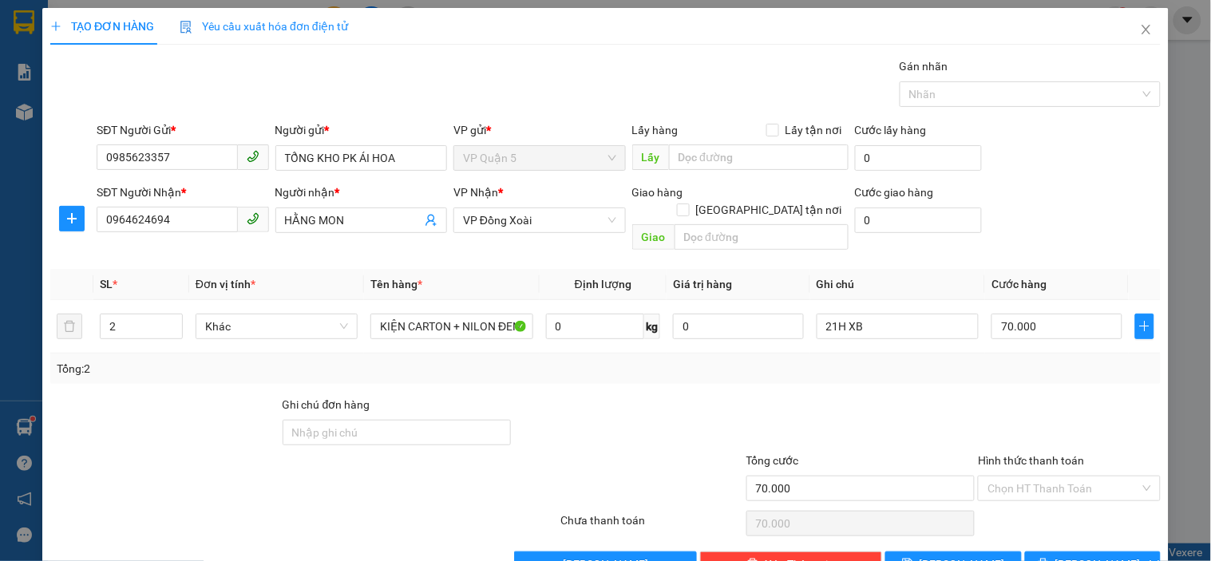
click at [1065, 396] on div at bounding box center [1068, 424] width 185 height 56
click at [1105, 555] on span "[PERSON_NAME] và In" at bounding box center [1111, 564] width 112 height 18
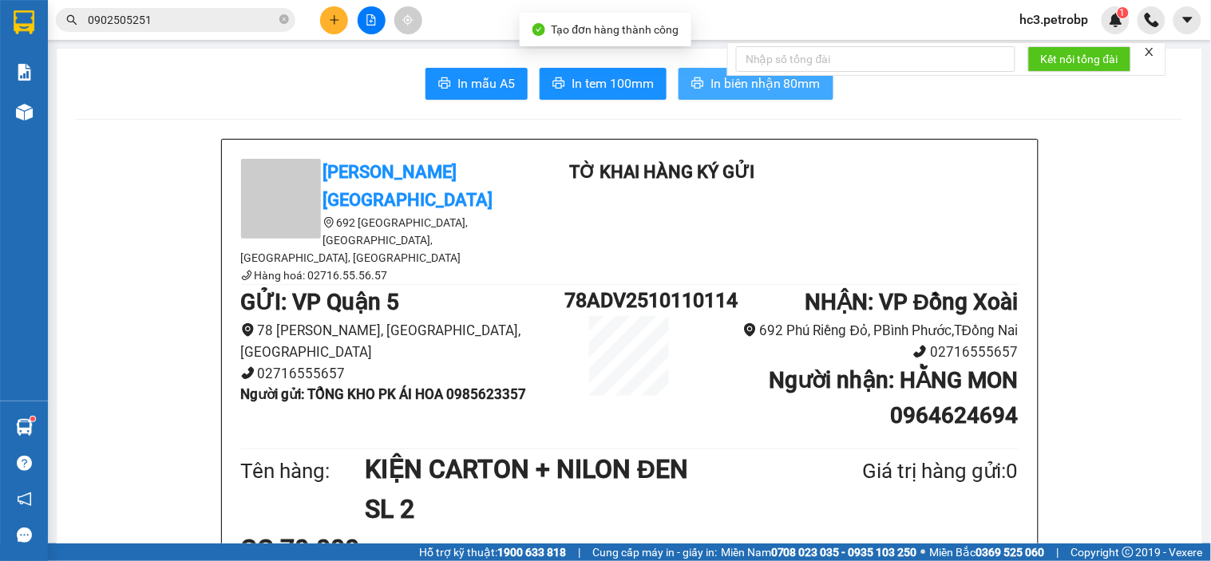
click at [715, 81] on span "In biên nhận 80mm" at bounding box center [765, 83] width 110 height 20
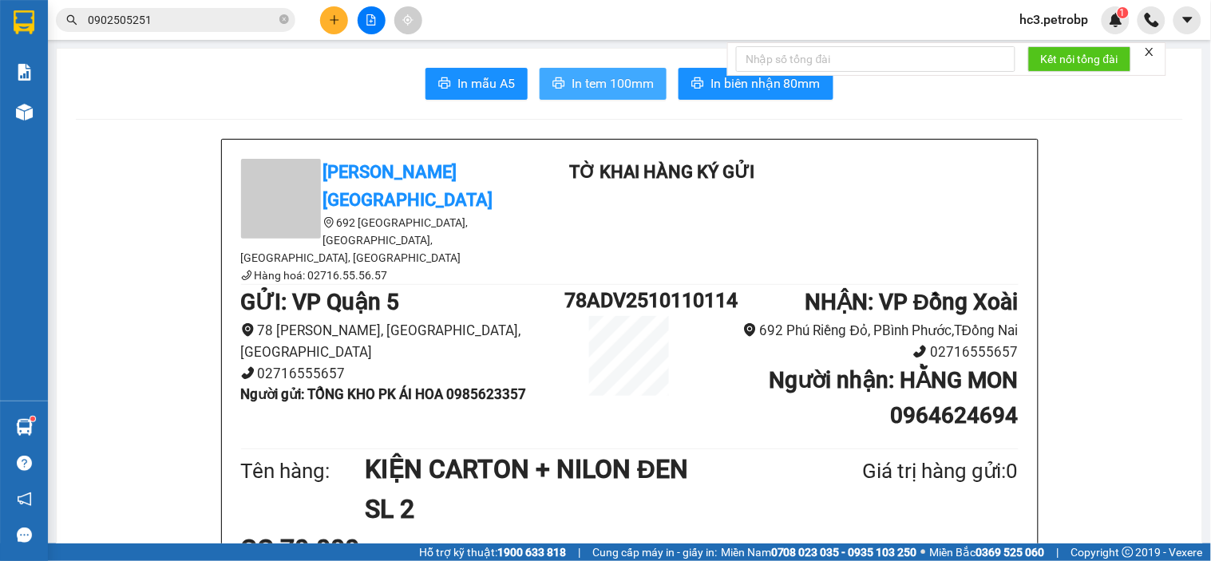
click at [626, 81] on span "In tem 100mm" at bounding box center [612, 83] width 82 height 20
click at [334, 19] on icon "plus" at bounding box center [334, 19] width 9 height 1
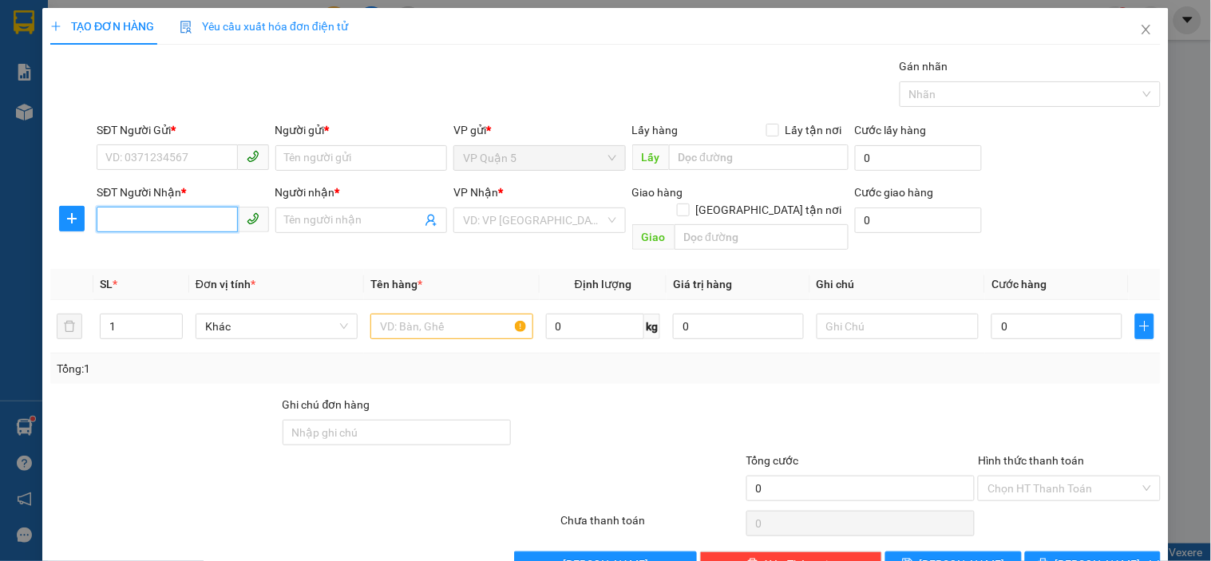
click at [188, 207] on input "SĐT Người Nhận *" at bounding box center [167, 220] width 140 height 26
click at [184, 219] on input "0349380718" at bounding box center [167, 220] width 140 height 26
click at [201, 155] on input "SĐT Người Gửi *" at bounding box center [167, 157] width 140 height 26
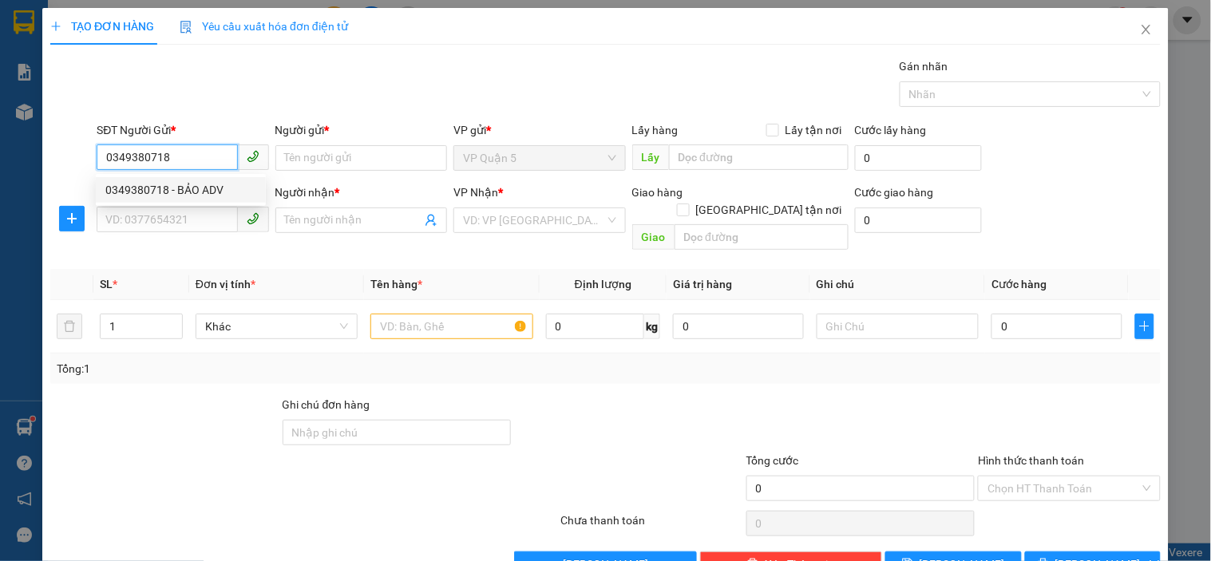
click at [196, 184] on div "0349380718 - BẢO ADV" at bounding box center [180, 190] width 151 height 18
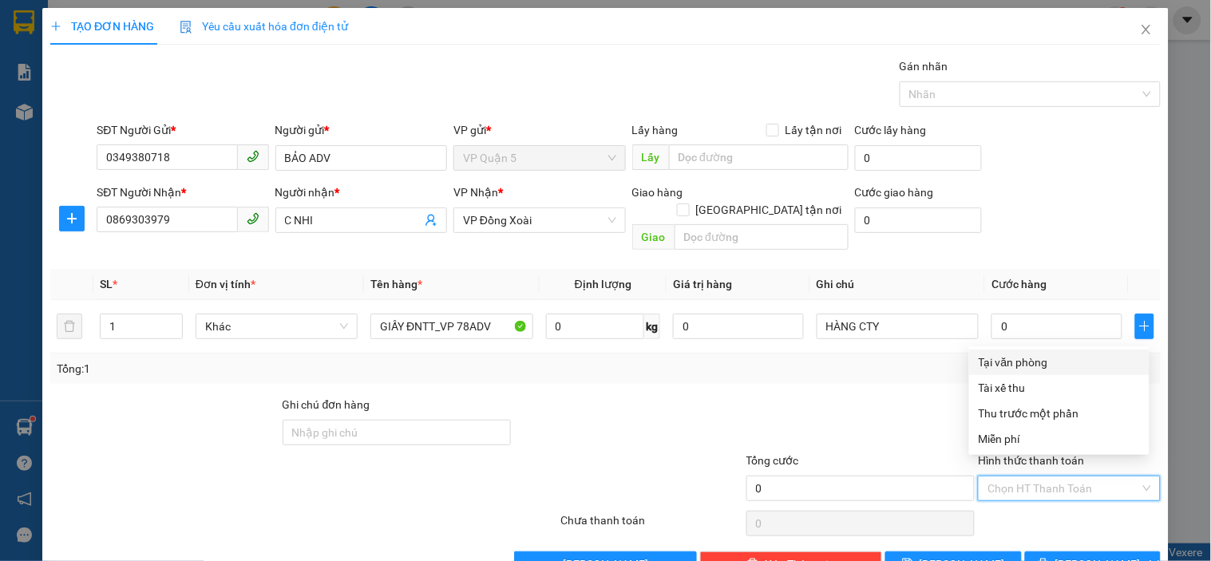
click at [1055, 476] on input "Hình thức thanh toán" at bounding box center [1063, 488] width 152 height 24
click at [1012, 439] on div "Miễn phí" at bounding box center [1058, 439] width 161 height 18
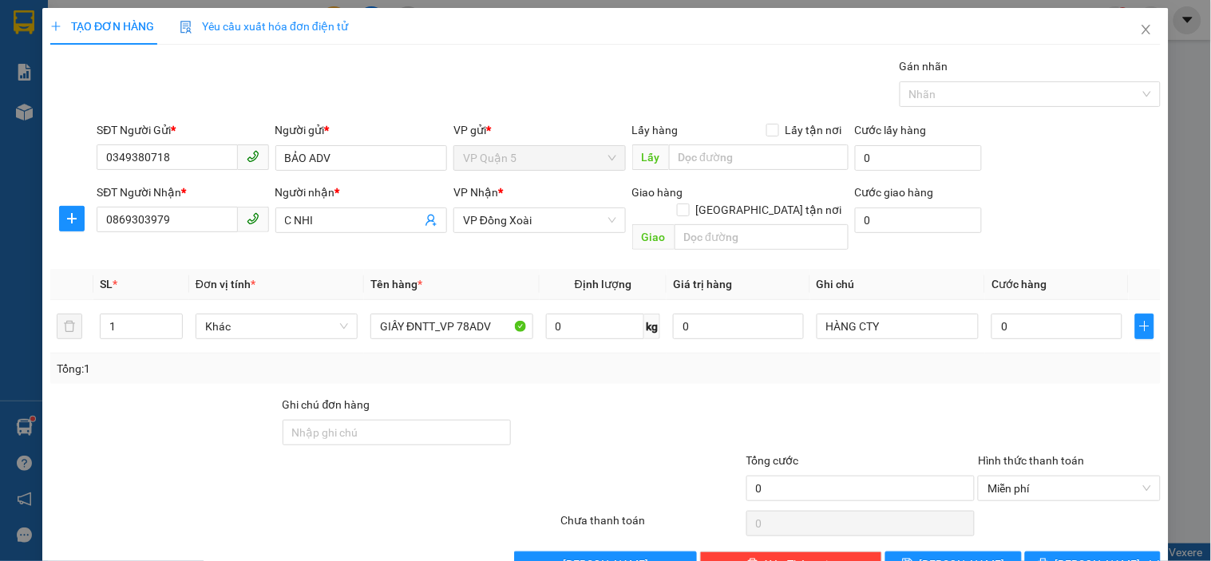
click at [1048, 173] on div "SĐT Người Gửi * 0349380718 Người gửi * BẢO ADV VP gửi * VP Quận 5 Lấy hàng Lấy …" at bounding box center [628, 149] width 1070 height 56
click at [1036, 396] on div at bounding box center [1068, 424] width 185 height 56
click at [1048, 559] on icon "printer" at bounding box center [1042, 564] width 10 height 10
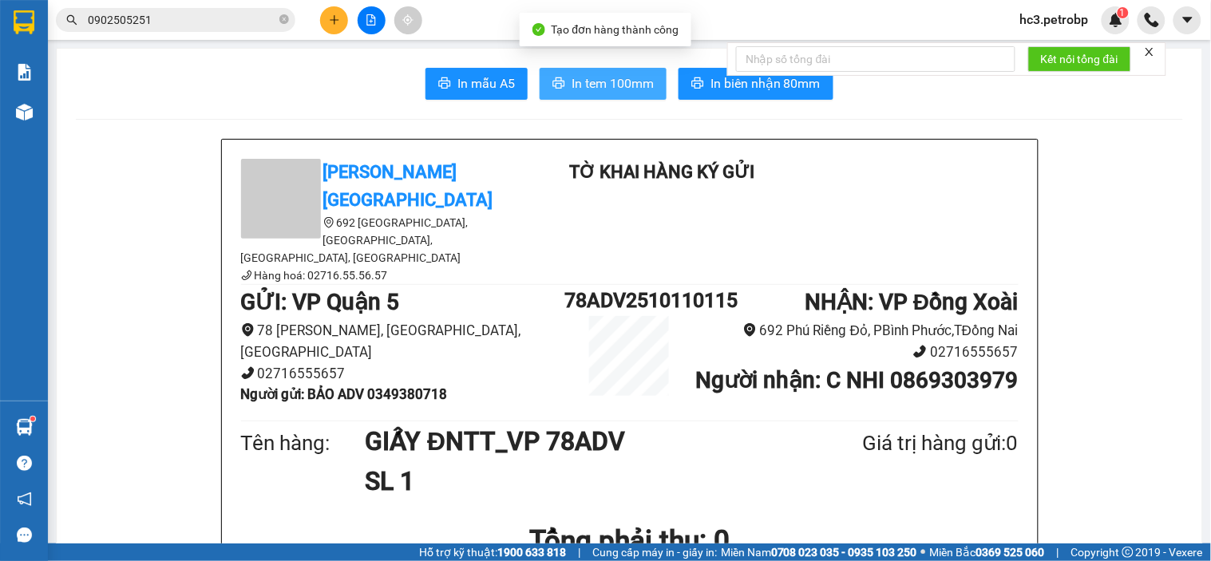
click at [617, 82] on span "In tem 100mm" at bounding box center [612, 83] width 82 height 20
click at [324, 17] on button at bounding box center [334, 20] width 28 height 28
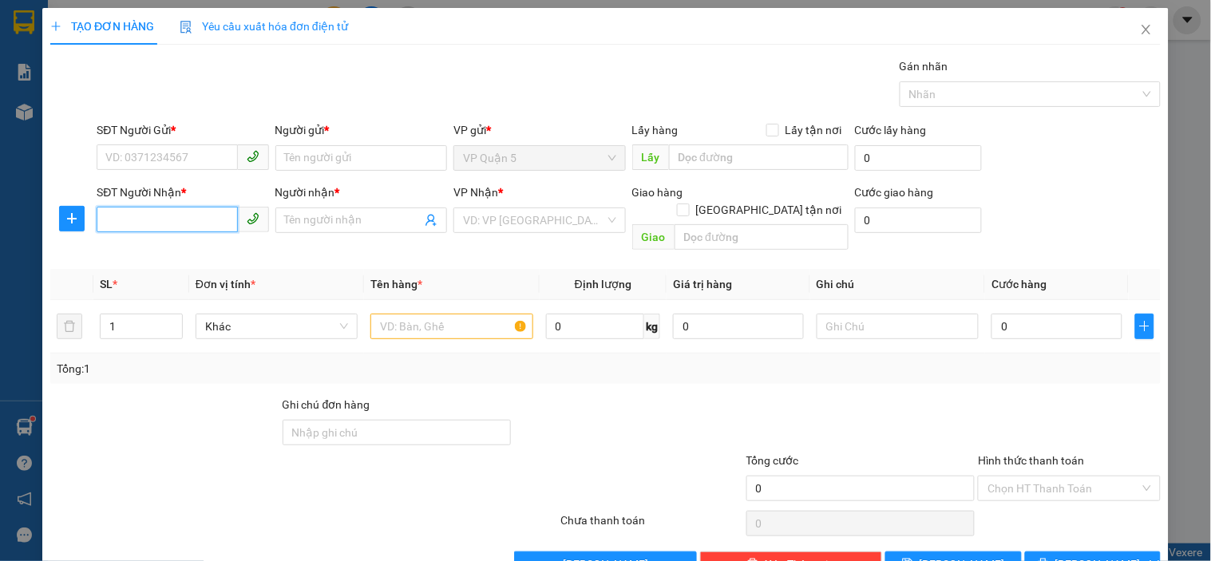
click at [219, 219] on input "SĐT Người Nhận *" at bounding box center [167, 220] width 140 height 26
click at [162, 225] on input "8468" at bounding box center [167, 220] width 140 height 26
click at [179, 251] on div "0976368486 - CHỊ AN" at bounding box center [180, 252] width 151 height 18
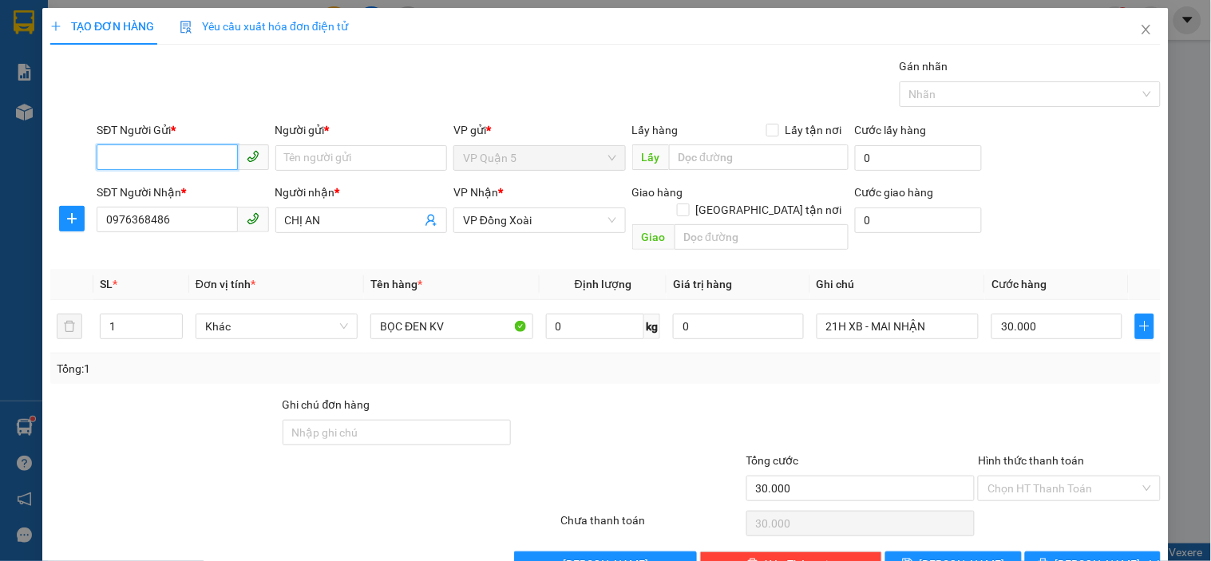
click at [200, 168] on input "SĐT Người Gửi *" at bounding box center [167, 157] width 140 height 26
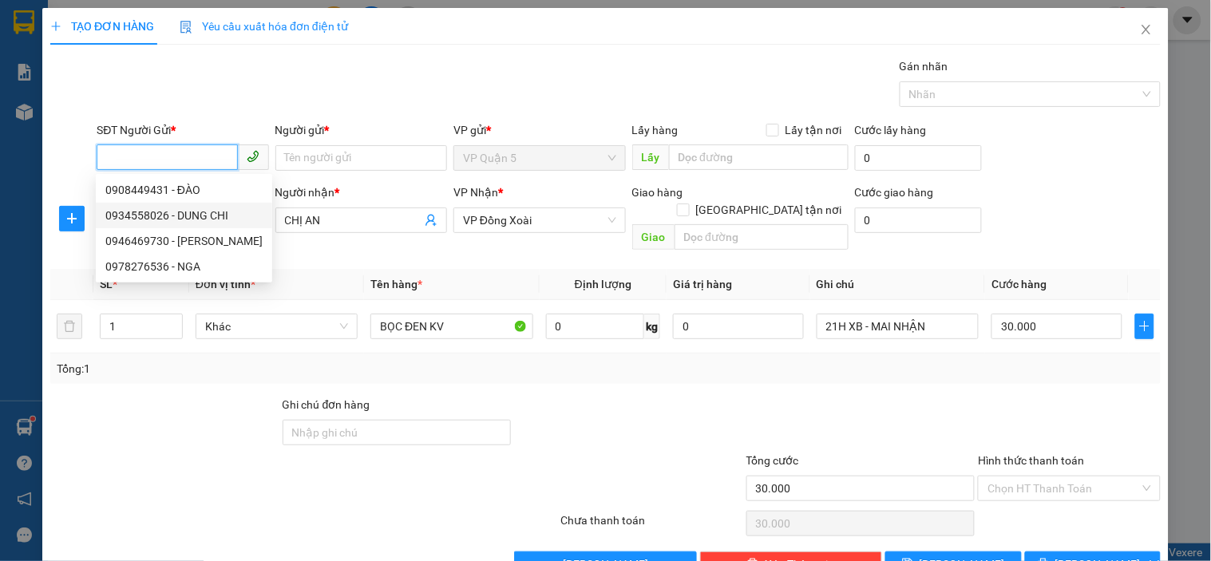
click at [196, 219] on div "0934558026 - DUNG CHI" at bounding box center [183, 216] width 157 height 18
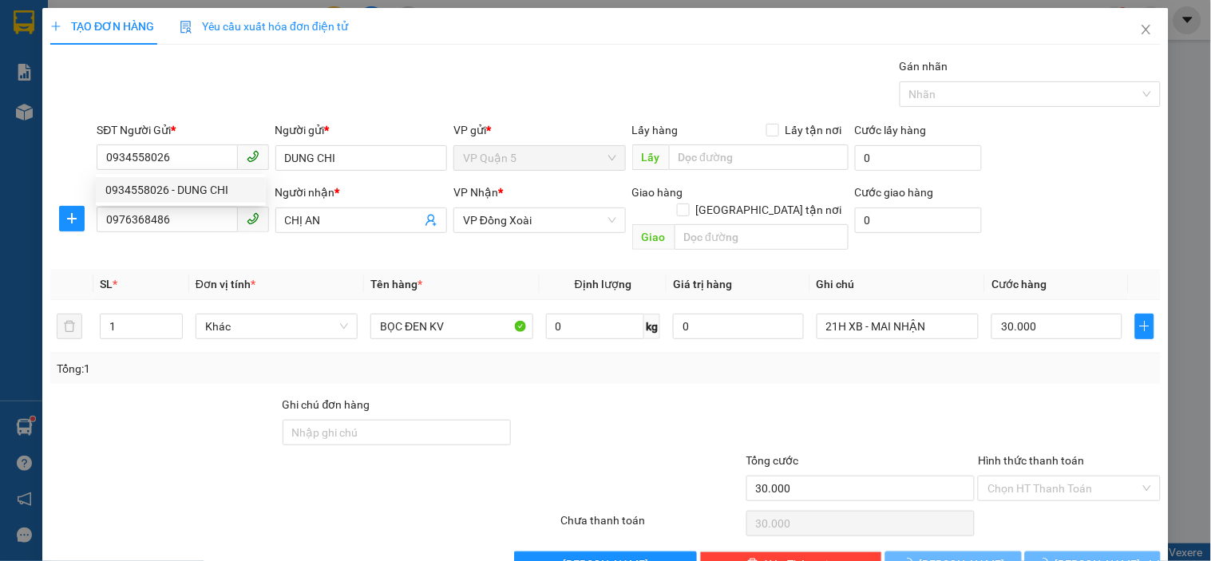
click at [280, 93] on div "Gói vận chuyển * Tiêu chuẩn Gán nhãn Nhãn" at bounding box center [628, 85] width 1070 height 56
click at [1085, 204] on div "SĐT Người Nhận * 0976368486 Người nhận * CHỊ AN VP Nhận * VP Đồng Xoài Giao hàn…" at bounding box center [628, 220] width 1070 height 73
drag, startPoint x: 1056, startPoint y: 544, endPoint x: 1018, endPoint y: 495, distance: 62.1
click at [1049, 558] on icon "printer" at bounding box center [1042, 563] width 11 height 11
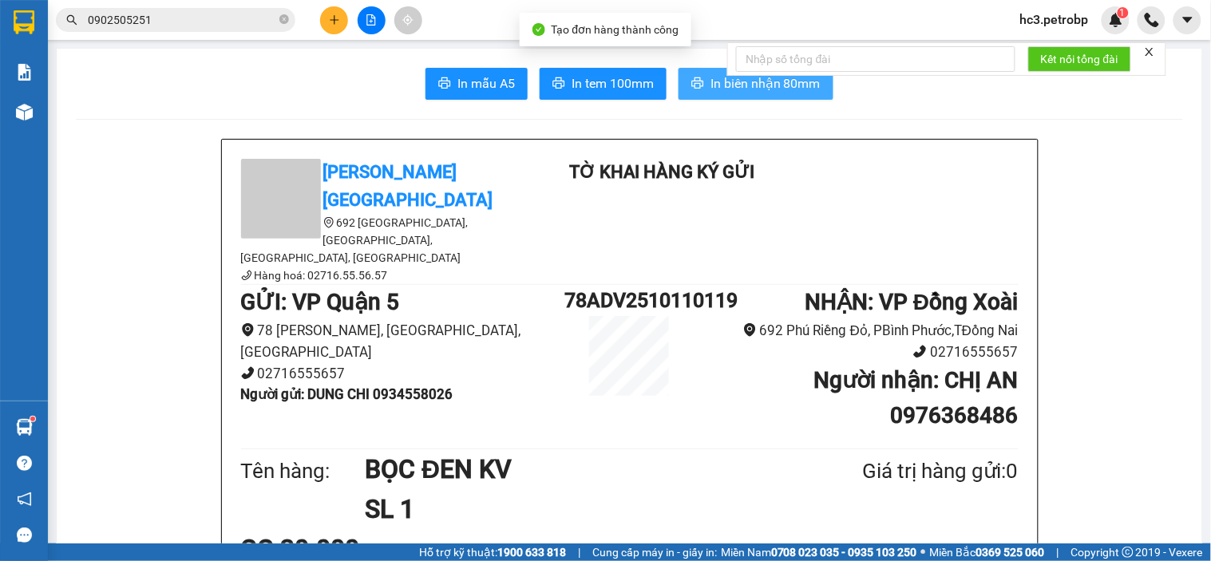
click at [730, 85] on span "In biên nhận 80mm" at bounding box center [765, 83] width 110 height 20
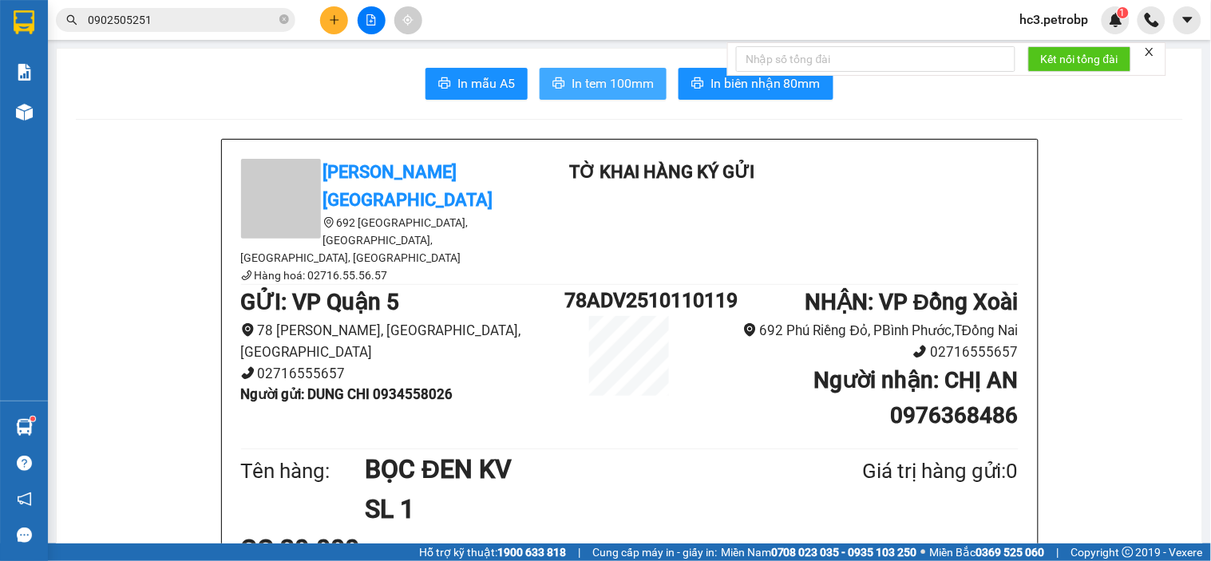
click at [618, 97] on button "In tem 100mm" at bounding box center [602, 84] width 127 height 32
click at [375, 22] on icon "file-add" at bounding box center [371, 19] width 9 height 11
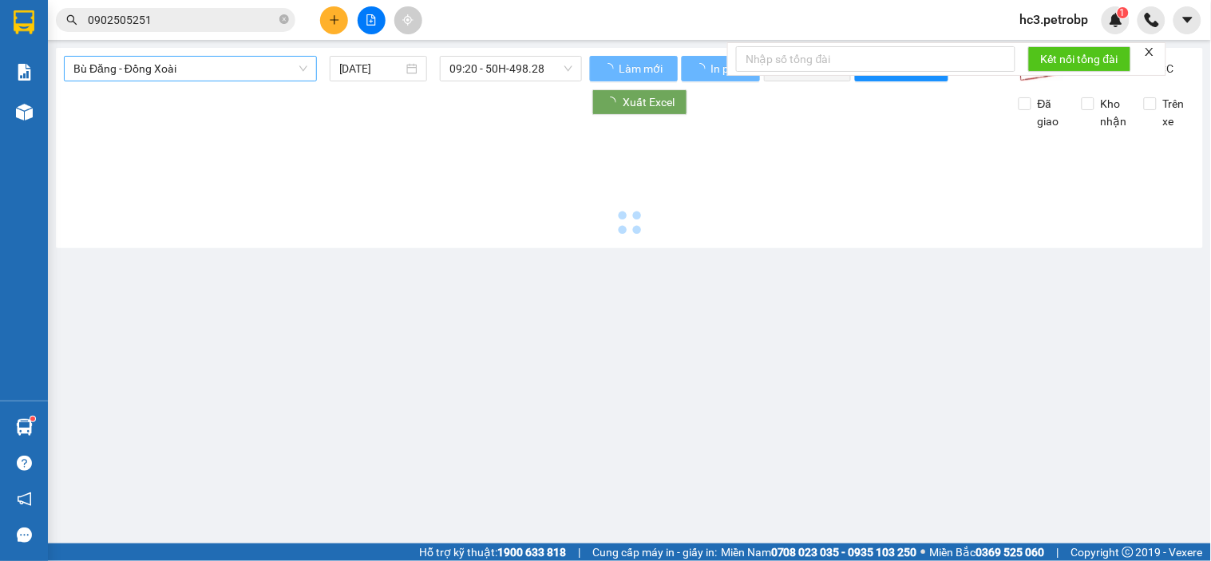
click at [217, 78] on span "Bù Đăng - Đồng Xoài" at bounding box center [190, 69] width 234 height 24
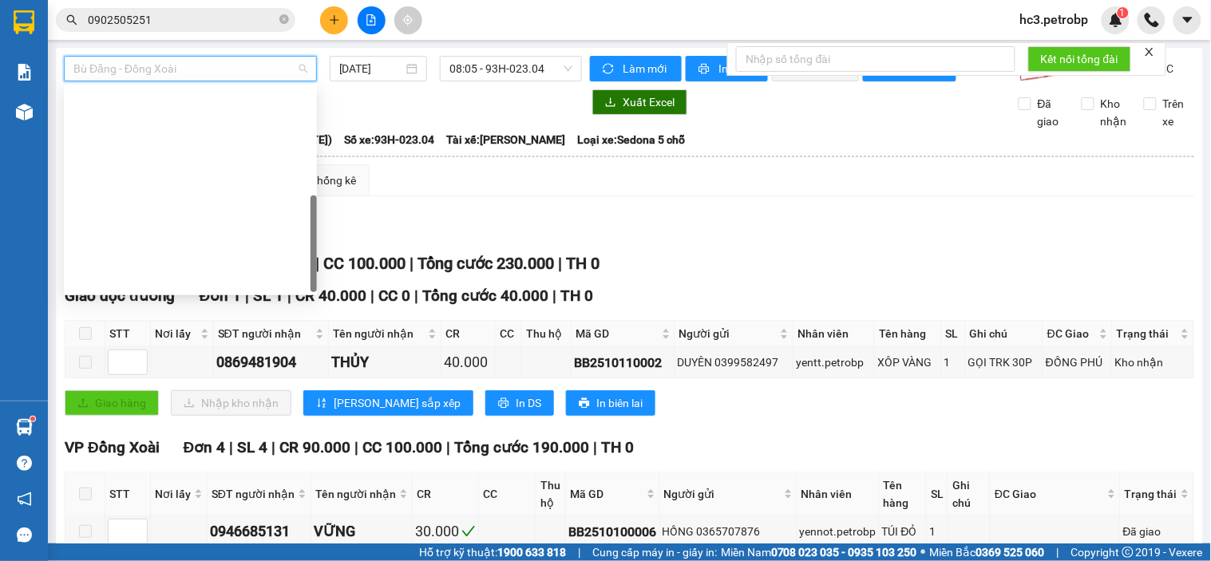
click at [176, 424] on div "[PERSON_NAME] - Đắk Ơ" at bounding box center [190, 433] width 234 height 18
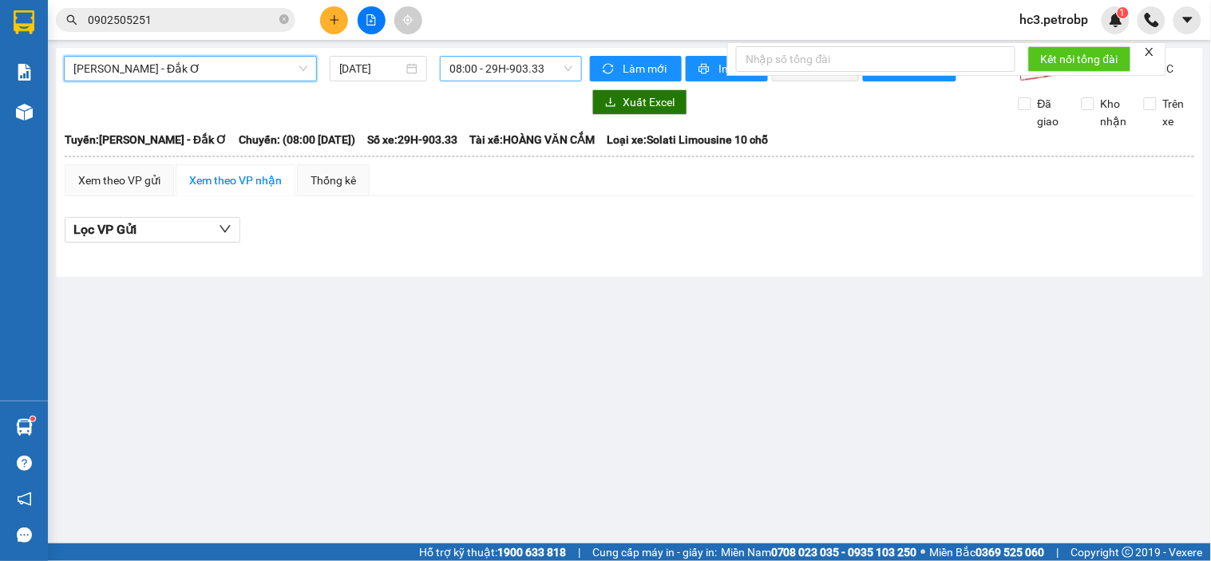
click at [499, 69] on span "08:00 - 29H-903.33" at bounding box center [510, 69] width 123 height 24
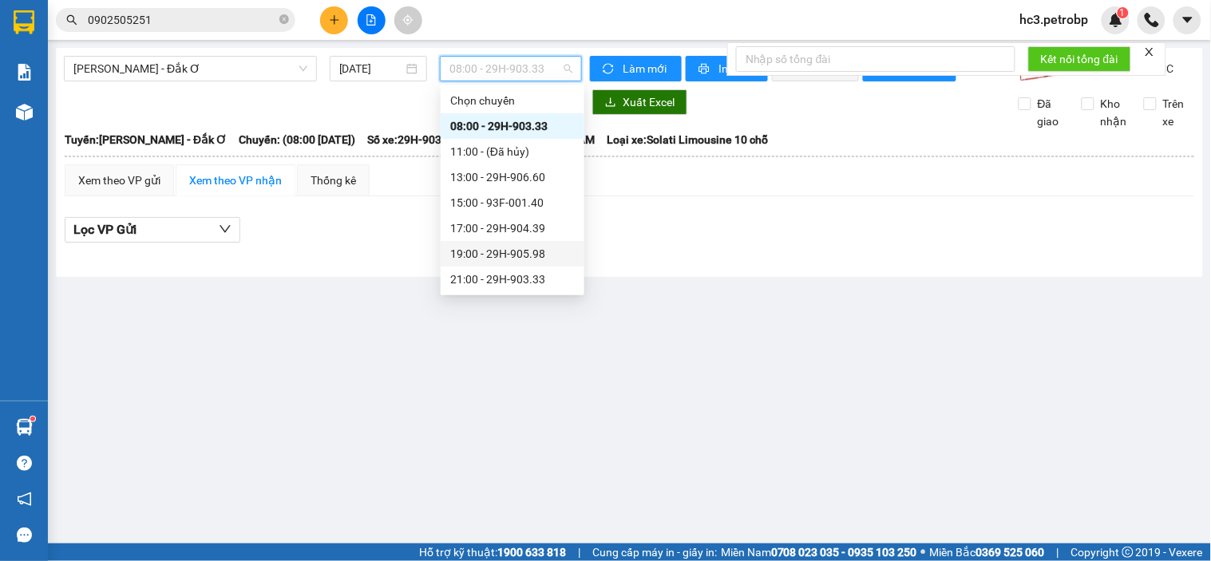
click at [528, 249] on div "19:00 - 29H-905.98" at bounding box center [512, 254] width 124 height 18
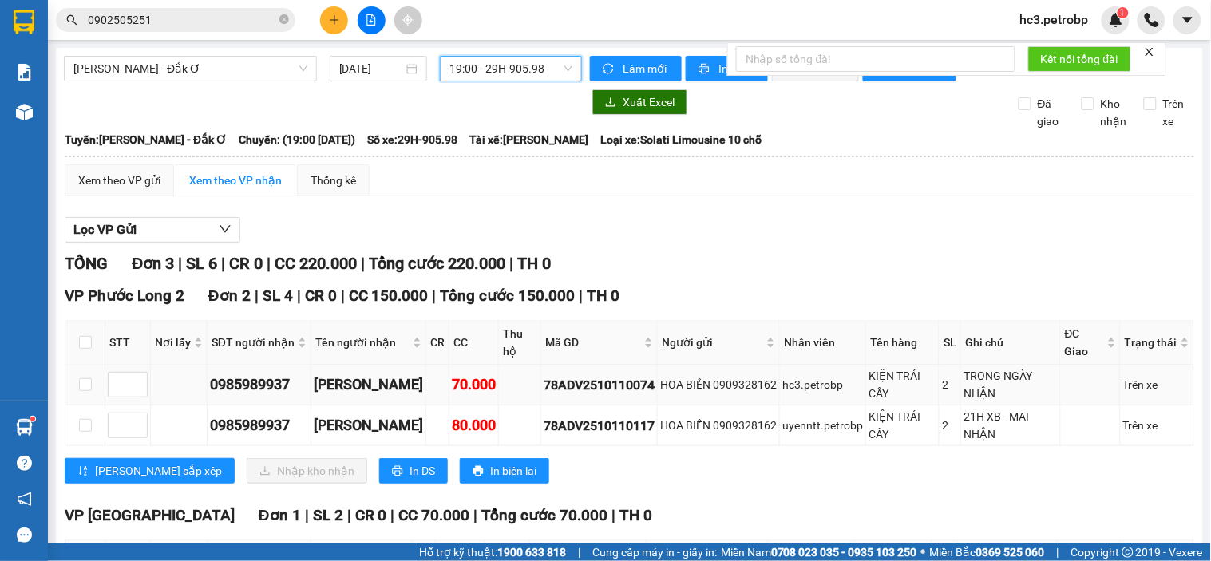
click at [621, 375] on div "78ADV2510110074" at bounding box center [598, 385] width 111 height 20
click at [603, 416] on div "78ADV2510110117" at bounding box center [598, 426] width 111 height 20
click at [196, 25] on input "0902505251" at bounding box center [182, 20] width 188 height 18
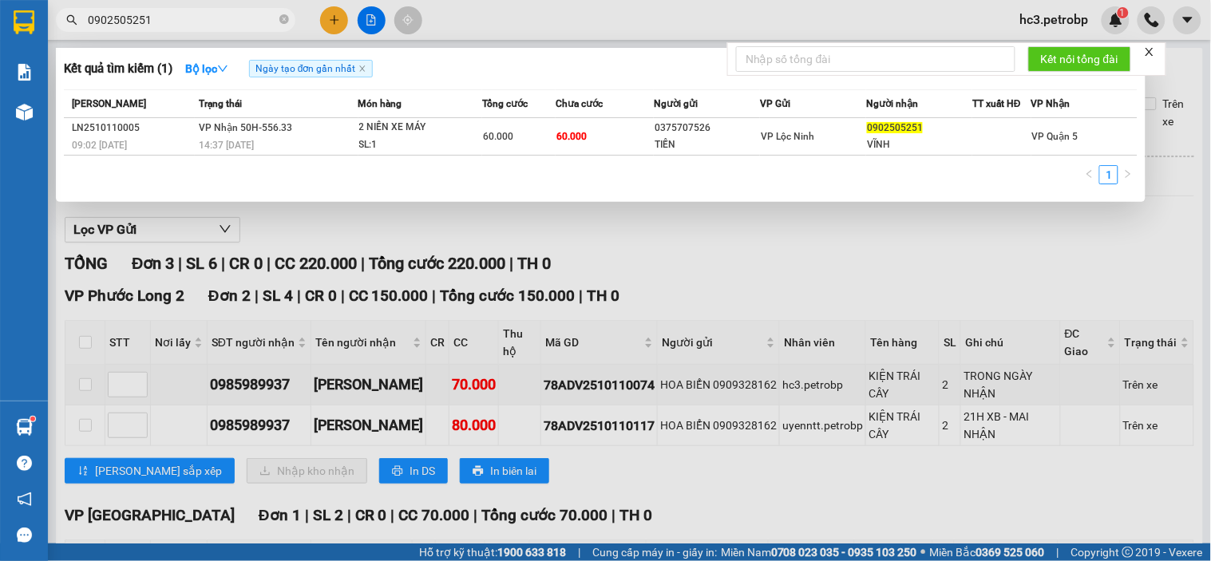
click at [196, 25] on input "0902505251" at bounding box center [182, 20] width 188 height 18
paste input "78ADV2510110117"
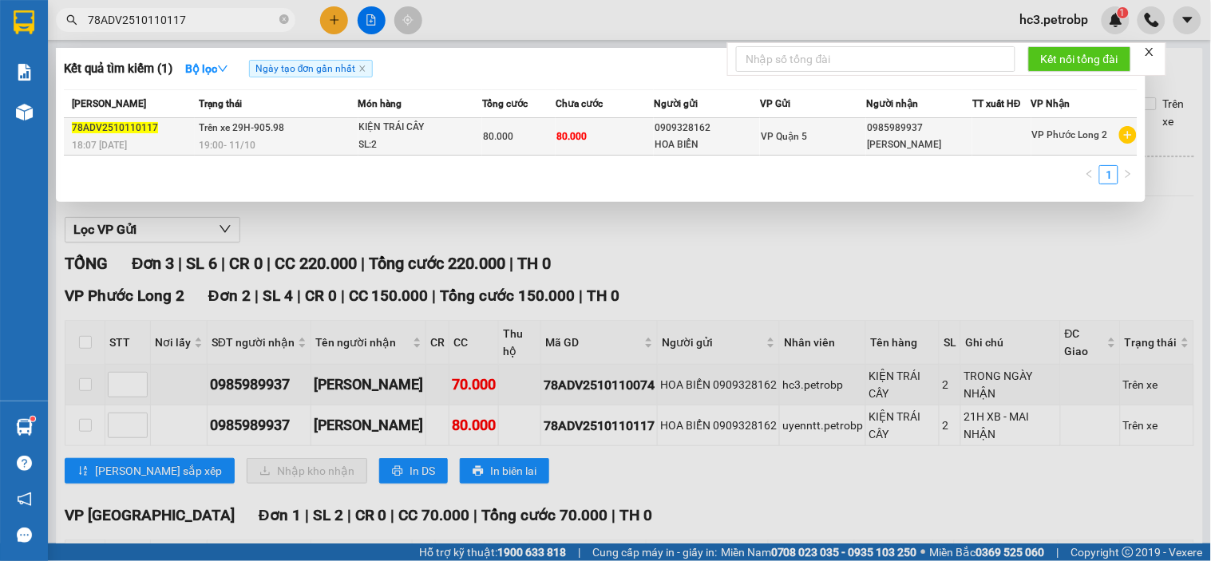
click at [554, 148] on td "80.000" at bounding box center [518, 137] width 73 height 38
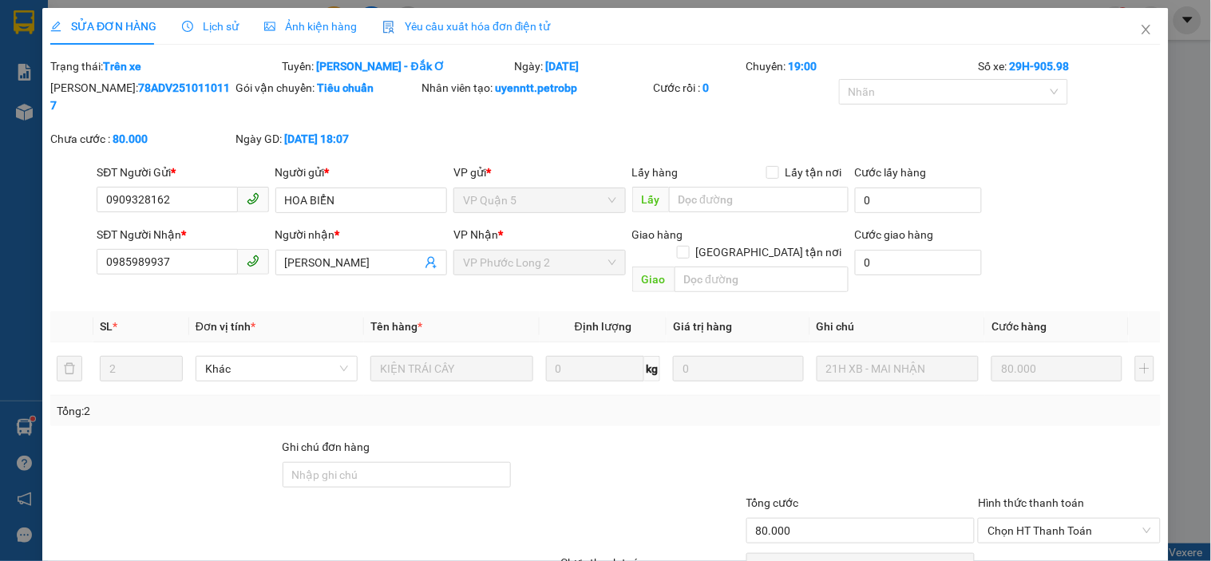
click at [212, 27] on span "Lịch sử" at bounding box center [210, 26] width 57 height 13
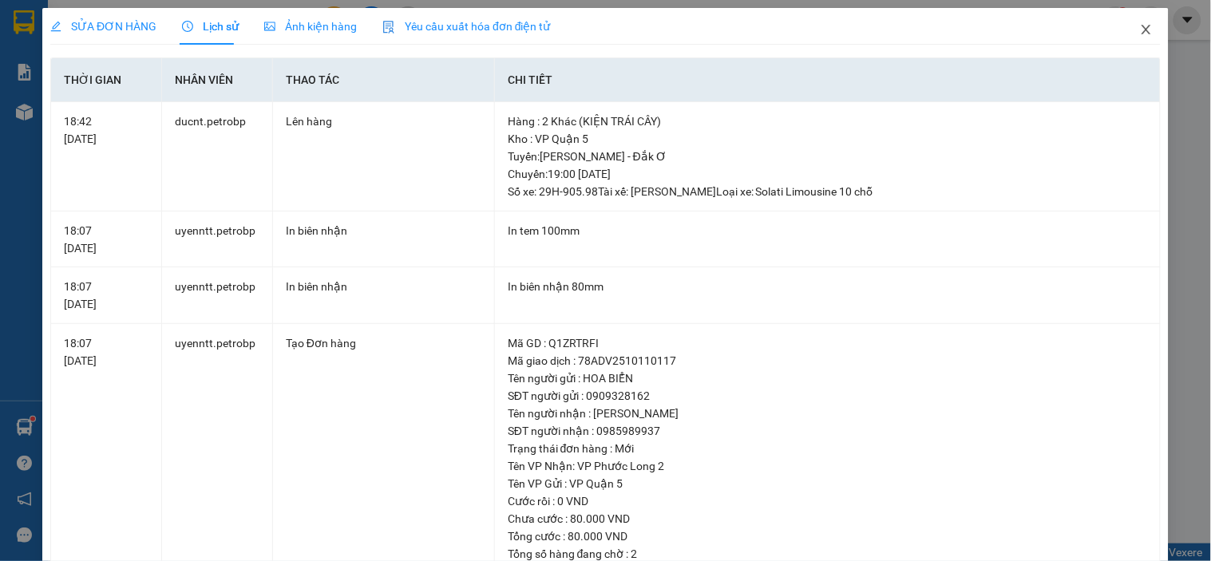
click at [1140, 28] on icon "close" at bounding box center [1146, 29] width 13 height 13
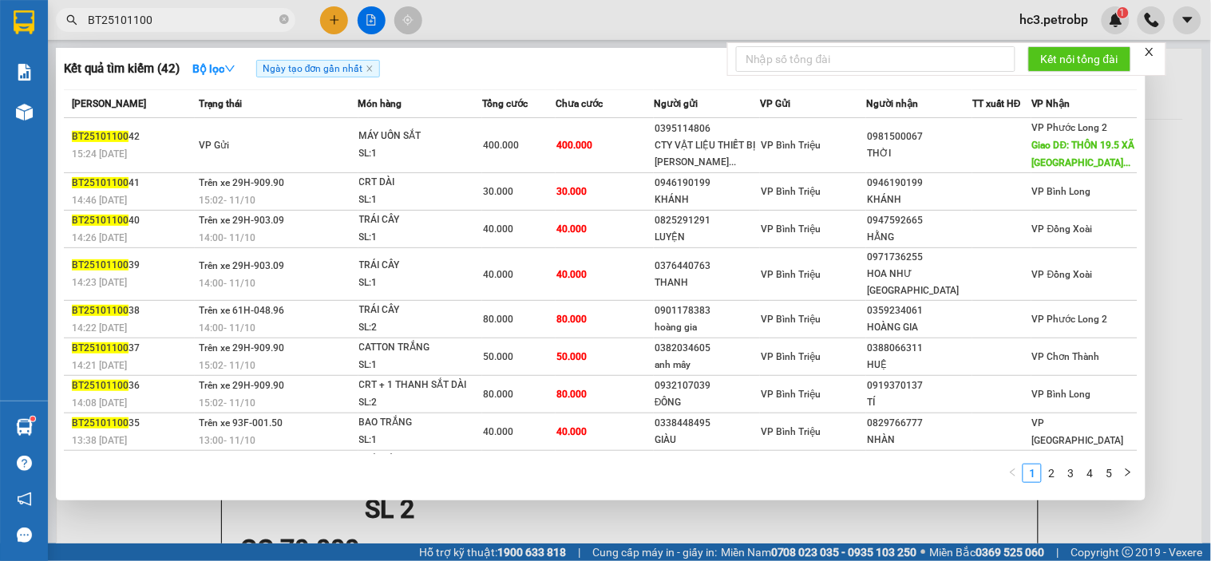
click at [198, 24] on input "BT25101100" at bounding box center [182, 20] width 188 height 18
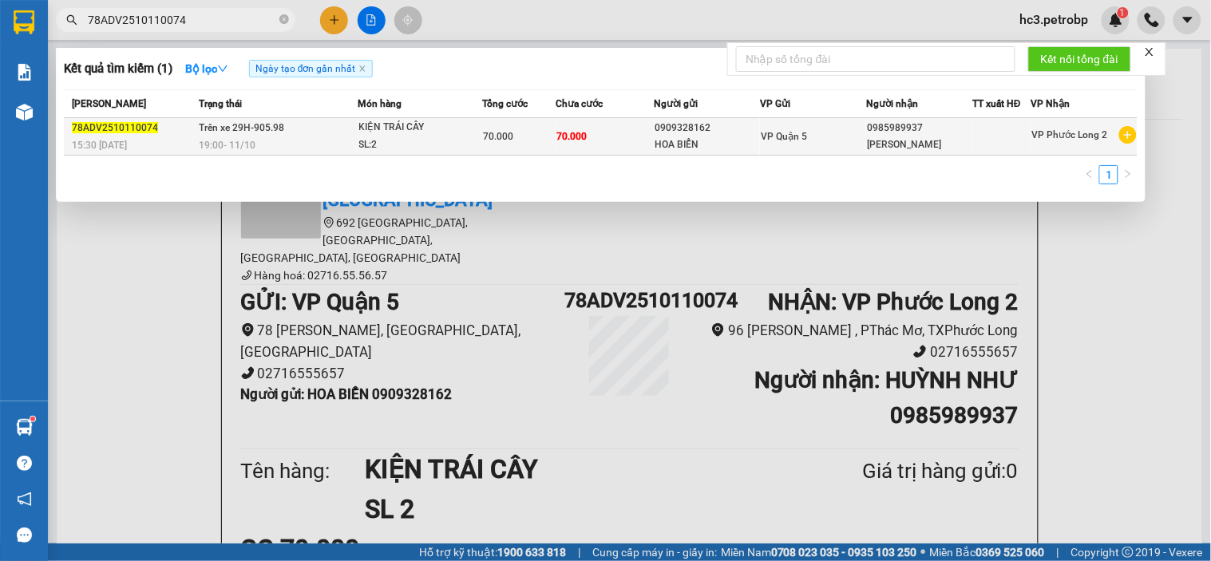
type input "78ADV2510110074"
click at [444, 132] on div "KIỆN TRÁI CÂY" at bounding box center [419, 128] width 120 height 18
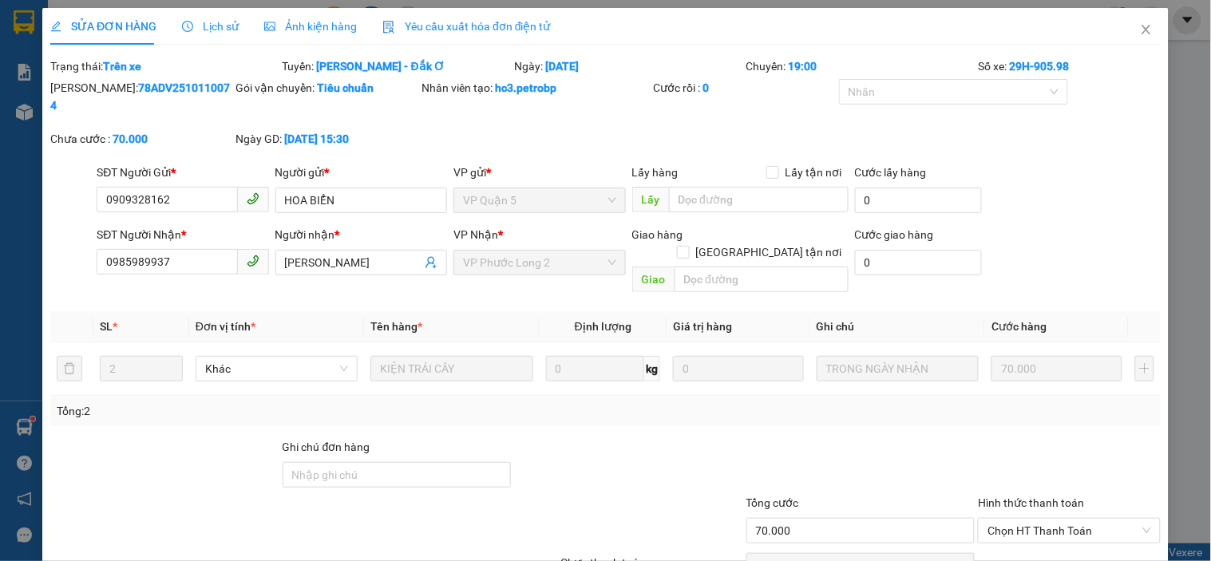
type input "0909328162"
type input "0985989937"
type input "70.000"
click at [215, 28] on span "Lịch sử" at bounding box center [210, 26] width 57 height 13
